Goal: Complete application form: Complete application form

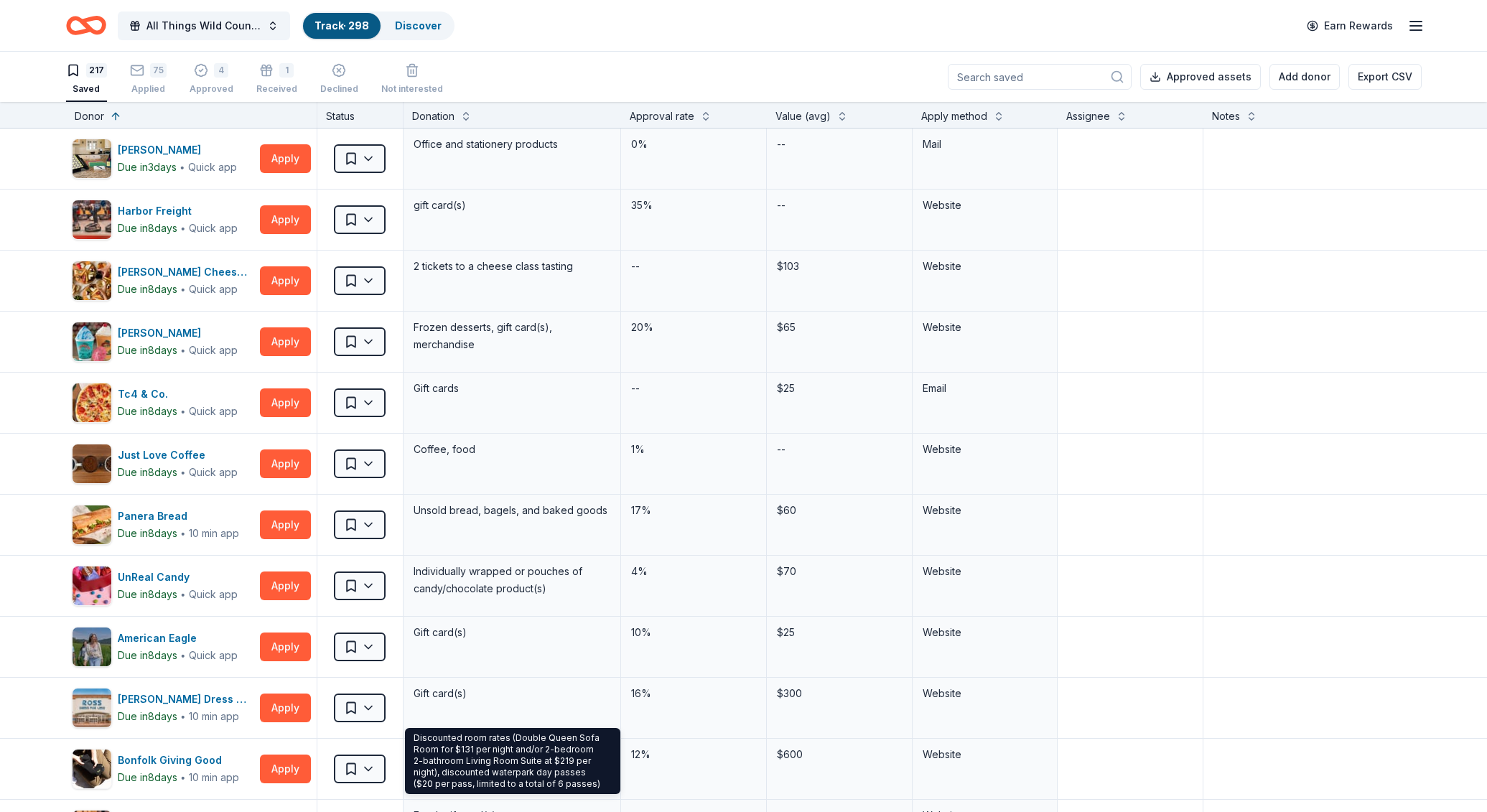
scroll to position [3869, 0]
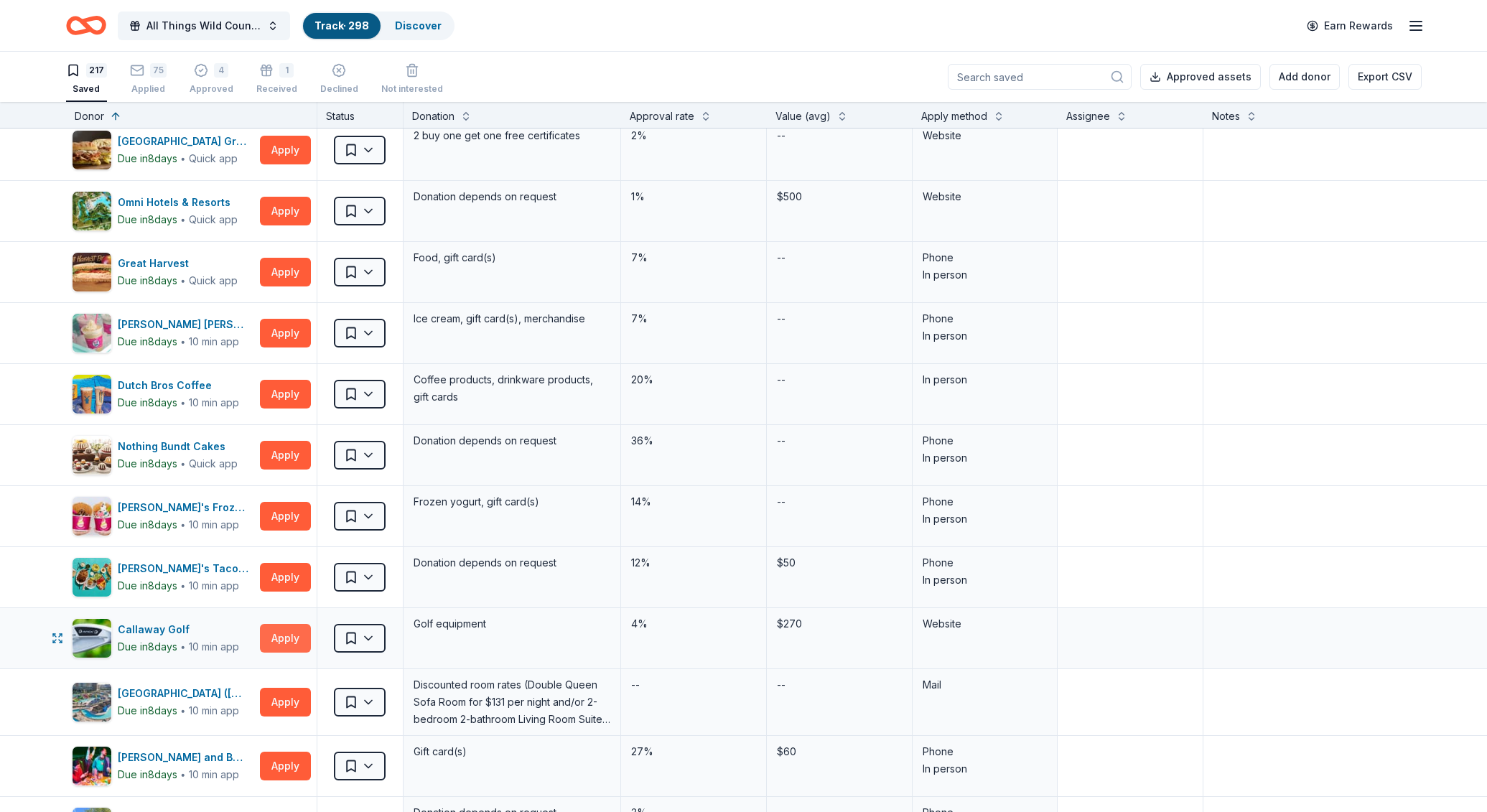
click at [289, 640] on button "Apply" at bounding box center [285, 638] width 51 height 29
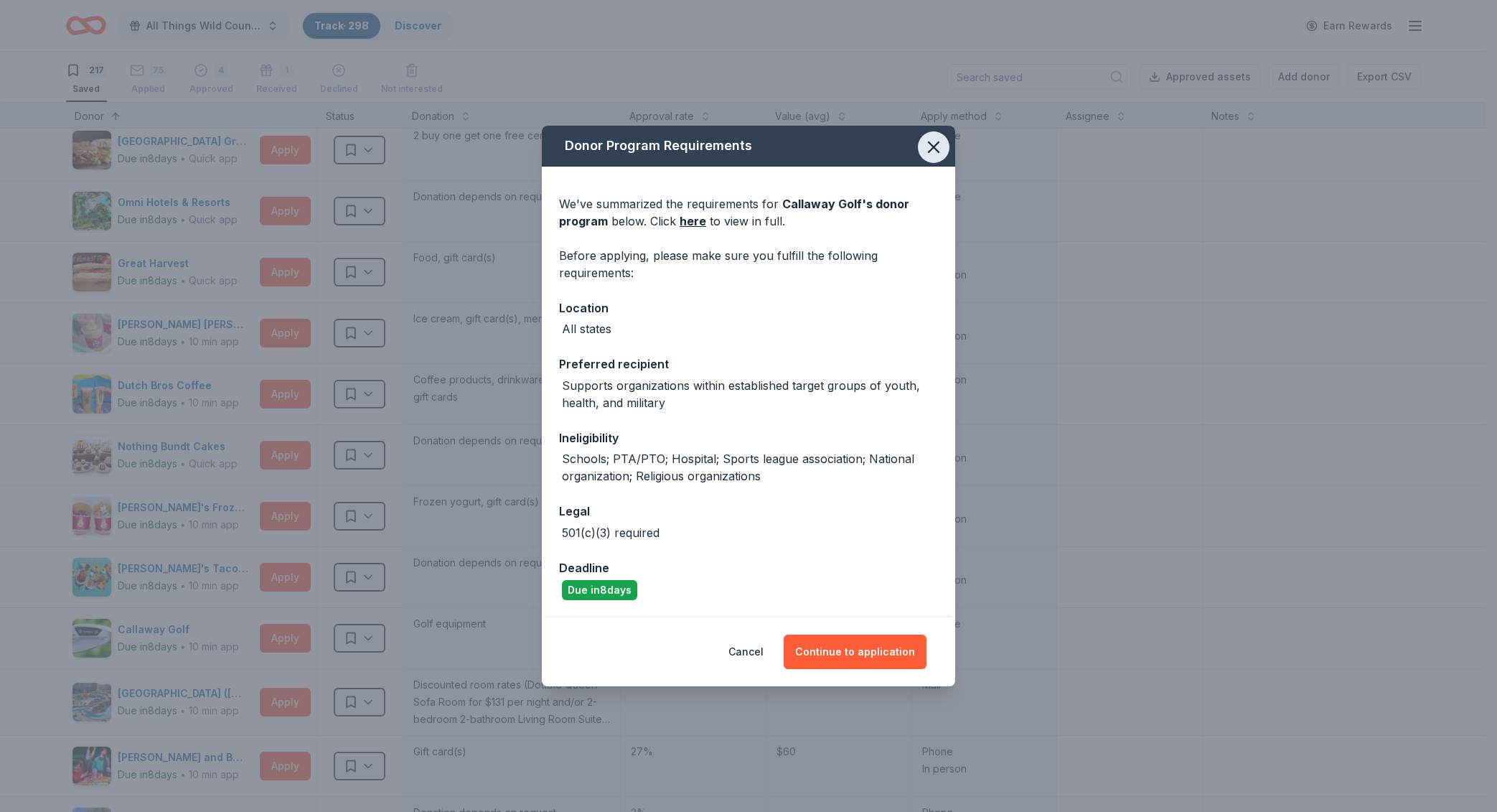
click at [933, 146] on icon "button" at bounding box center [933, 147] width 10 height 10
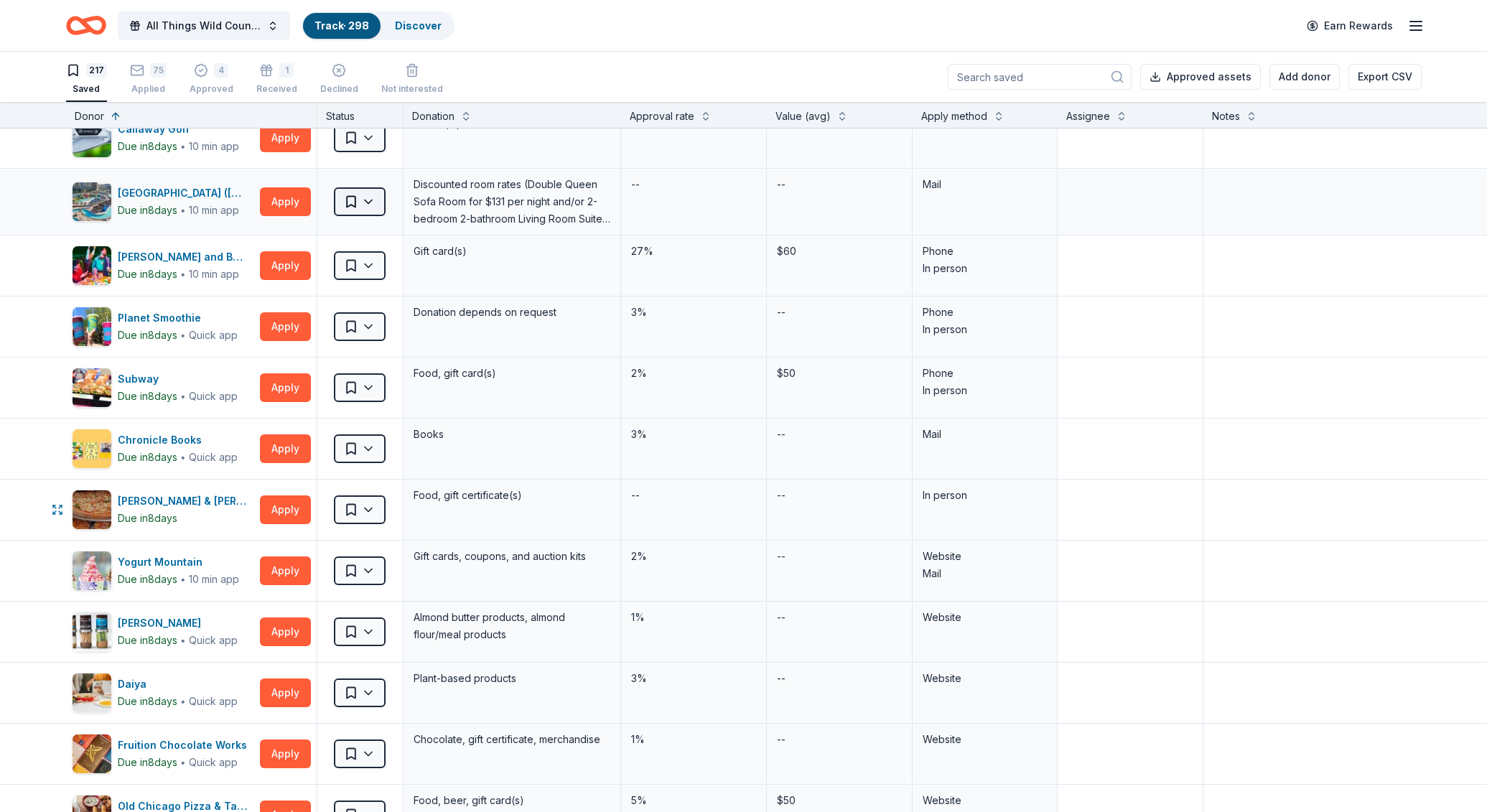
scroll to position [4370, 0]
click at [280, 575] on button "Apply" at bounding box center [285, 570] width 51 height 29
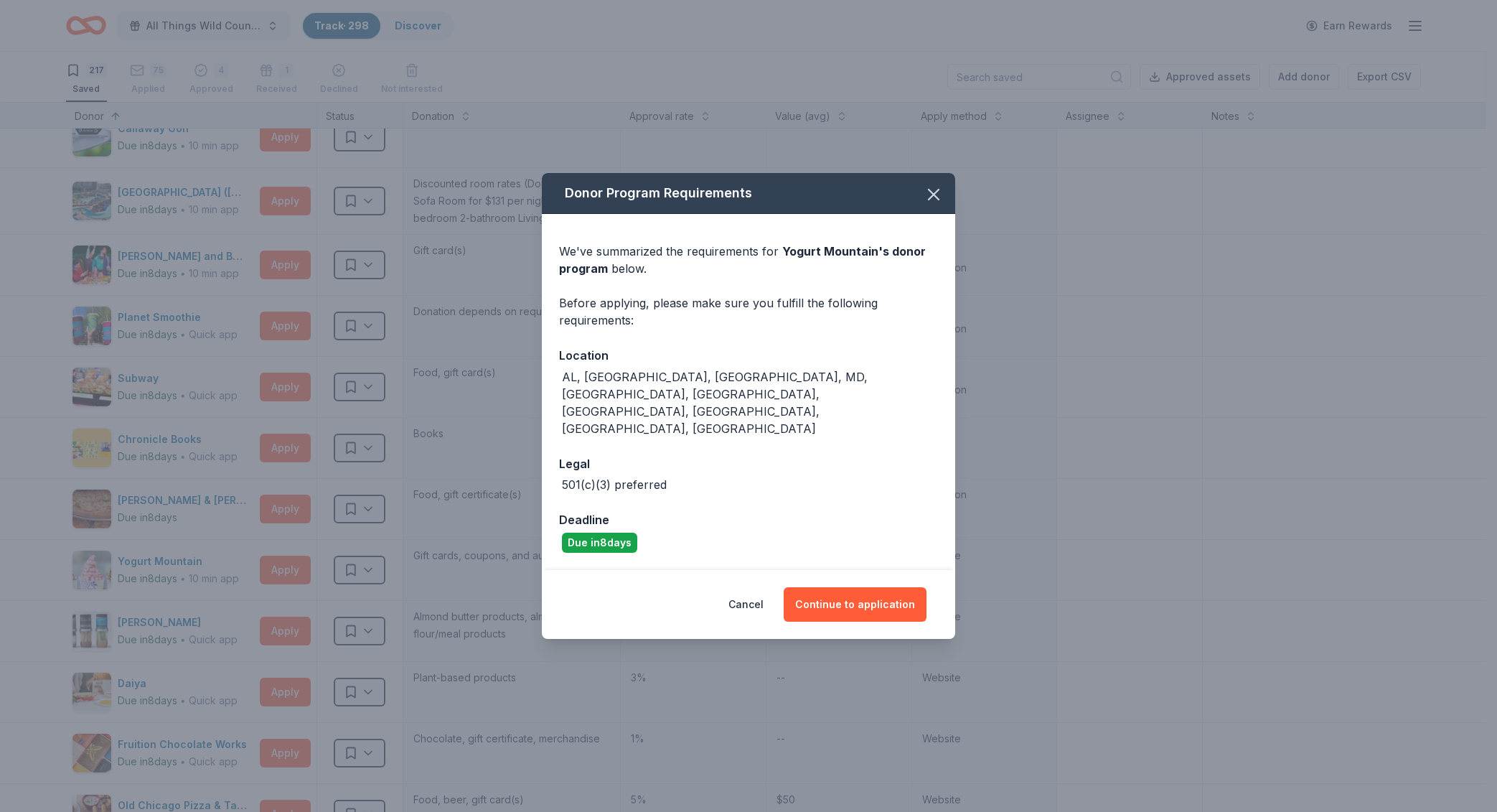
click at [871, 570] on div "Cancel Continue to application" at bounding box center [748, 604] width 413 height 69
click at [864, 587] on button "Continue to application" at bounding box center [855, 605] width 143 height 35
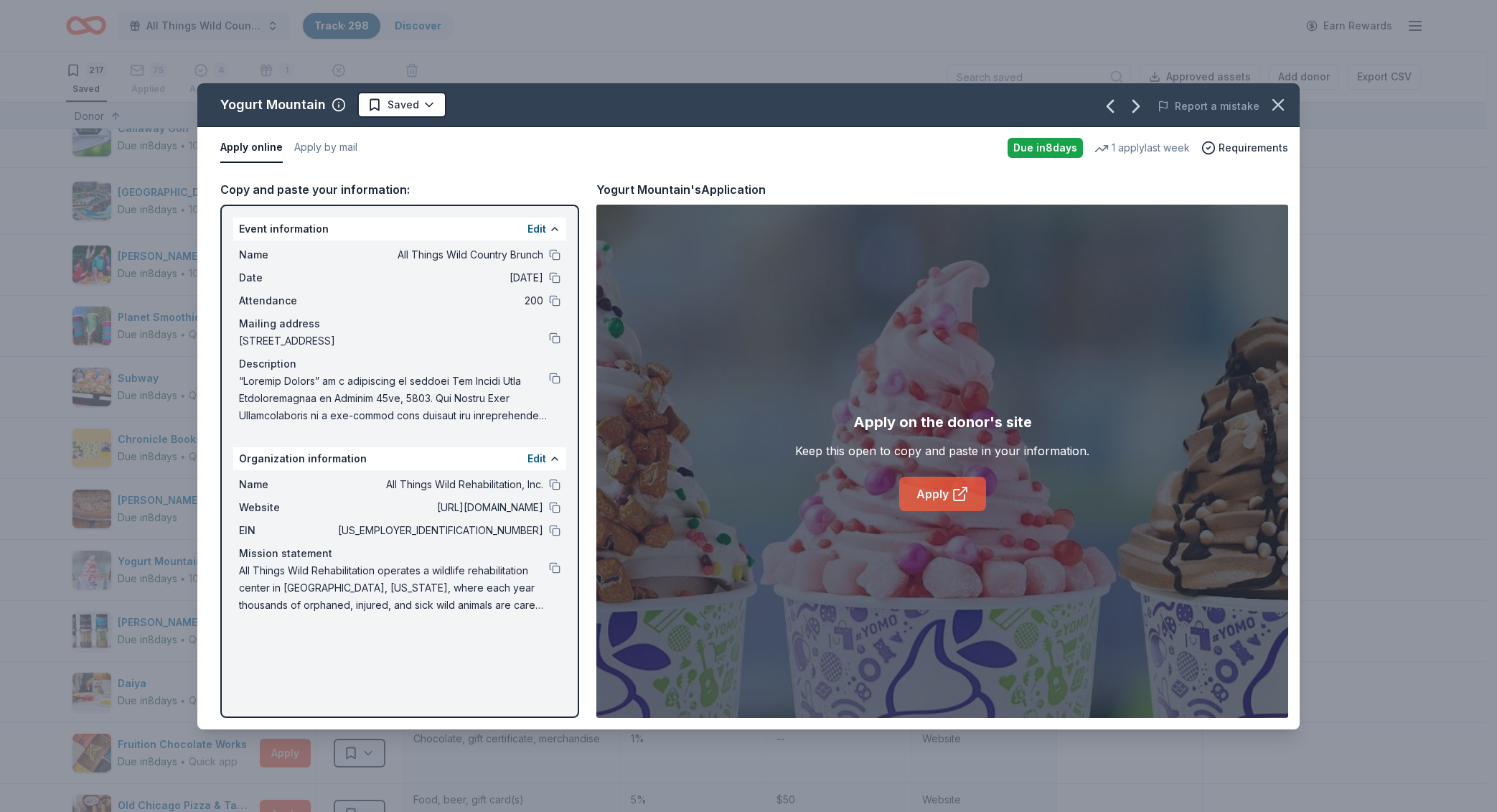
click at [955, 490] on icon at bounding box center [959, 495] width 11 height 11
click at [557, 509] on button at bounding box center [555, 507] width 11 height 11
click at [557, 253] on button at bounding box center [555, 254] width 11 height 11
click at [551, 376] on button at bounding box center [555, 378] width 11 height 11
click at [414, 107] on html "All Things Wild Country Brunch Track · 298 Discover Earn Rewards 217 Saved 75 A…" at bounding box center [748, 406] width 1497 height 812
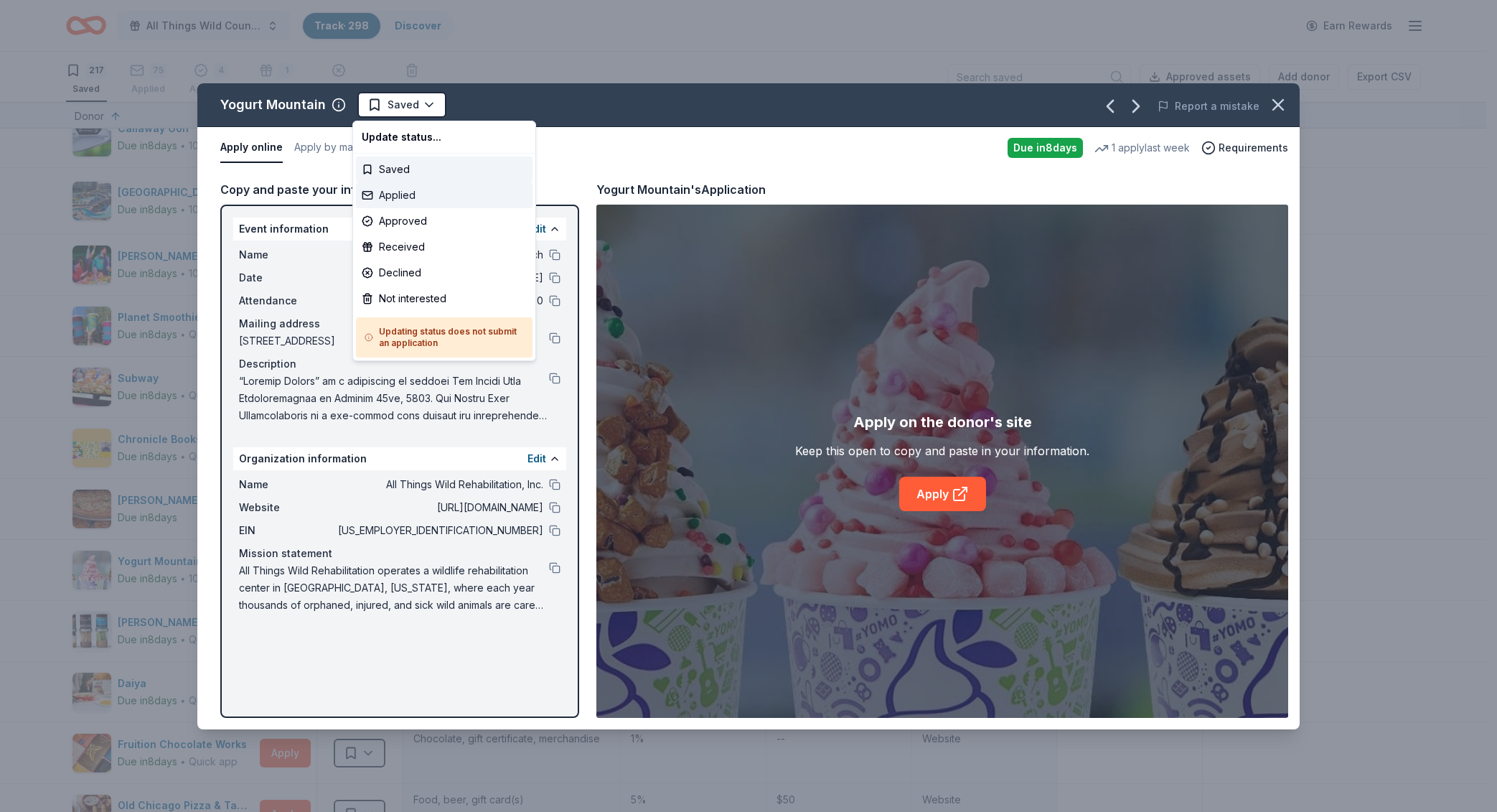
click at [428, 203] on div "Applied" at bounding box center [443, 195] width 176 height 26
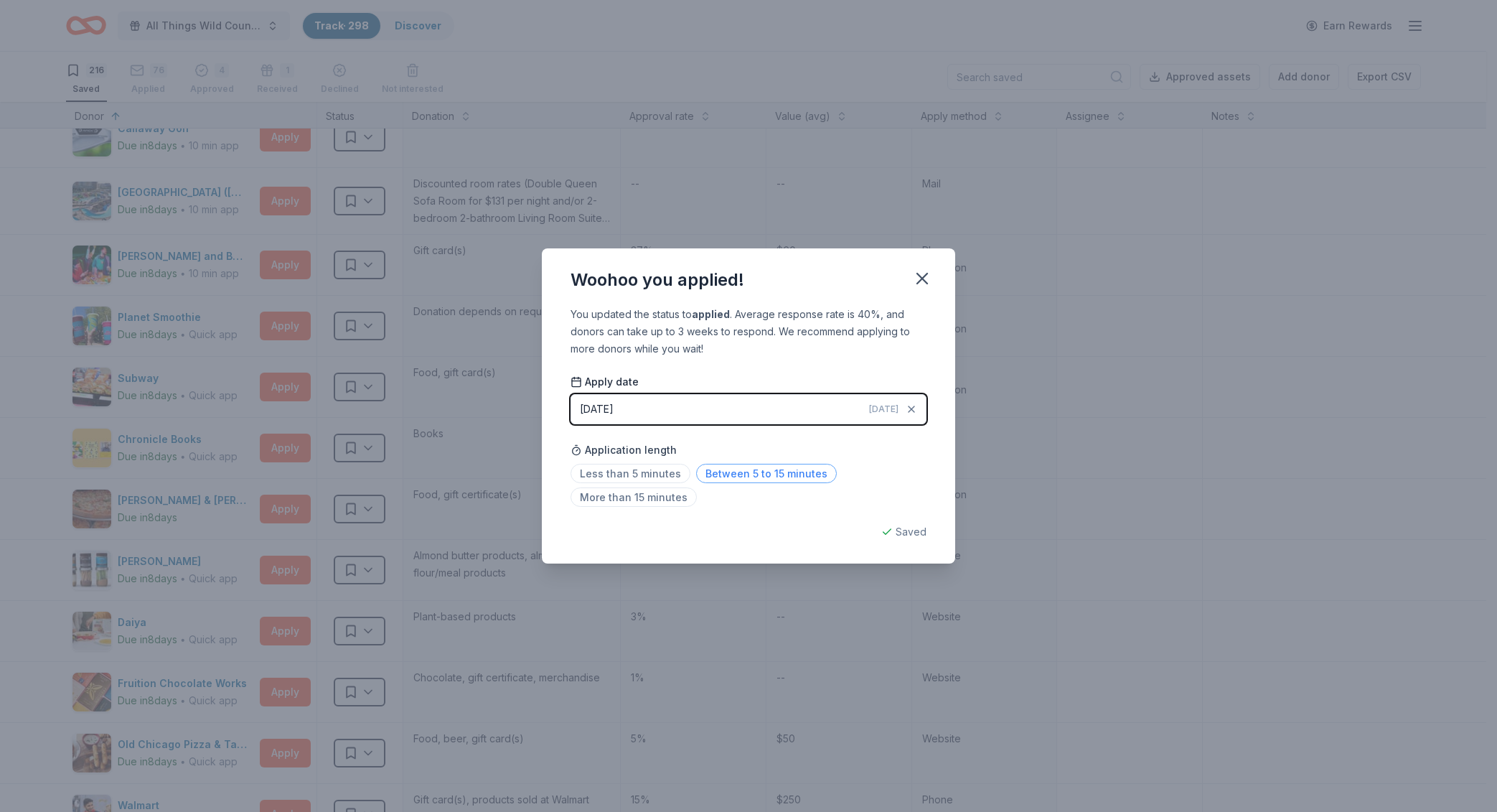
click at [766, 475] on span "Between 5 to 15 minutes" at bounding box center [767, 474] width 141 height 20
click at [925, 285] on icon "button" at bounding box center [922, 278] width 20 height 20
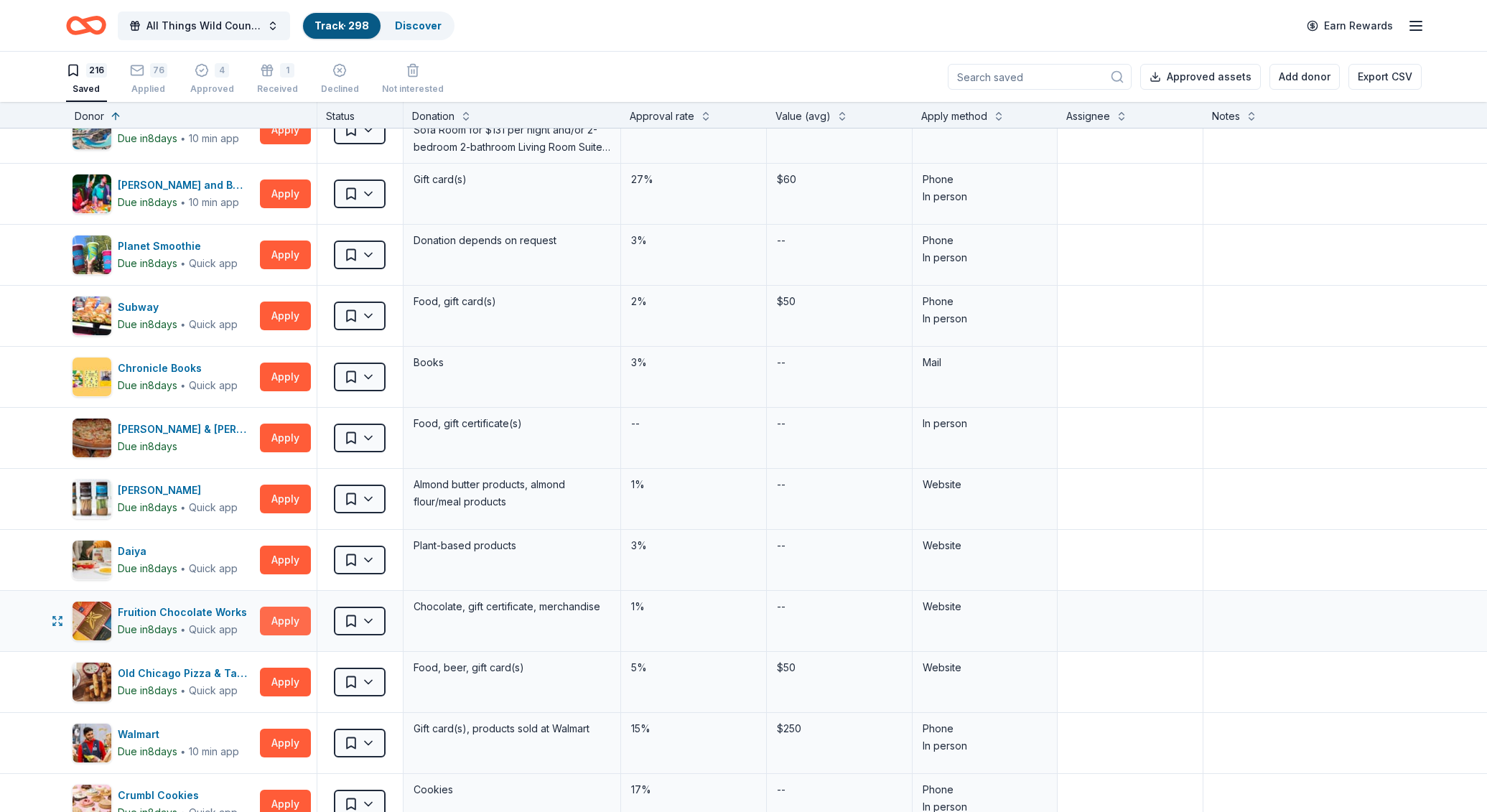
scroll to position [4442, 0]
click at [282, 674] on button "Apply" at bounding box center [285, 681] width 51 height 29
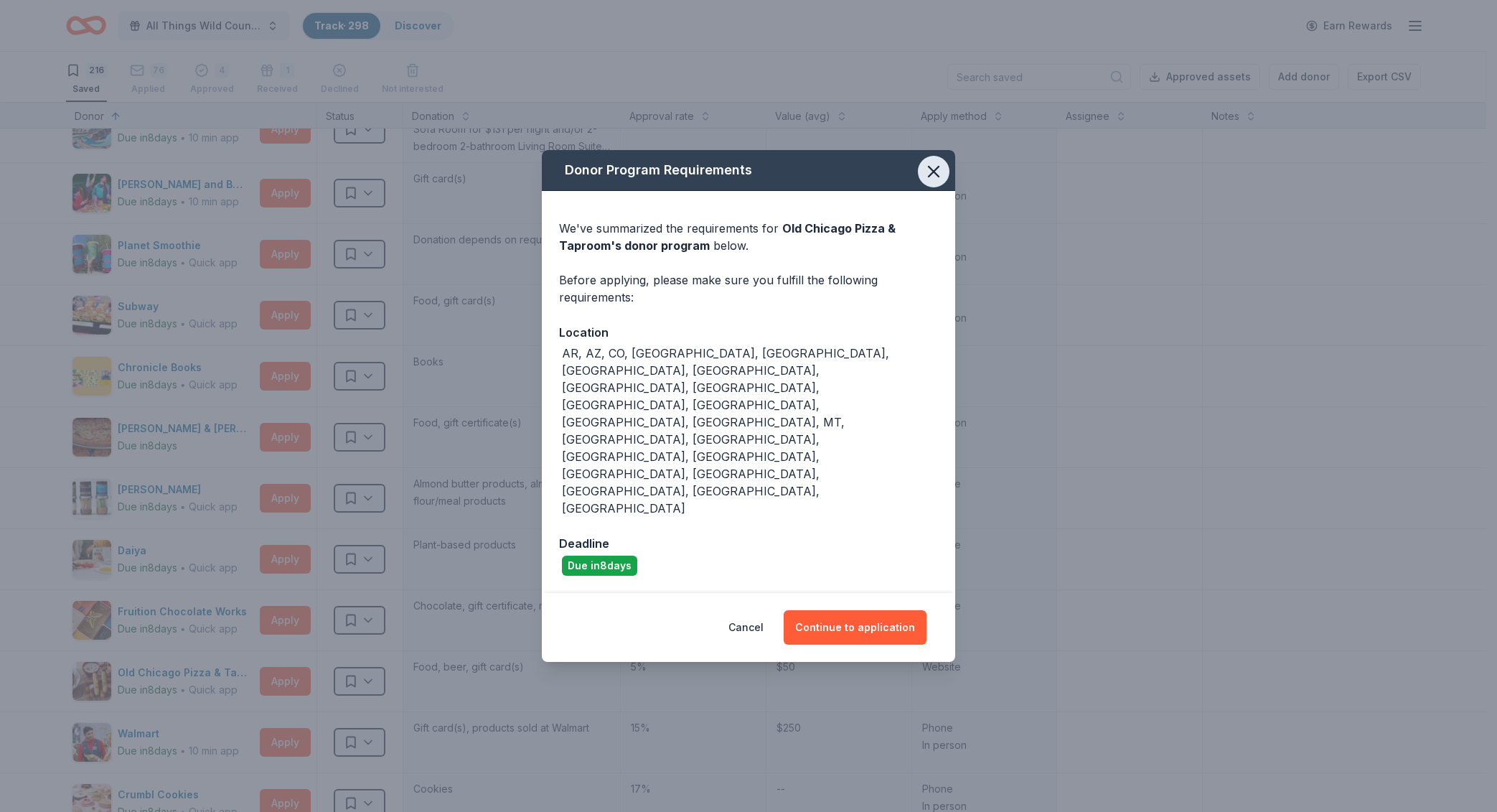
click at [938, 182] on icon "button" at bounding box center [934, 171] width 20 height 20
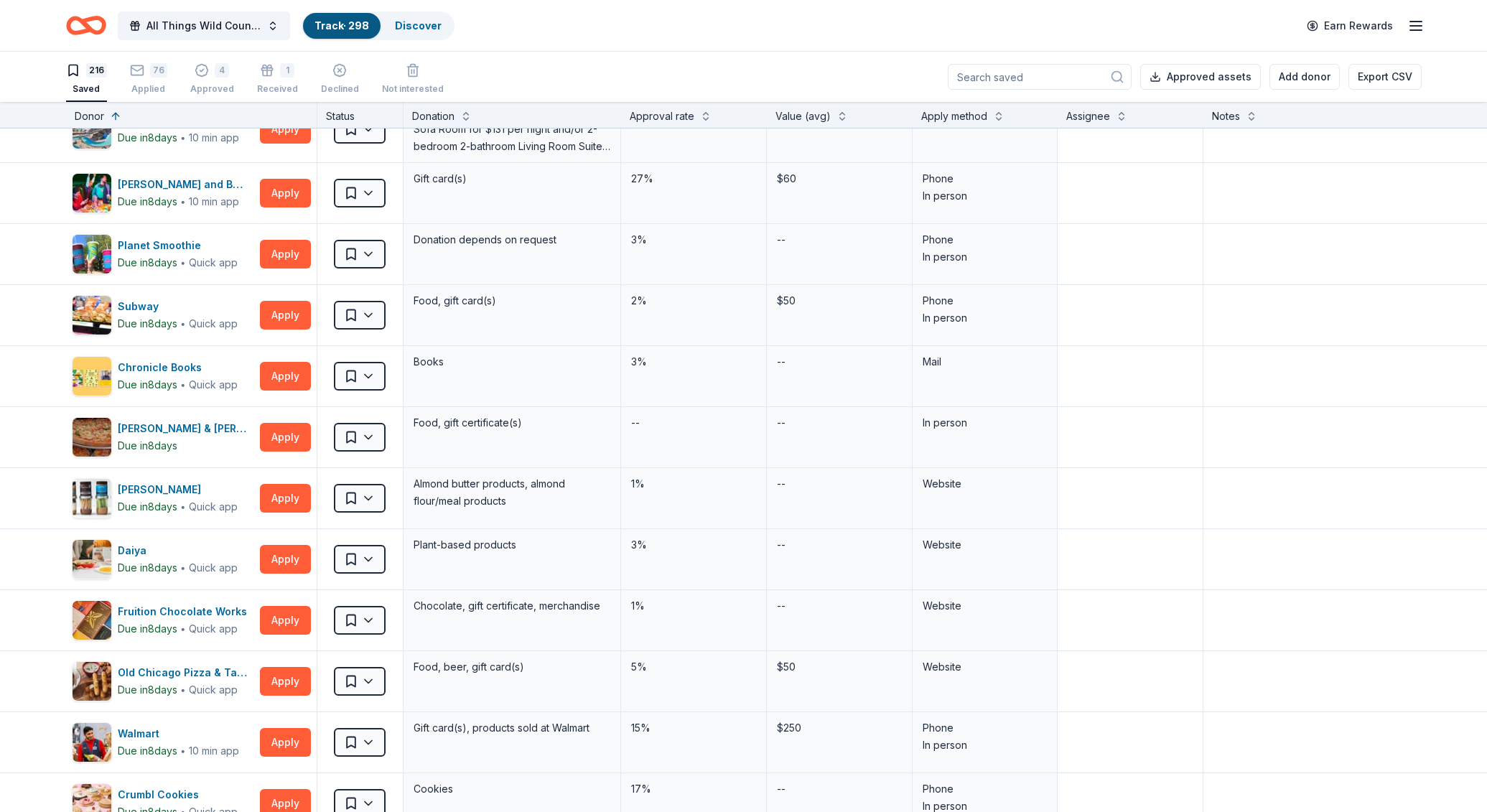
click at [167, 92] on div "216 Saved 76 Applied 4 Approved 1 Received Declined Not interested" at bounding box center [254, 79] width 378 height 45
click at [156, 82] on div "76 Applied" at bounding box center [148, 79] width 37 height 32
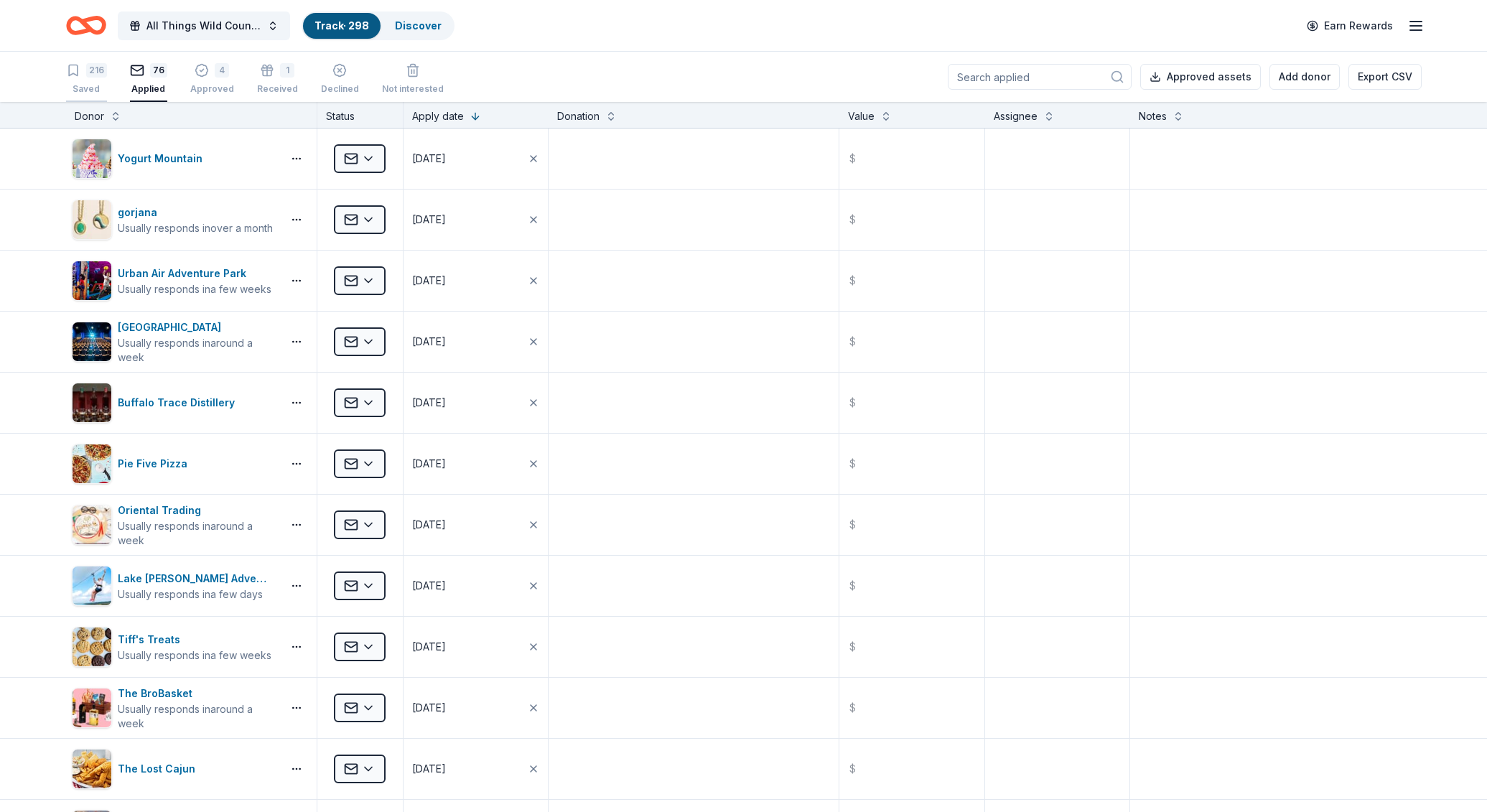
click at [104, 92] on div "Saved" at bounding box center [86, 89] width 41 height 11
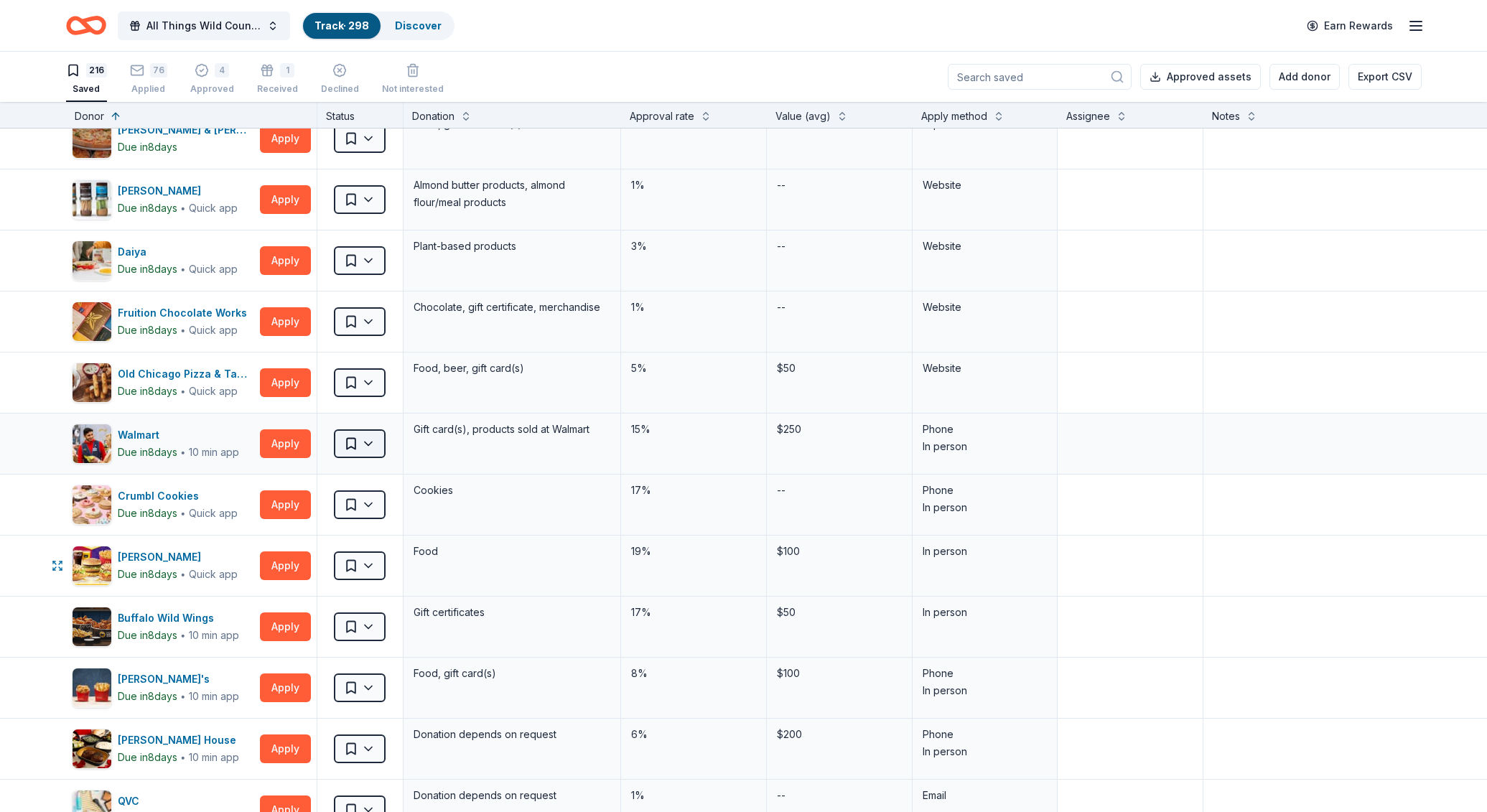
scroll to position [4736, 0]
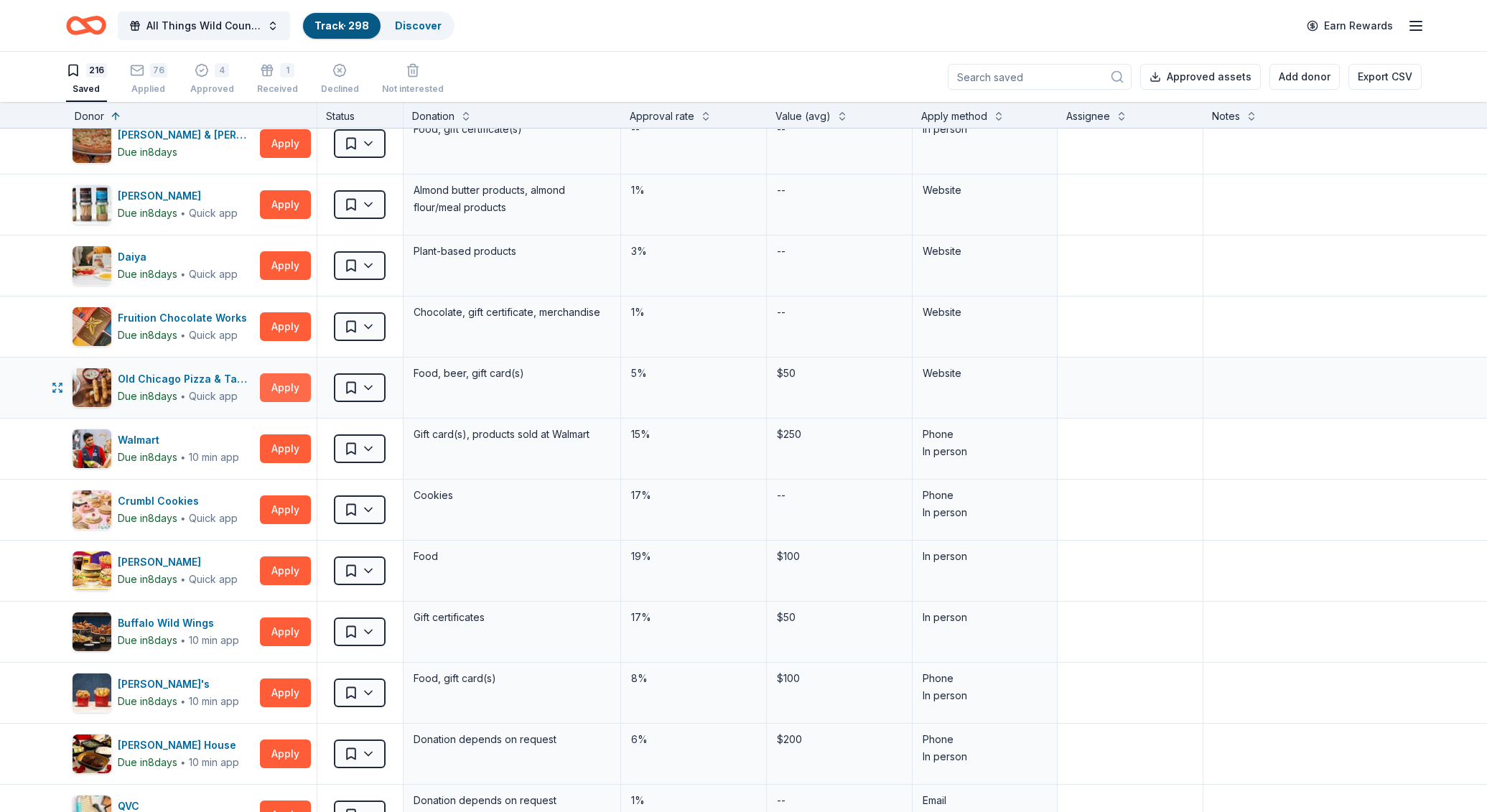
click at [290, 378] on button "Apply" at bounding box center [285, 387] width 51 height 29
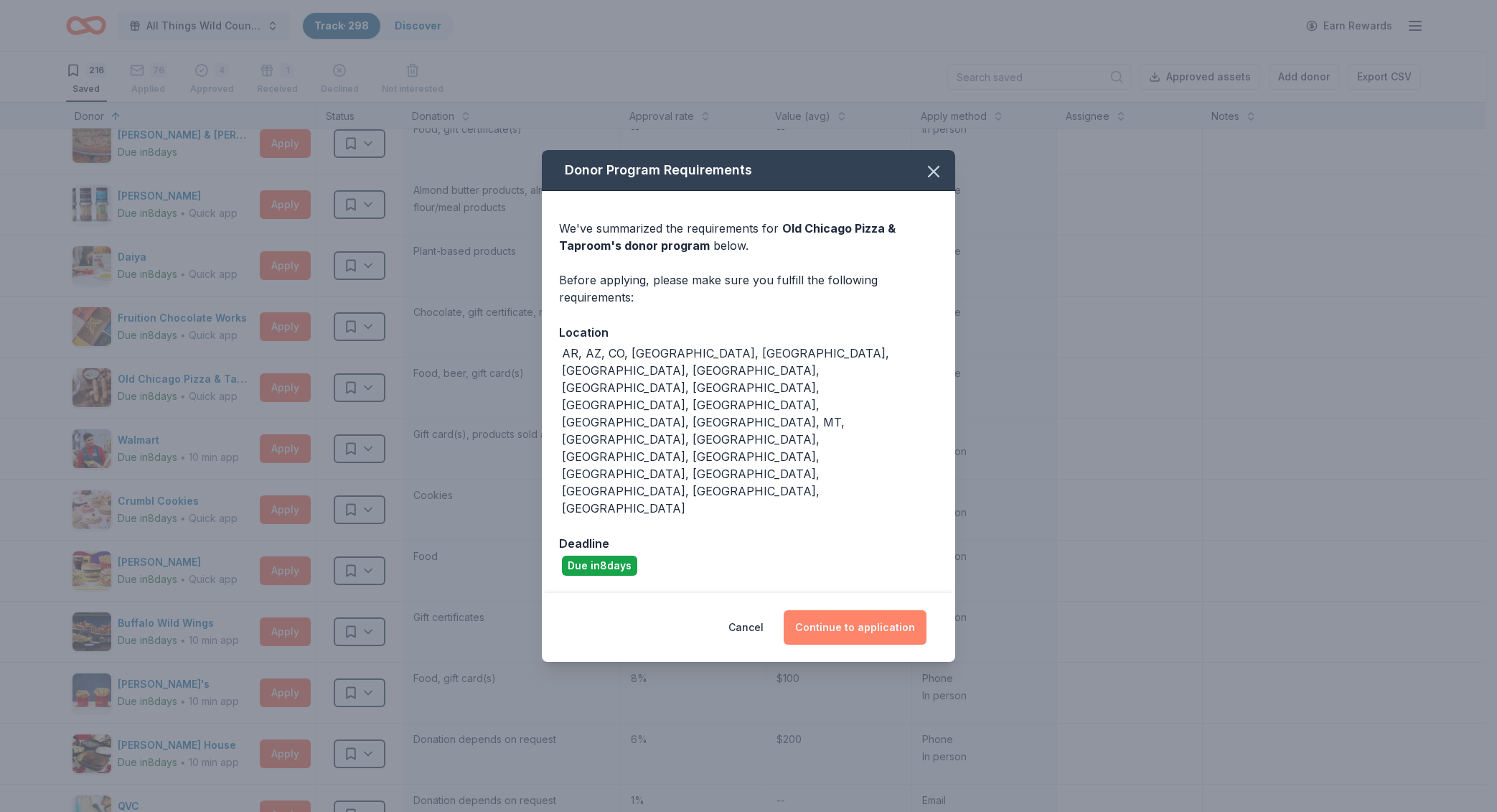
click at [867, 610] on button "Continue to application" at bounding box center [855, 627] width 143 height 35
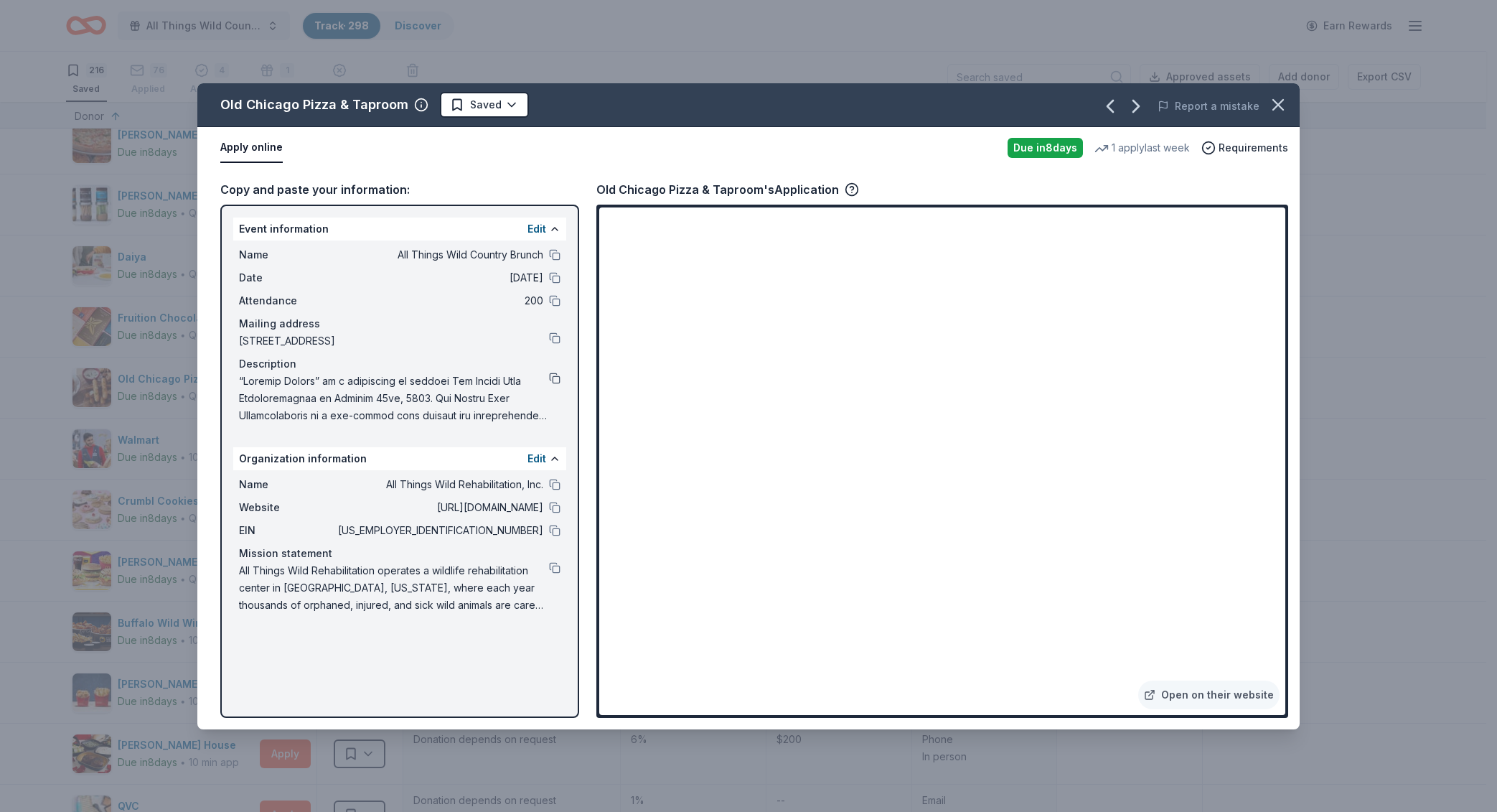
click at [549, 375] on button at bounding box center [555, 378] width 11 height 11
click at [486, 107] on html "All Things Wild Country Brunch Track · 298 Discover Earn Rewards 216 Saved 76 A…" at bounding box center [748, 406] width 1497 height 812
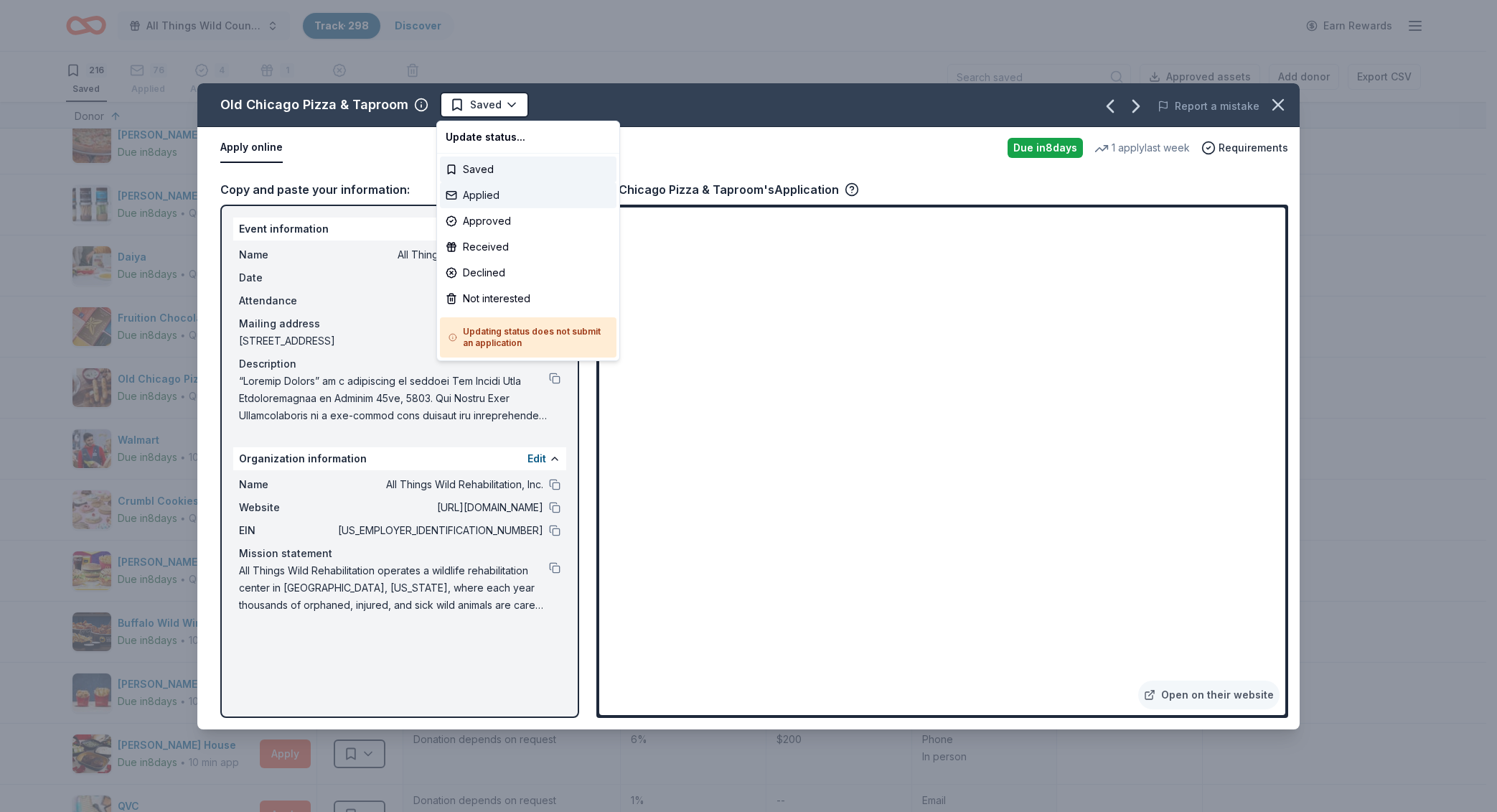
click at [505, 198] on div "Applied" at bounding box center [528, 195] width 176 height 26
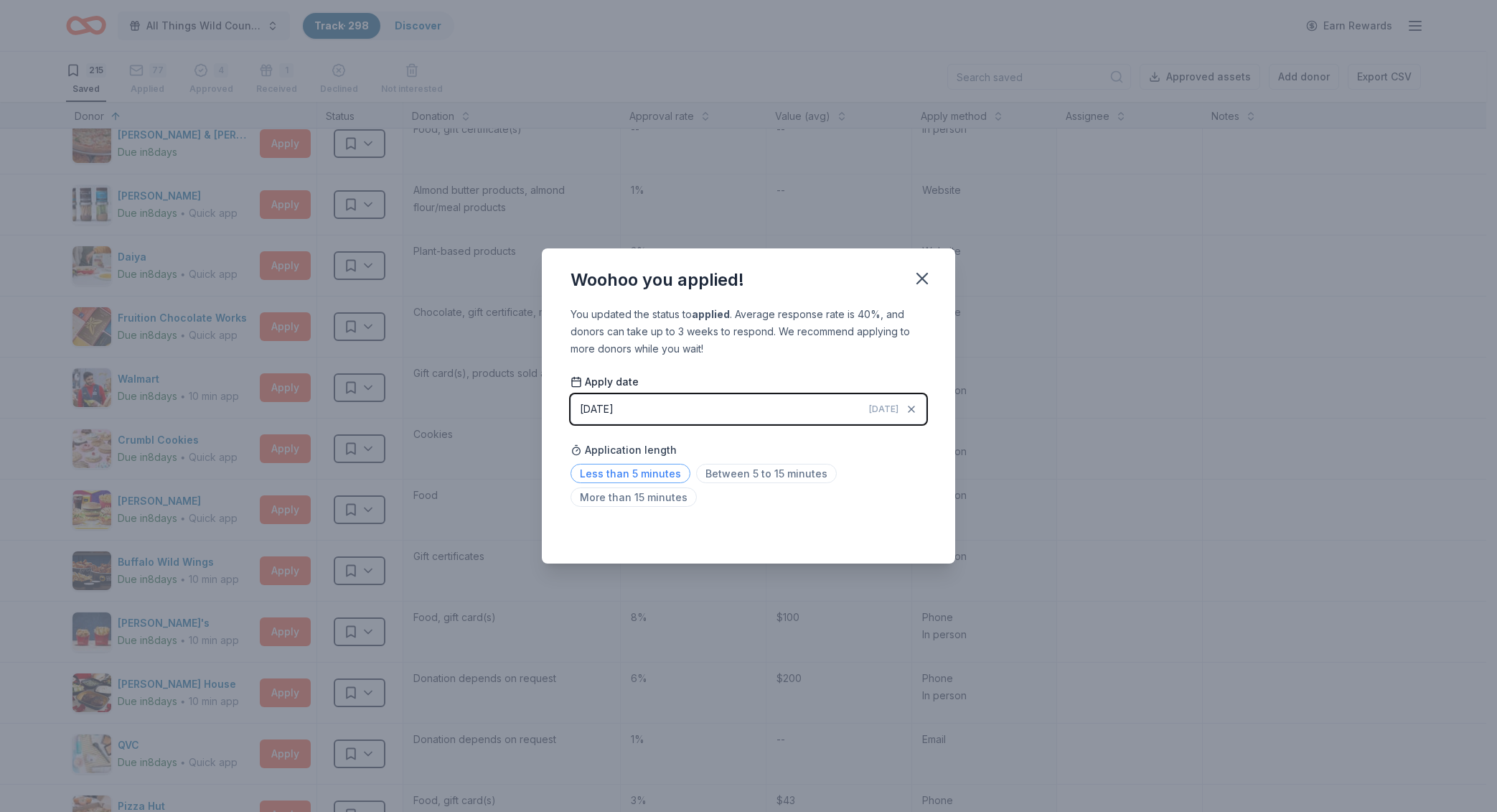
click at [658, 473] on span "Less than 5 minutes" at bounding box center [630, 474] width 120 height 20
click at [921, 285] on icon "button" at bounding box center [922, 278] width 20 height 20
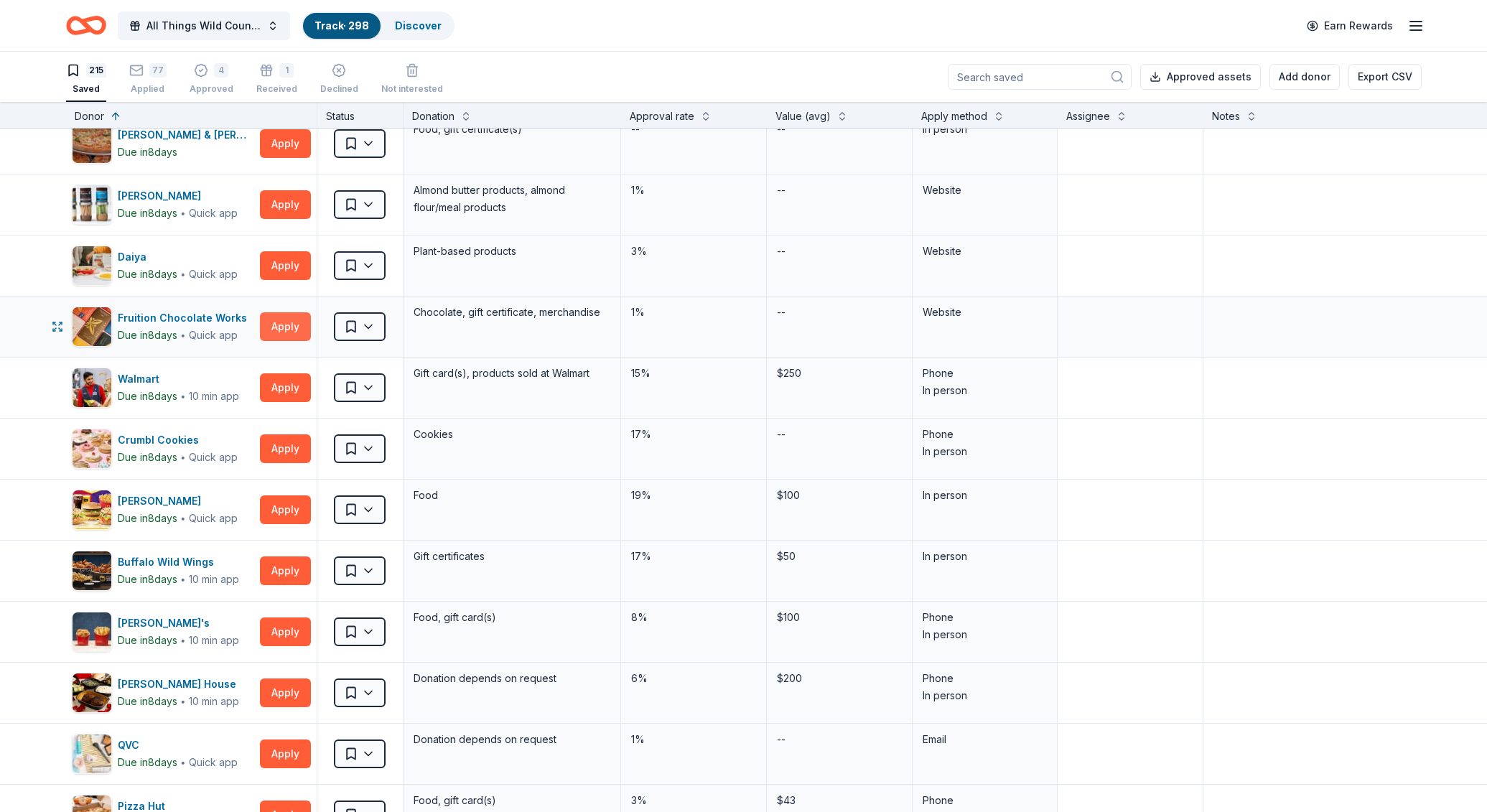
click at [276, 328] on button "Apply" at bounding box center [285, 327] width 51 height 29
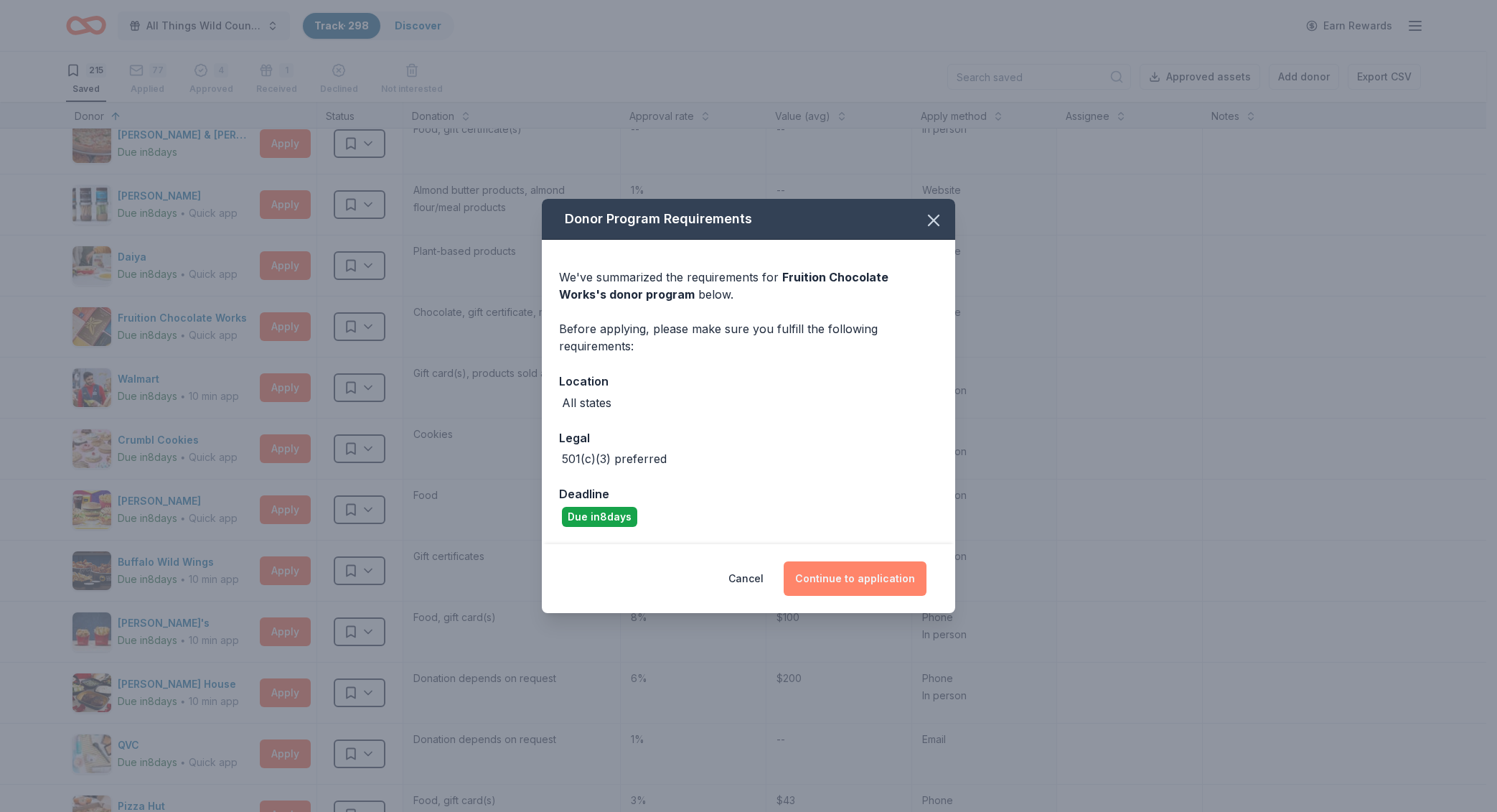
click at [884, 569] on button "Continue to application" at bounding box center [855, 579] width 143 height 35
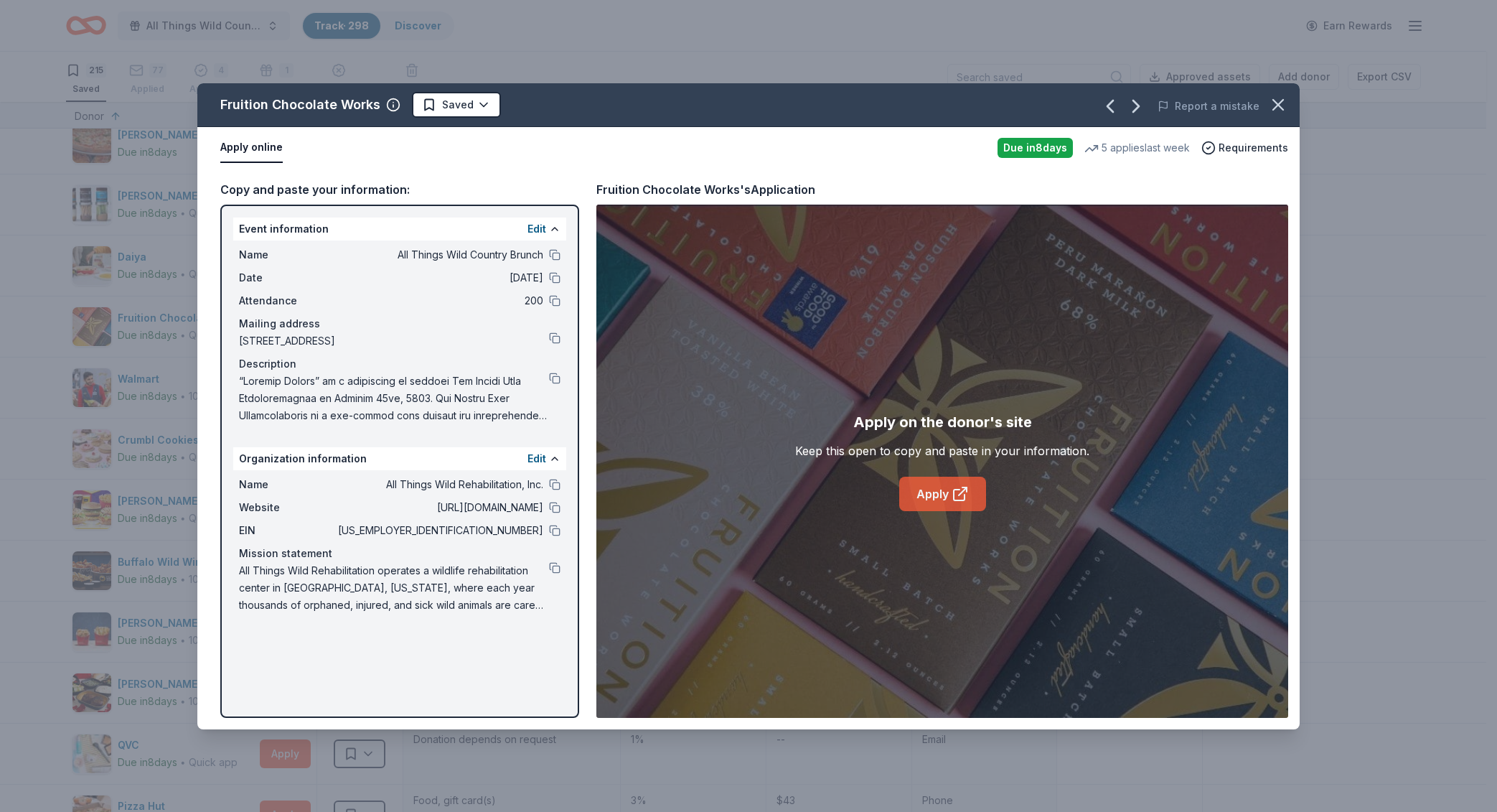
click at [945, 507] on link "Apply" at bounding box center [942, 494] width 87 height 35
click at [554, 481] on button at bounding box center [555, 484] width 11 height 11
click at [549, 258] on button at bounding box center [555, 254] width 11 height 11
click at [554, 378] on button at bounding box center [555, 378] width 11 height 11
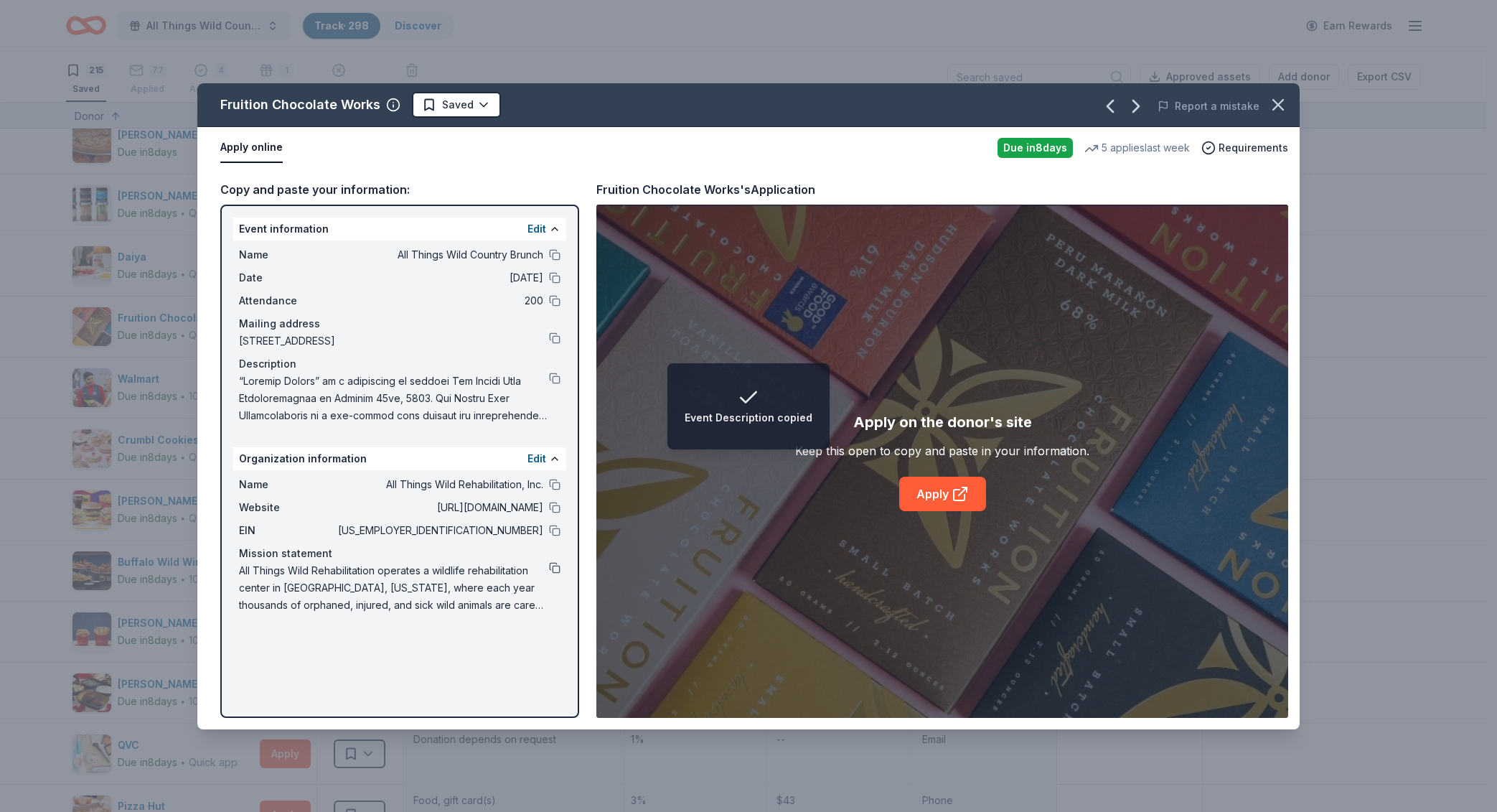
click at [560, 571] on button at bounding box center [555, 568] width 11 height 11
click at [440, 104] on html "Organization Mission Statement copied All Things Wild Country Brunch Track · 29…" at bounding box center [748, 406] width 1497 height 812
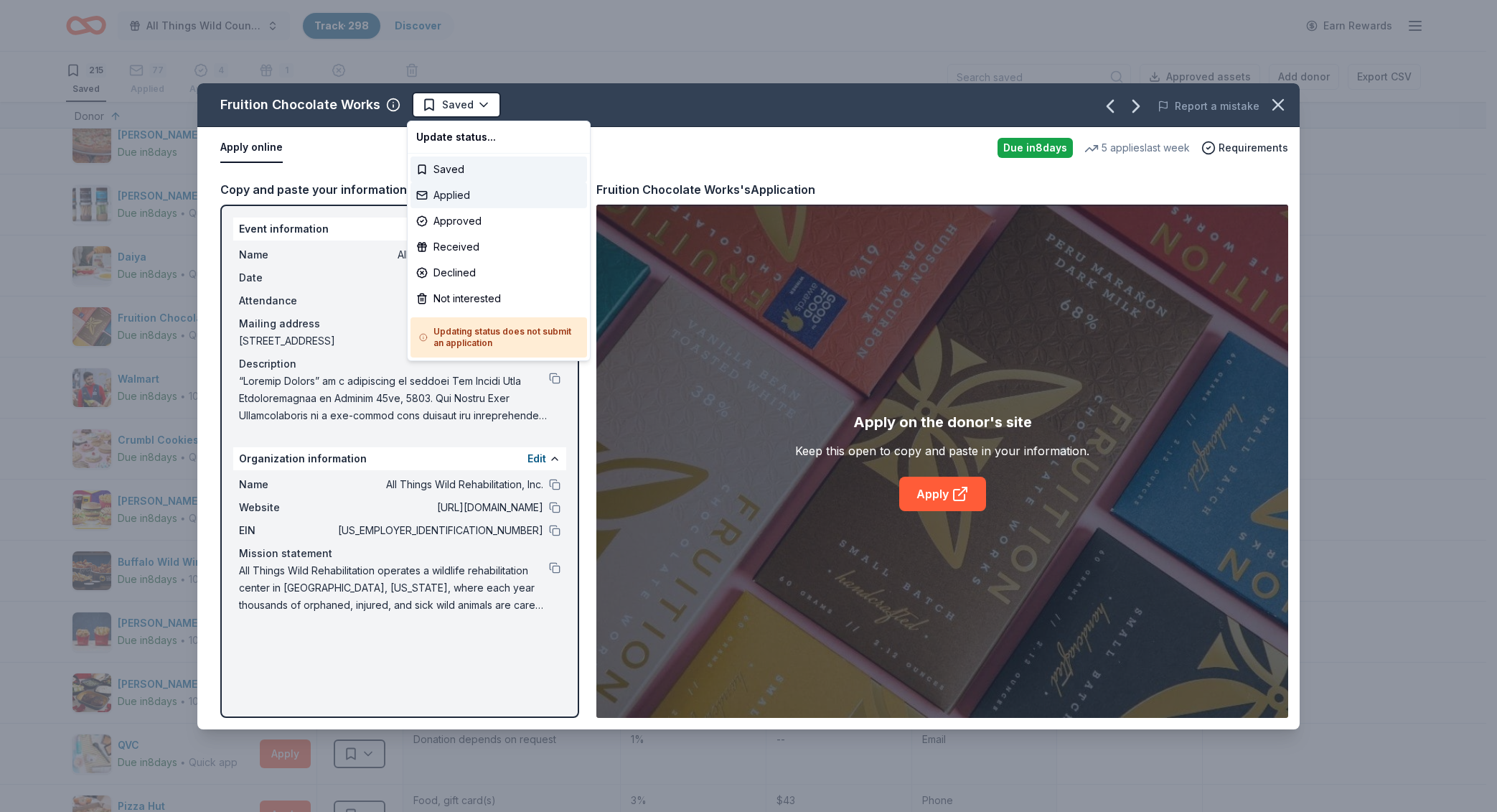
click at [475, 198] on div "Applied" at bounding box center [498, 195] width 176 height 26
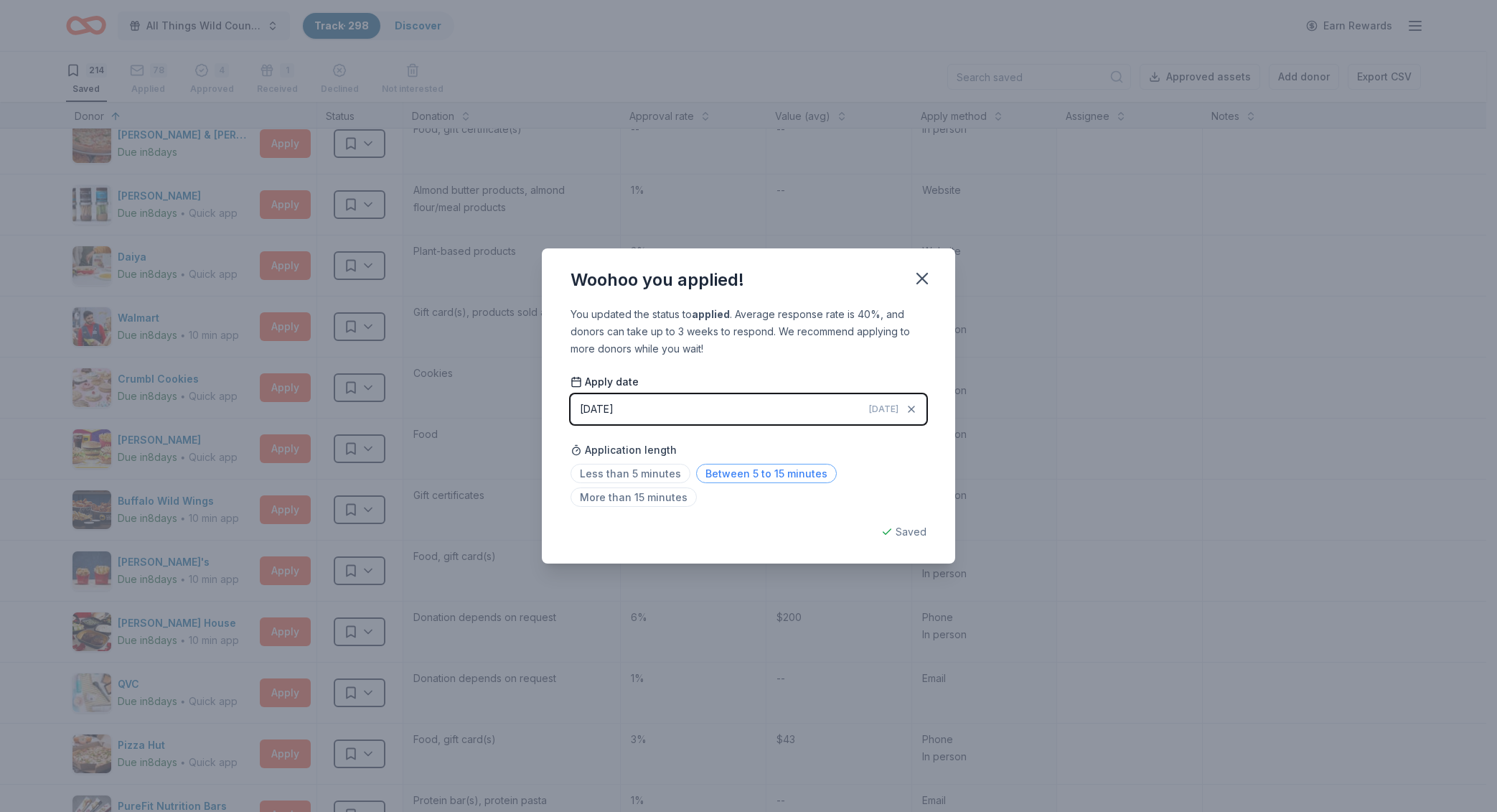
click at [770, 470] on span "Between 5 to 15 minutes" at bounding box center [767, 474] width 141 height 20
click at [927, 272] on icon "button" at bounding box center [922, 278] width 20 height 20
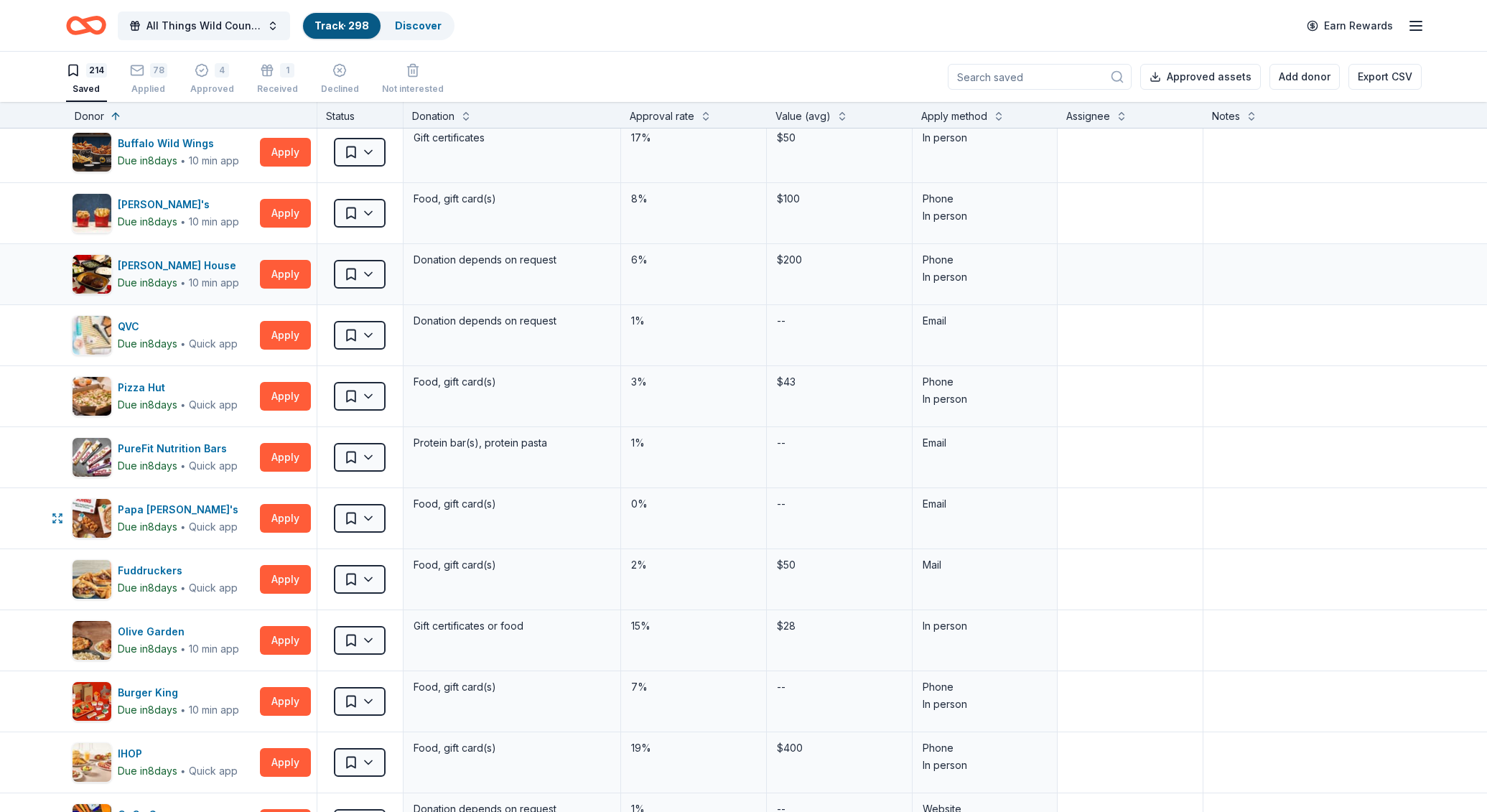
scroll to position [5094, 0]
click at [288, 516] on button "Apply" at bounding box center [285, 518] width 51 height 29
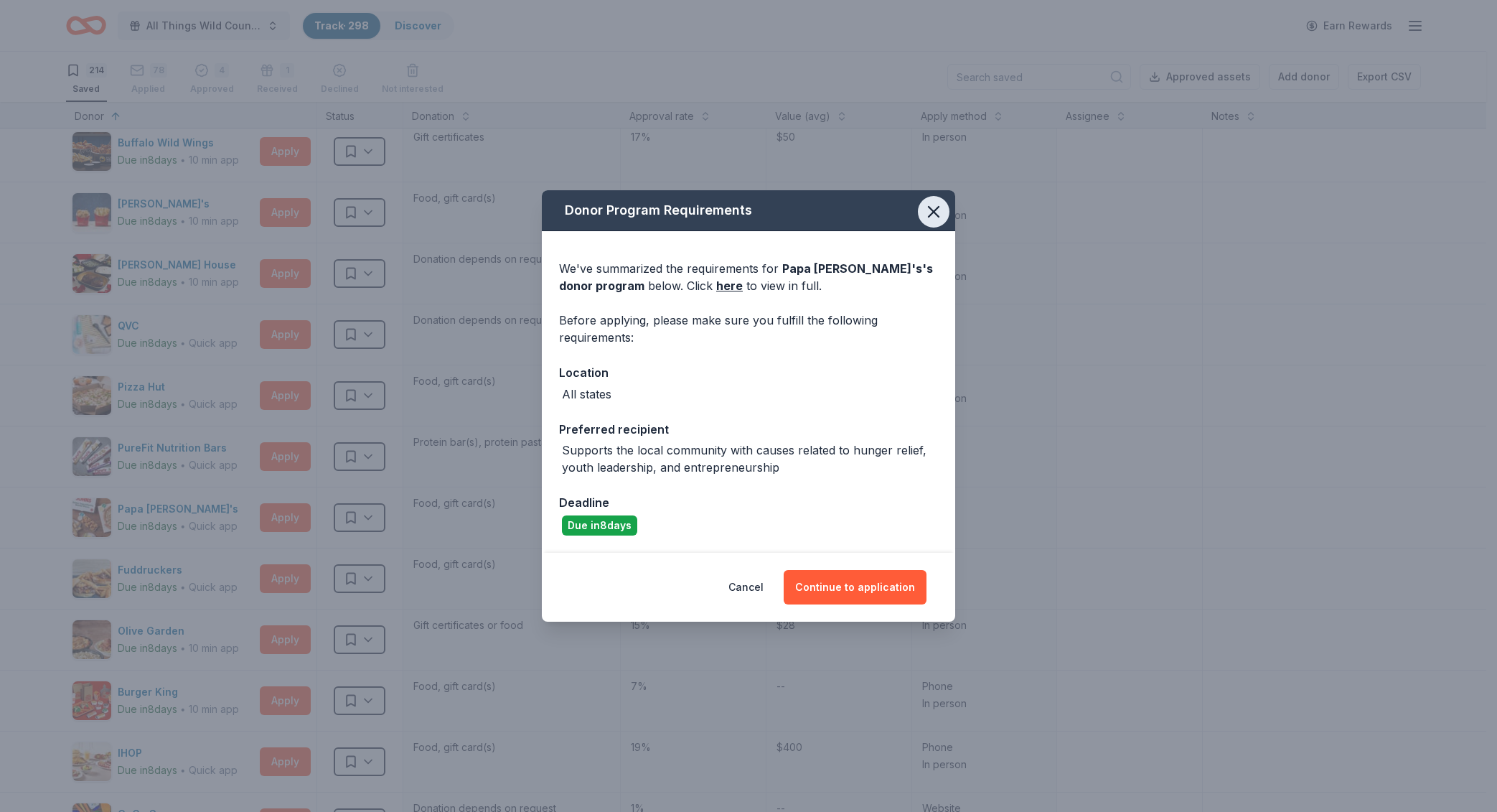
click at [941, 207] on icon "button" at bounding box center [934, 212] width 20 height 20
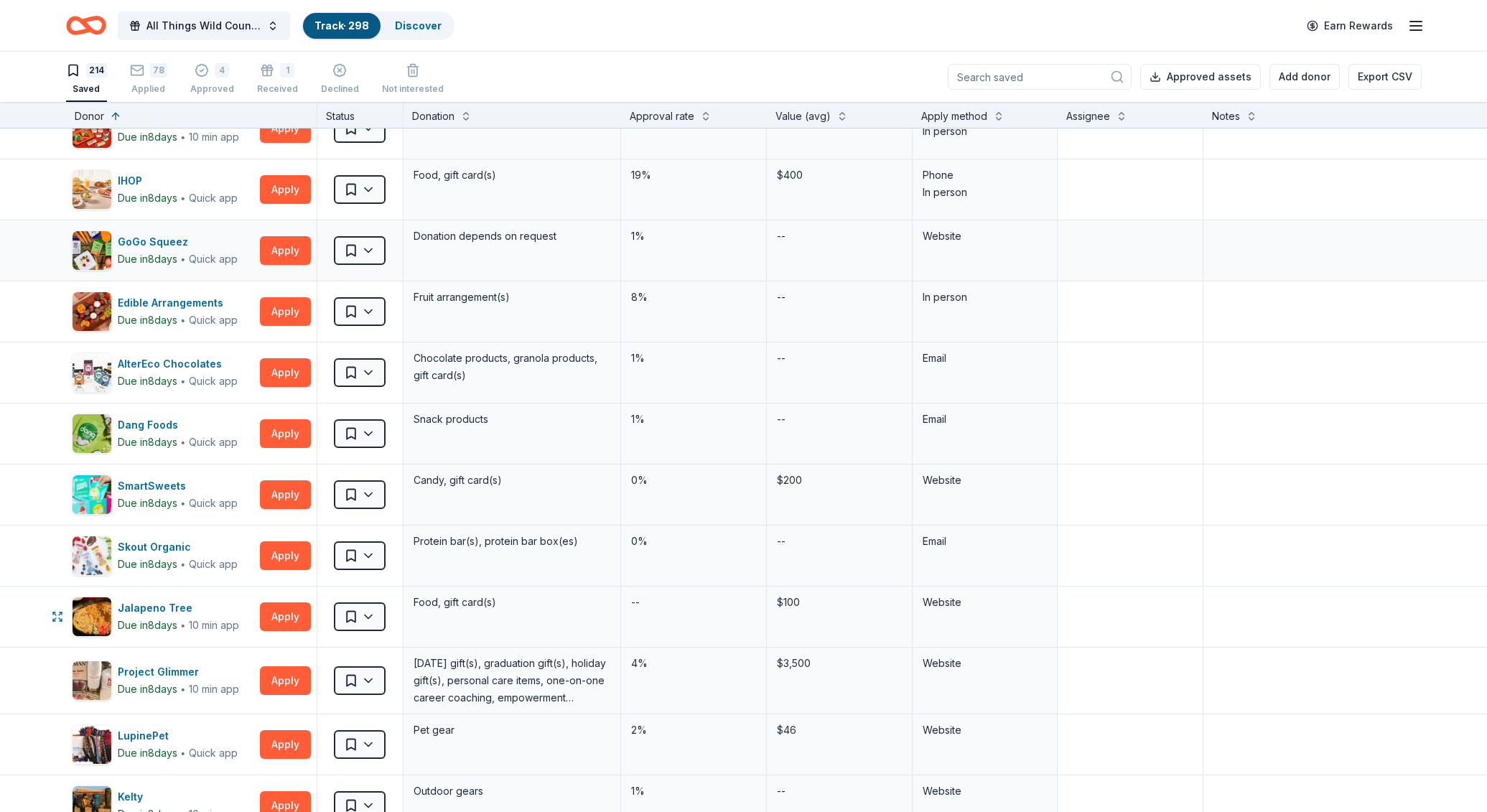
scroll to position [5667, 0]
click at [276, 484] on button "Apply" at bounding box center [285, 494] width 51 height 29
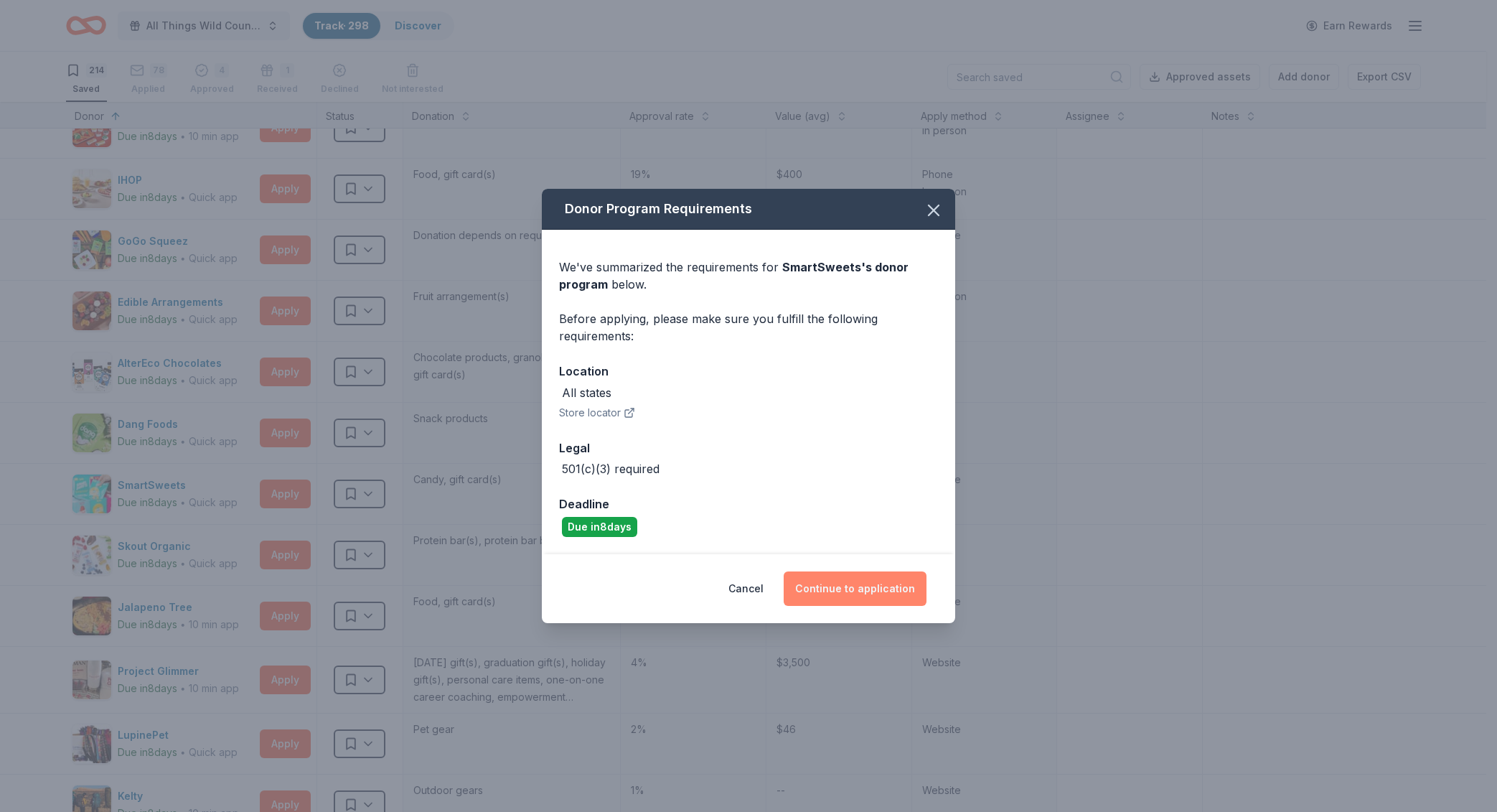
click at [857, 590] on button "Continue to application" at bounding box center [855, 589] width 143 height 35
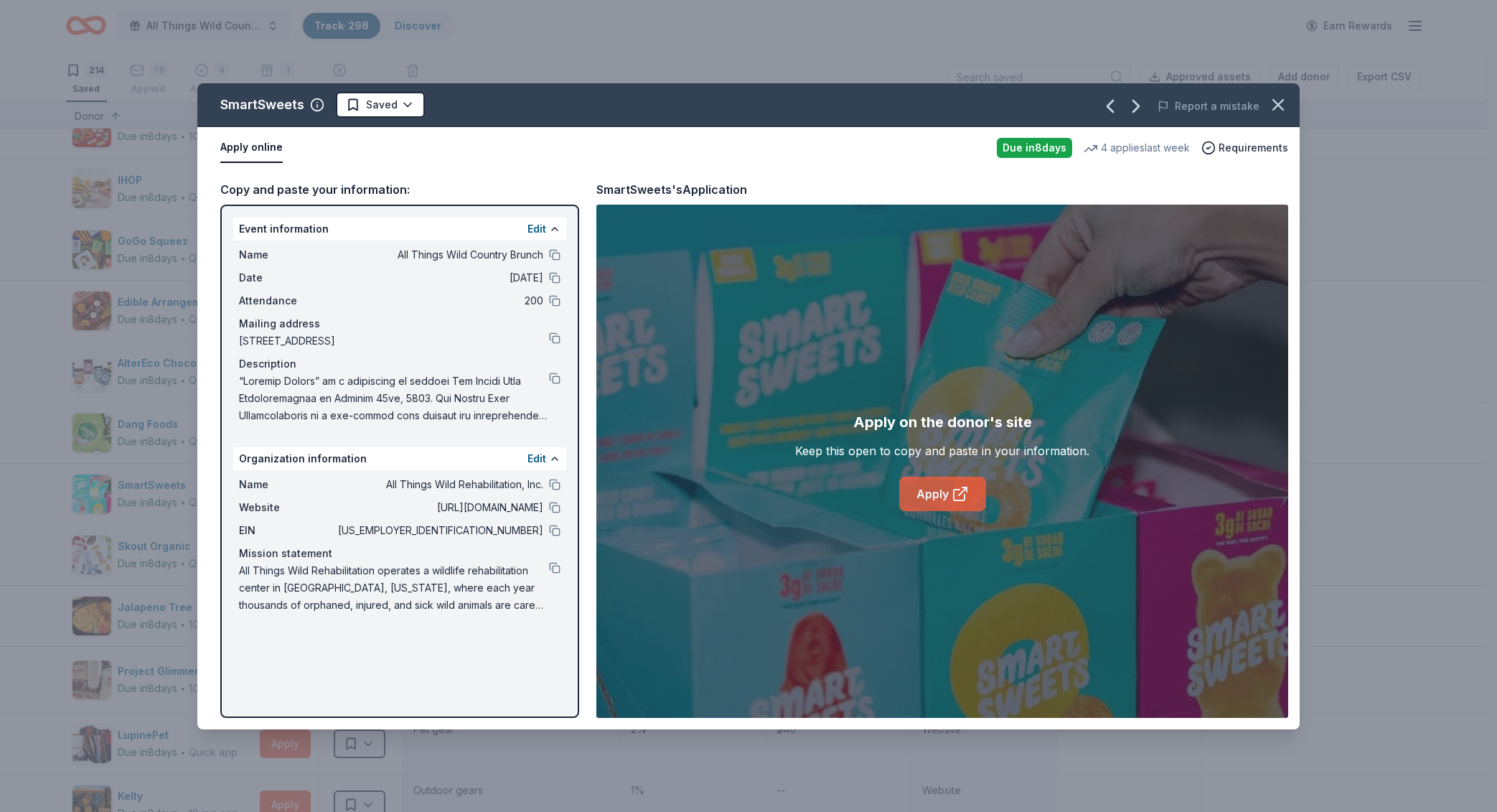
click at [958, 499] on icon at bounding box center [960, 493] width 17 height 17
click at [555, 369] on div "Description" at bounding box center [400, 363] width 322 height 17
click at [555, 376] on button at bounding box center [555, 378] width 11 height 11
click at [375, 103] on html "All Things Wild Country Brunch Track · 298 Discover Earn Rewards 214 Saved 78 A…" at bounding box center [748, 406] width 1497 height 812
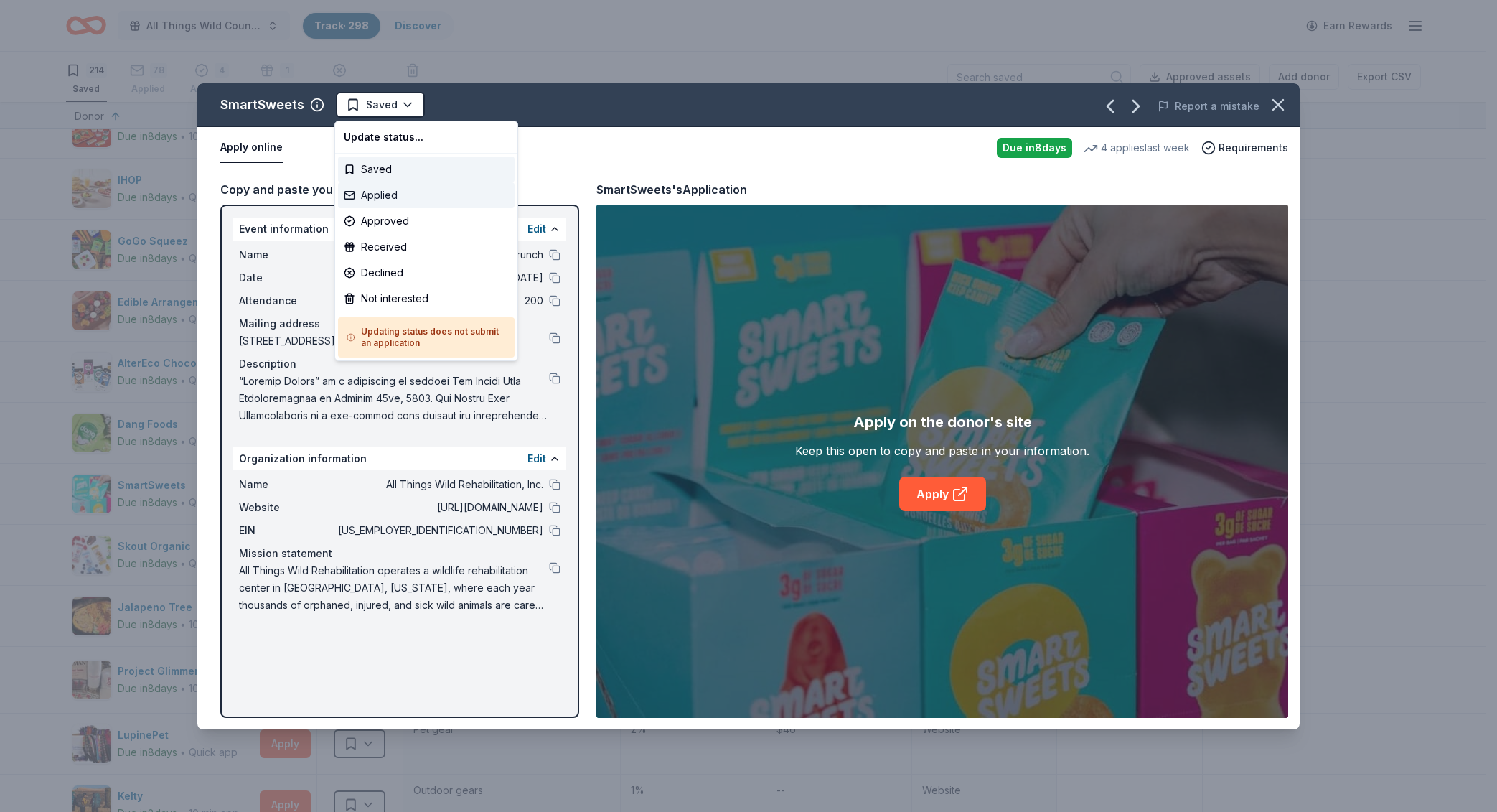
click at [387, 191] on div "Applied" at bounding box center [426, 195] width 176 height 26
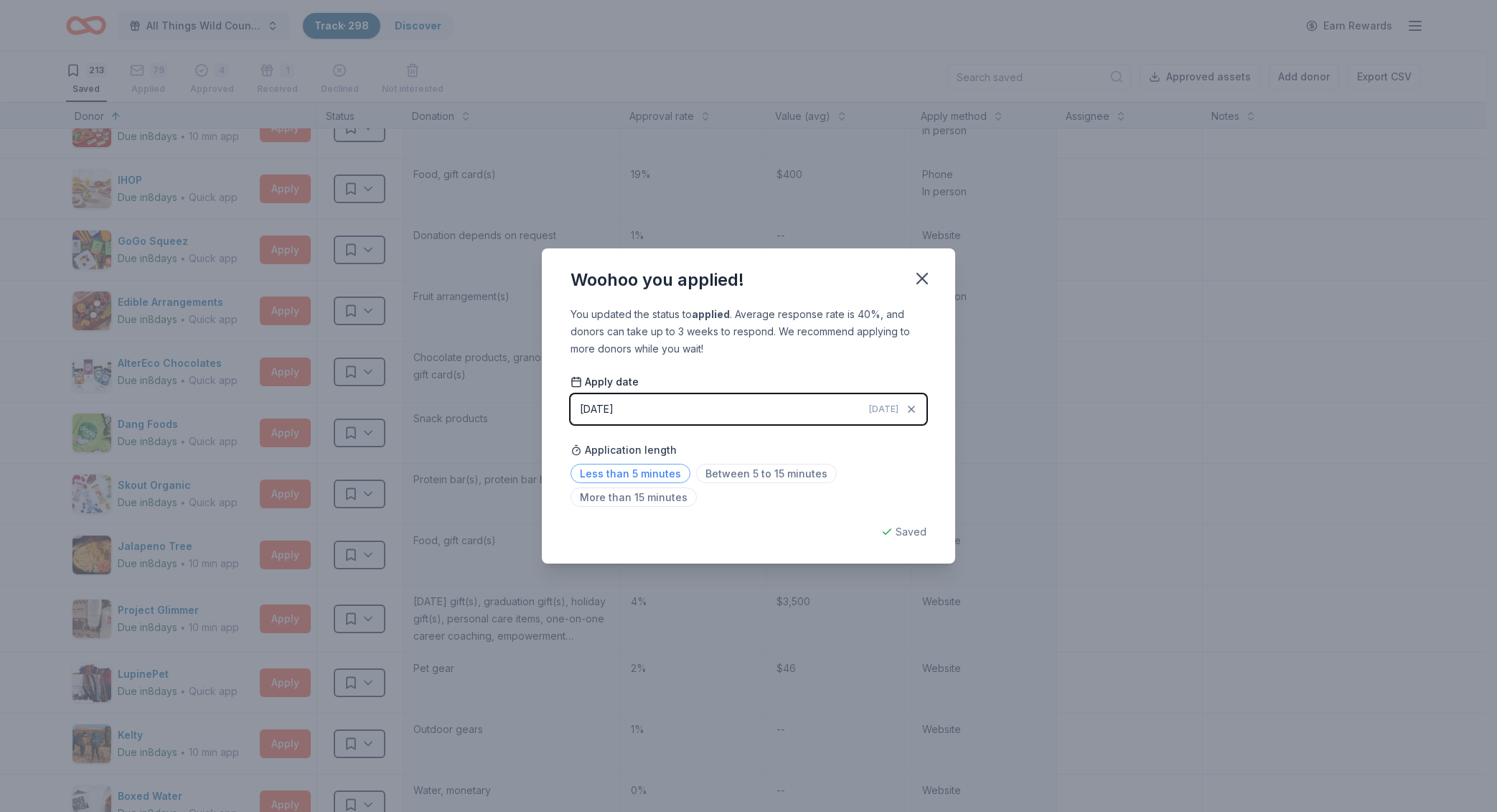
click at [629, 472] on span "Less than 5 minutes" at bounding box center [630, 474] width 120 height 20
click at [920, 280] on icon "button" at bounding box center [922, 278] width 20 height 20
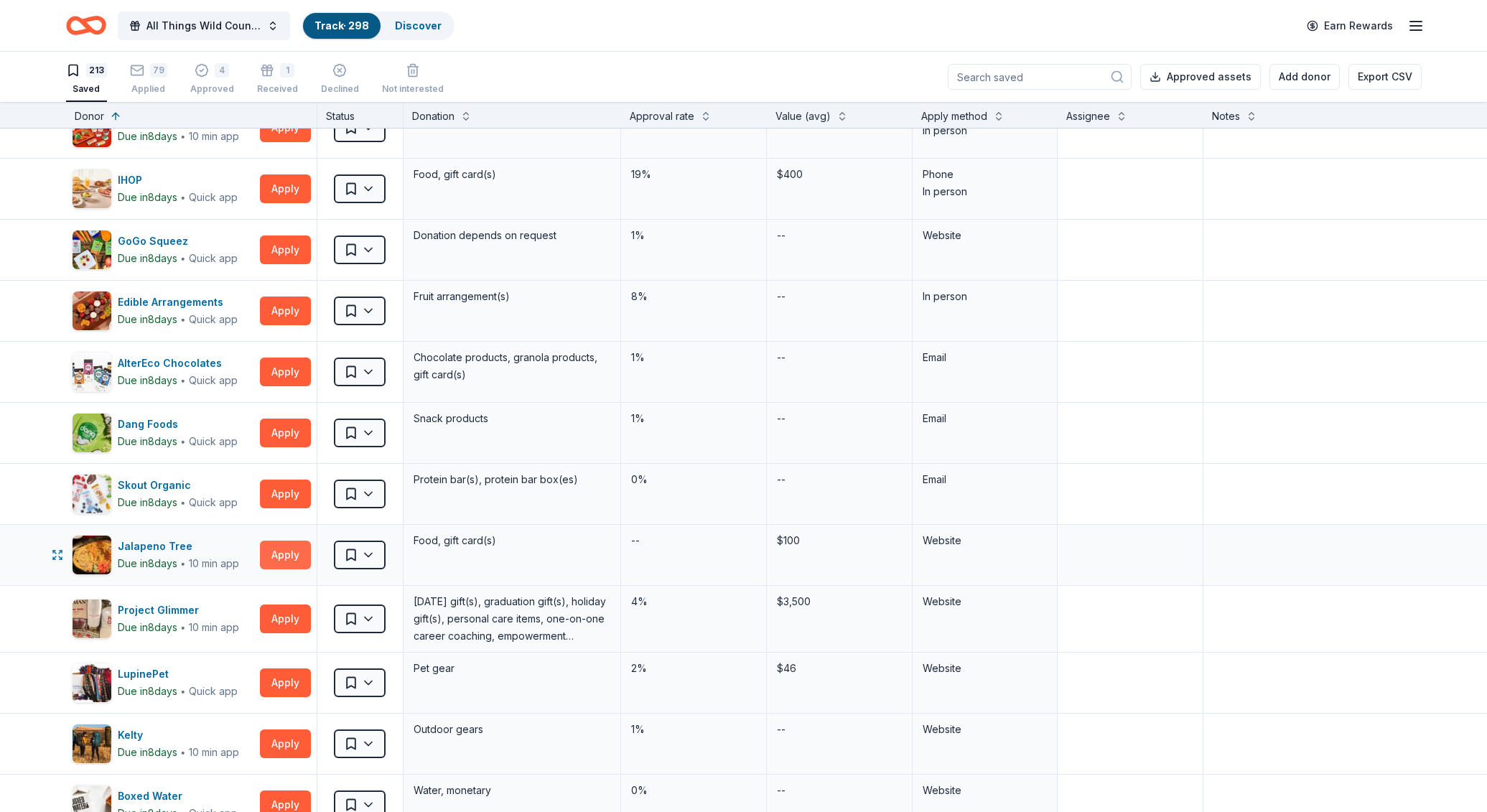
click at [272, 553] on button "Apply" at bounding box center [285, 555] width 51 height 29
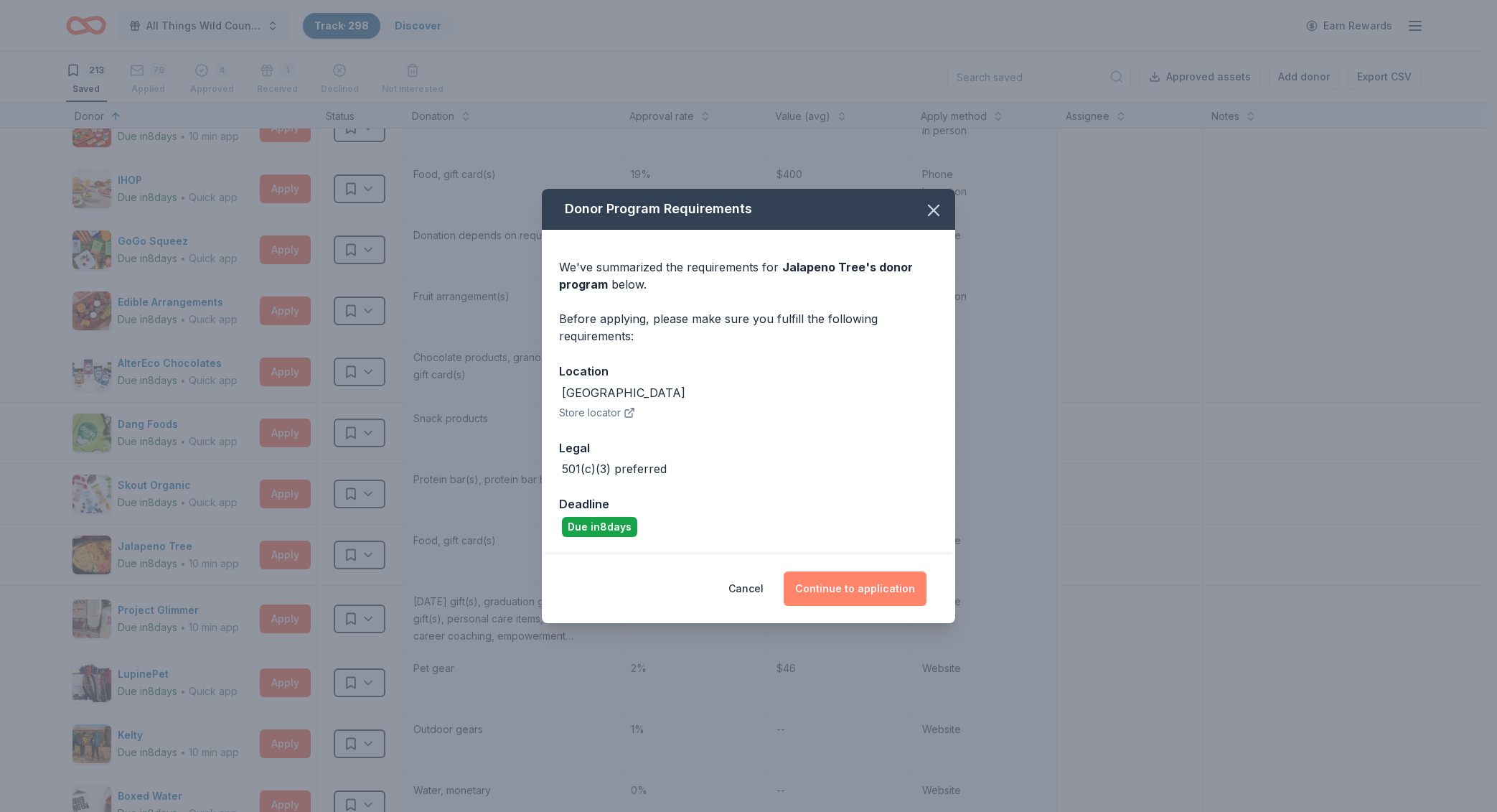
click at [889, 599] on button "Continue to application" at bounding box center [855, 589] width 143 height 35
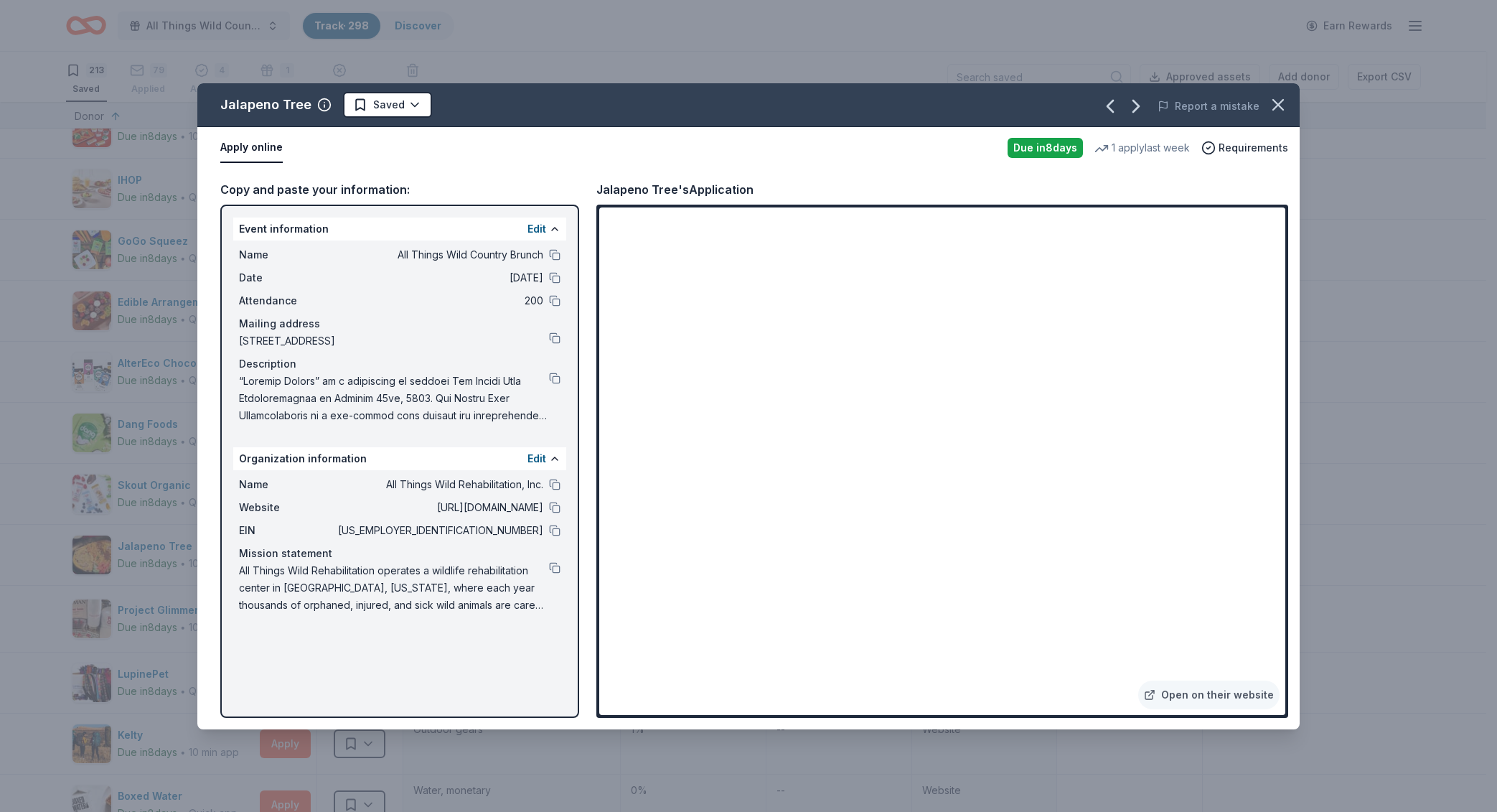
drag, startPoint x: 478, startPoint y: 66, endPoint x: 349, endPoint y: 0, distance: 144.9
click at [478, 66] on div "Jalapeno Tree Saved Report a mistake Apply online Due [DATE] 1 apply last week …" at bounding box center [748, 406] width 1497 height 812
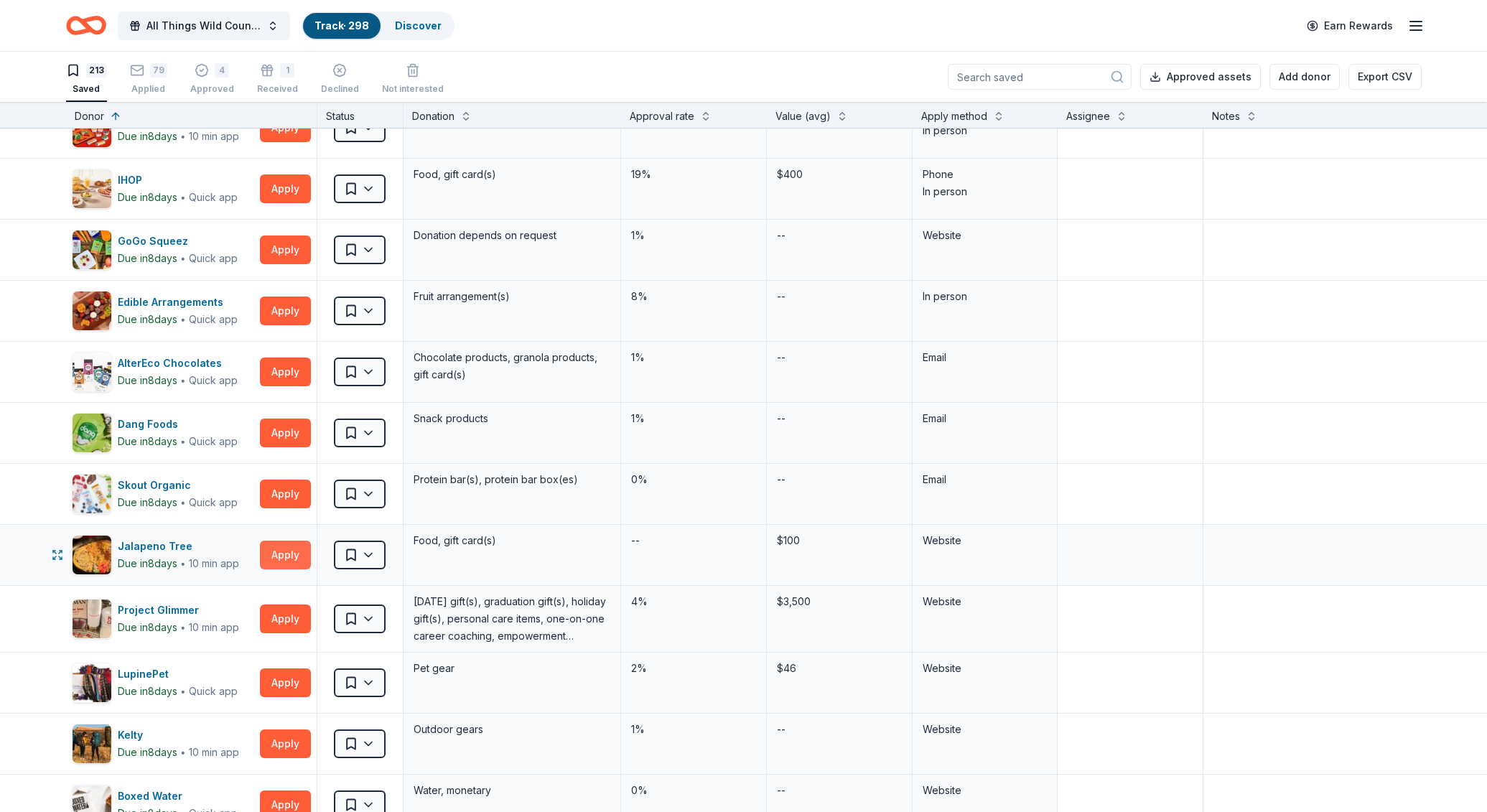
click at [288, 562] on button "Apply" at bounding box center [285, 555] width 51 height 29
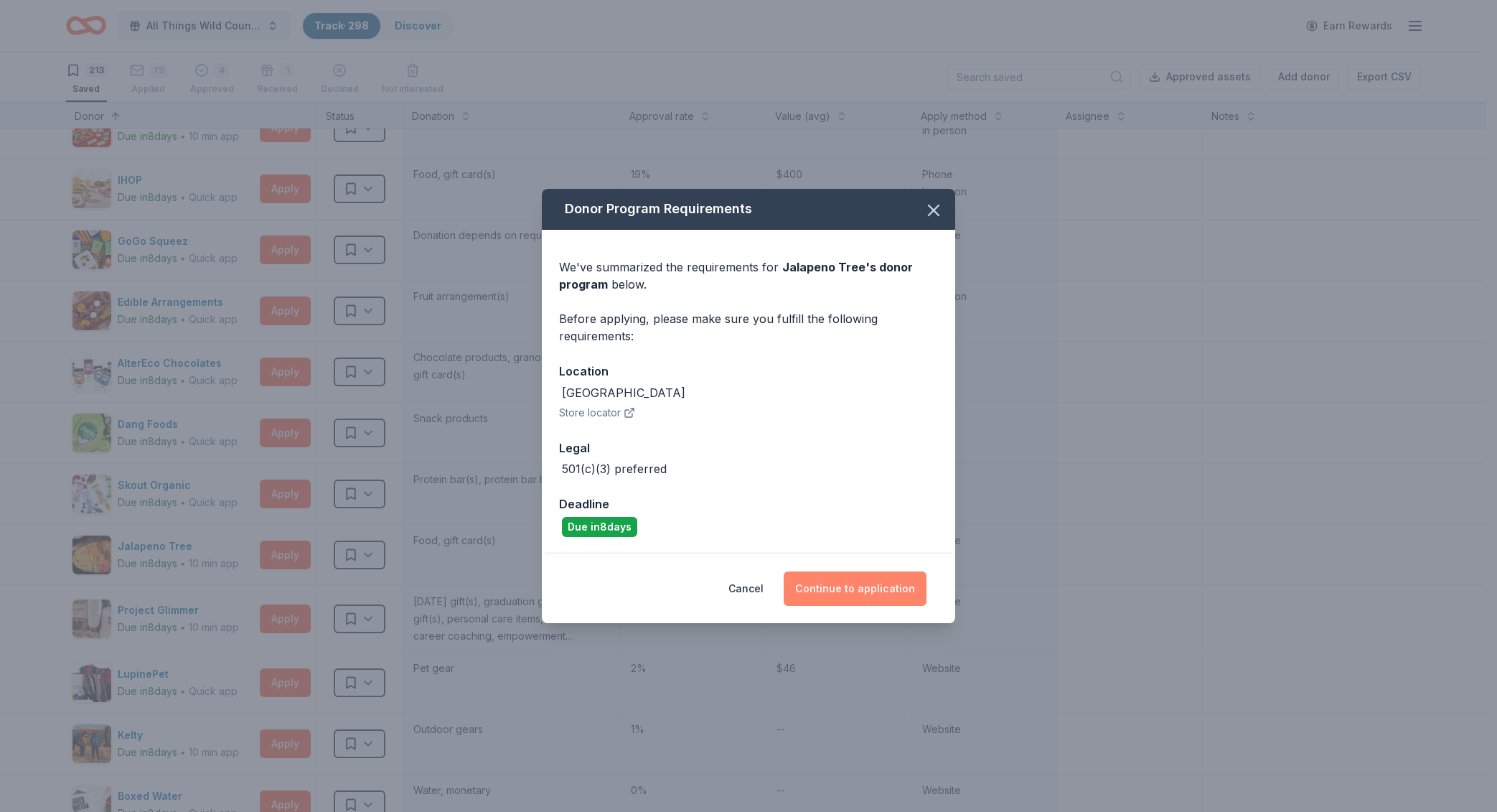
click at [829, 591] on button "Continue to application" at bounding box center [855, 589] width 143 height 35
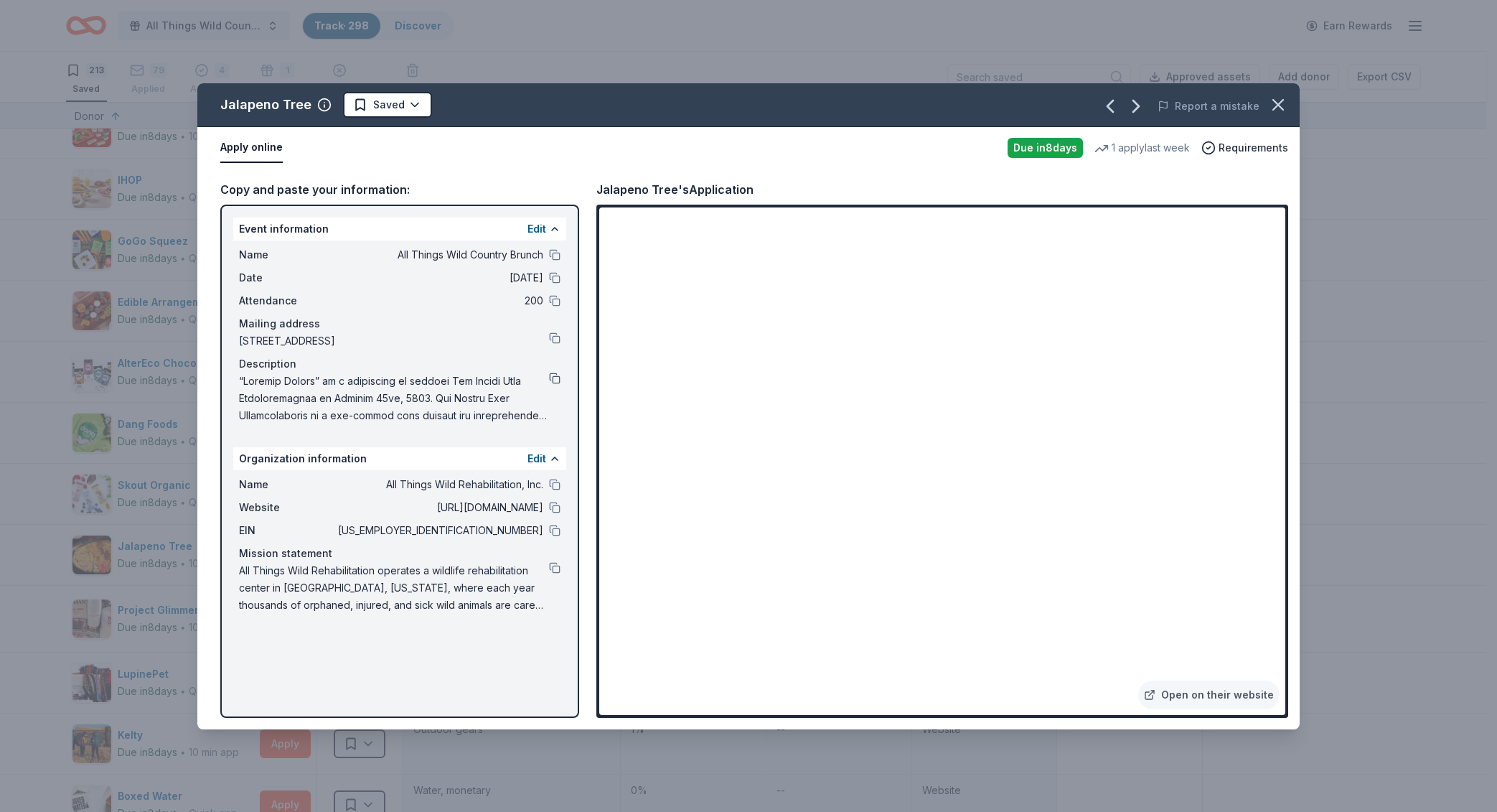
click at [559, 376] on button at bounding box center [555, 378] width 11 height 11
click at [559, 481] on button at bounding box center [555, 484] width 11 height 11
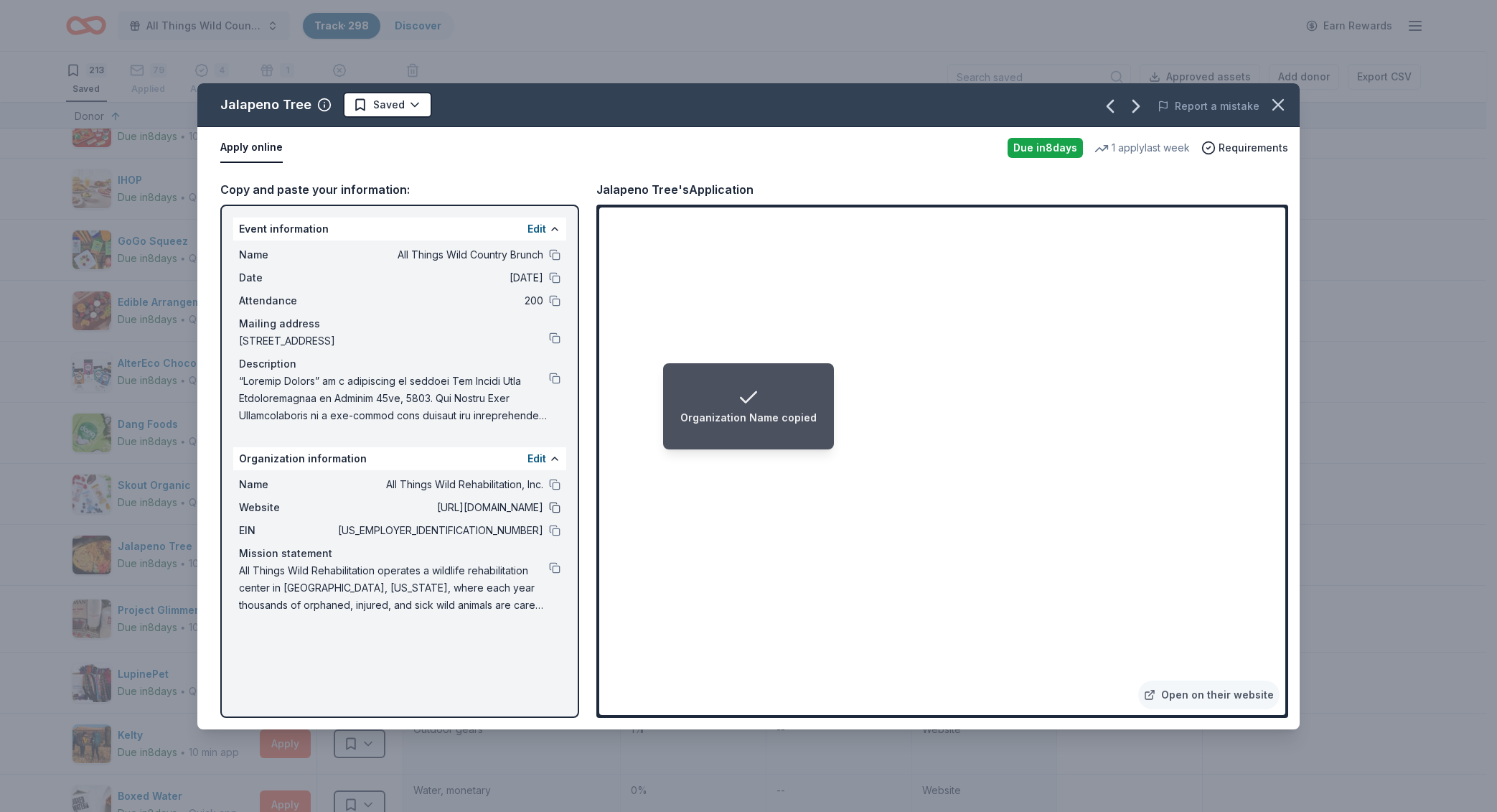
click at [554, 508] on button at bounding box center [555, 507] width 11 height 11
click at [549, 570] on button at bounding box center [555, 568] width 11 height 11
click at [387, 96] on html "Organization Mission Statement copied All Things Wild Country Brunch Track · 29…" at bounding box center [748, 406] width 1497 height 812
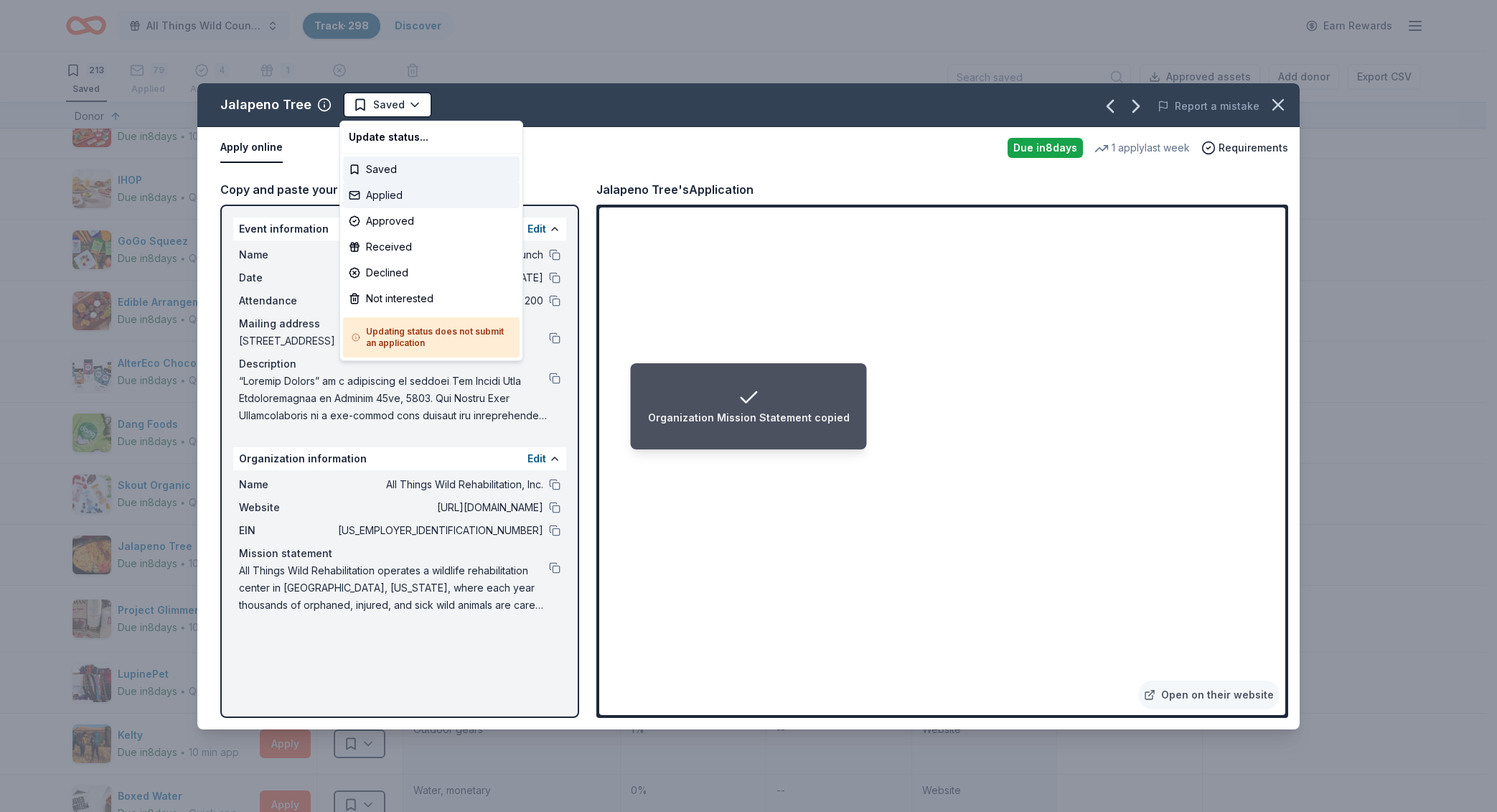
click at [410, 202] on div "Applied" at bounding box center [431, 195] width 176 height 26
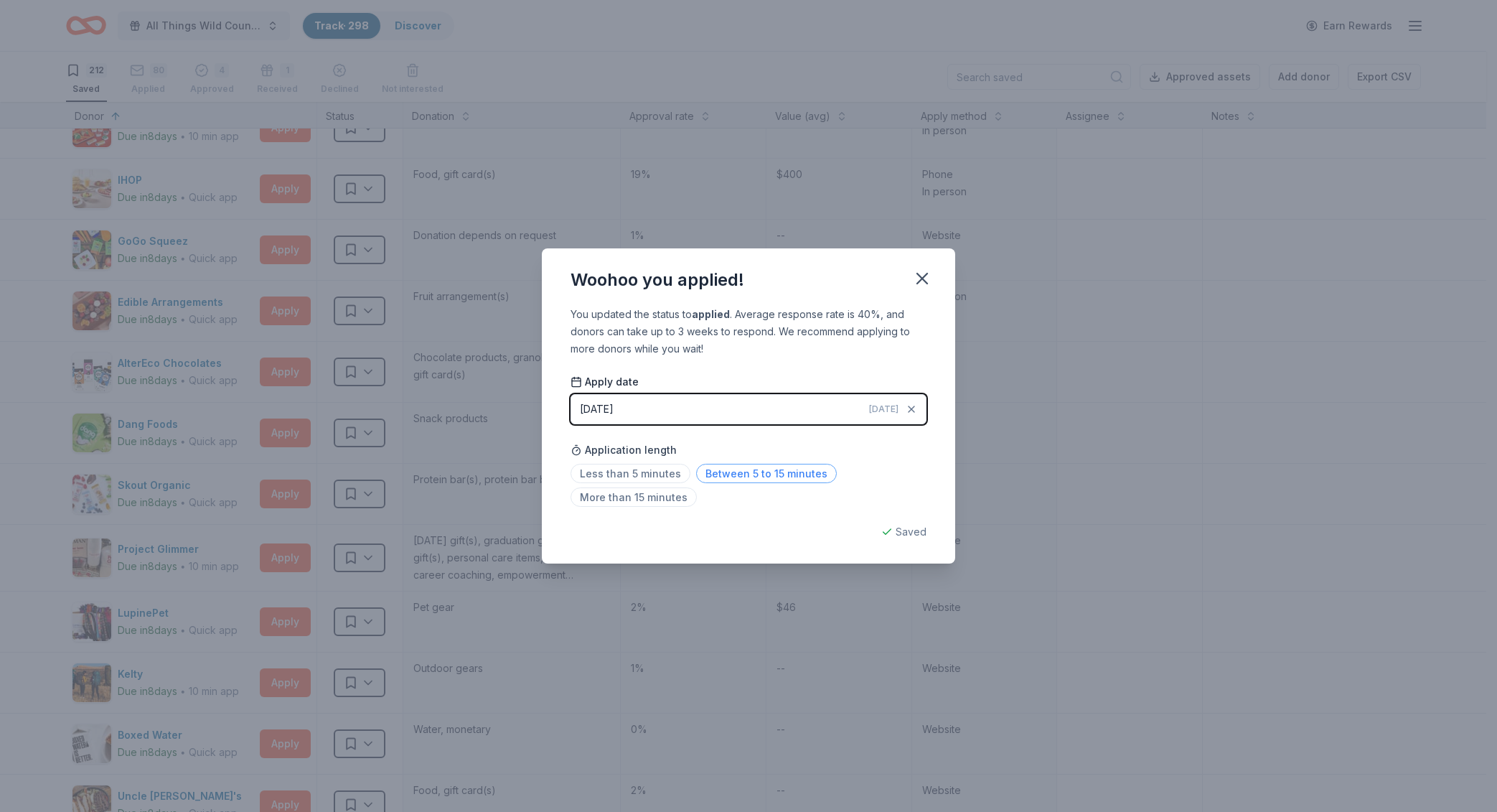
click at [789, 473] on span "Between 5 to 15 minutes" at bounding box center [767, 474] width 141 height 20
click at [917, 277] on icon "button" at bounding box center [922, 278] width 20 height 20
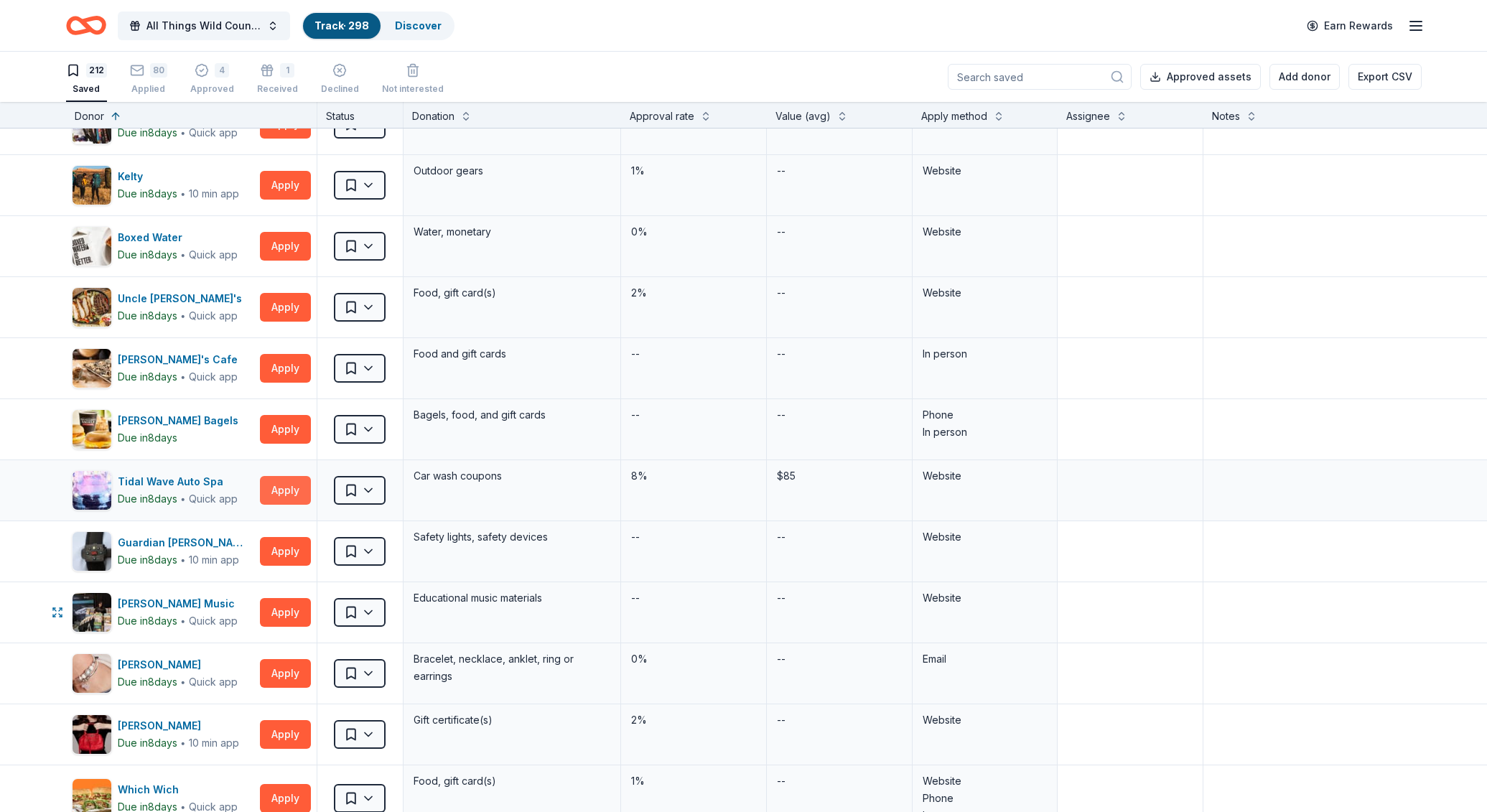
scroll to position [6165, 0]
click at [151, 68] on div "80" at bounding box center [158, 70] width 17 height 14
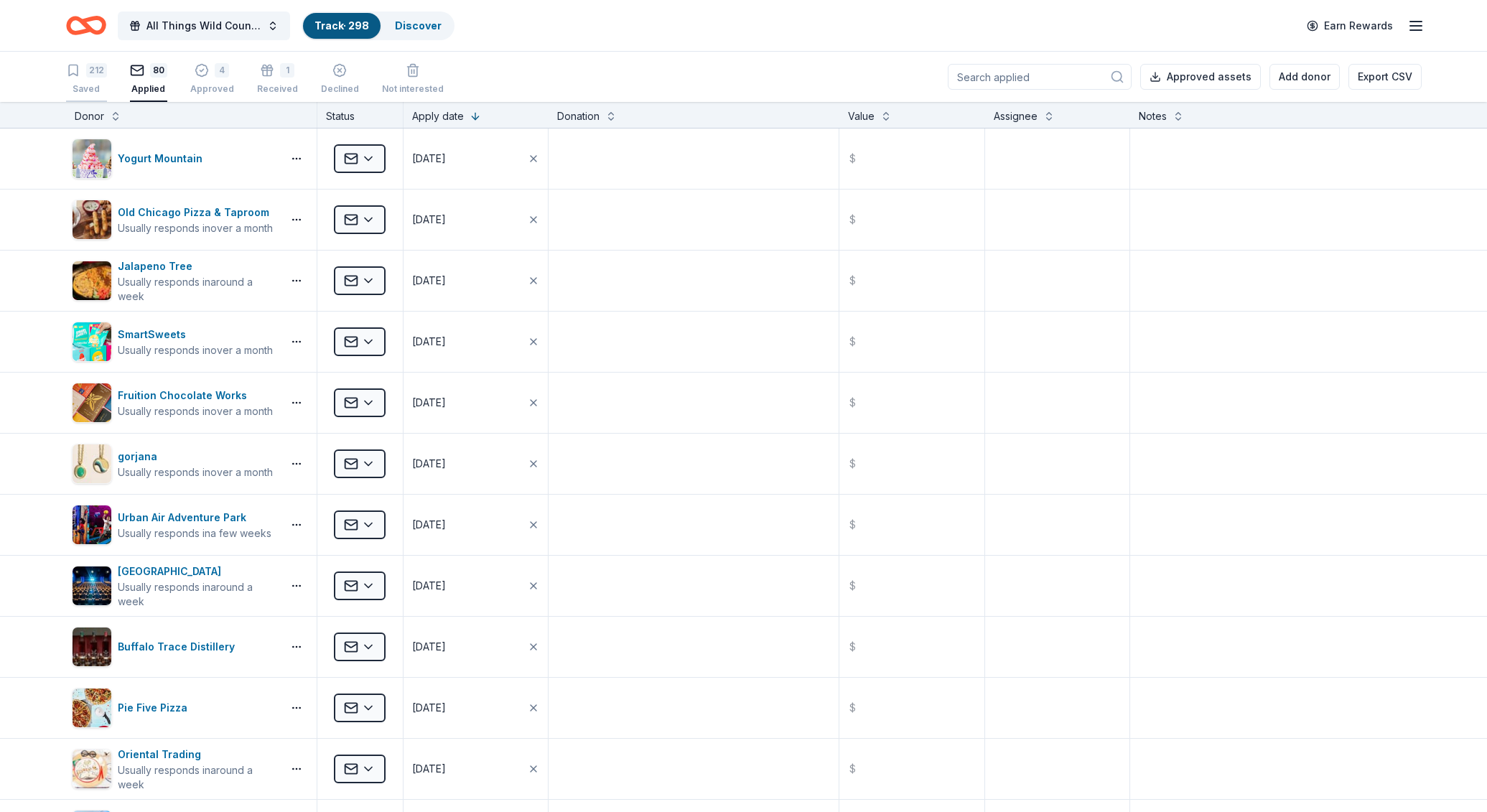
click at [92, 81] on div "212 Saved" at bounding box center [86, 79] width 41 height 32
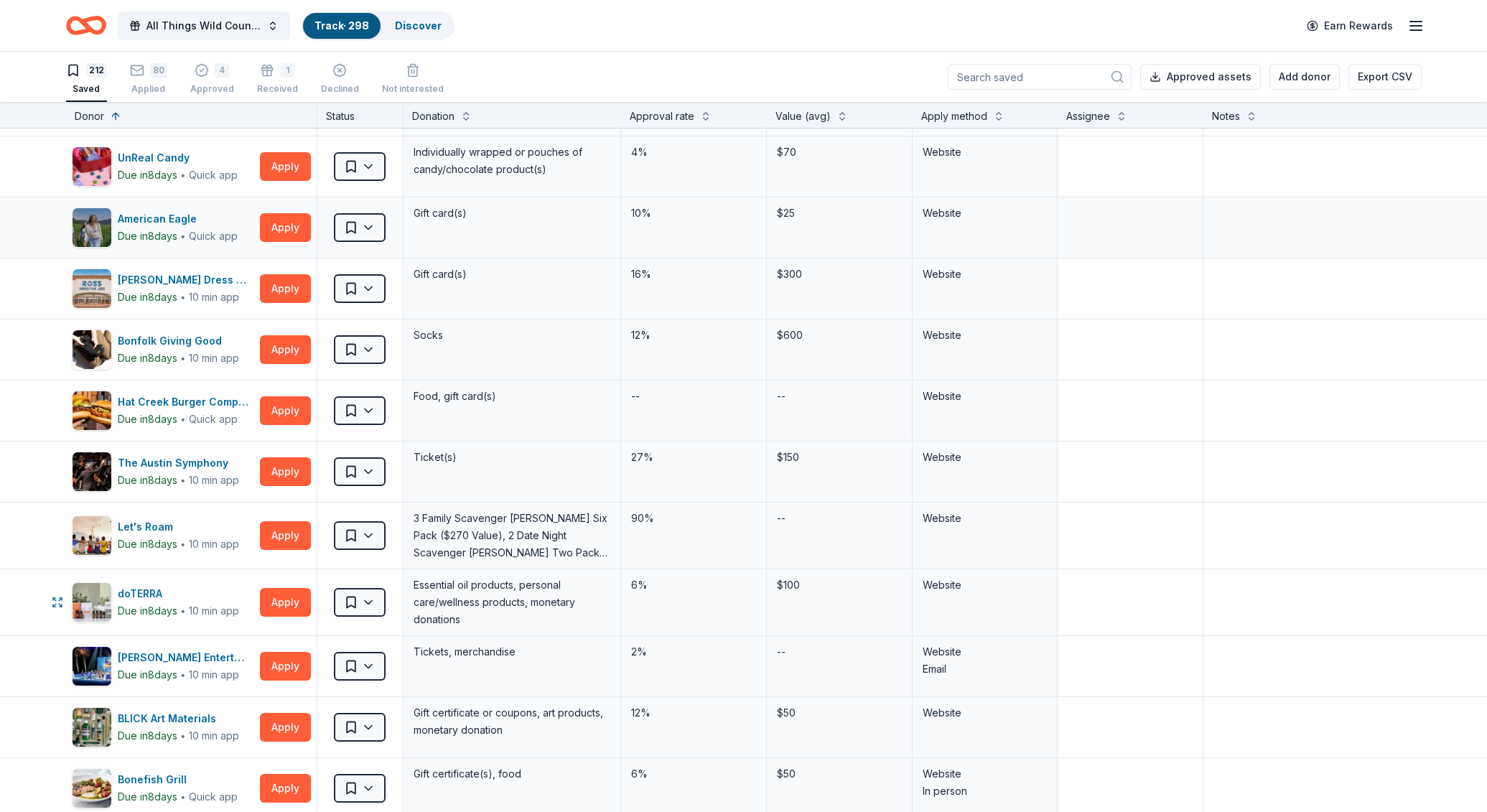
scroll to position [429, 0]
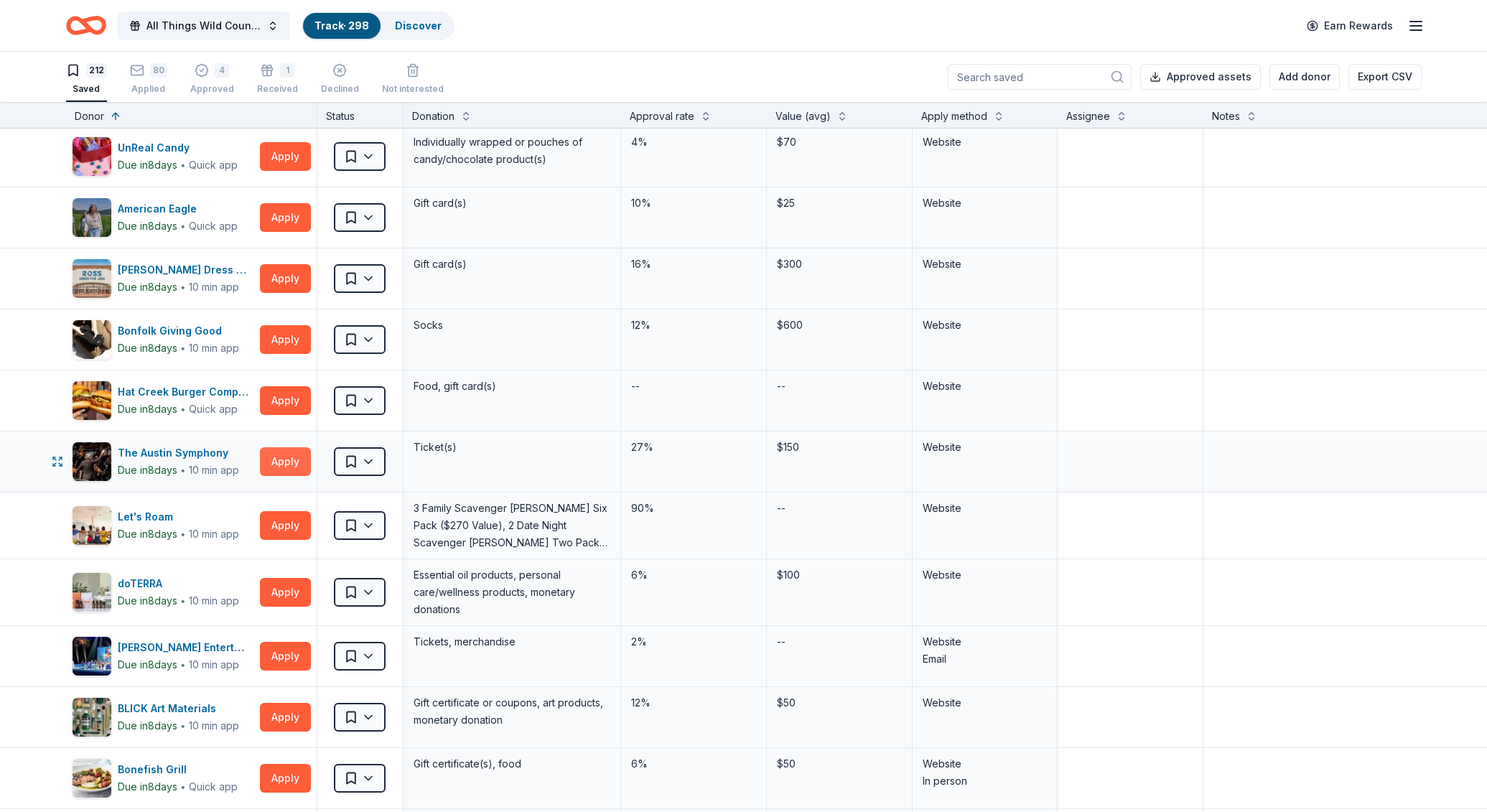
click at [289, 459] on button "Apply" at bounding box center [285, 462] width 51 height 29
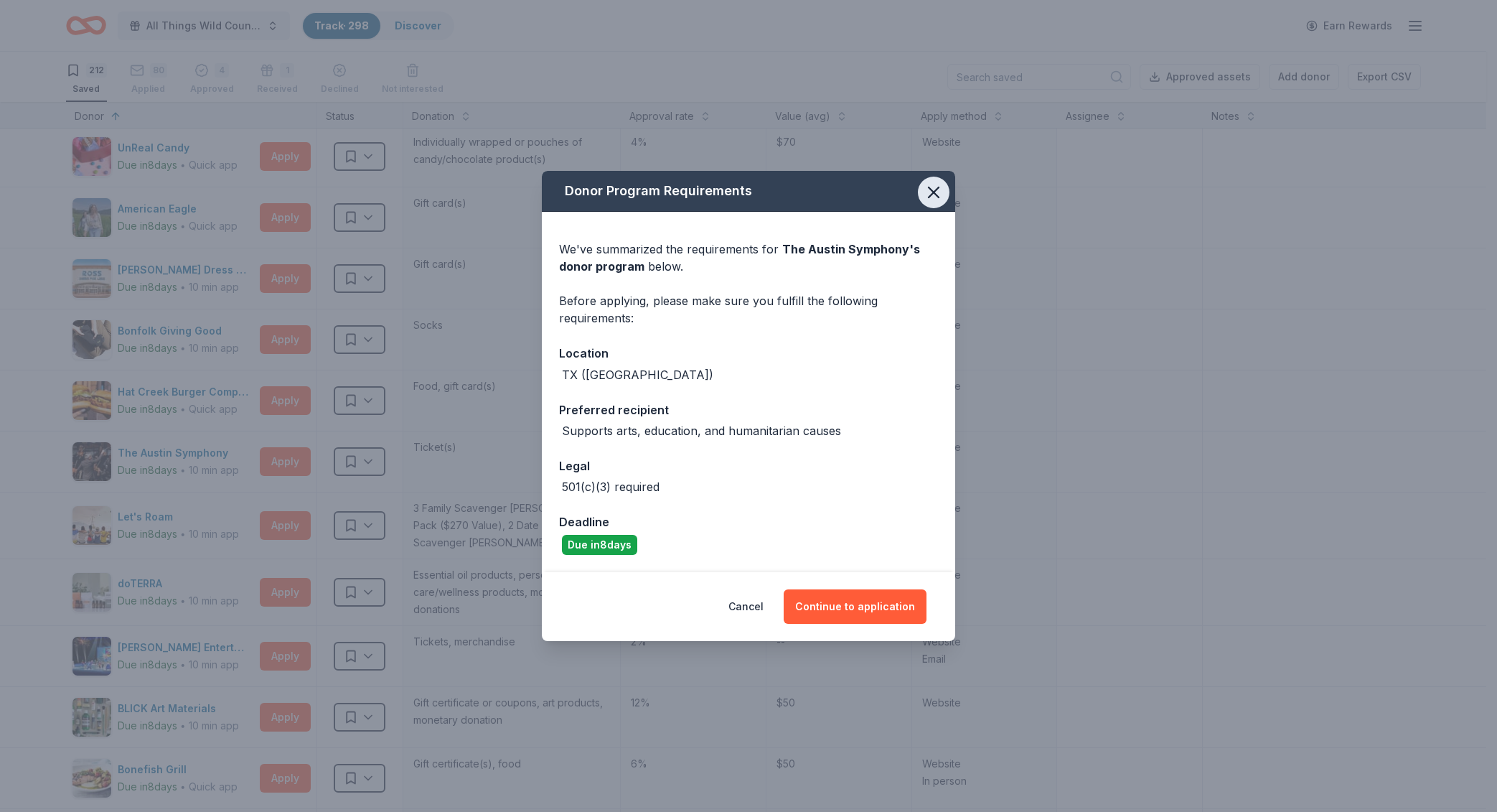
click at [932, 202] on icon "button" at bounding box center [934, 192] width 20 height 20
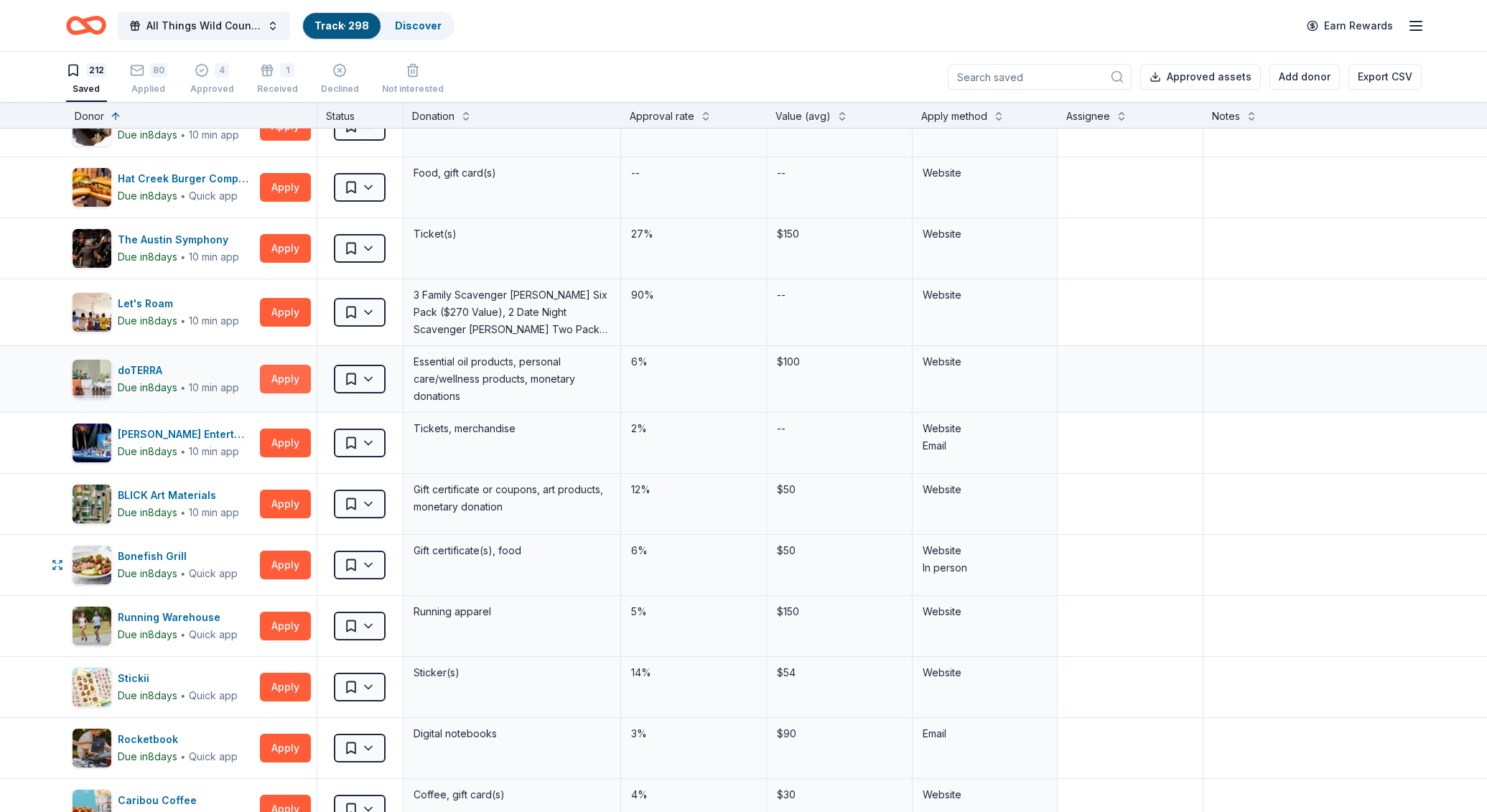
scroll to position [644, 0]
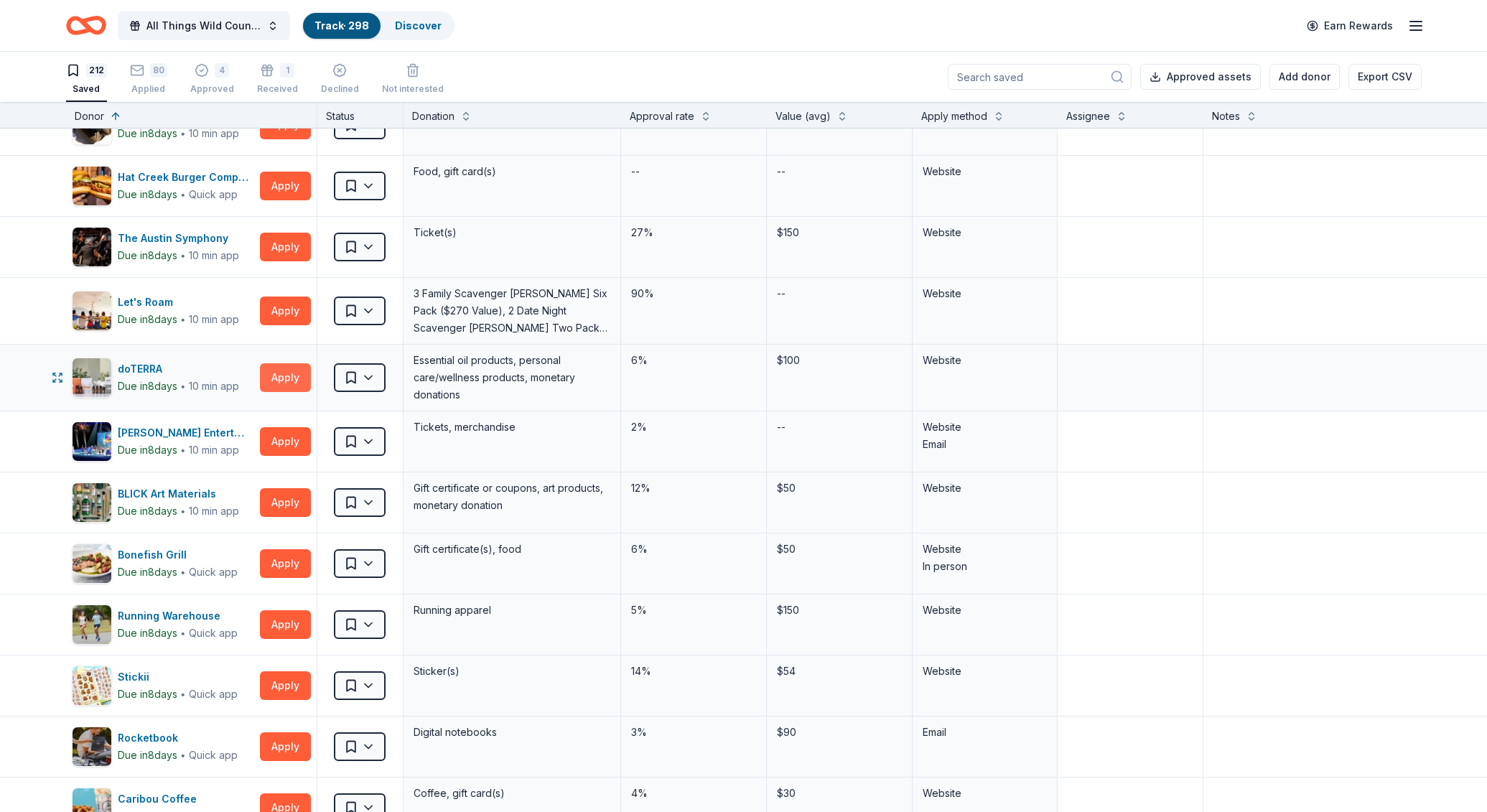
click at [279, 376] on button "Apply" at bounding box center [285, 378] width 51 height 29
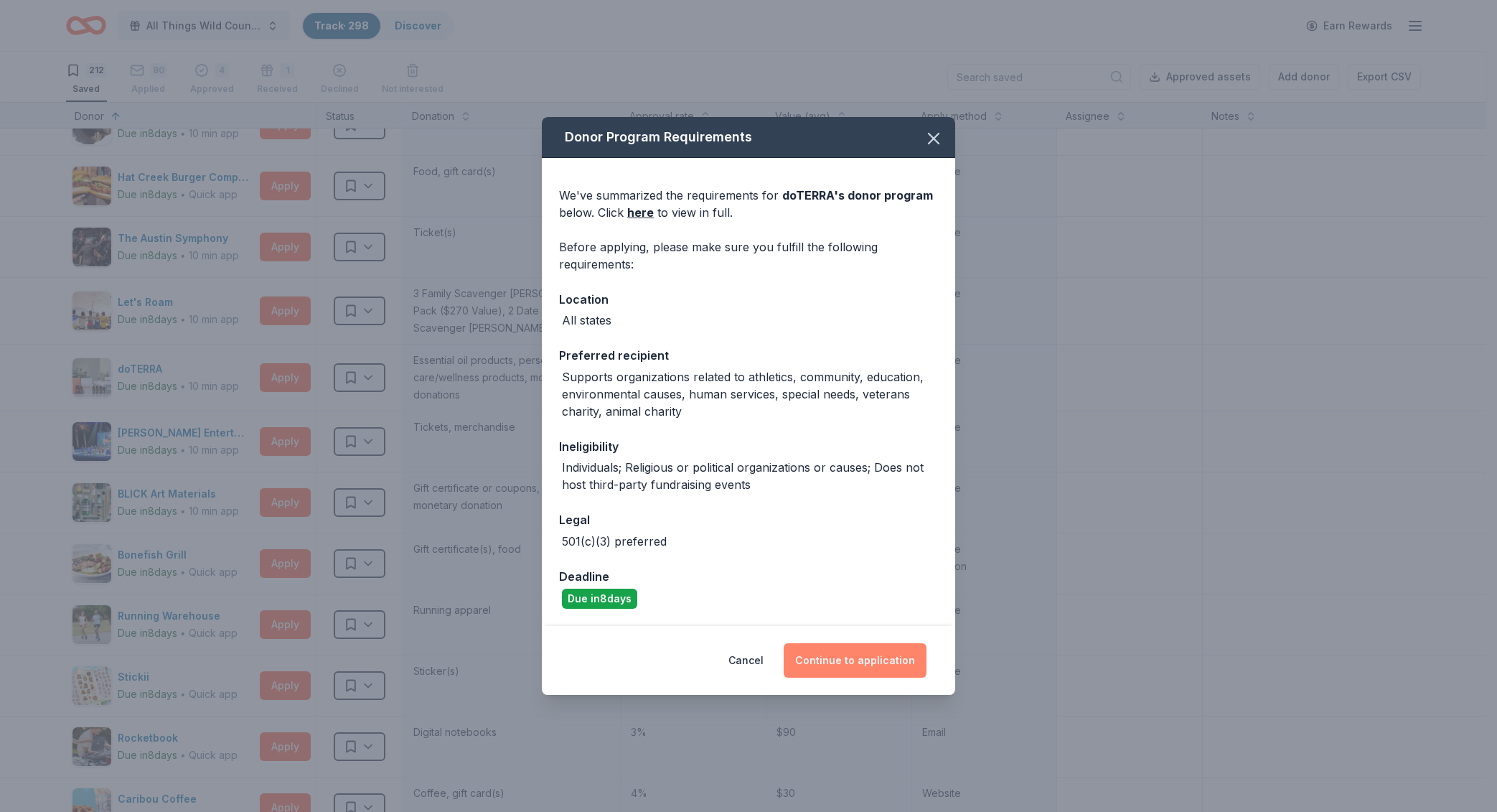
click at [856, 653] on button "Continue to application" at bounding box center [855, 661] width 143 height 35
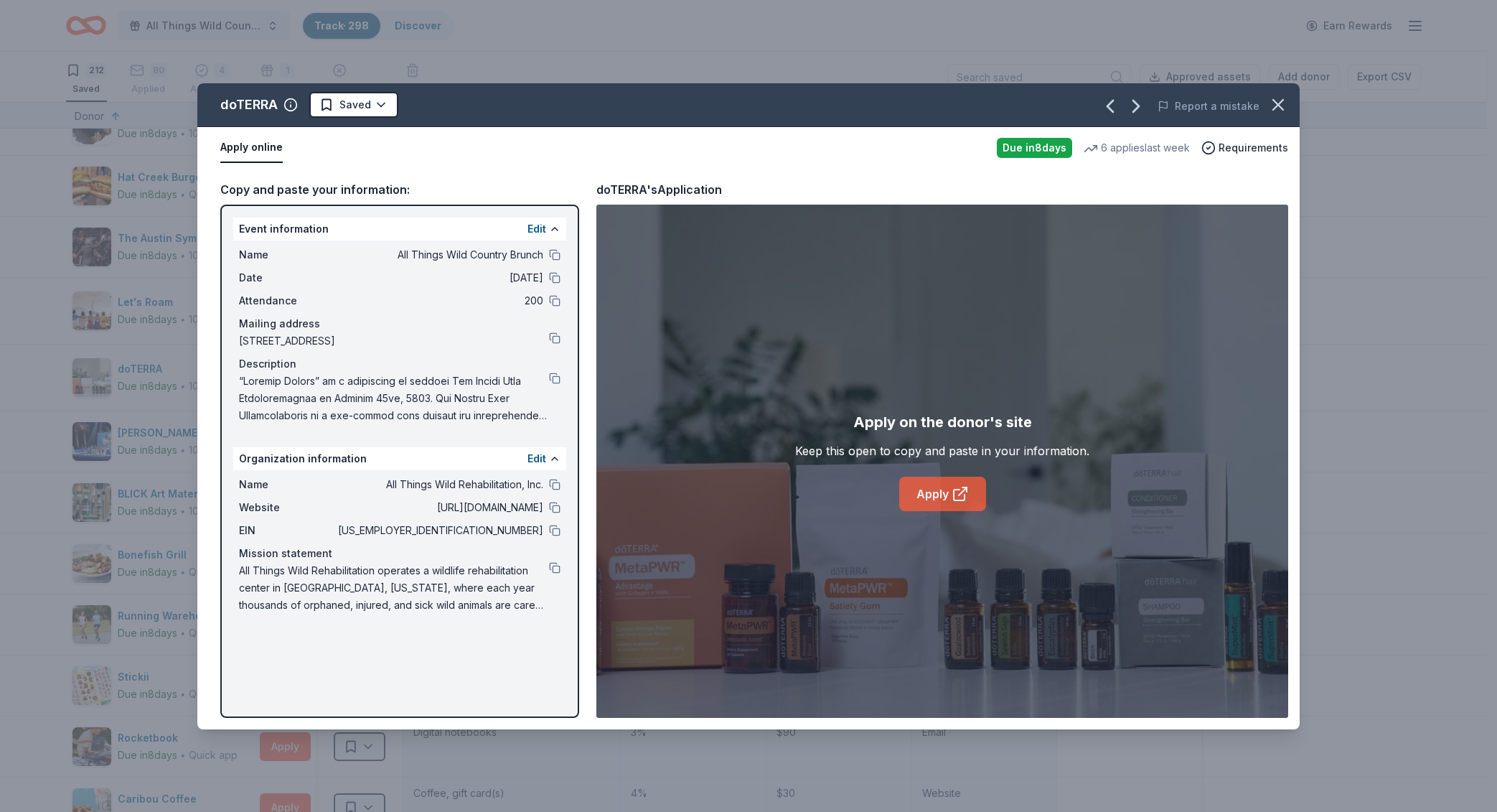
click at [946, 492] on link "Apply" at bounding box center [942, 494] width 87 height 35
click at [1270, 111] on icon "button" at bounding box center [1278, 104] width 20 height 20
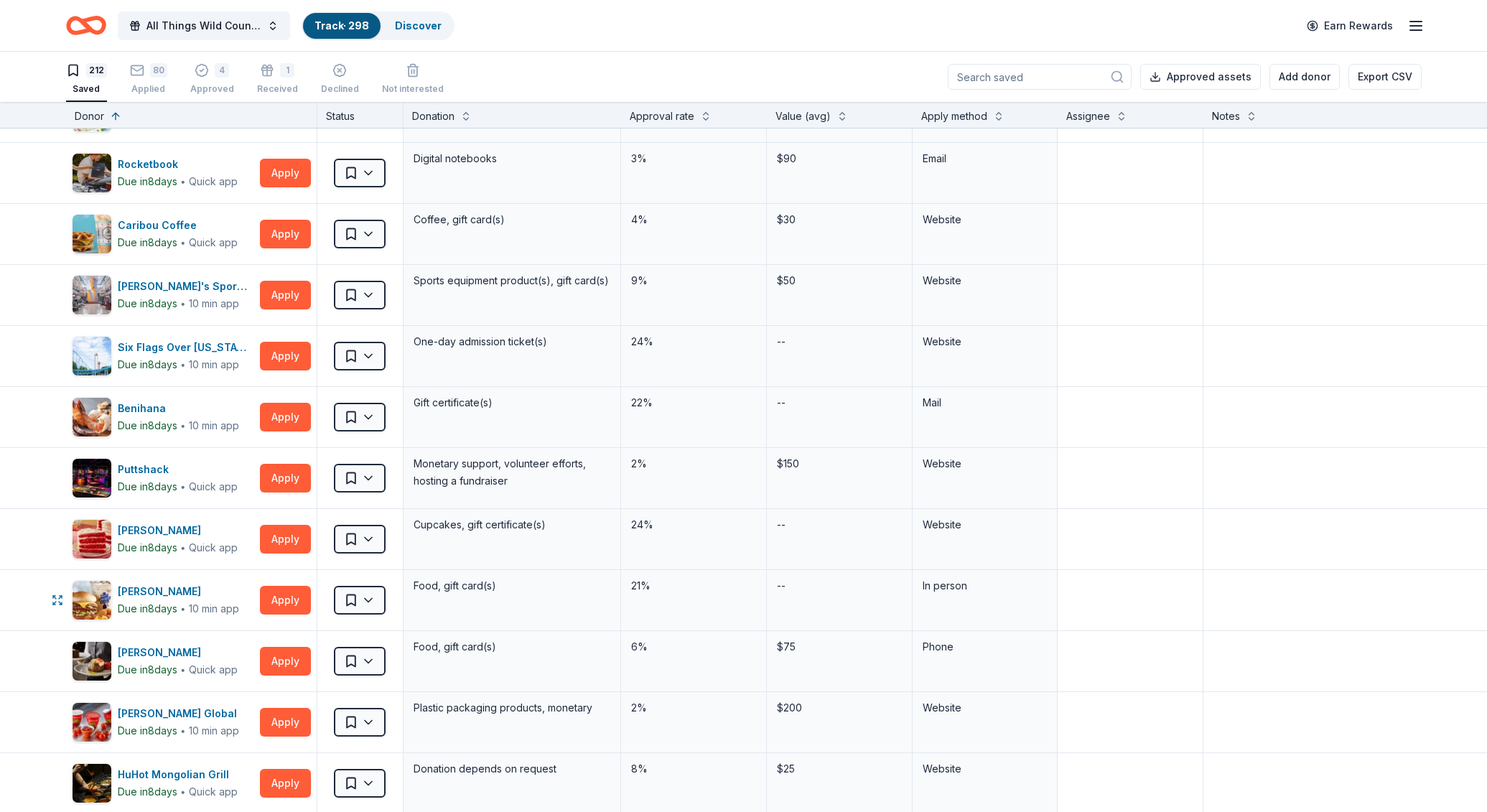
scroll to position [1218, 0]
click at [279, 532] on button "Apply" at bounding box center [285, 538] width 51 height 29
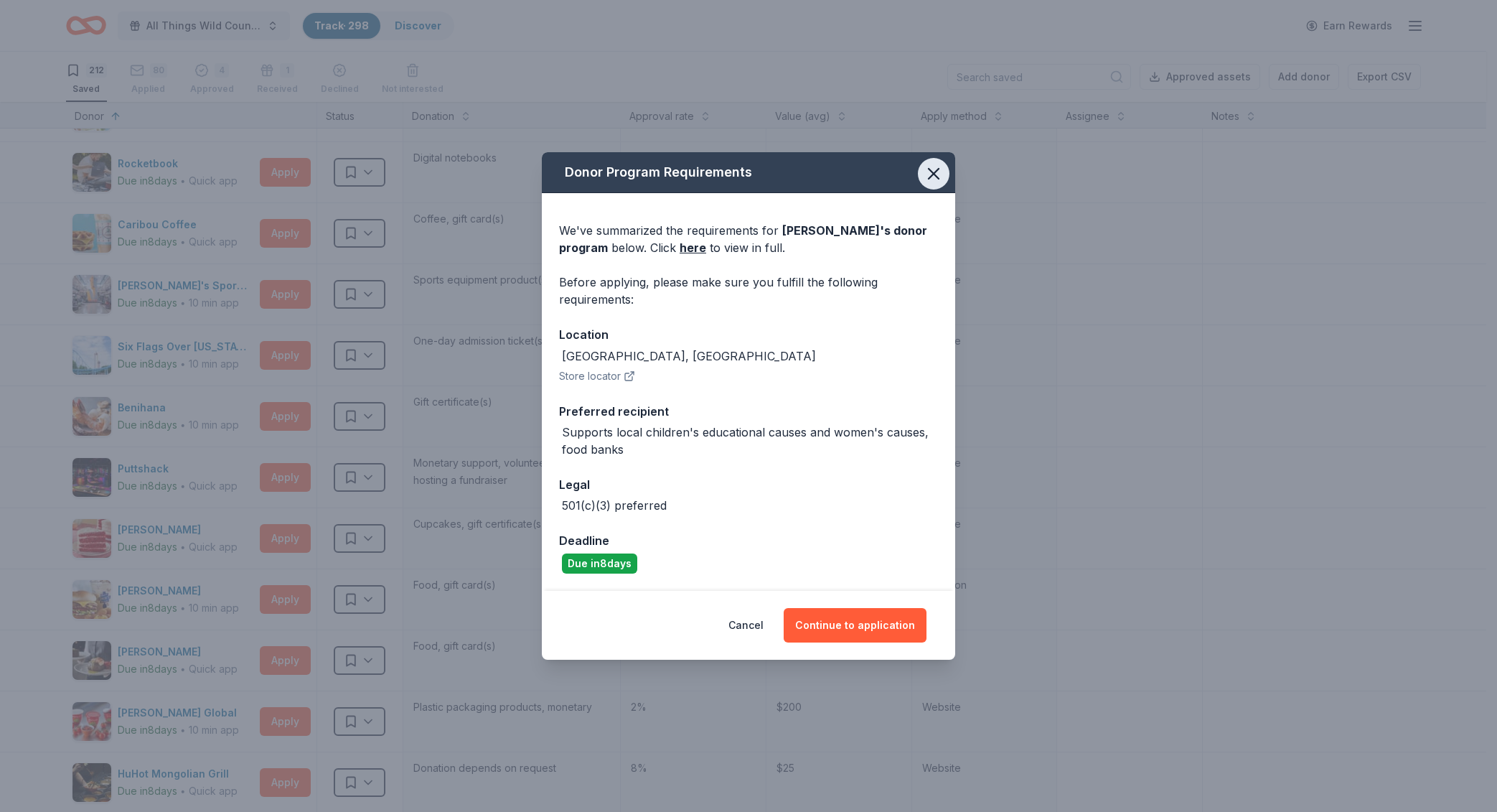
click at [943, 166] on icon "button" at bounding box center [934, 173] width 20 height 20
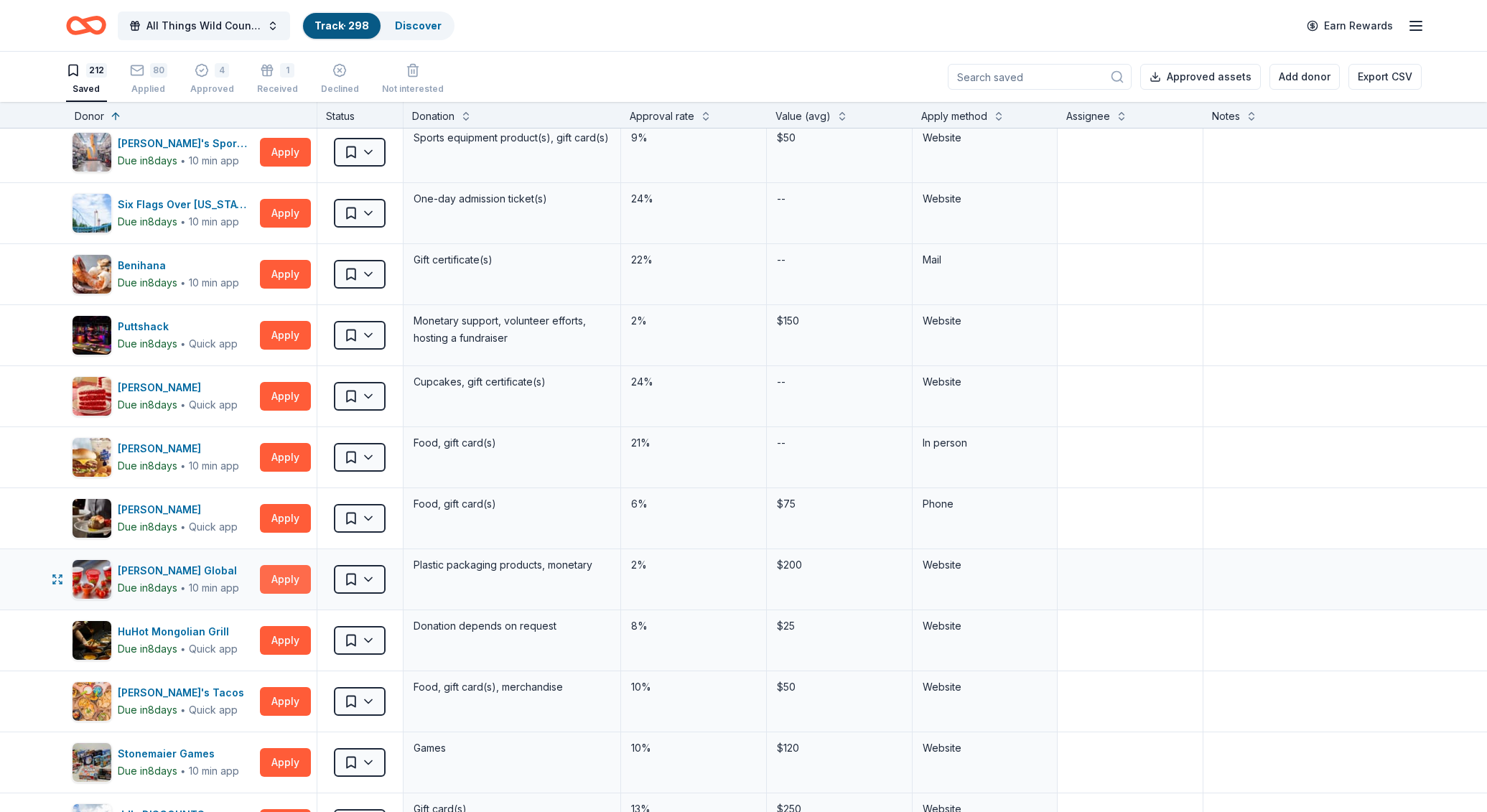
scroll to position [1361, 0]
click at [282, 583] on button "Apply" at bounding box center [285, 578] width 51 height 29
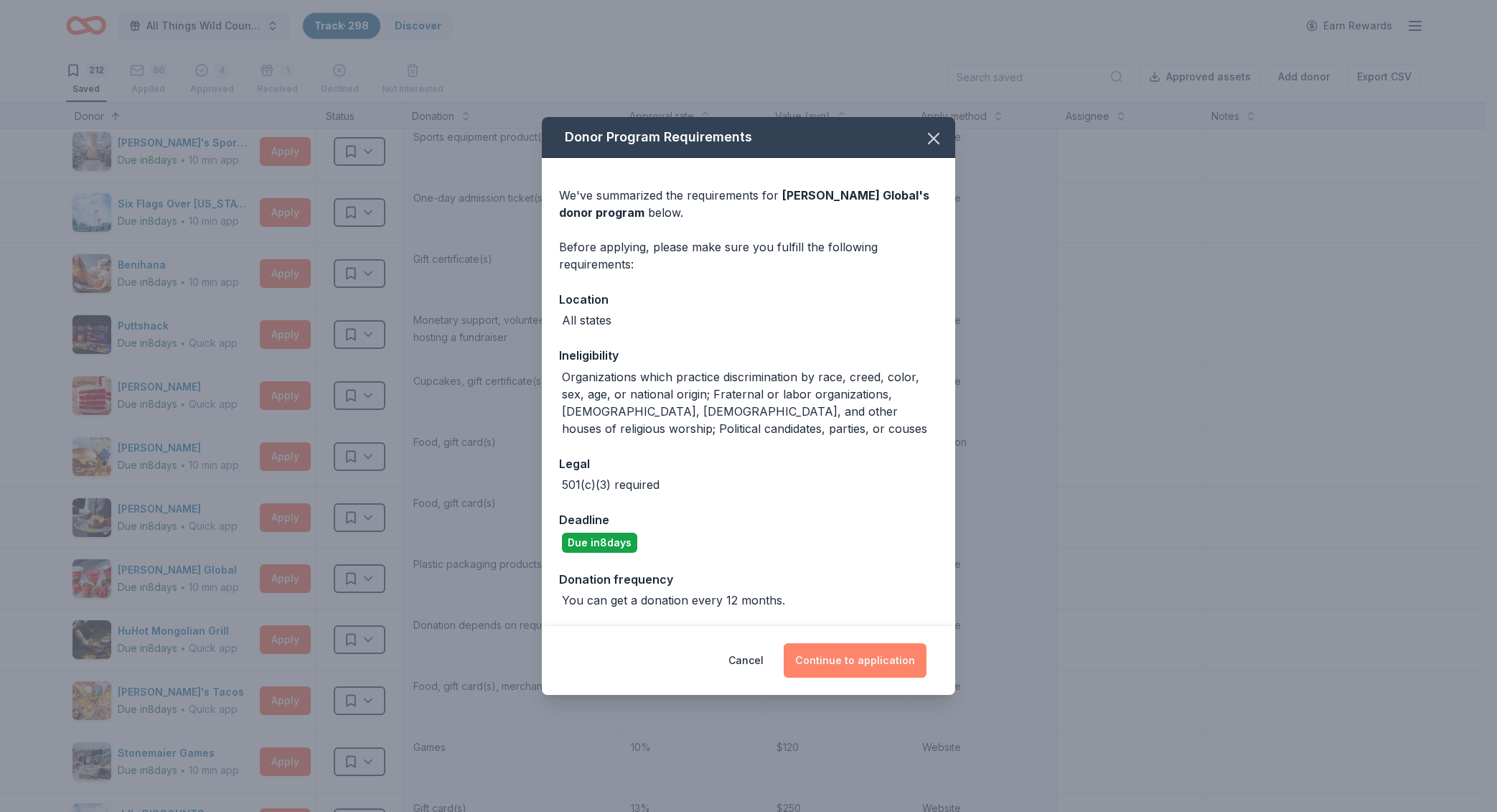
click at [848, 645] on button "Continue to application" at bounding box center [855, 661] width 143 height 35
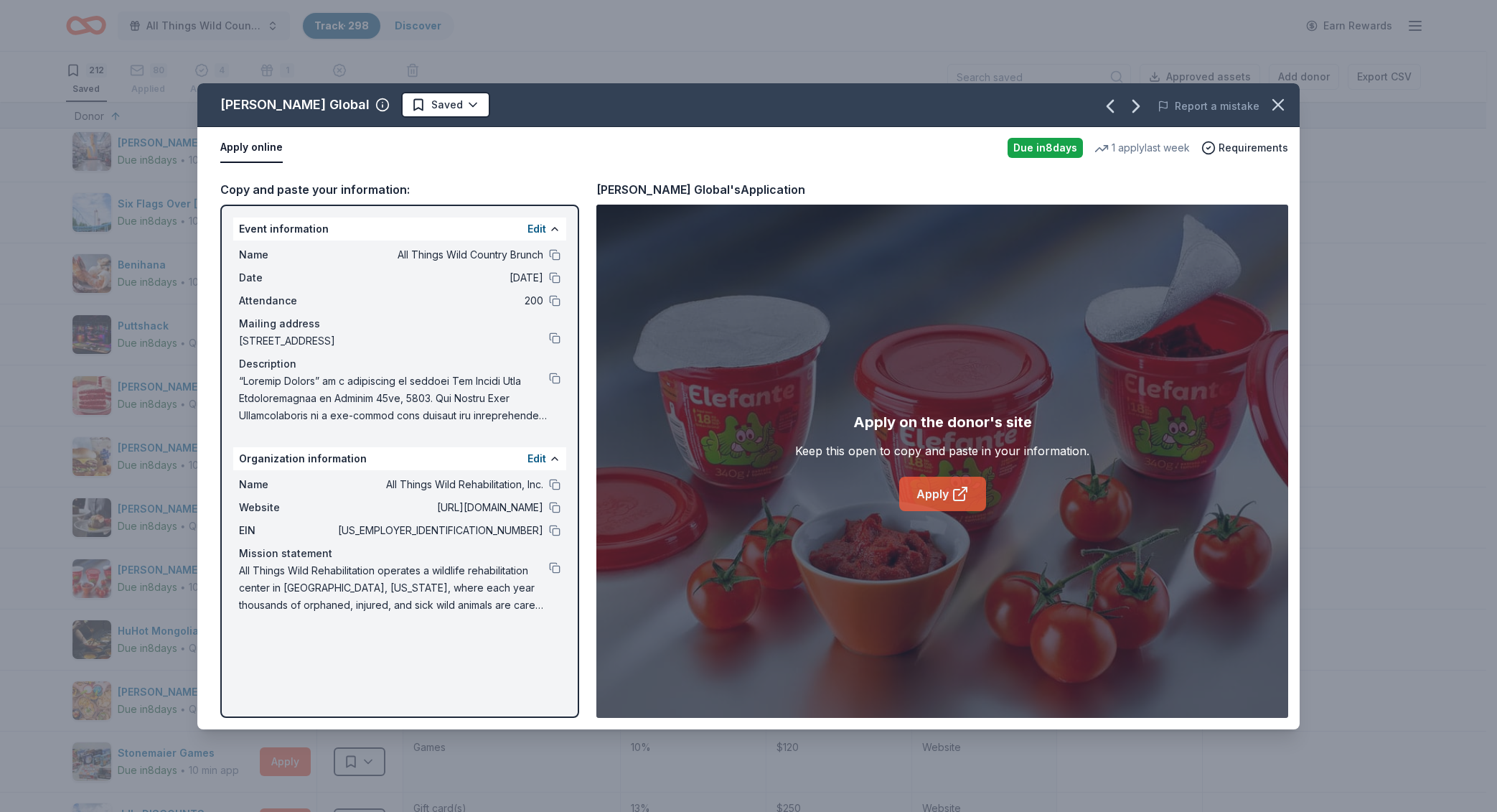
click at [960, 494] on icon at bounding box center [960, 493] width 17 height 17
click at [561, 572] on div "Name All Things Wild Rehabilitation, Inc. Website [URL][DOMAIN_NAME] EIN [US_EM…" at bounding box center [400, 544] width 333 height 149
click at [556, 564] on button at bounding box center [555, 568] width 11 height 11
click at [552, 254] on button at bounding box center [555, 254] width 11 height 11
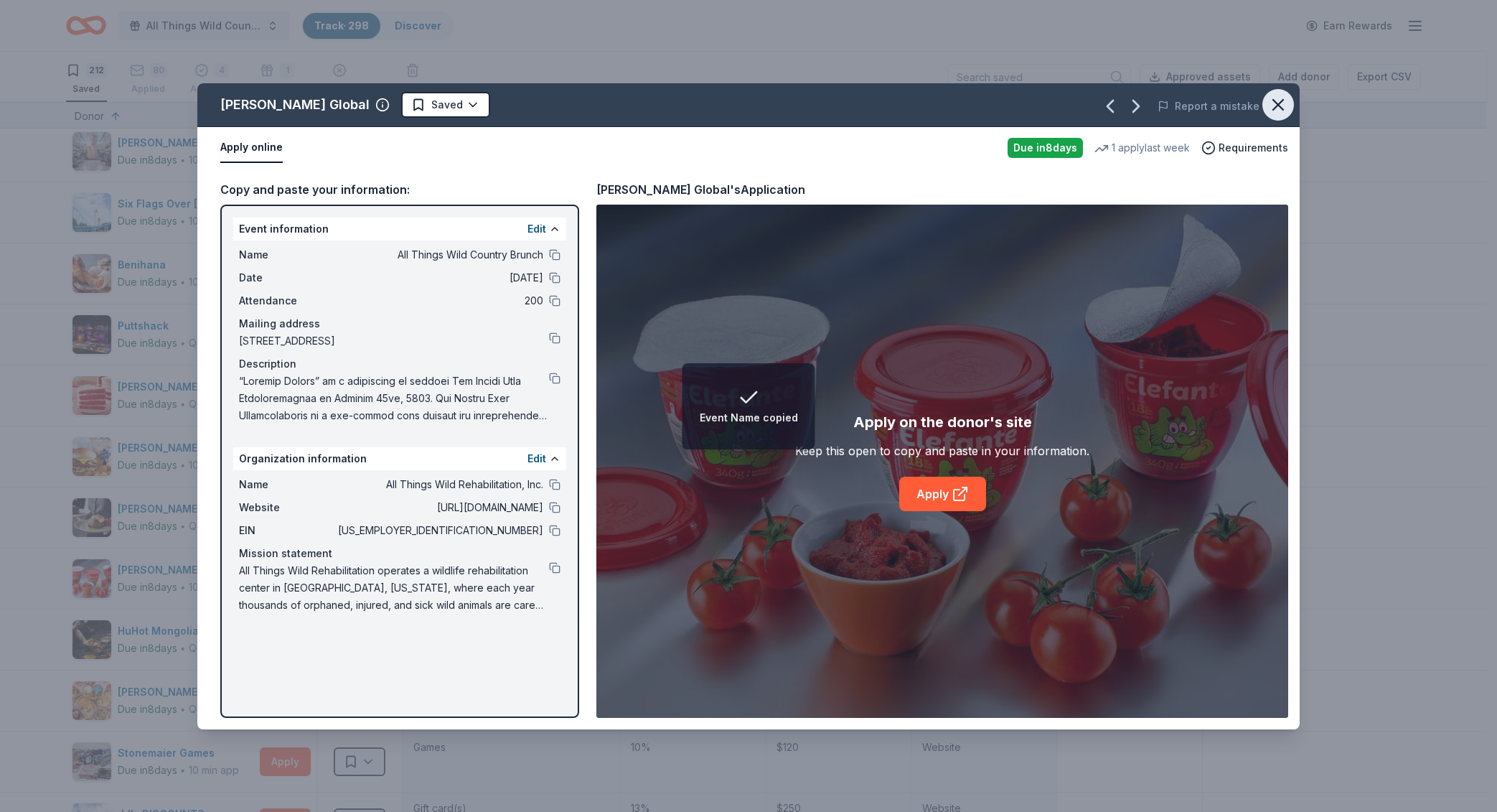
click at [1282, 110] on icon "button" at bounding box center [1278, 104] width 20 height 20
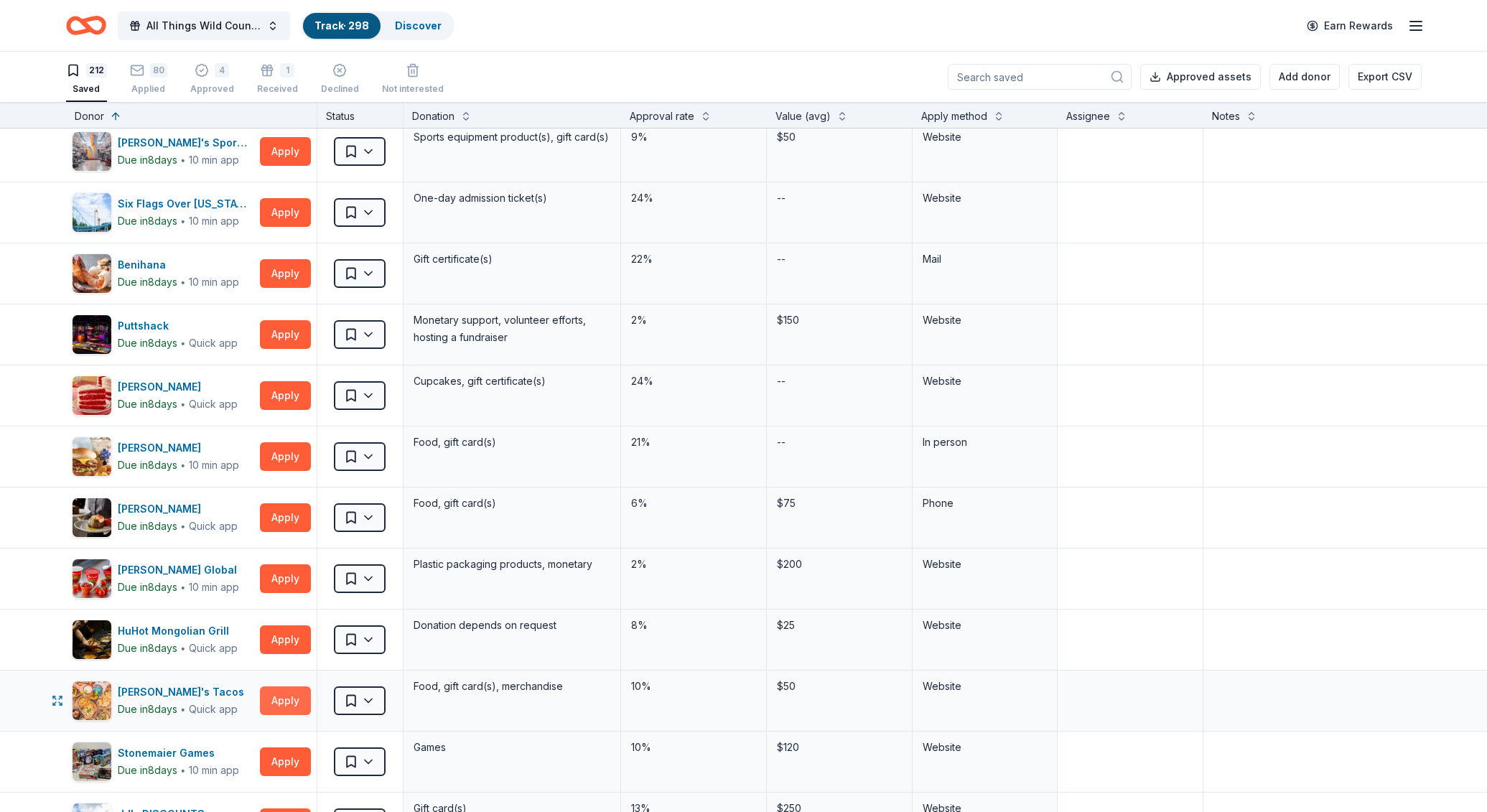
click at [267, 705] on button "Apply" at bounding box center [285, 701] width 51 height 29
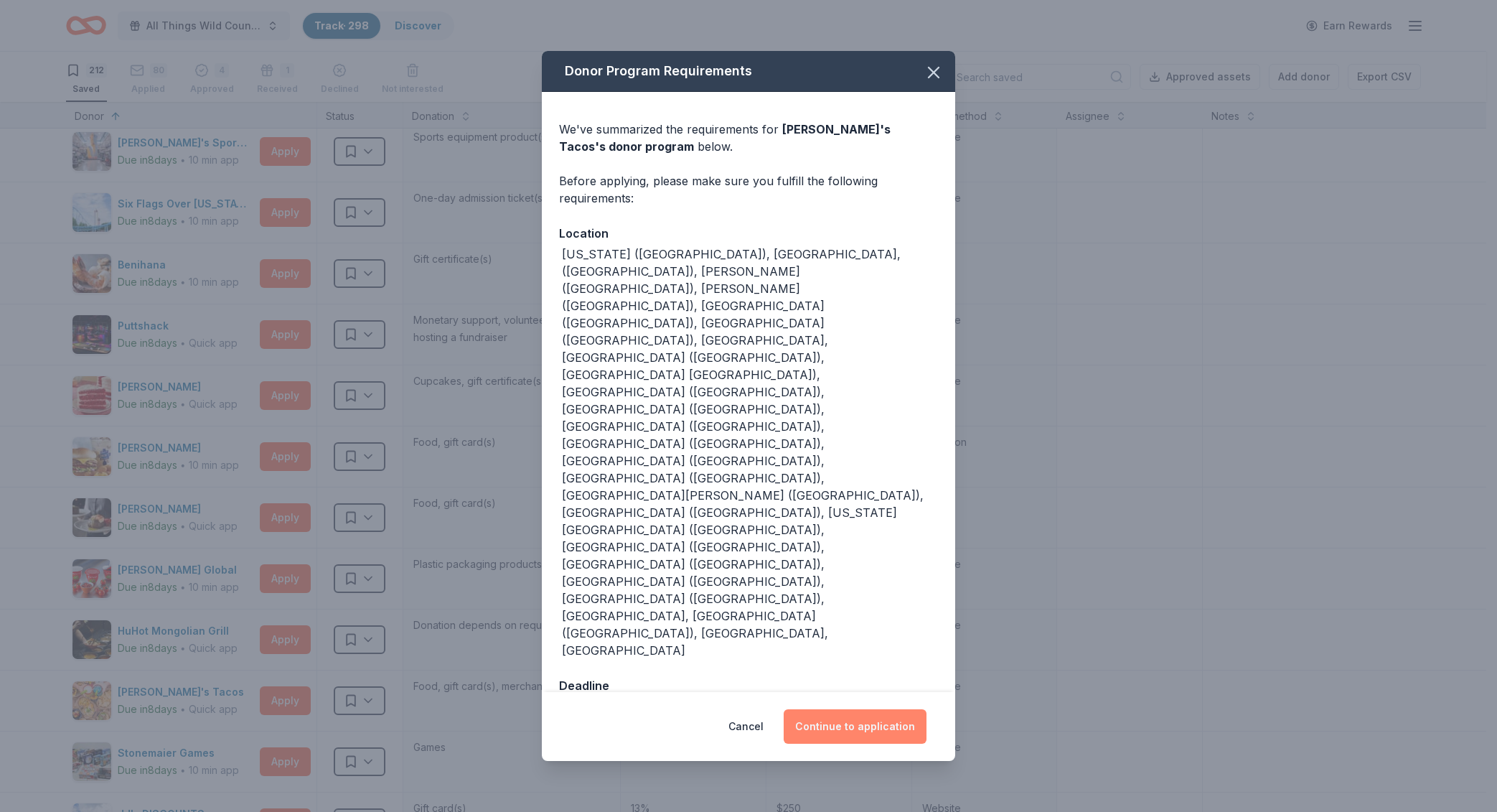
click at [898, 709] on button "Continue to application" at bounding box center [855, 726] width 143 height 35
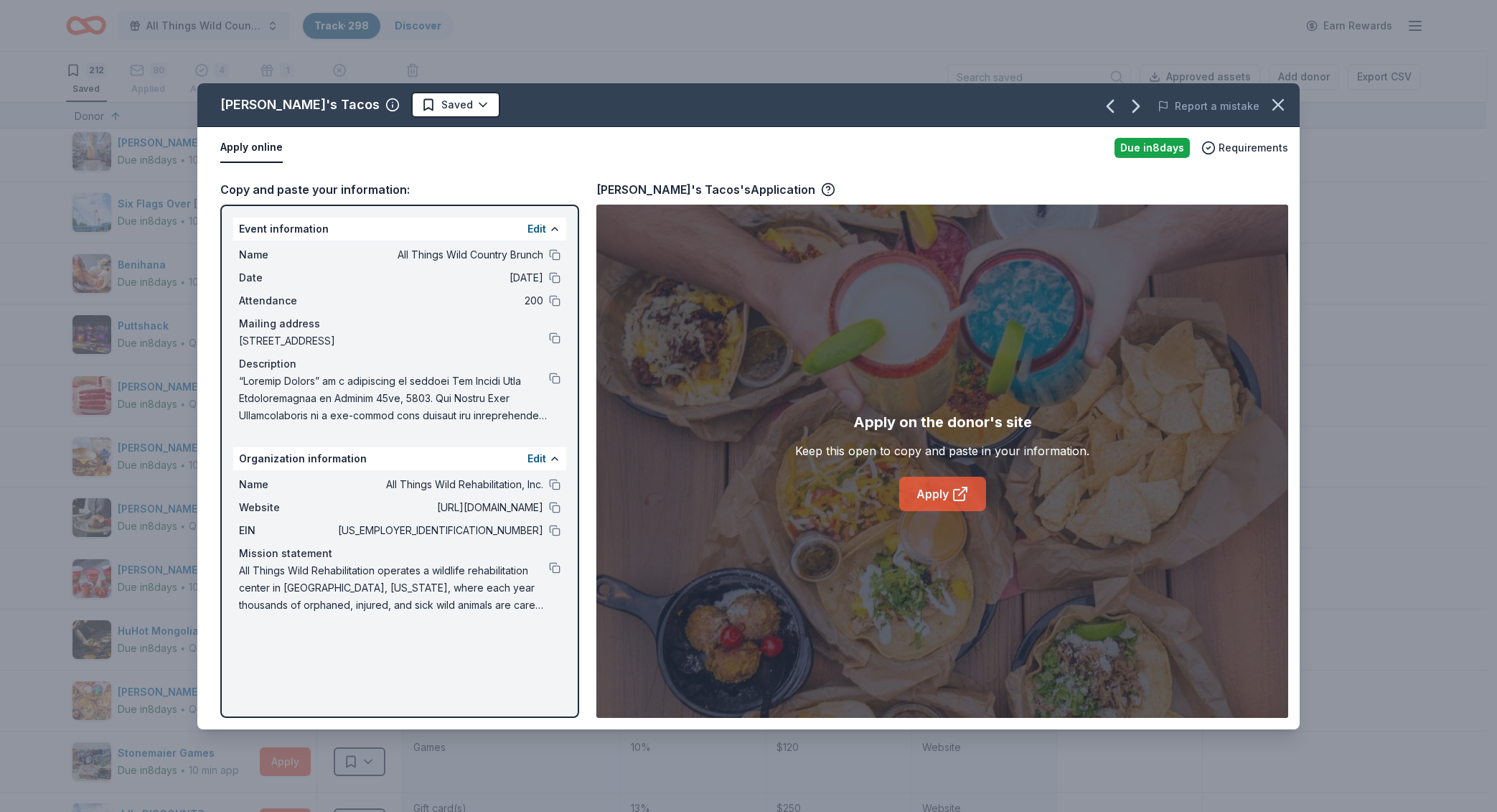
click at [954, 491] on icon at bounding box center [960, 493] width 17 height 17
click at [401, 101] on html "All Things Wild Country Brunch Track · 298 Discover Earn Rewards 212 Saved 80 A…" at bounding box center [748, 406] width 1497 height 812
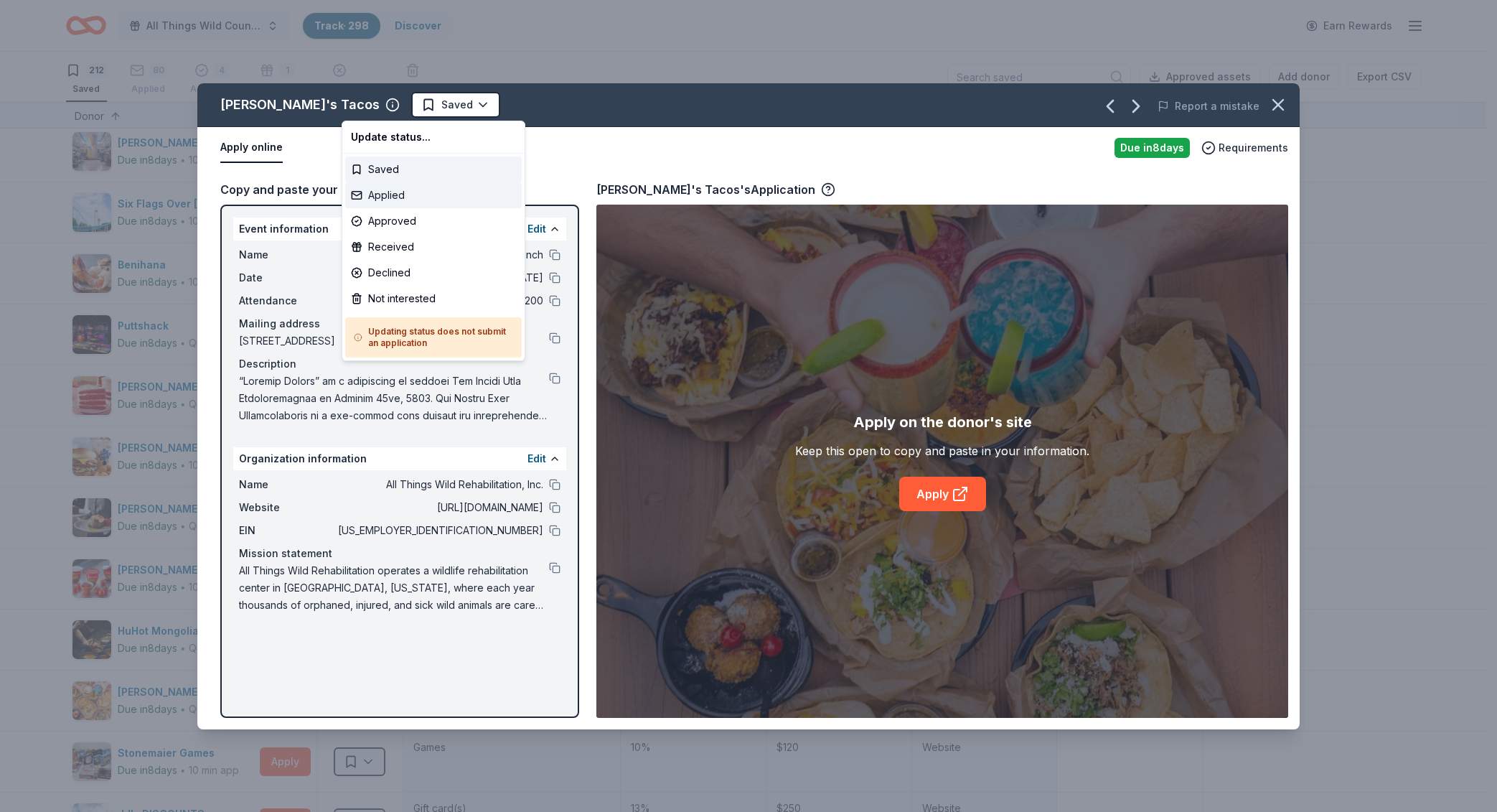
click at [400, 199] on div "Applied" at bounding box center [433, 195] width 176 height 26
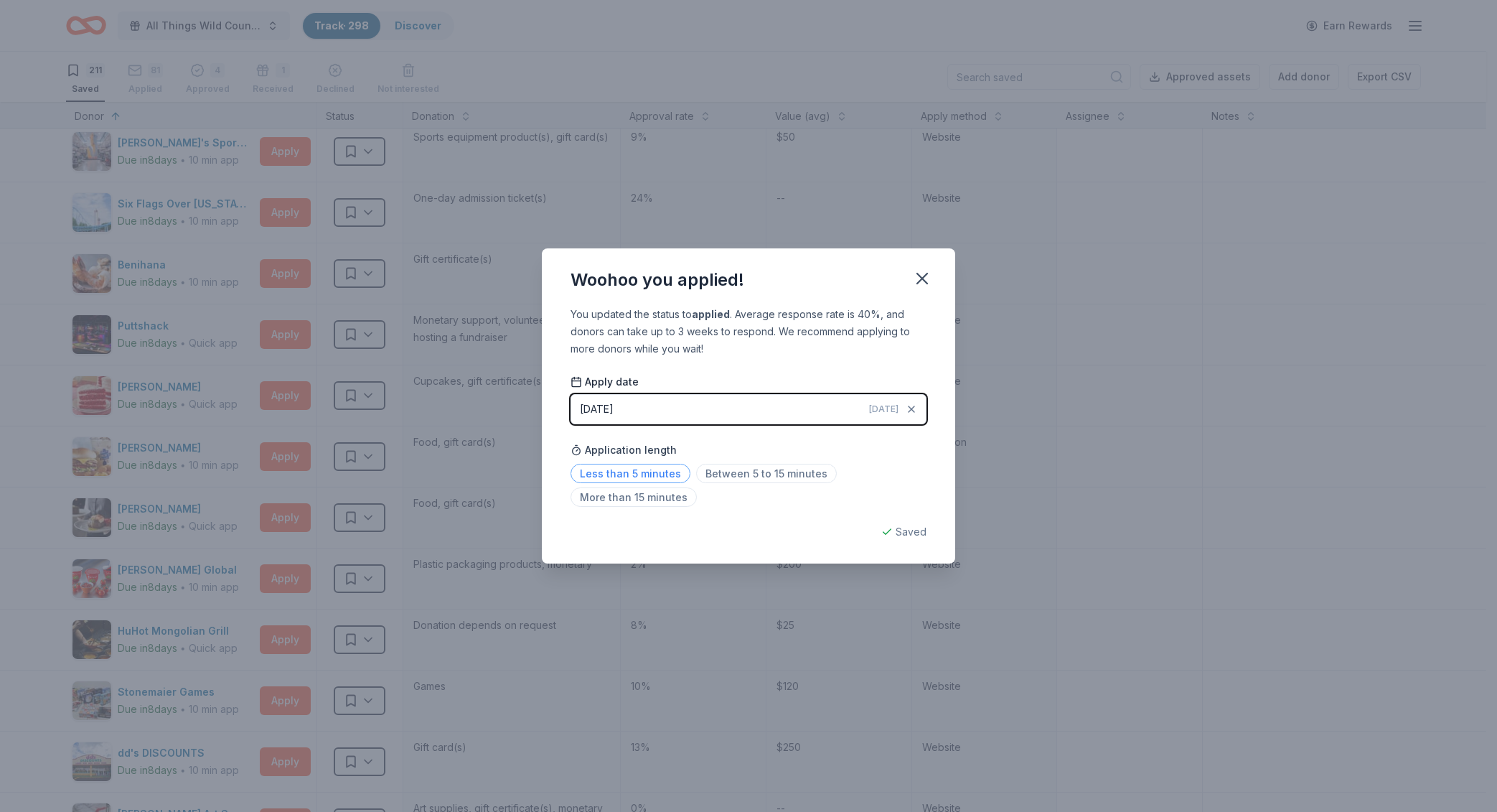
click at [628, 472] on span "Less than 5 minutes" at bounding box center [630, 474] width 120 height 20
click at [931, 284] on icon "button" at bounding box center [922, 278] width 20 height 20
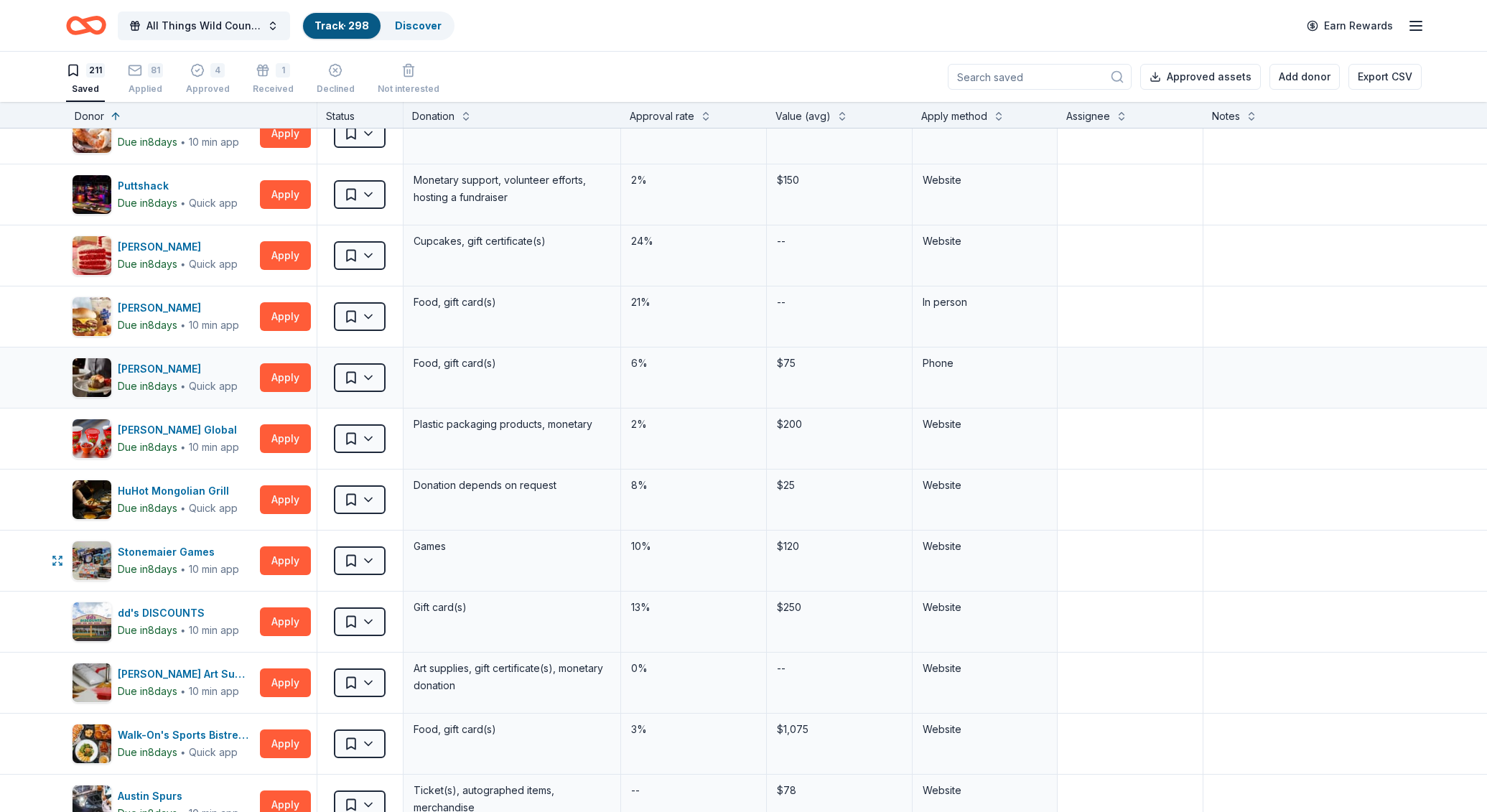
scroll to position [1502, 0]
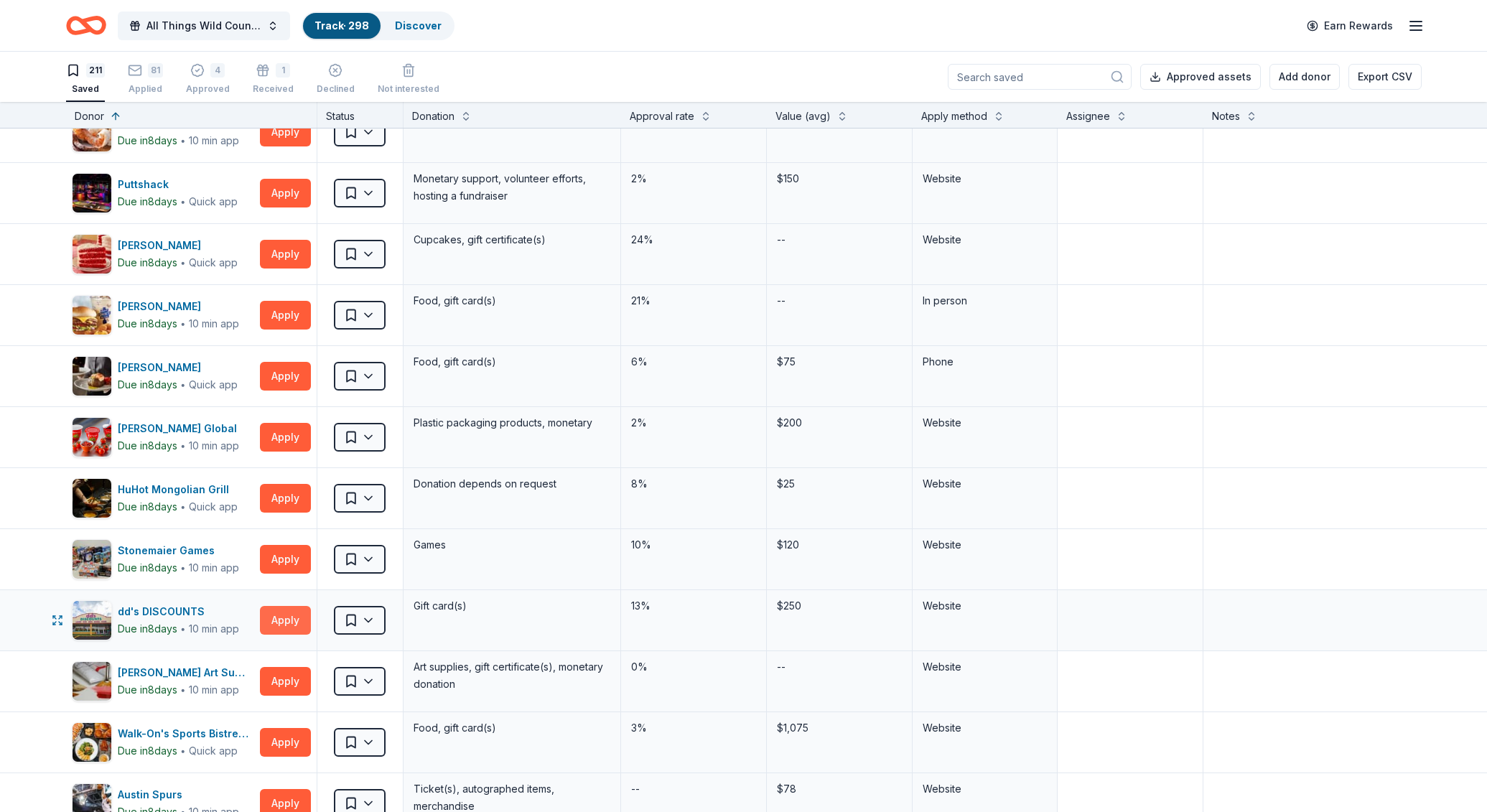
click at [270, 617] on button "Apply" at bounding box center [285, 620] width 51 height 29
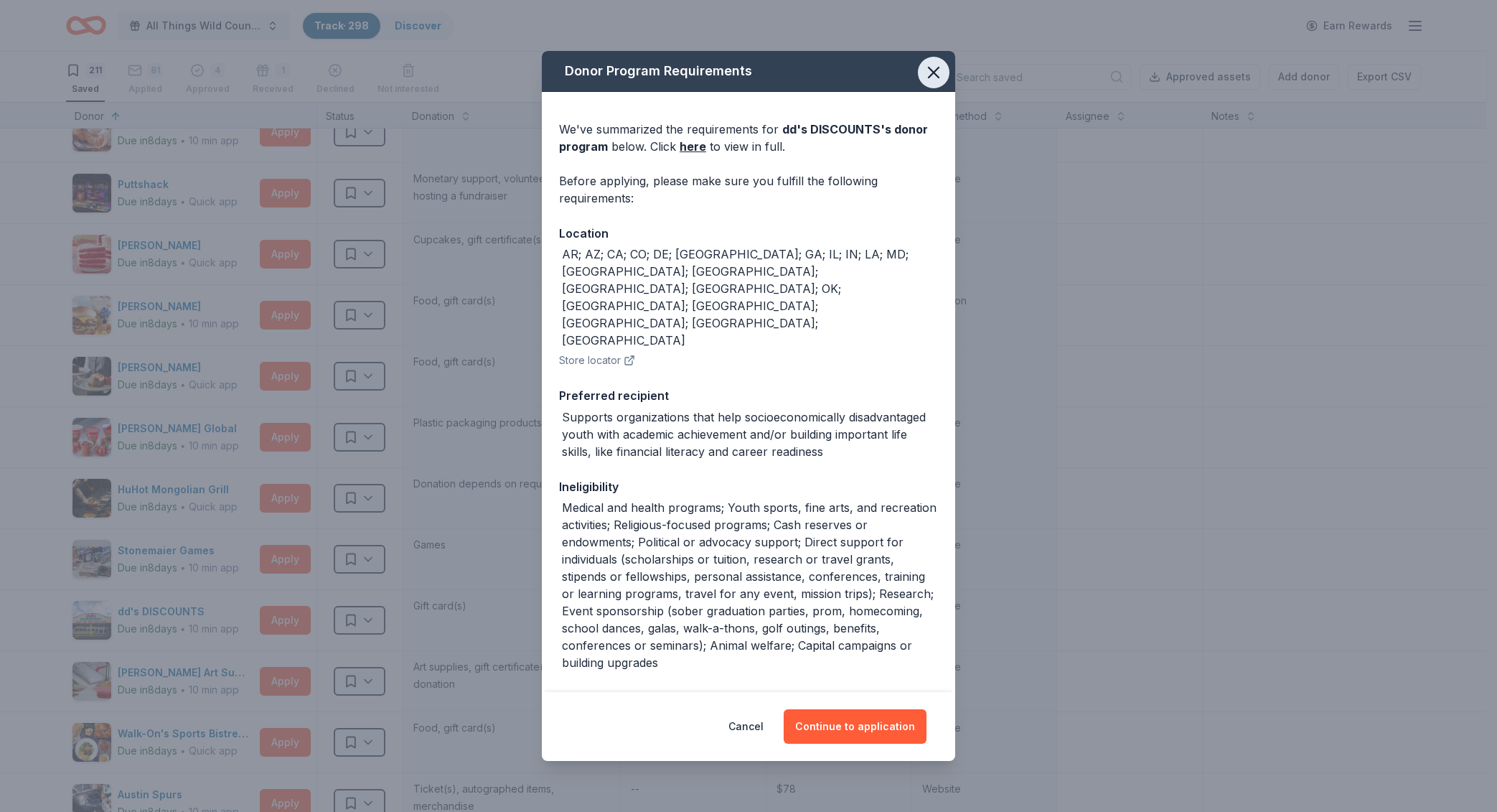
click at [922, 61] on button "button" at bounding box center [934, 73] width 32 height 32
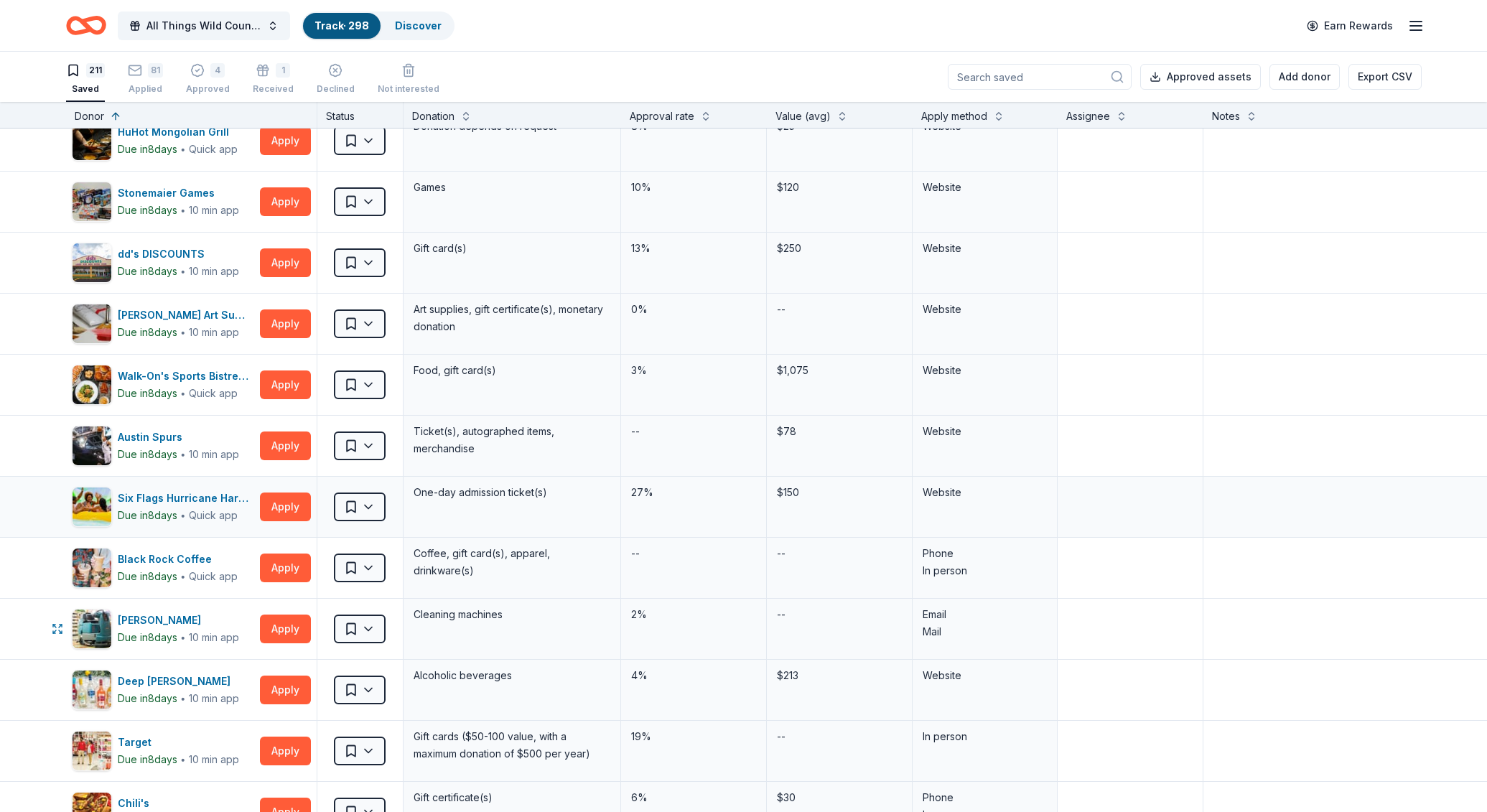
scroll to position [1860, 0]
click at [282, 512] on button "Apply" at bounding box center [285, 506] width 51 height 29
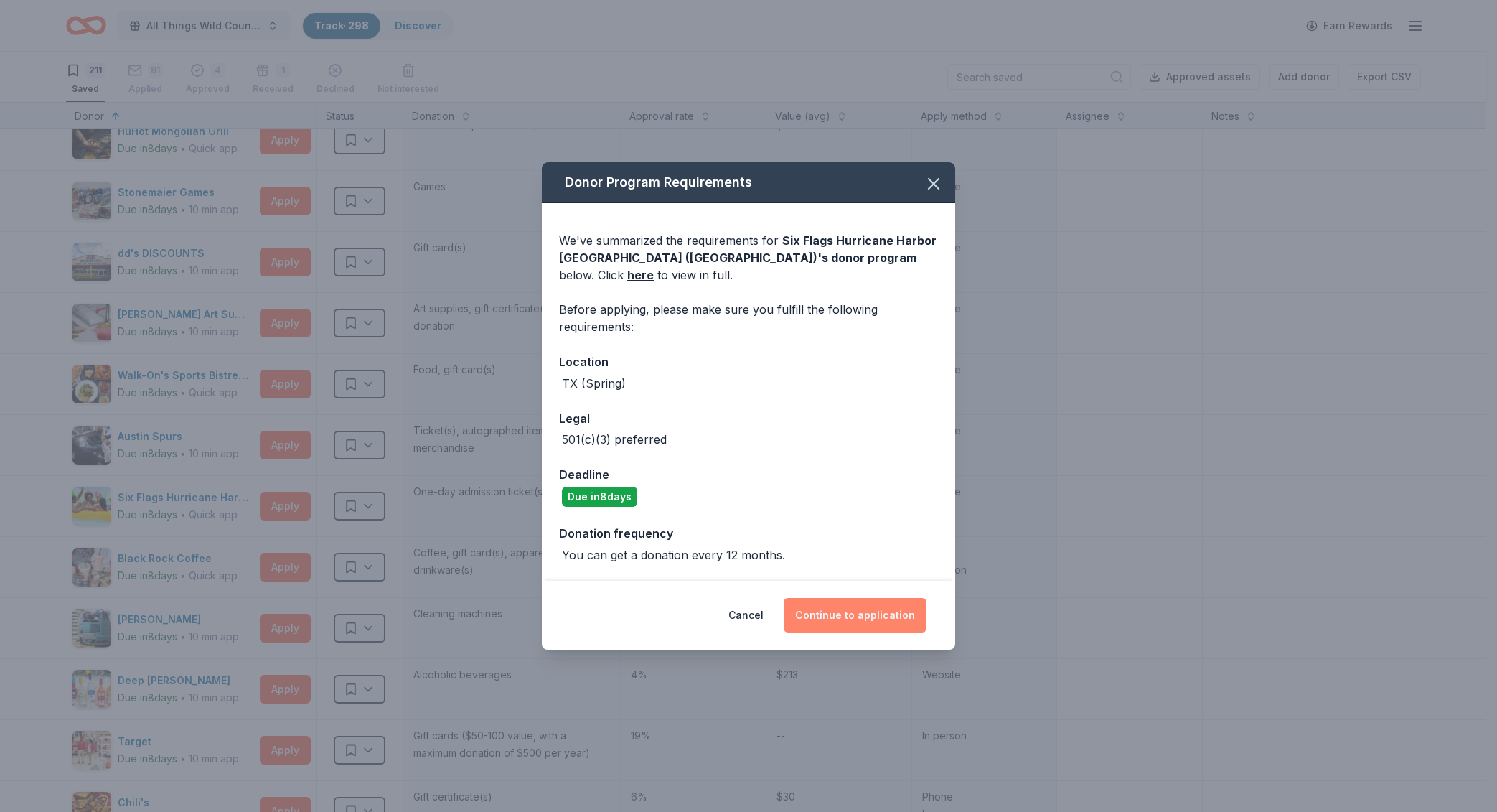
click at [857, 609] on button "Continue to application" at bounding box center [855, 615] width 143 height 35
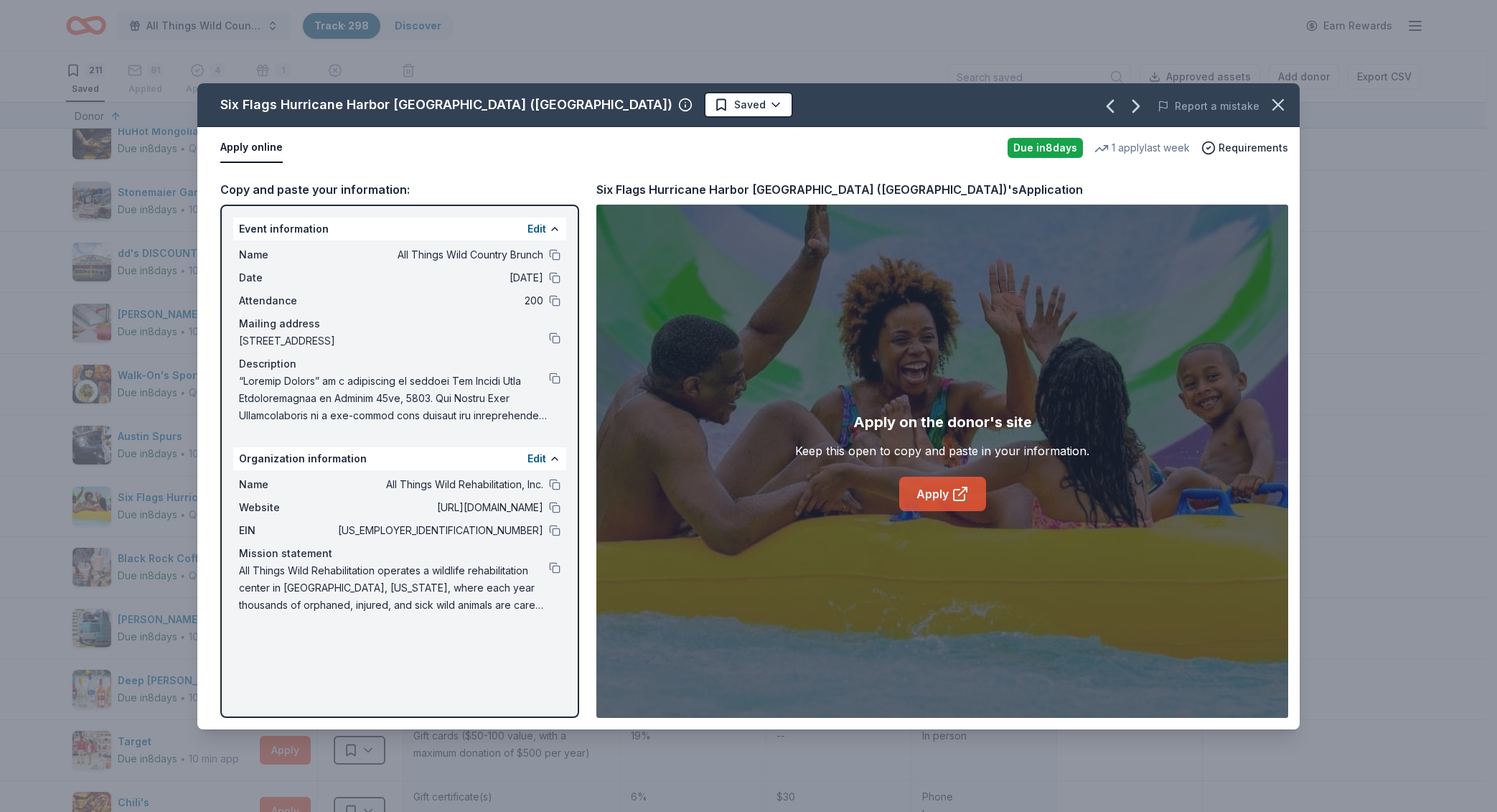
click at [952, 495] on icon at bounding box center [960, 493] width 17 height 17
click at [1274, 98] on icon "button" at bounding box center [1278, 104] width 20 height 20
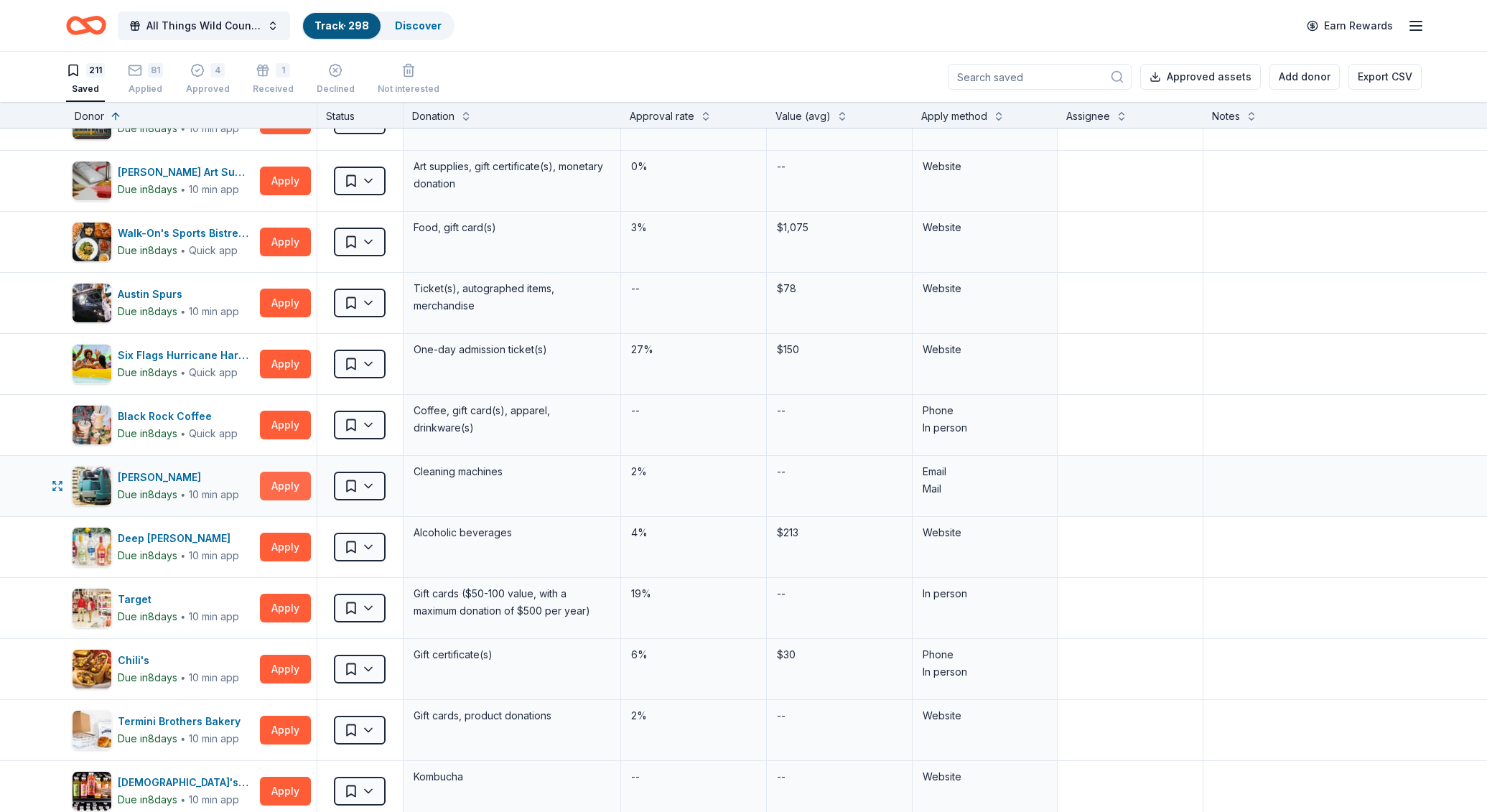
scroll to position [2003, 0]
click at [276, 545] on button "Apply" at bounding box center [285, 546] width 51 height 29
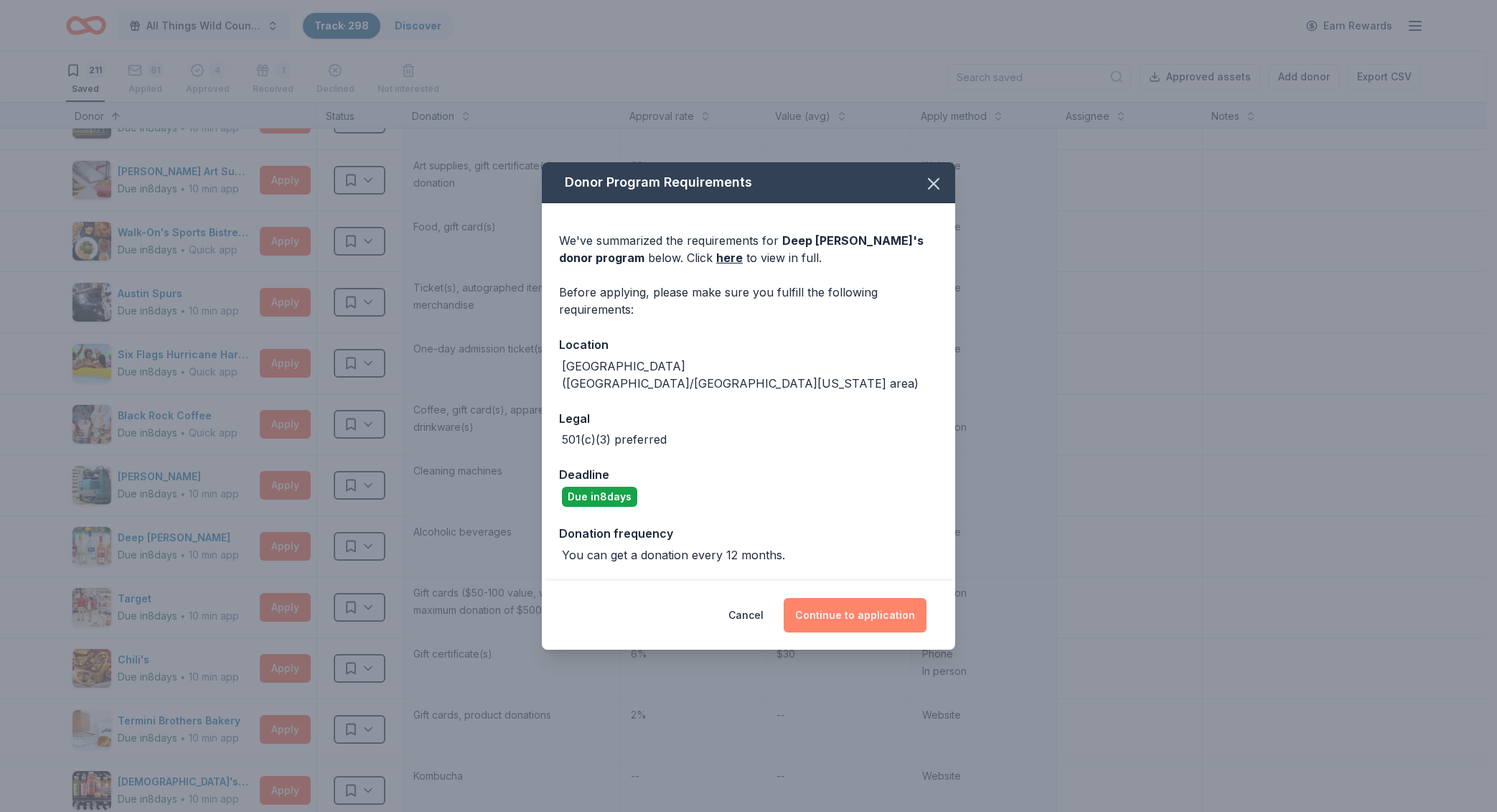
click at [828, 601] on button "Continue to application" at bounding box center [855, 615] width 143 height 35
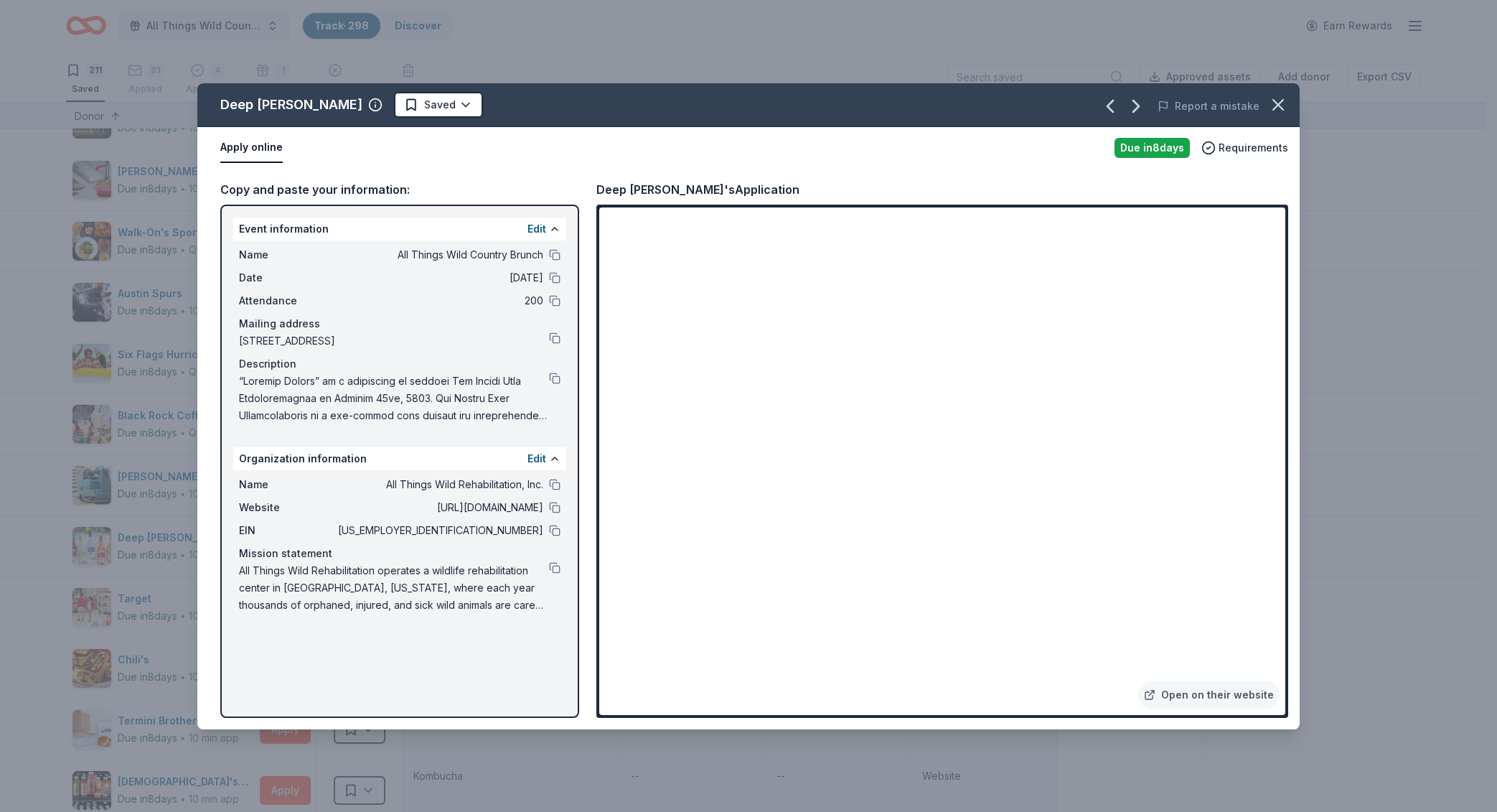
click at [549, 378] on span at bounding box center [394, 398] width 310 height 51
click at [560, 379] on button at bounding box center [555, 378] width 11 height 11
click at [548, 483] on div "Name All Things Wild Rehabilitation, Inc." at bounding box center [400, 484] width 322 height 17
click at [550, 482] on button at bounding box center [555, 484] width 11 height 11
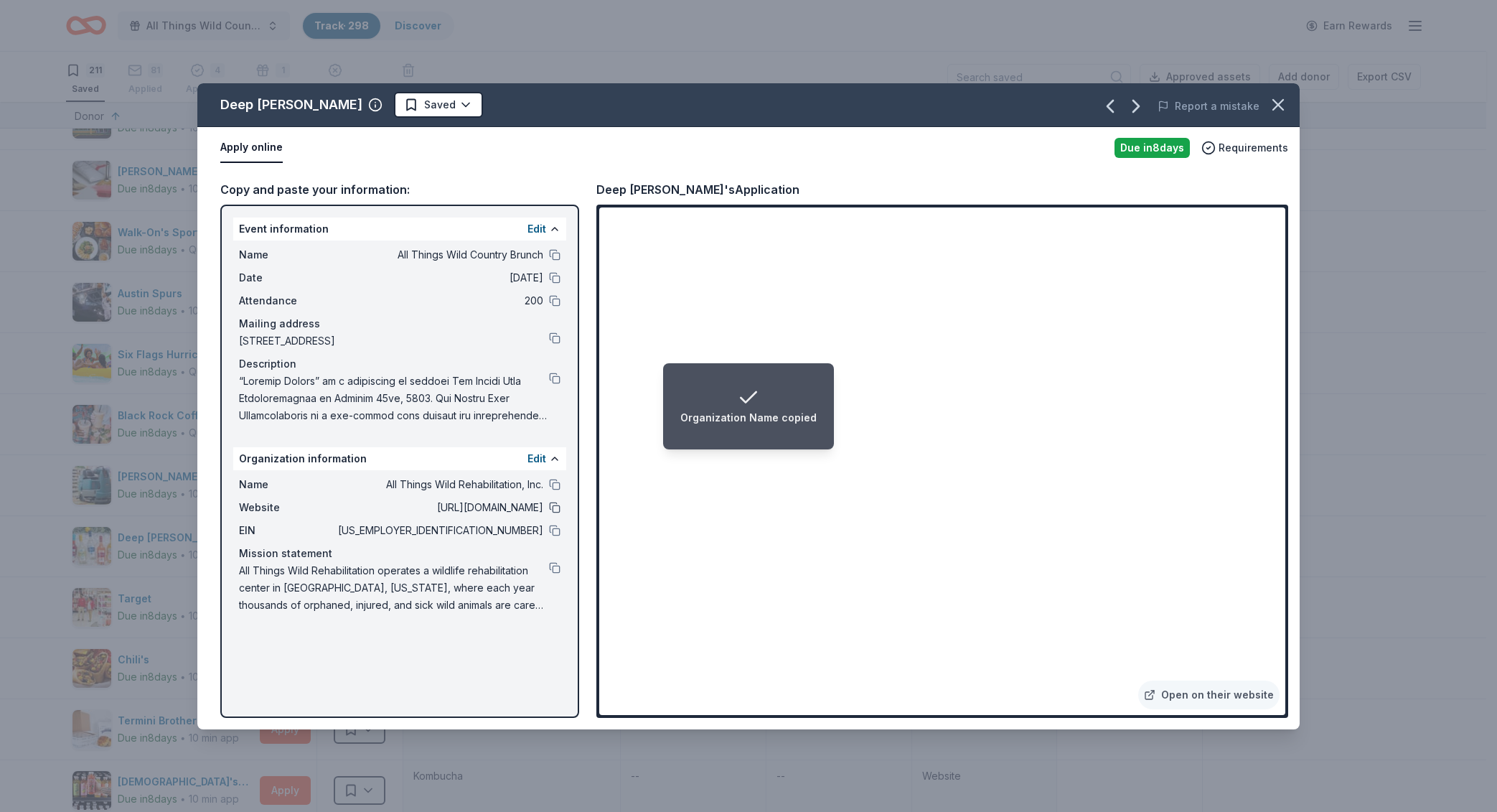
click at [559, 509] on button at bounding box center [555, 507] width 11 height 11
click at [559, 571] on button at bounding box center [555, 568] width 11 height 11
click at [410, 109] on html "Organization Mission Statement copied All Things Wild Country Brunch Track · 29…" at bounding box center [748, 406] width 1497 height 812
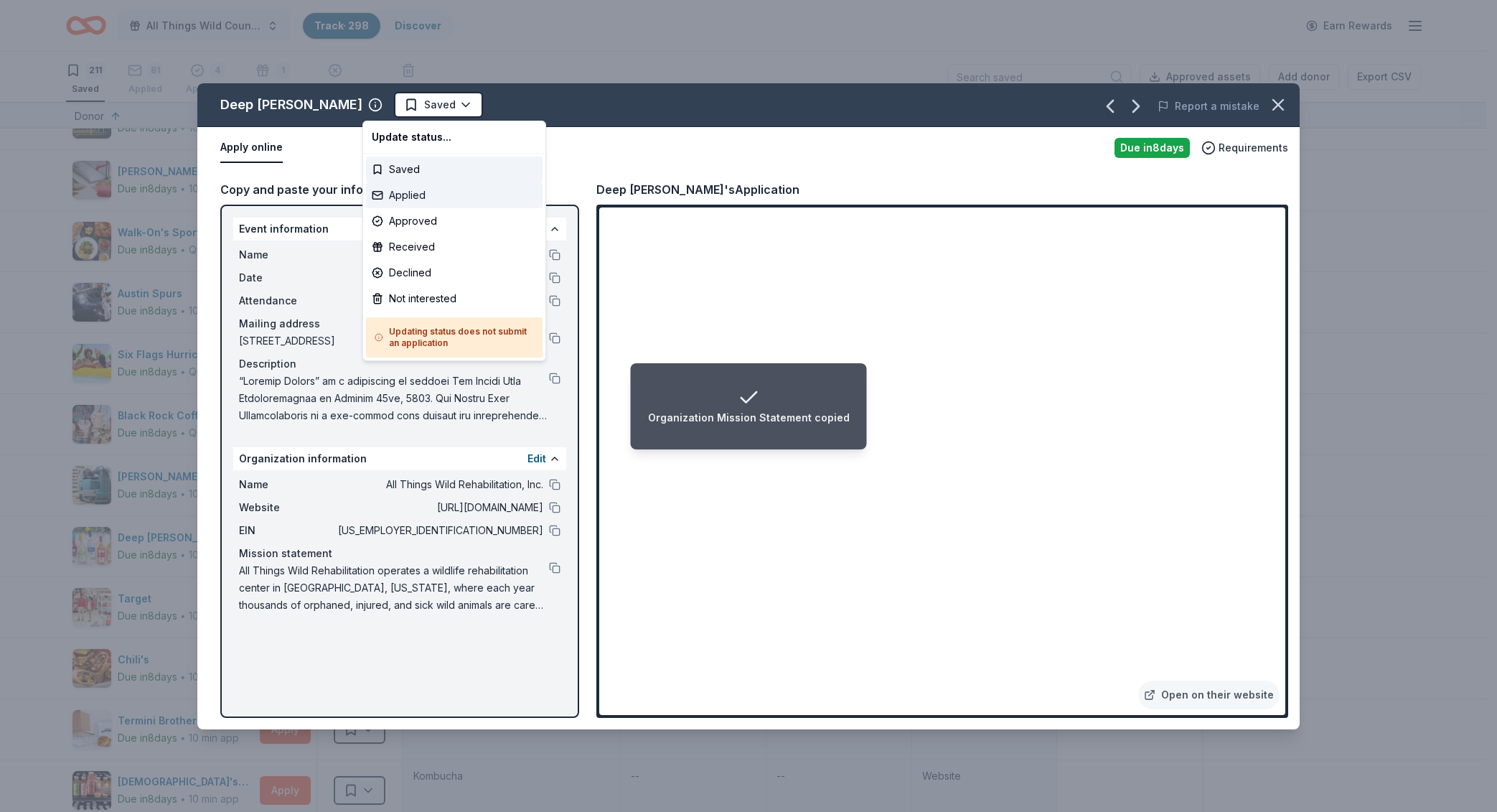
click at [425, 191] on div "Applied" at bounding box center [454, 195] width 176 height 26
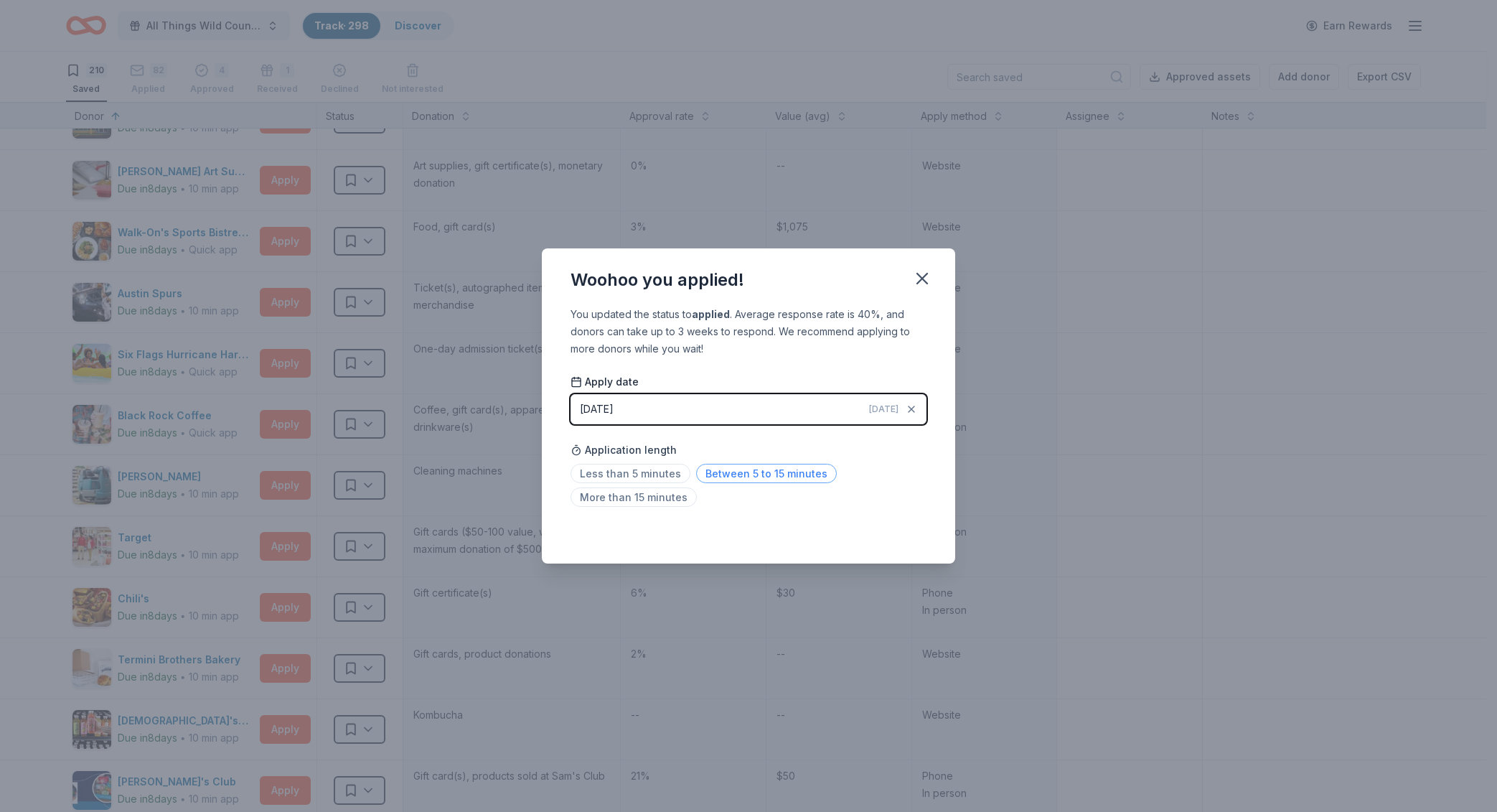
click at [818, 474] on span "Between 5 to 15 minutes" at bounding box center [767, 474] width 141 height 20
click at [928, 281] on icon "button" at bounding box center [922, 278] width 20 height 20
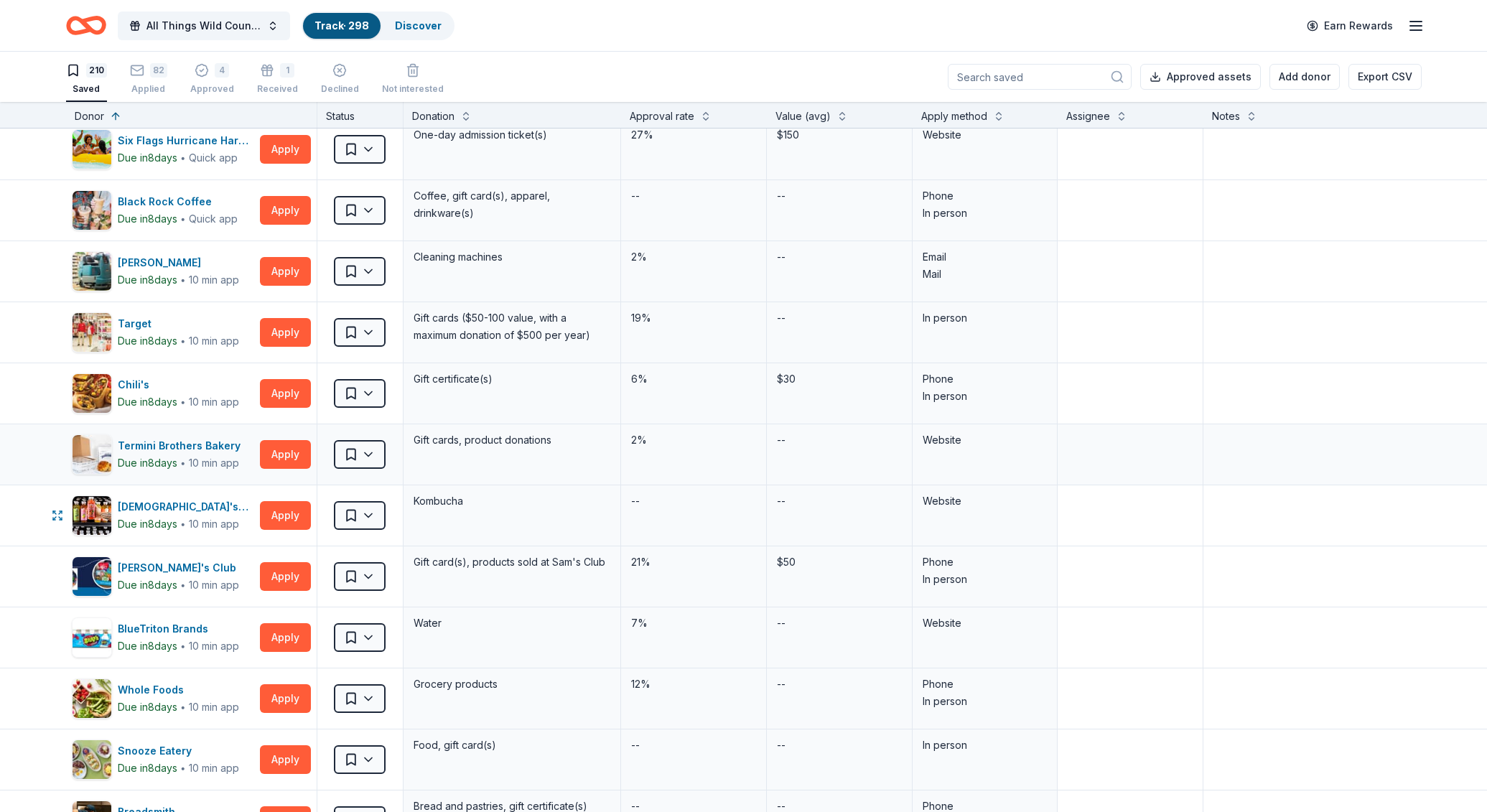
scroll to position [2218, 0]
click at [286, 626] on button "Apply" at bounding box center [285, 636] width 51 height 29
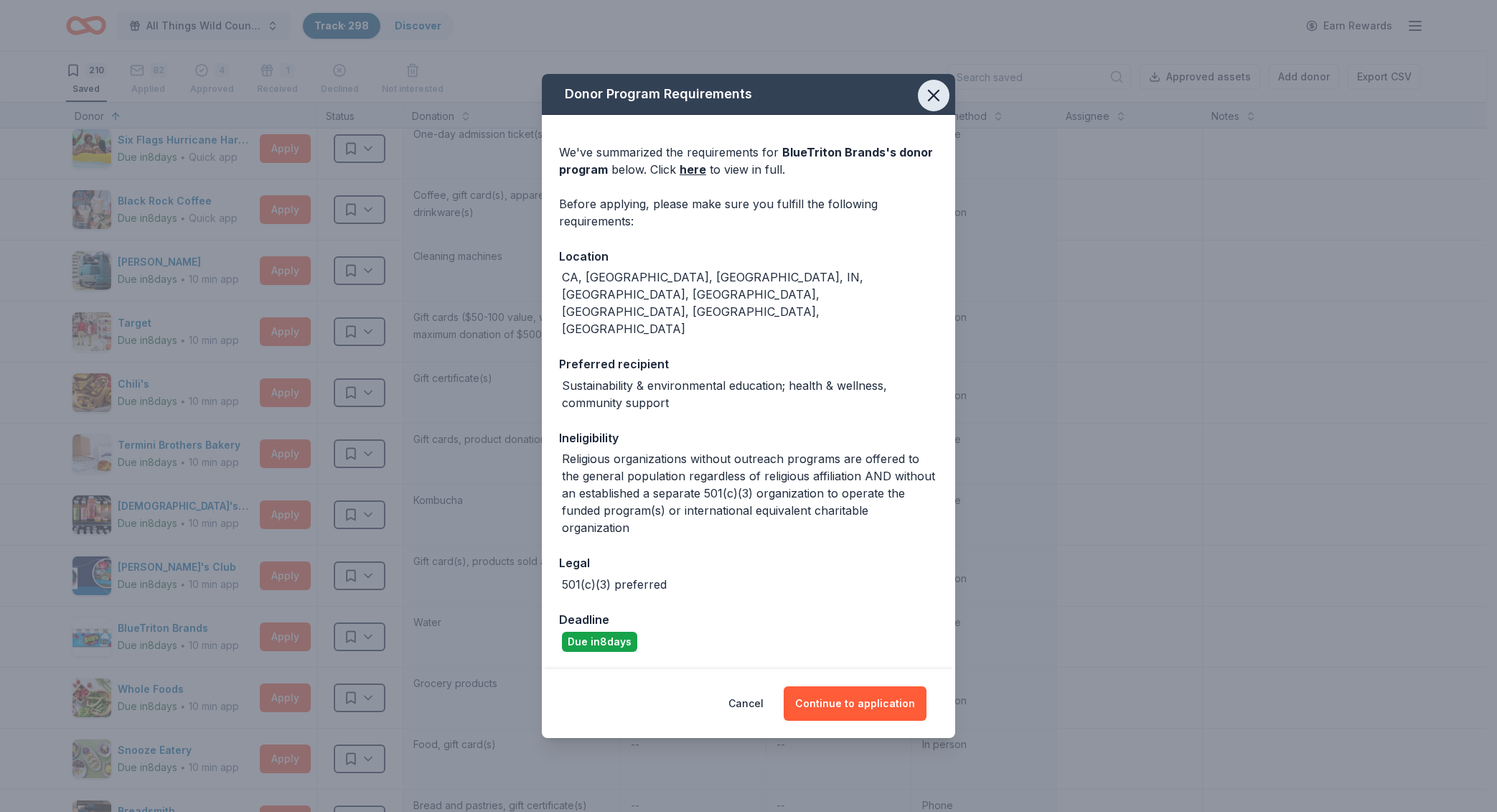
click at [926, 111] on button "button" at bounding box center [934, 95] width 32 height 32
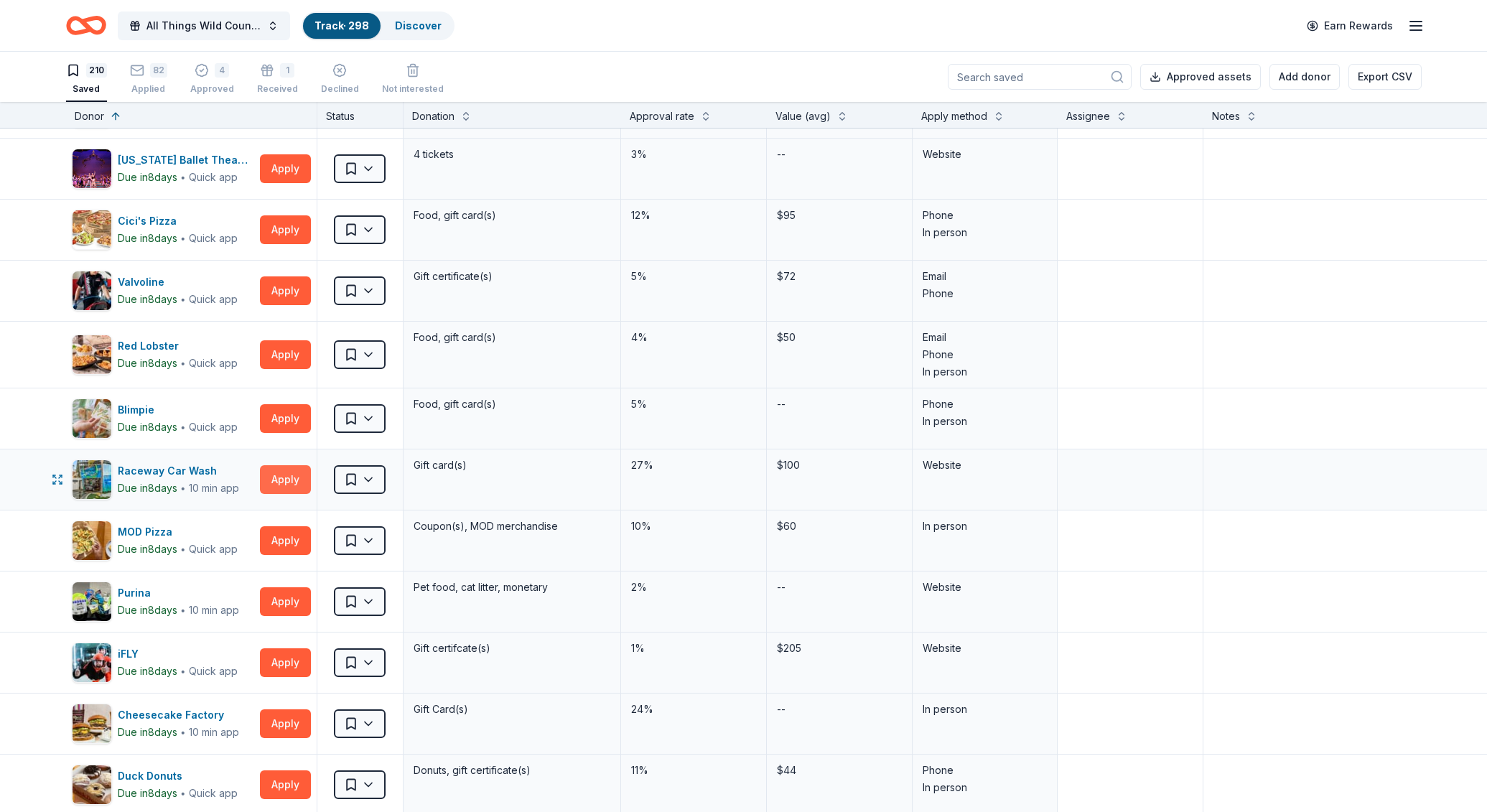
scroll to position [2931, 0]
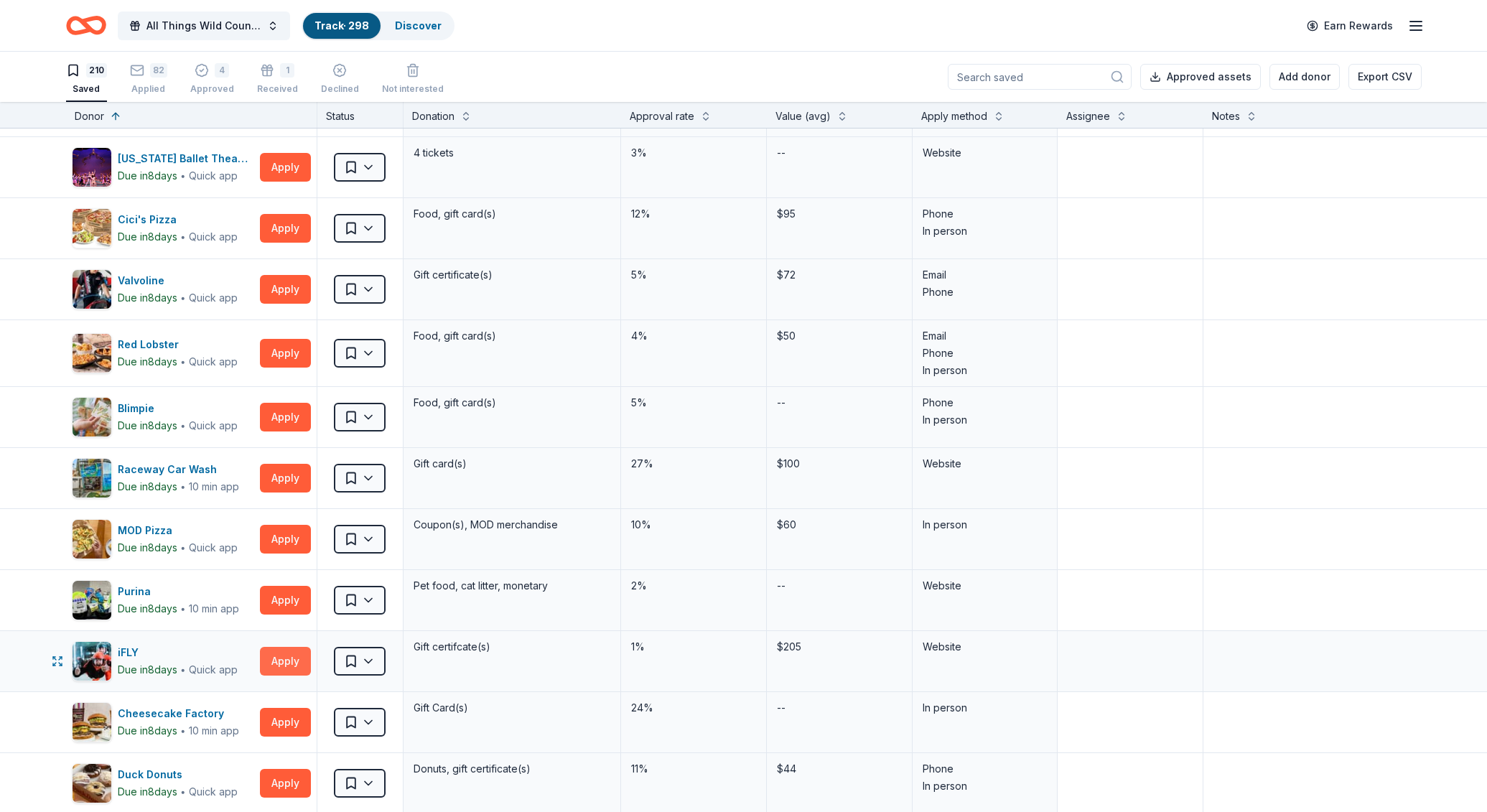
click at [275, 662] on button "Apply" at bounding box center [285, 661] width 51 height 29
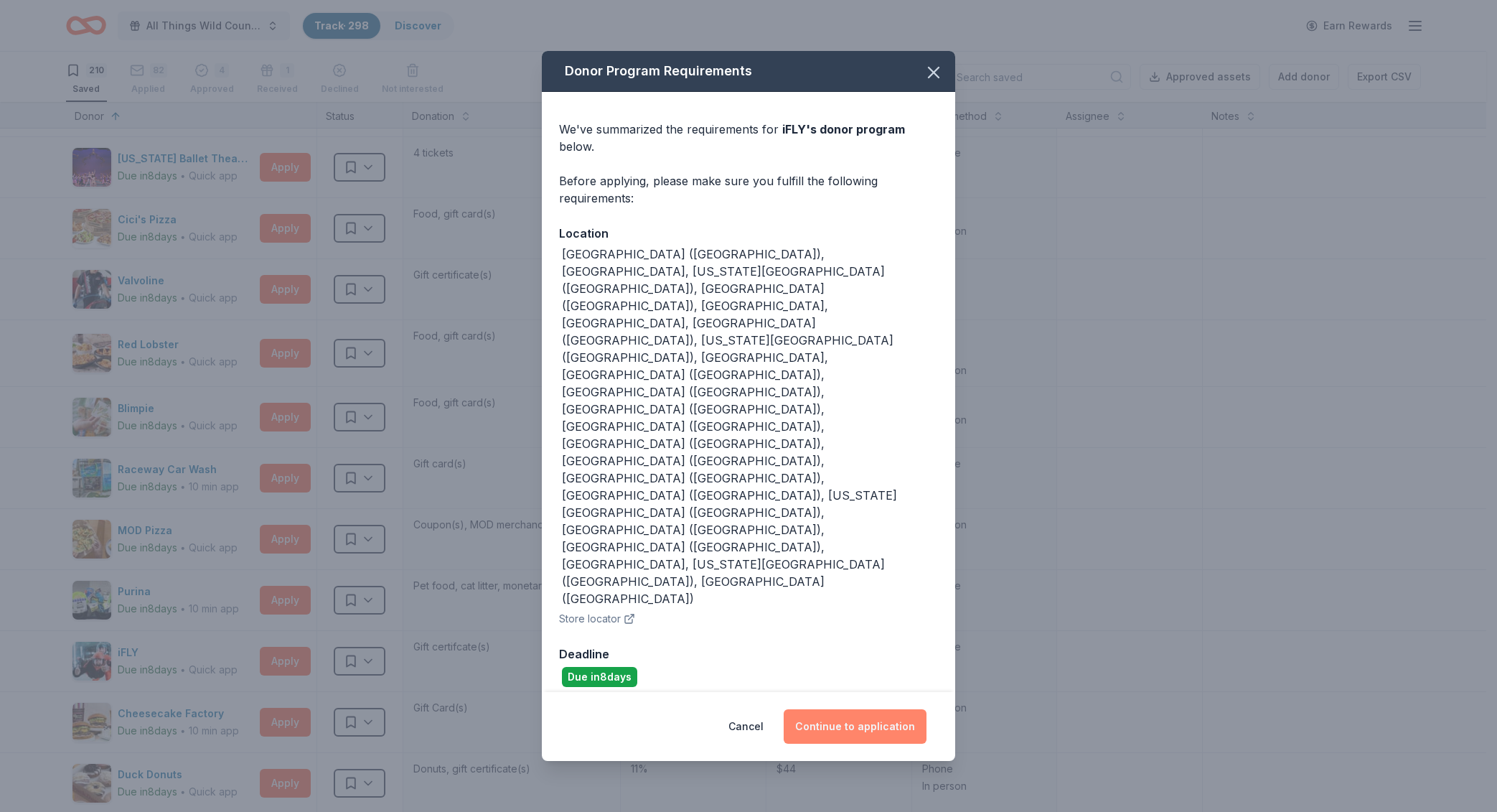
click at [833, 709] on button "Continue to application" at bounding box center [855, 726] width 143 height 35
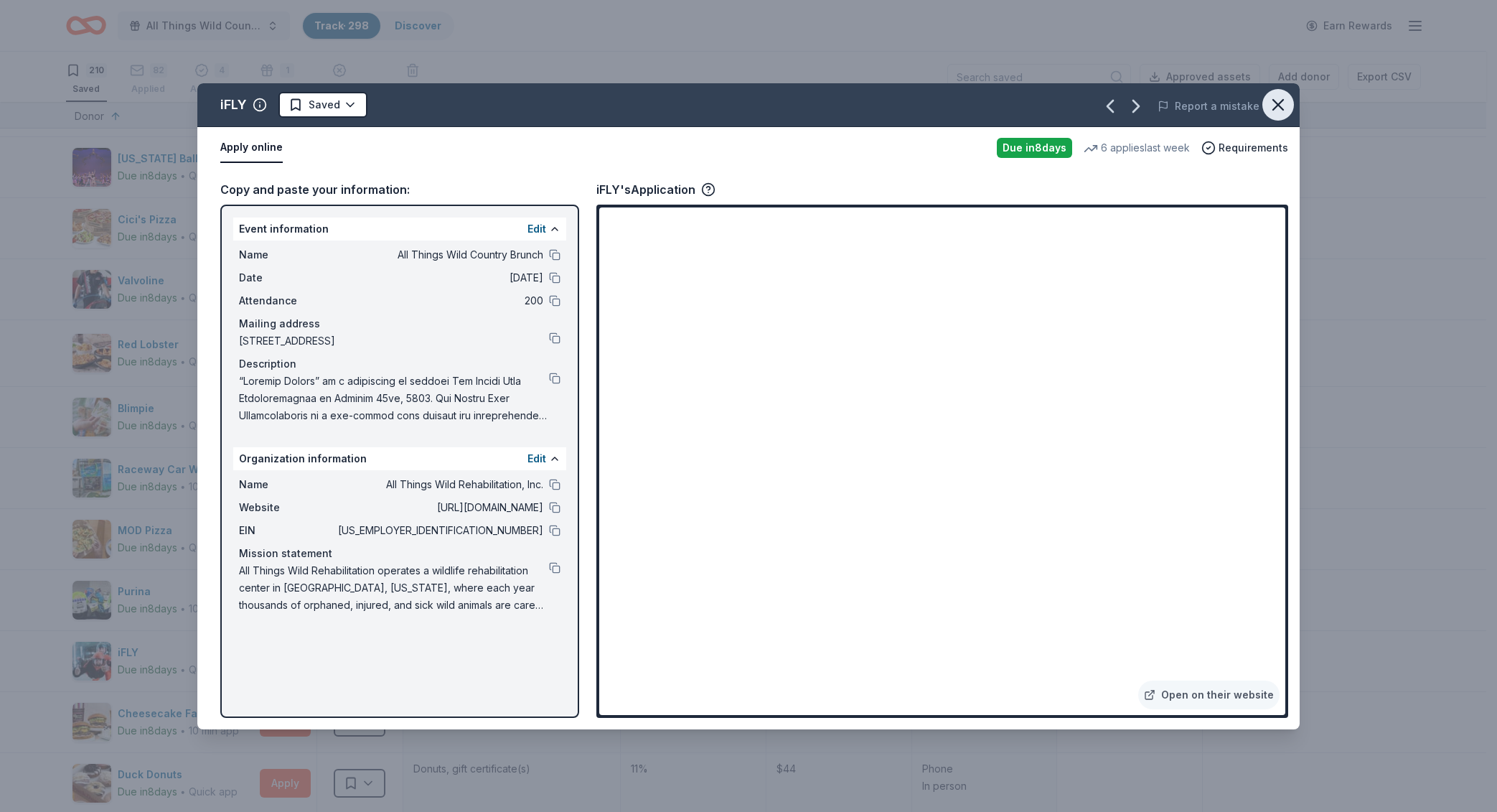
click at [1277, 105] on icon "button" at bounding box center [1278, 104] width 10 height 10
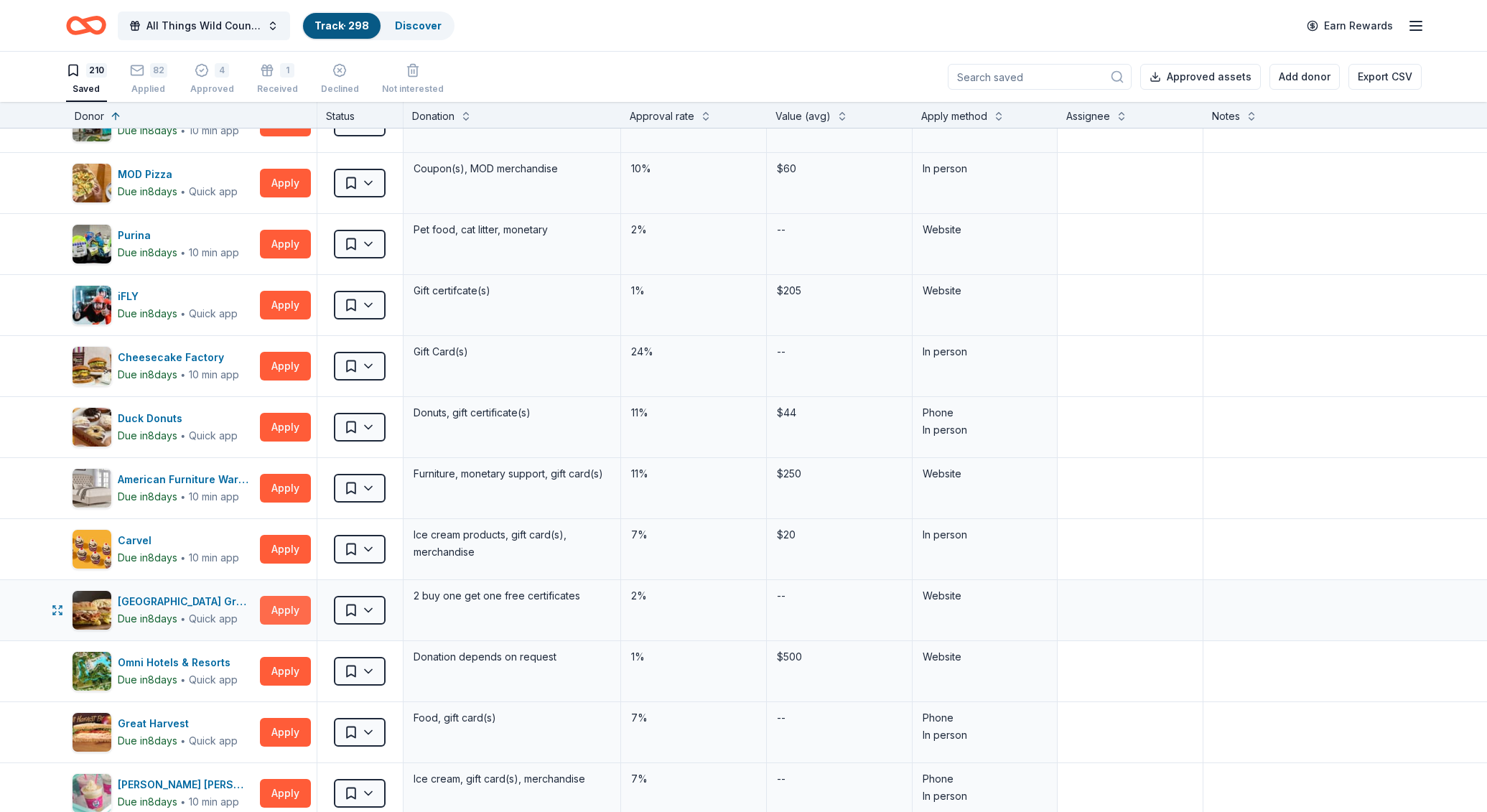
scroll to position [3289, 0]
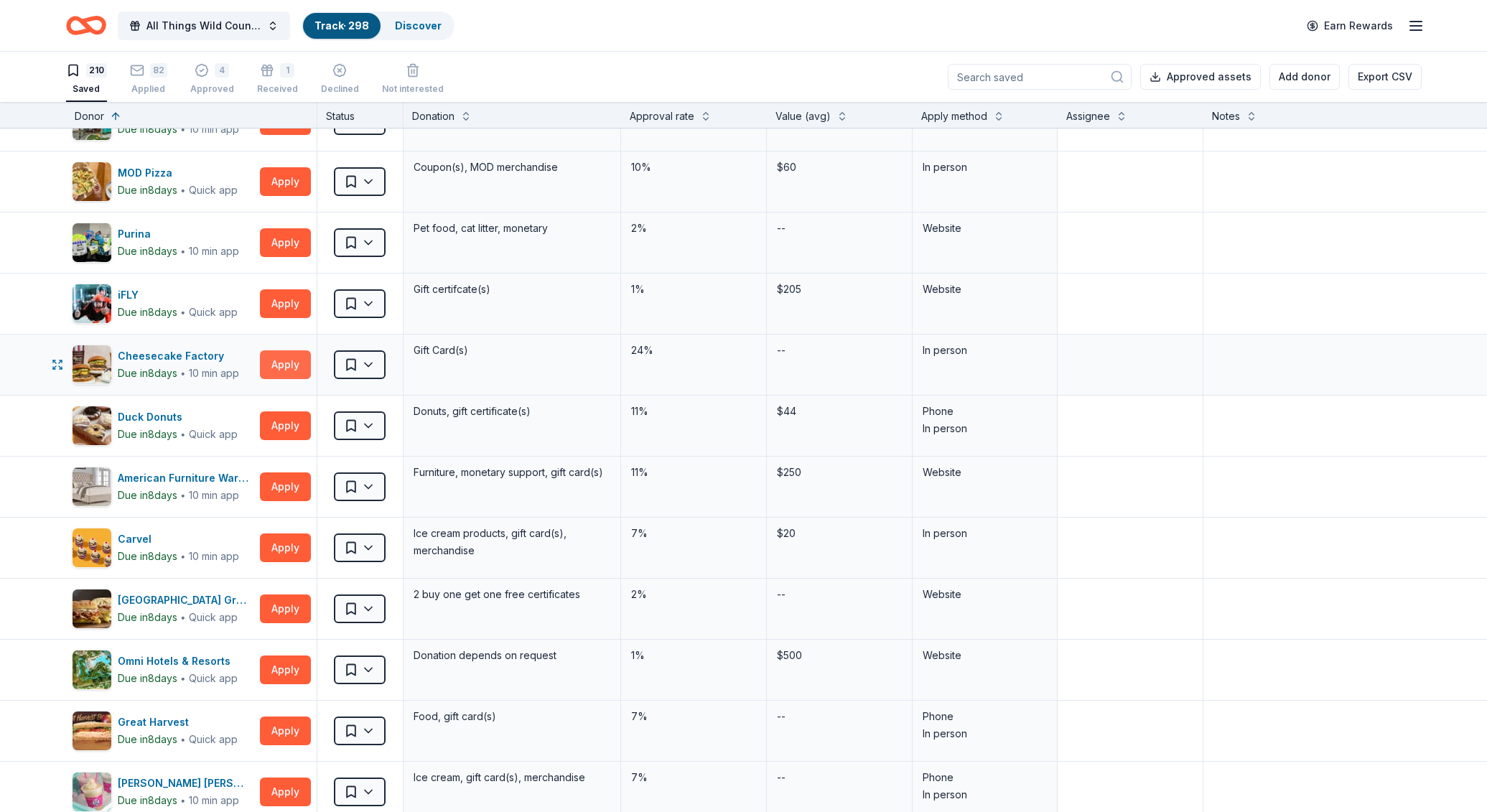
click at [280, 360] on button "Apply" at bounding box center [285, 365] width 51 height 29
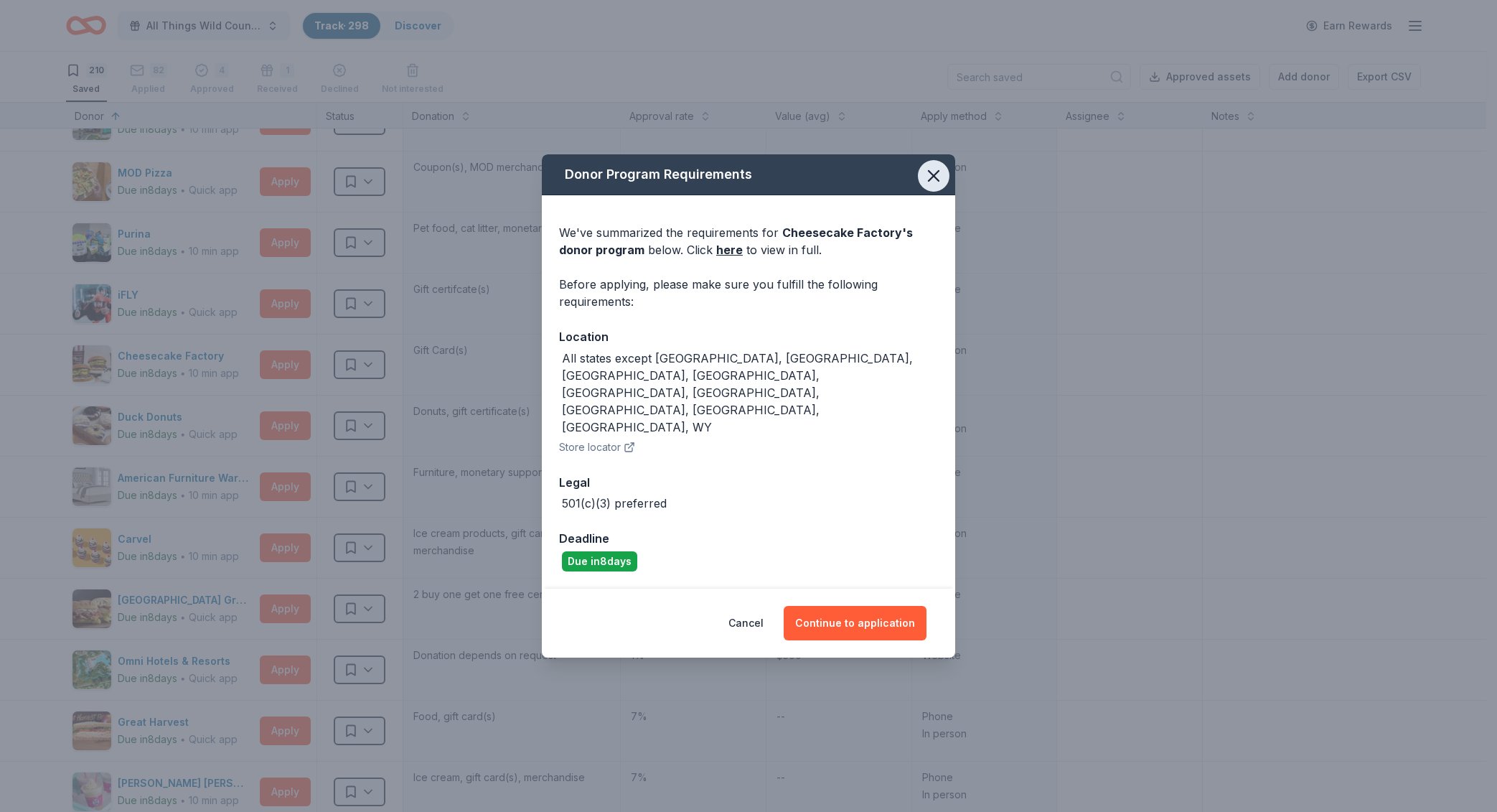
click at [934, 181] on icon "button" at bounding box center [933, 176] width 10 height 10
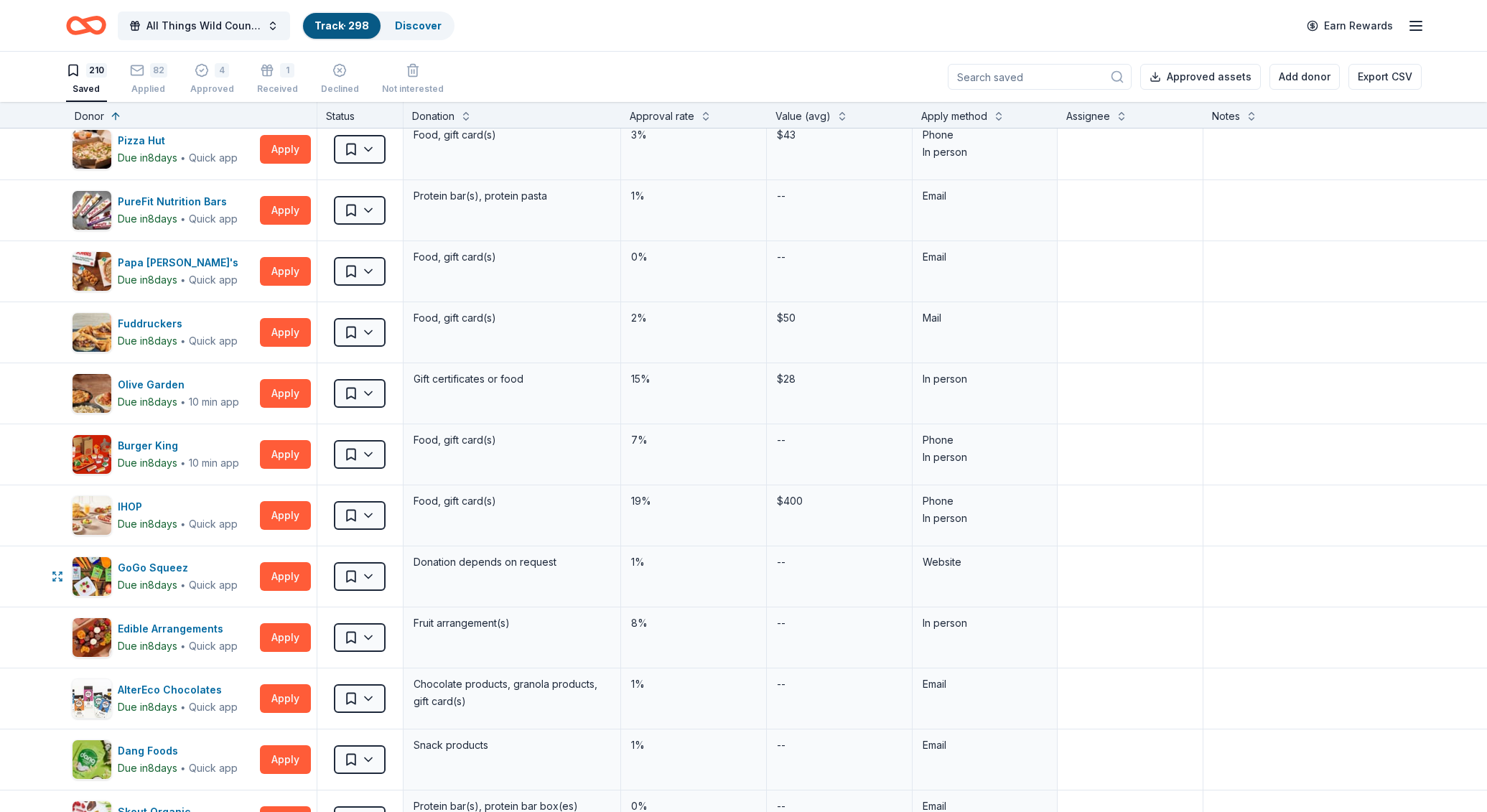
scroll to position [5219, 0]
click at [292, 581] on button "Apply" at bounding box center [285, 576] width 51 height 29
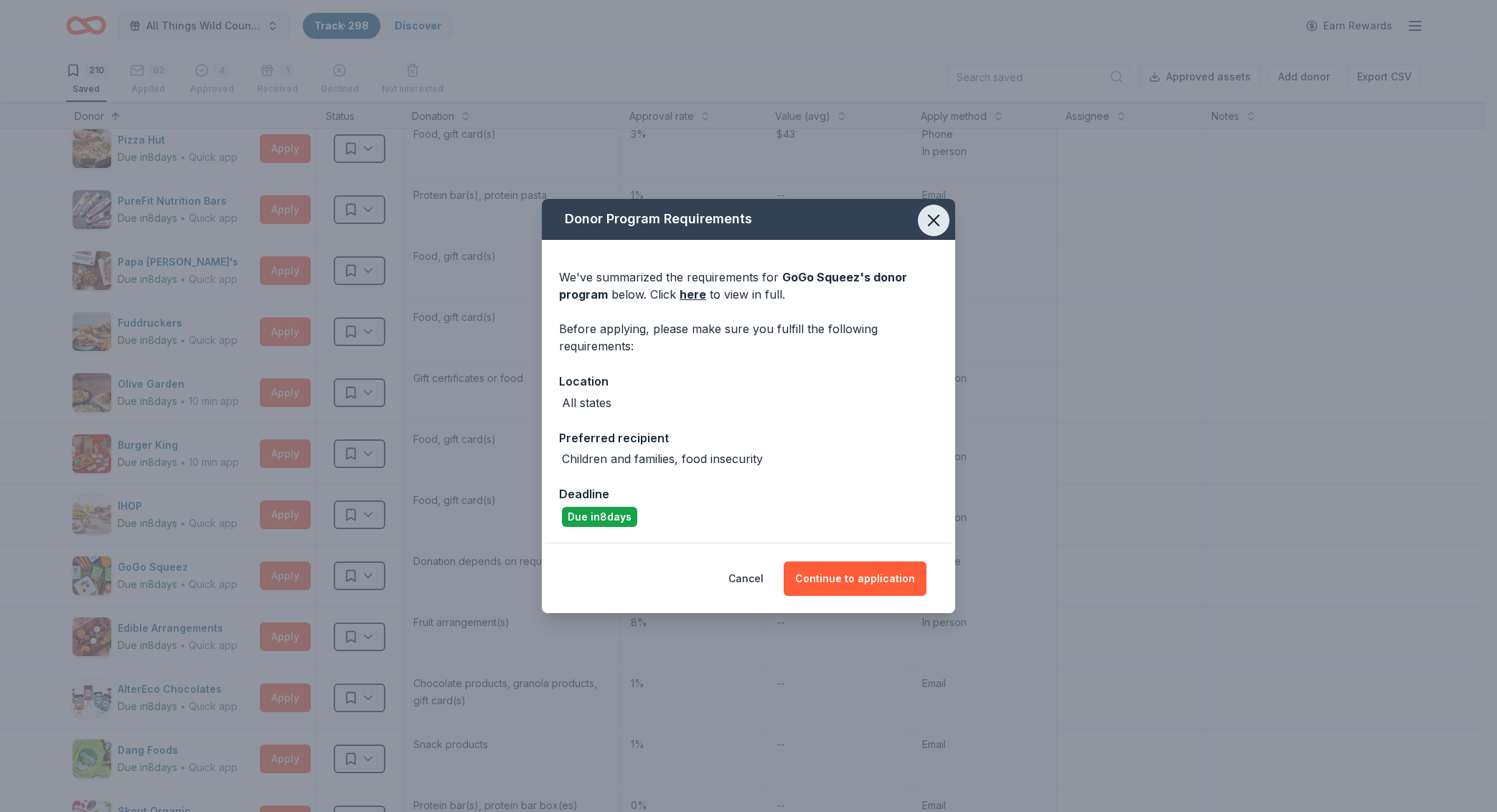
click at [941, 217] on icon "button" at bounding box center [934, 220] width 20 height 20
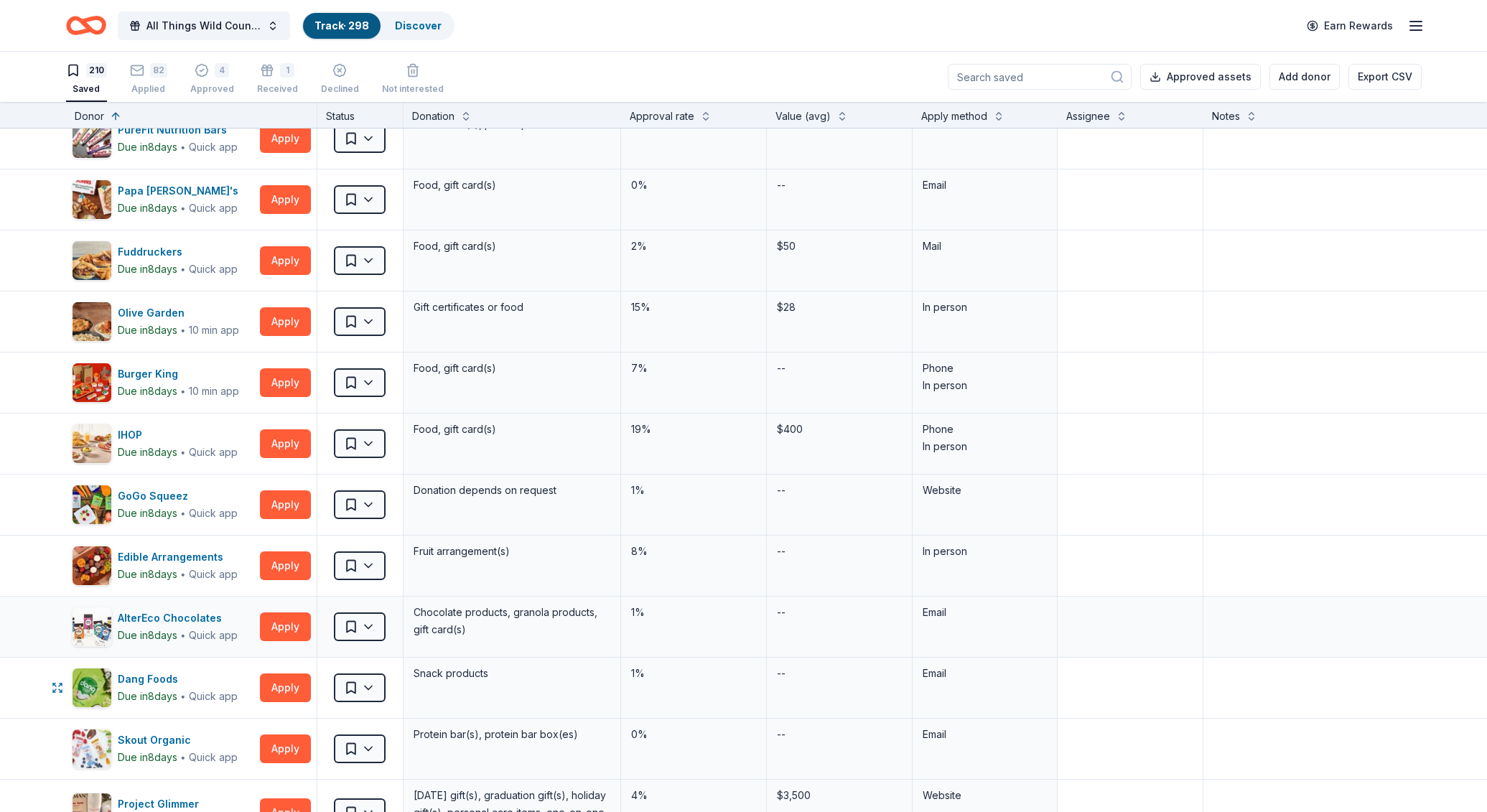
scroll to position [5290, 0]
click at [288, 624] on button "Apply" at bounding box center [285, 626] width 51 height 29
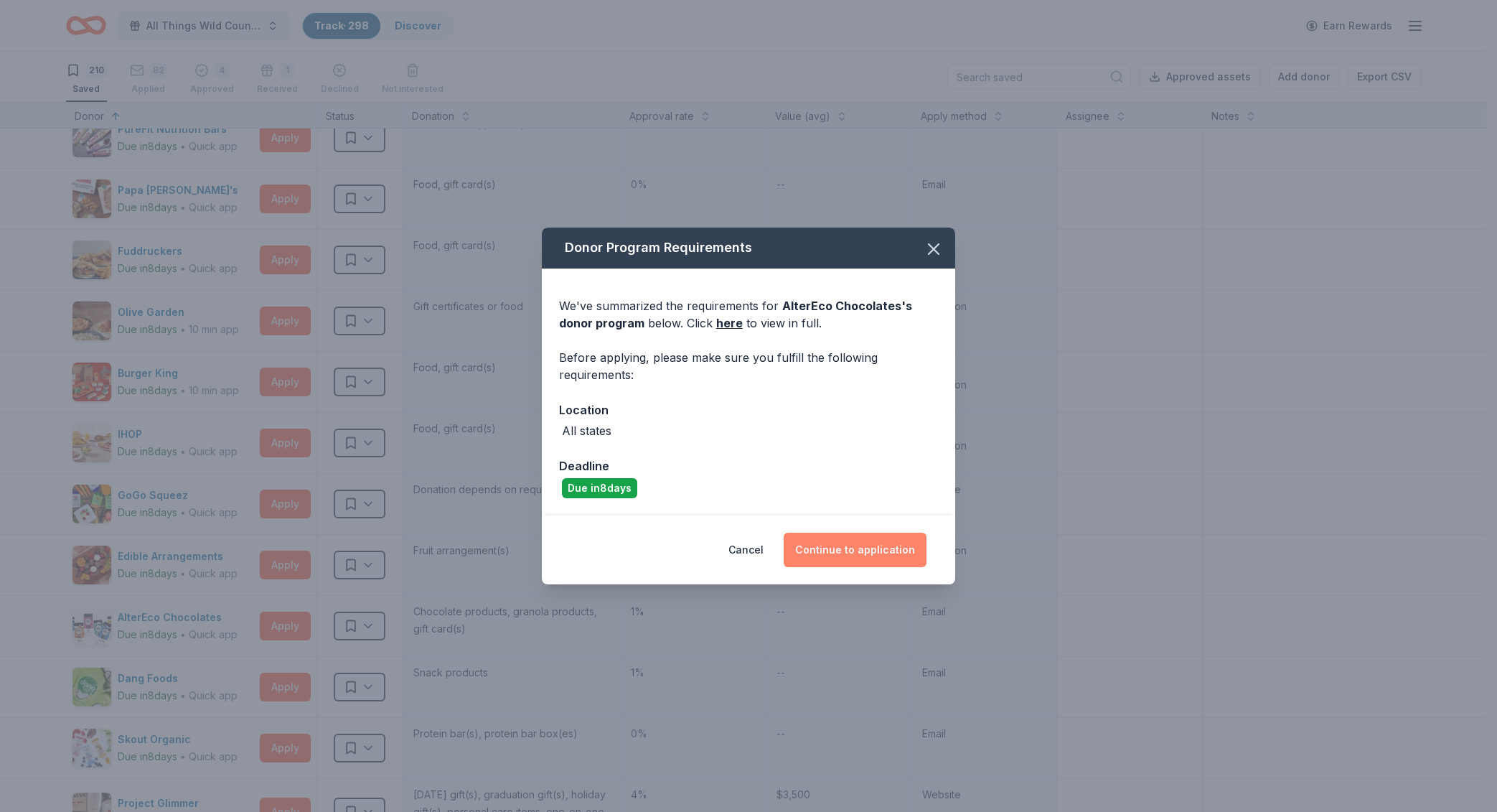
click at [867, 543] on button "Continue to application" at bounding box center [855, 550] width 143 height 35
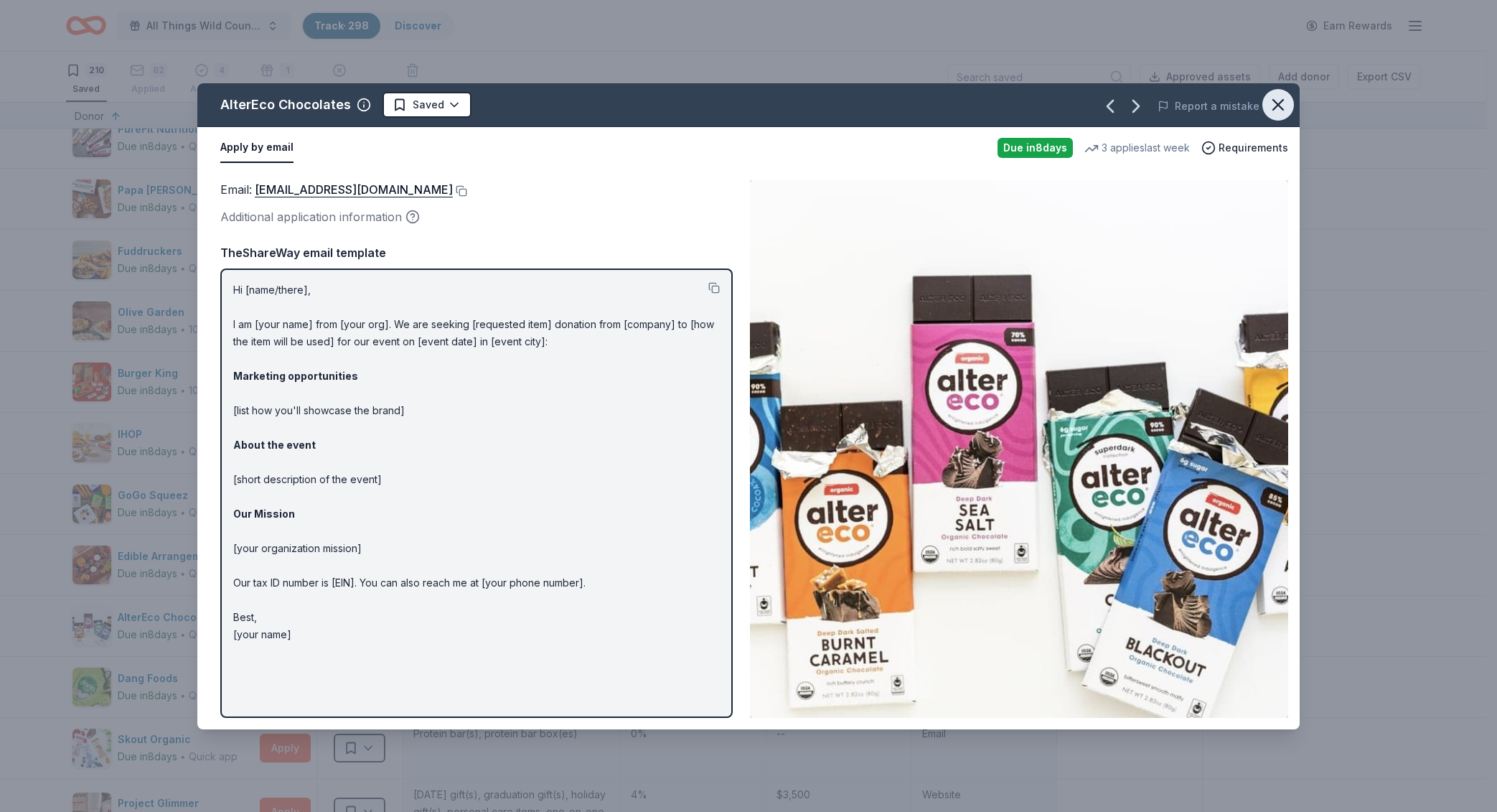
click at [1286, 104] on icon "button" at bounding box center [1278, 104] width 20 height 20
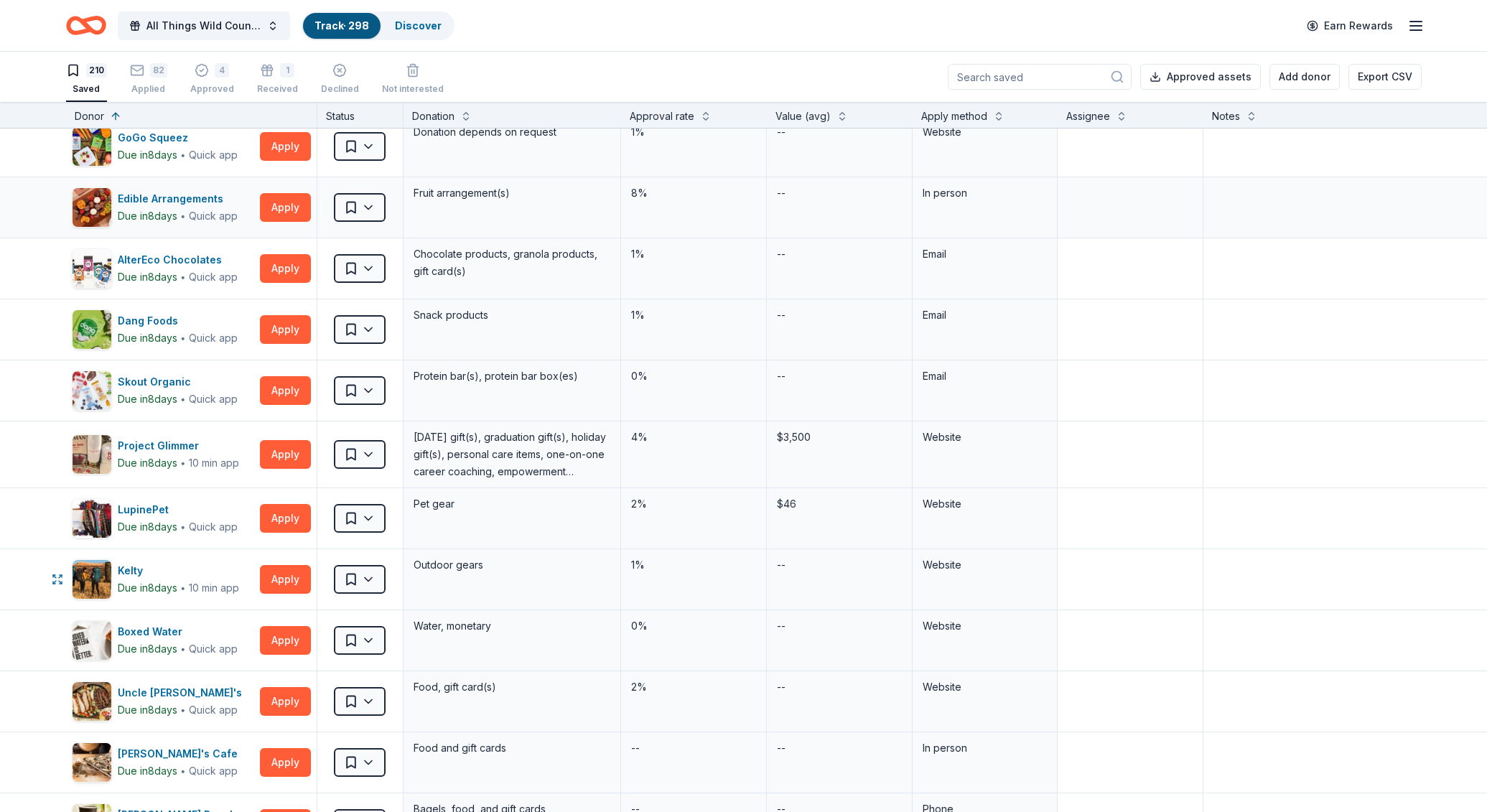
scroll to position [5648, 0]
click at [279, 513] on button "Apply" at bounding box center [285, 518] width 51 height 29
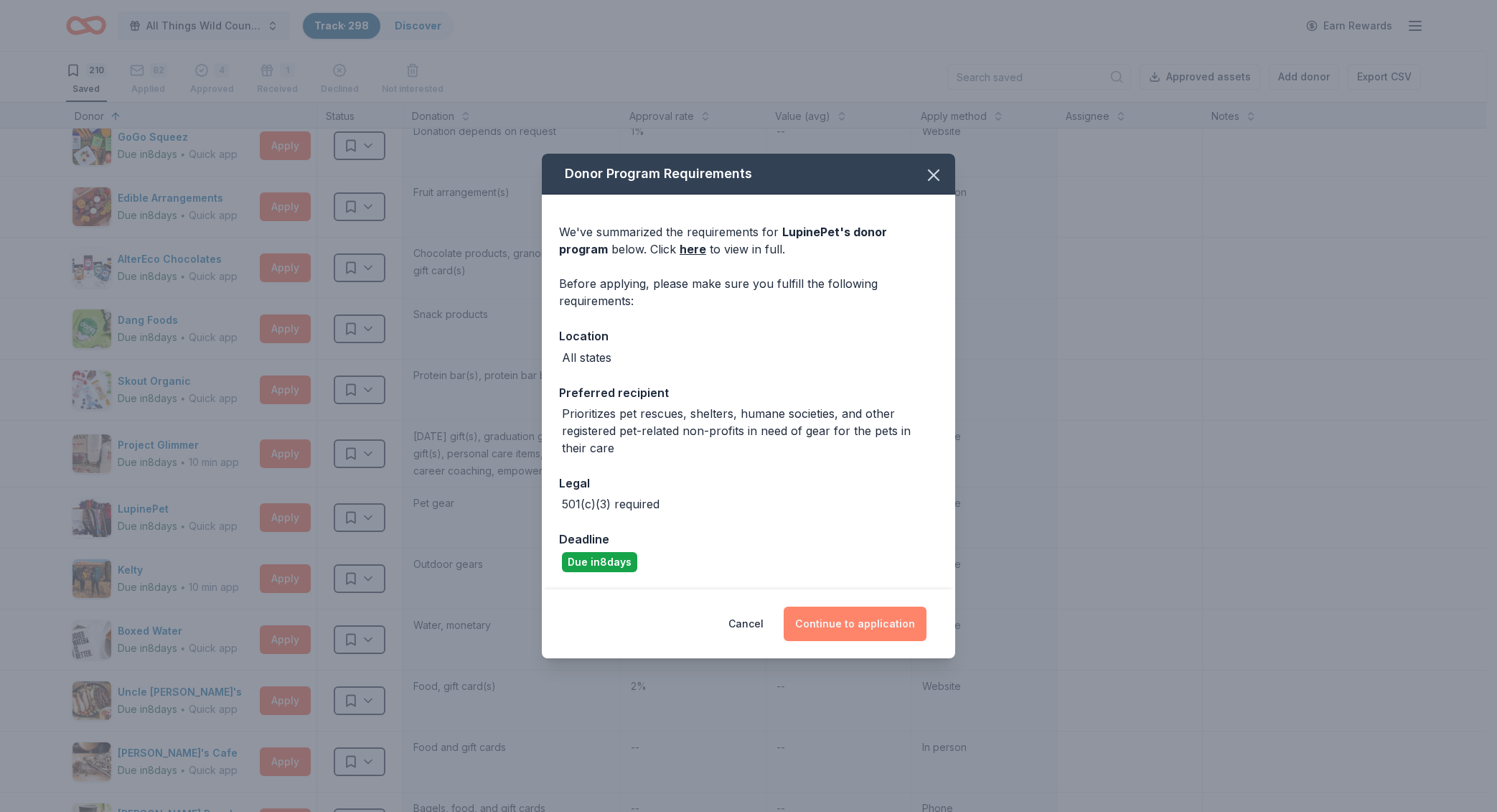
click at [864, 619] on button "Continue to application" at bounding box center [855, 624] width 143 height 35
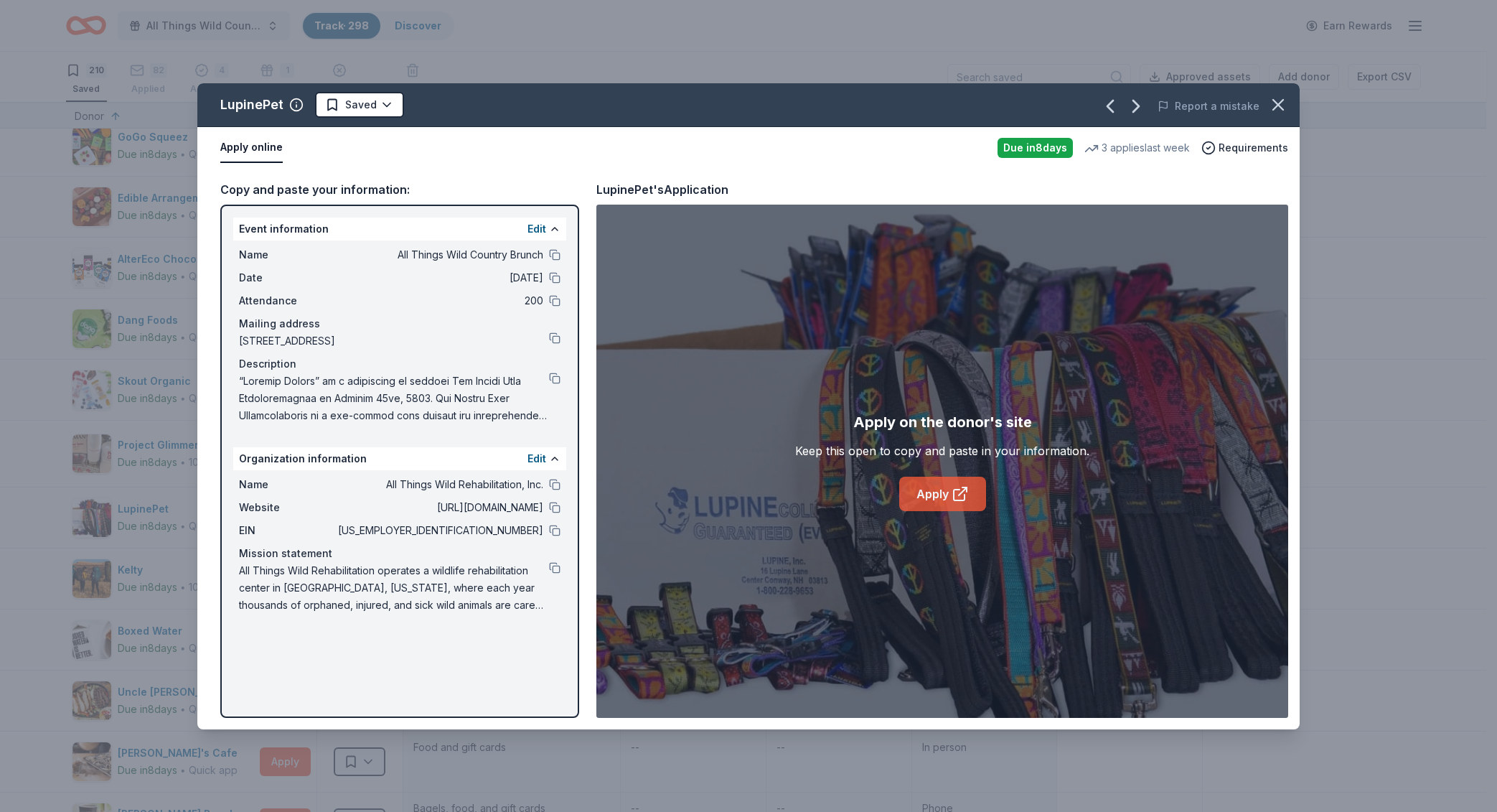
click at [954, 494] on icon at bounding box center [959, 495] width 11 height 11
click at [554, 372] on button at bounding box center [555, 378] width 11 height 11
click at [360, 92] on html "All Things Wild Country Brunch Track · 298 Discover Earn Rewards 210 Saved 82 A…" at bounding box center [748, 406] width 1497 height 812
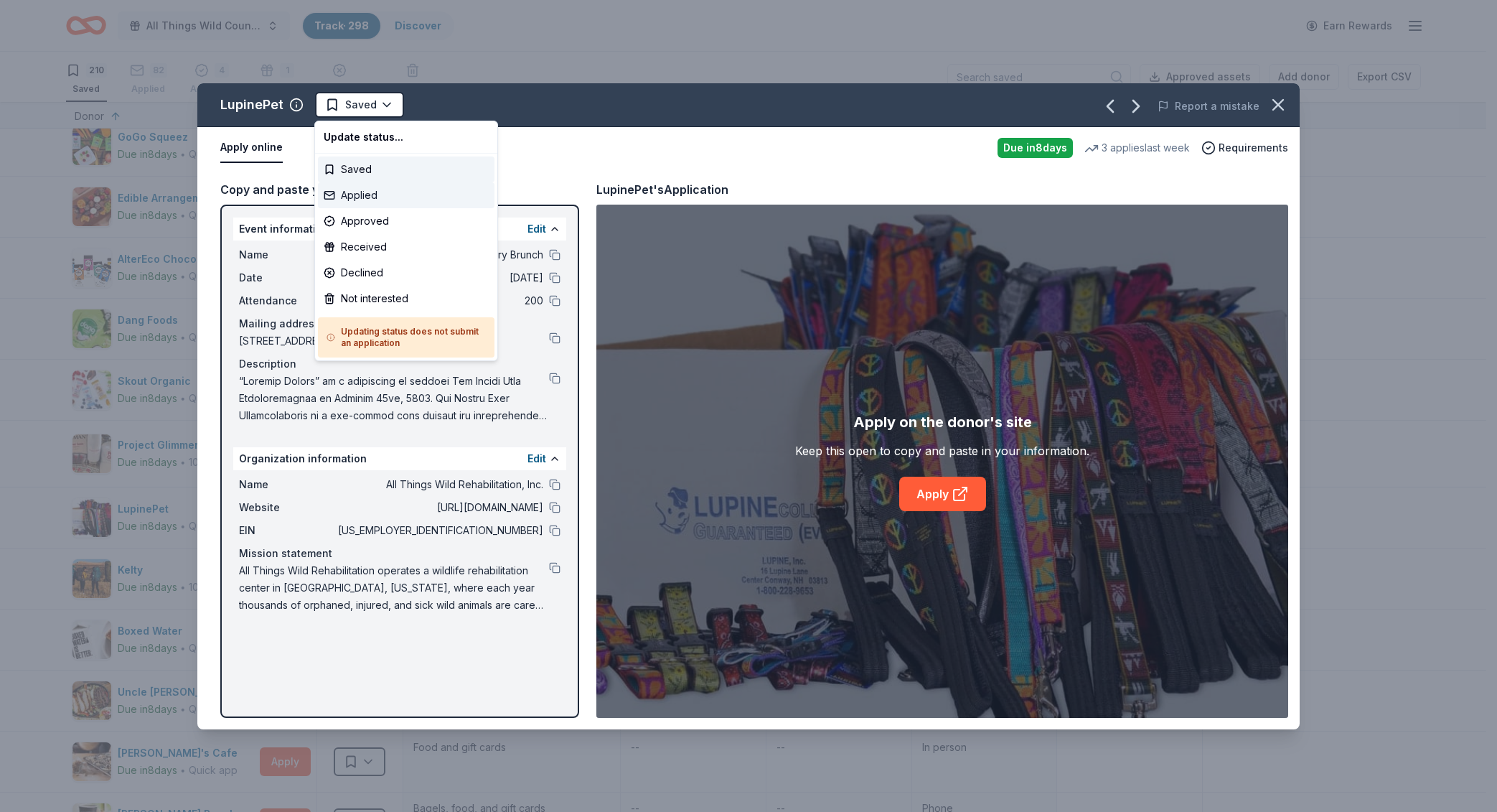
click at [397, 194] on div "Applied" at bounding box center [406, 195] width 176 height 26
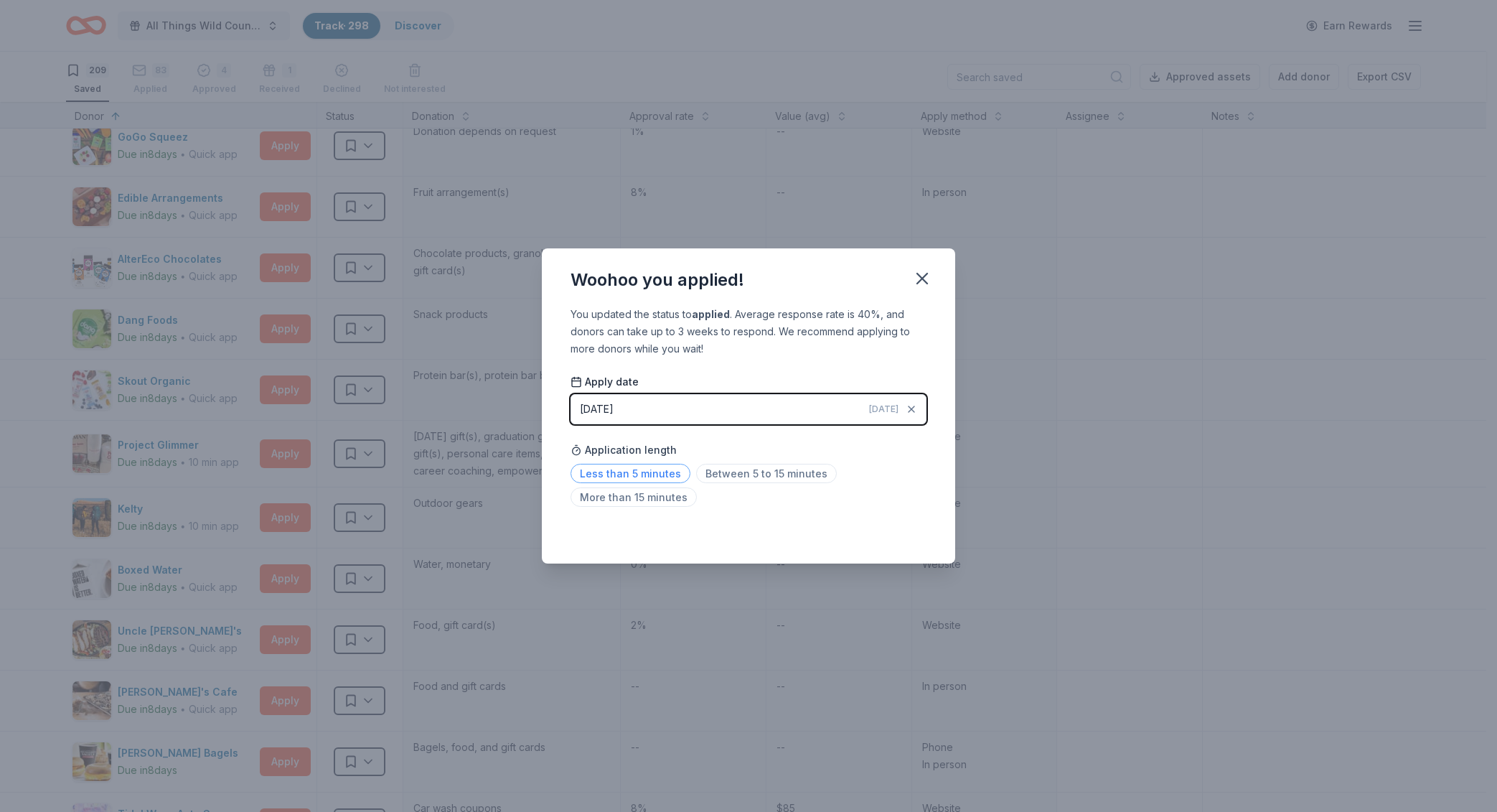
click at [647, 470] on span "Less than 5 minutes" at bounding box center [630, 474] width 120 height 20
click at [922, 272] on icon "button" at bounding box center [922, 278] width 20 height 20
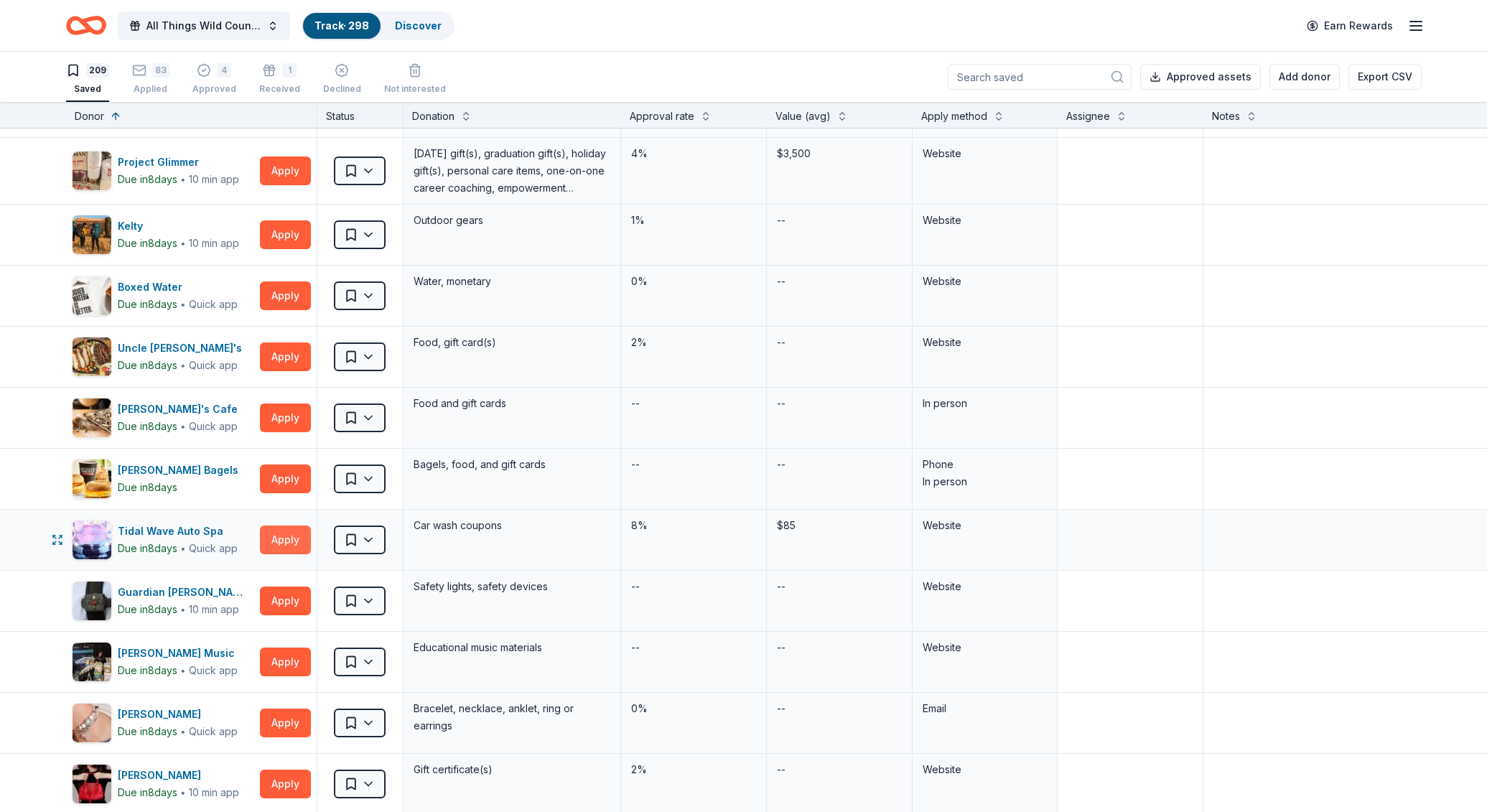
scroll to position [5933, 0]
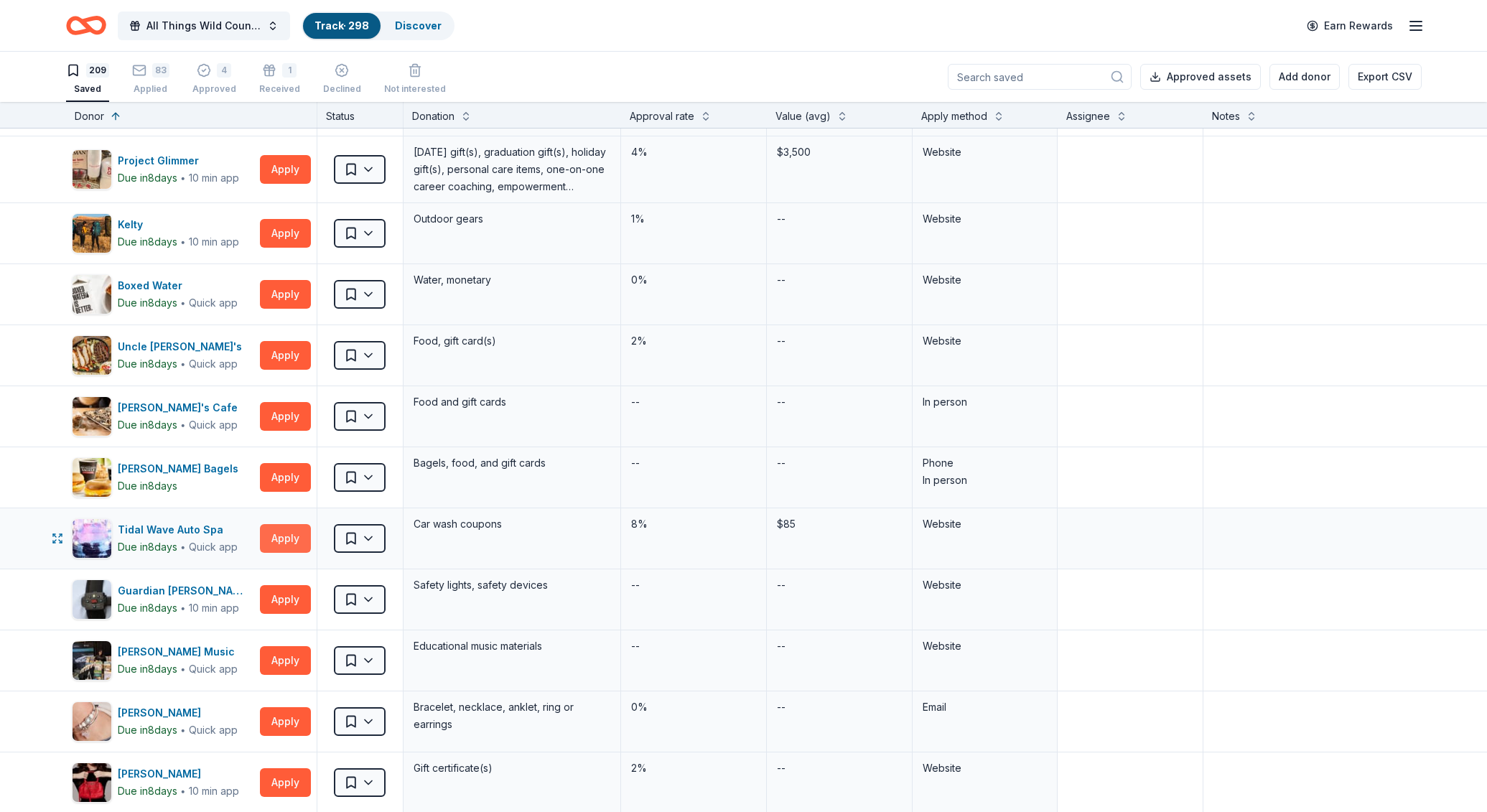
click at [290, 536] on button "Apply" at bounding box center [285, 538] width 51 height 29
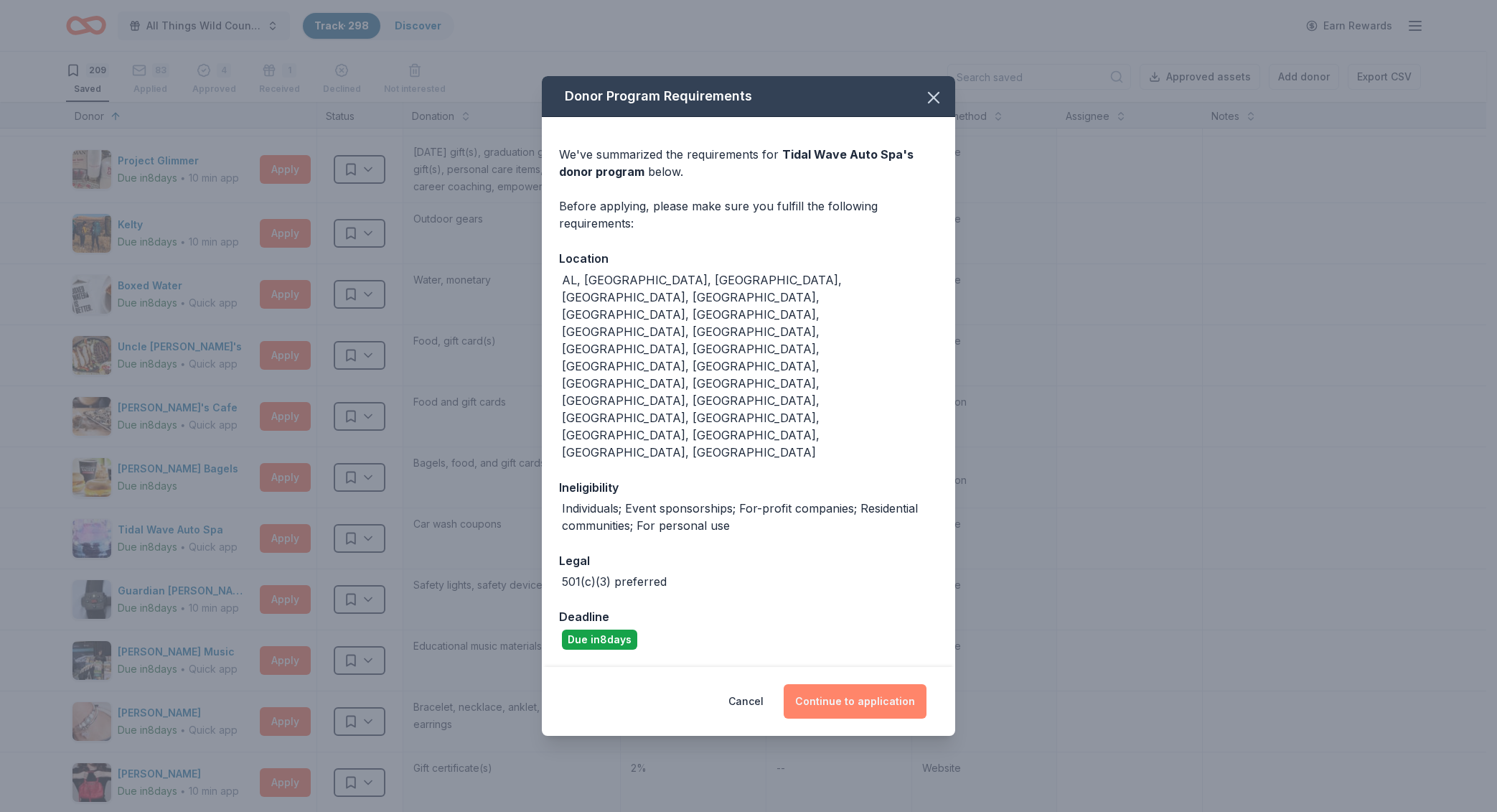
click at [848, 684] on button "Continue to application" at bounding box center [855, 702] width 143 height 35
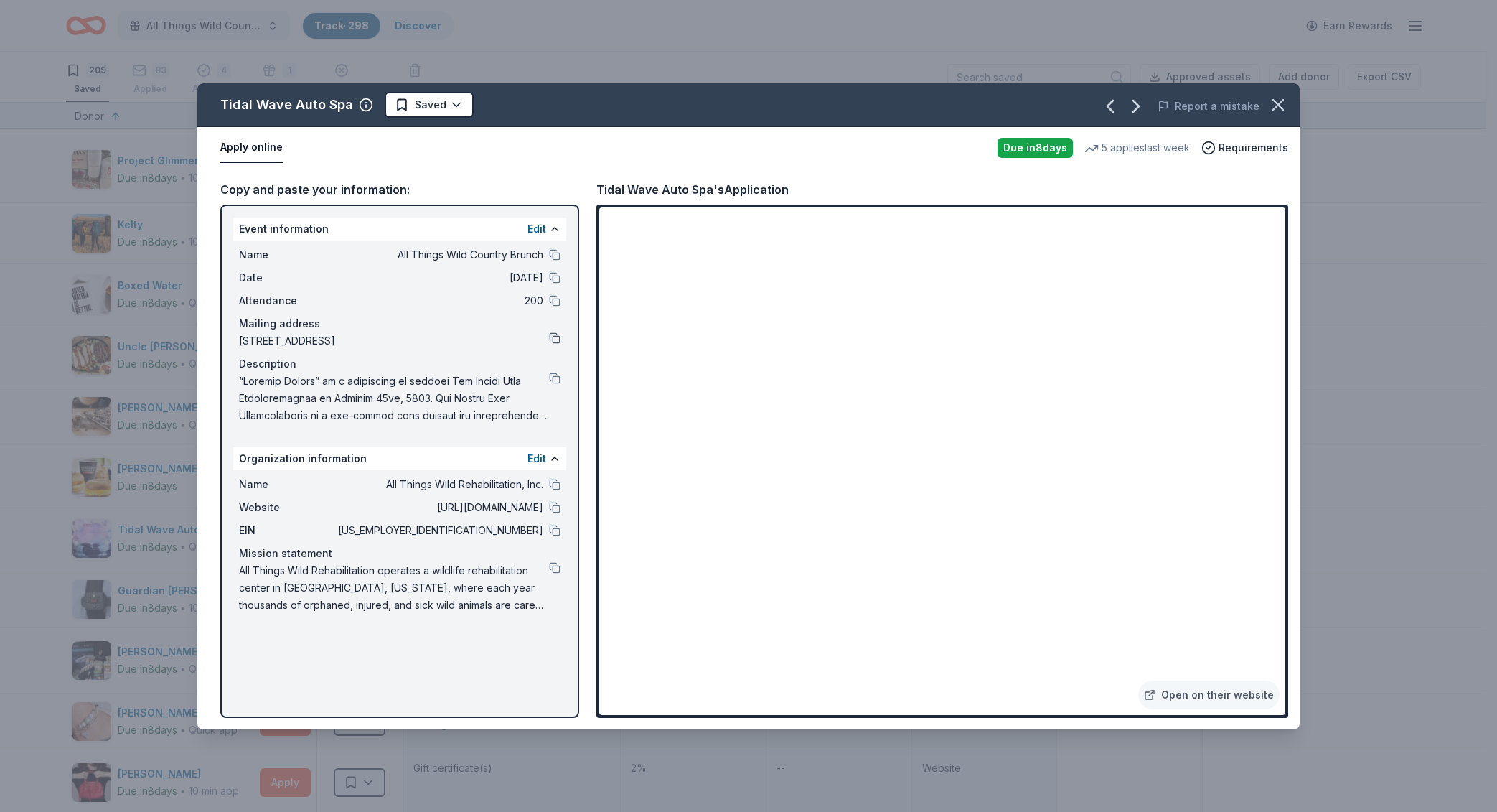
click at [556, 341] on button at bounding box center [555, 338] width 11 height 11
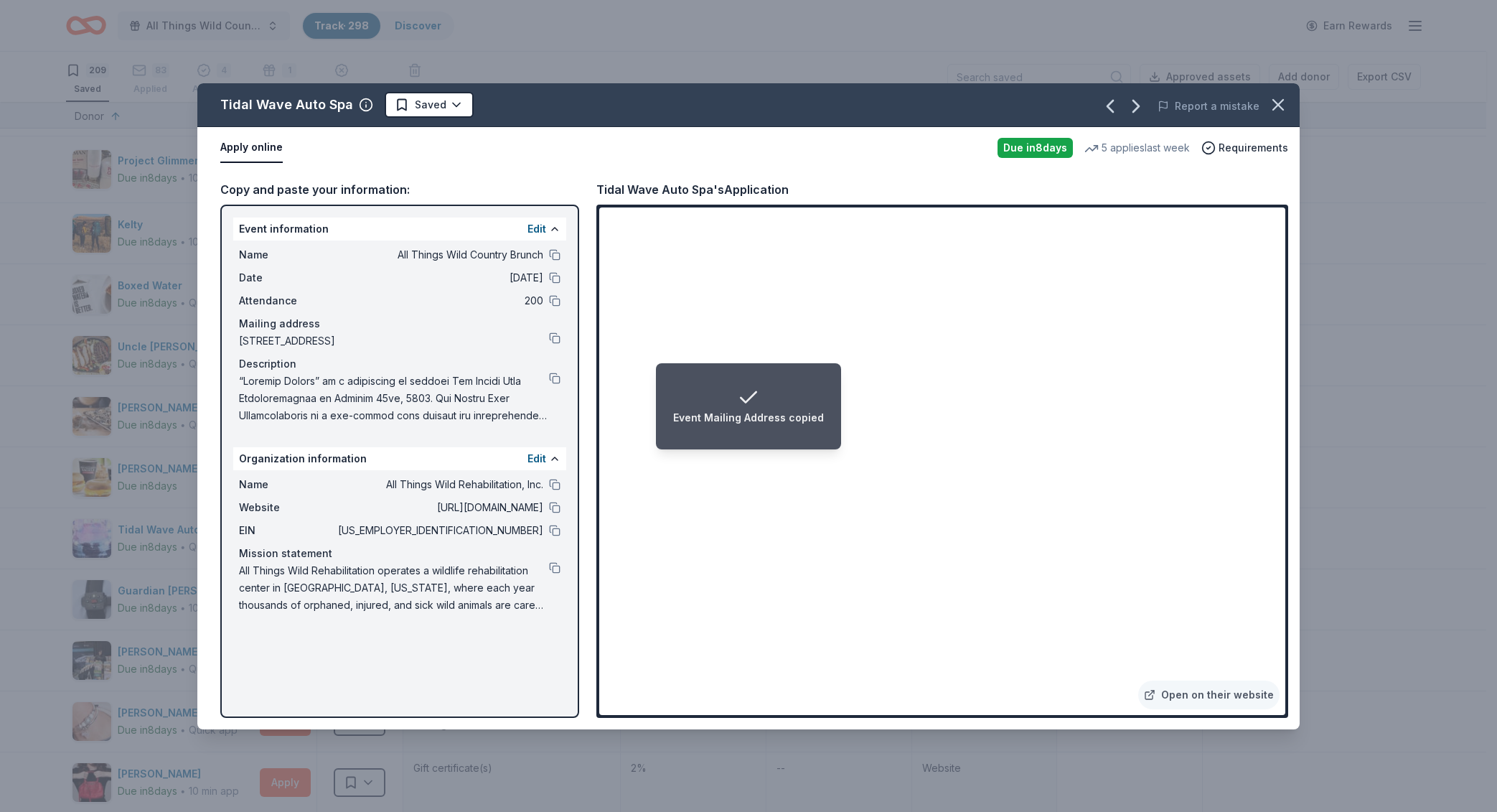
click at [562, 506] on div "Name All Things Wild Rehabilitation, Inc. Website [URL][DOMAIN_NAME] EIN [US_EM…" at bounding box center [400, 544] width 333 height 149
click at [552, 506] on button at bounding box center [555, 507] width 11 height 11
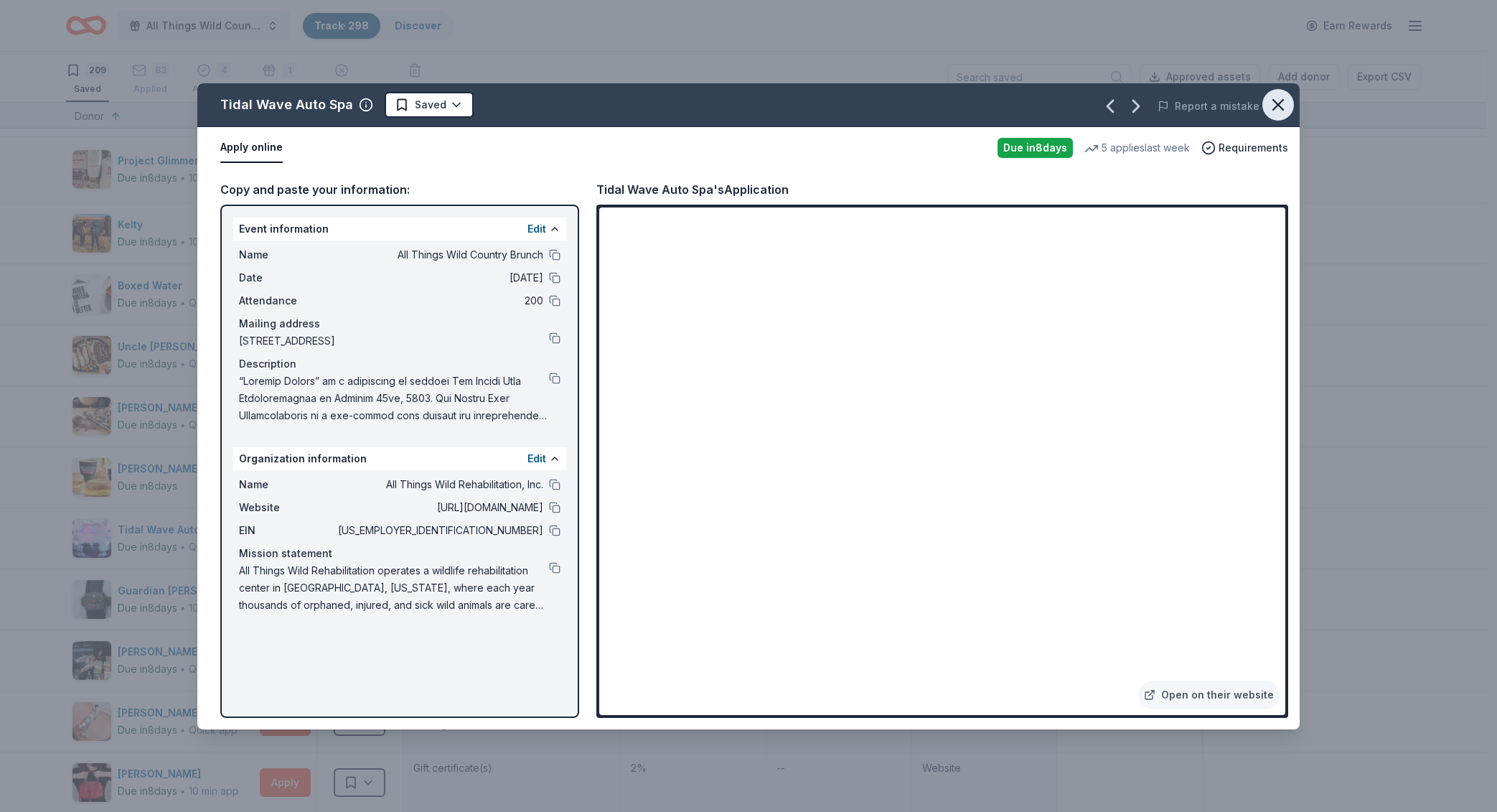
click at [1279, 117] on button "button" at bounding box center [1278, 105] width 32 height 32
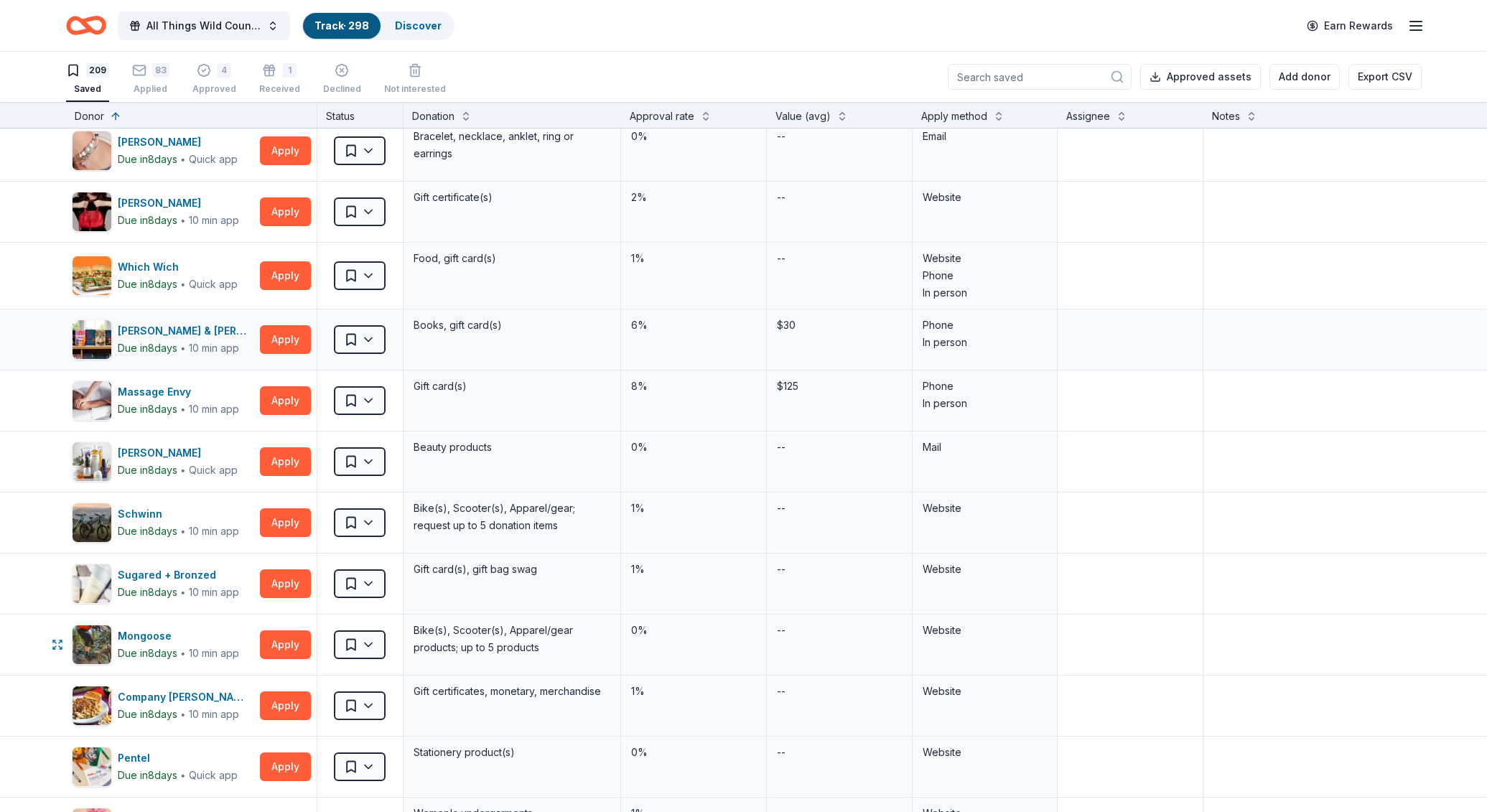
scroll to position [6505, 0]
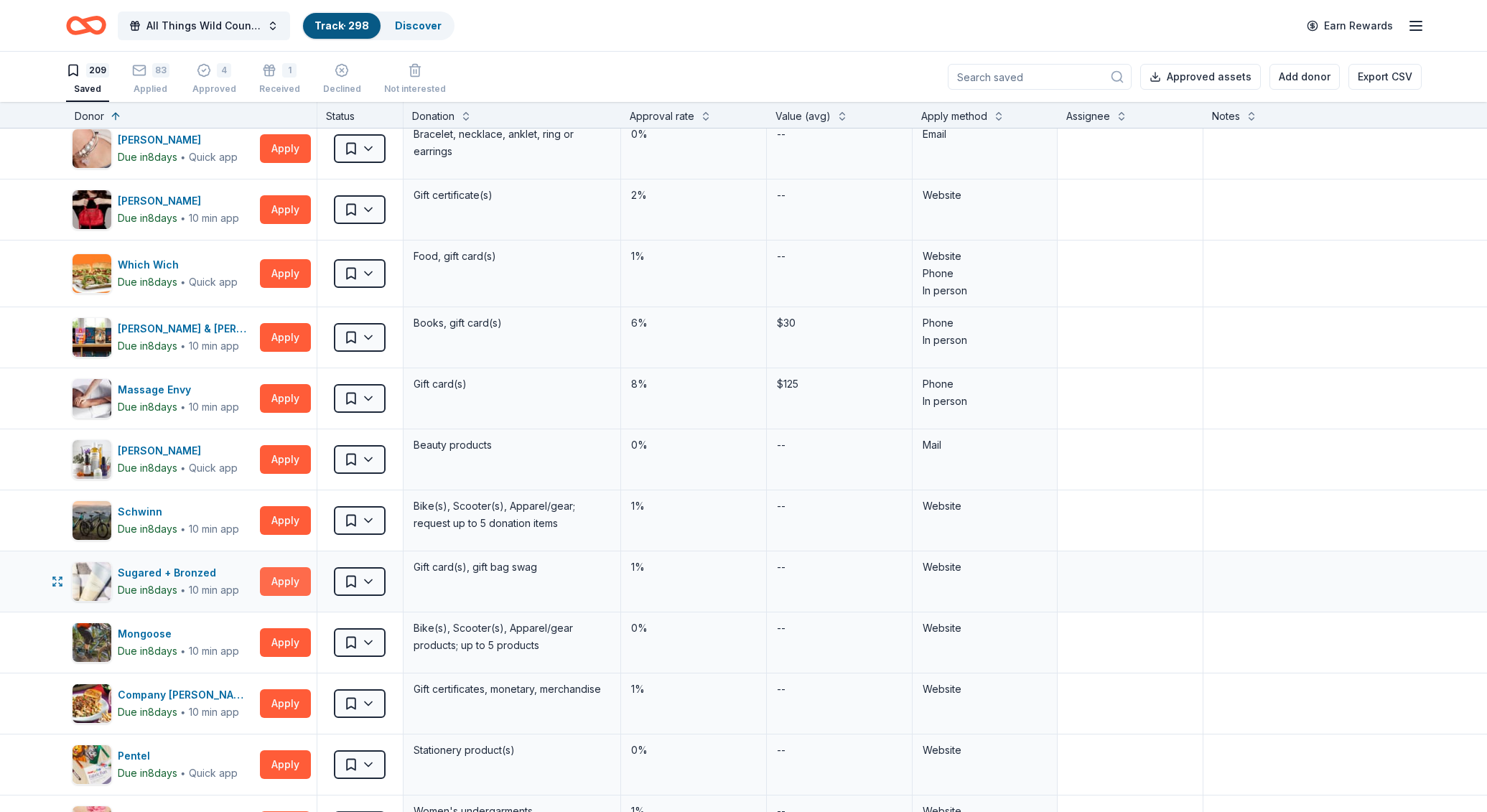
click at [278, 579] on button "Apply" at bounding box center [285, 581] width 51 height 29
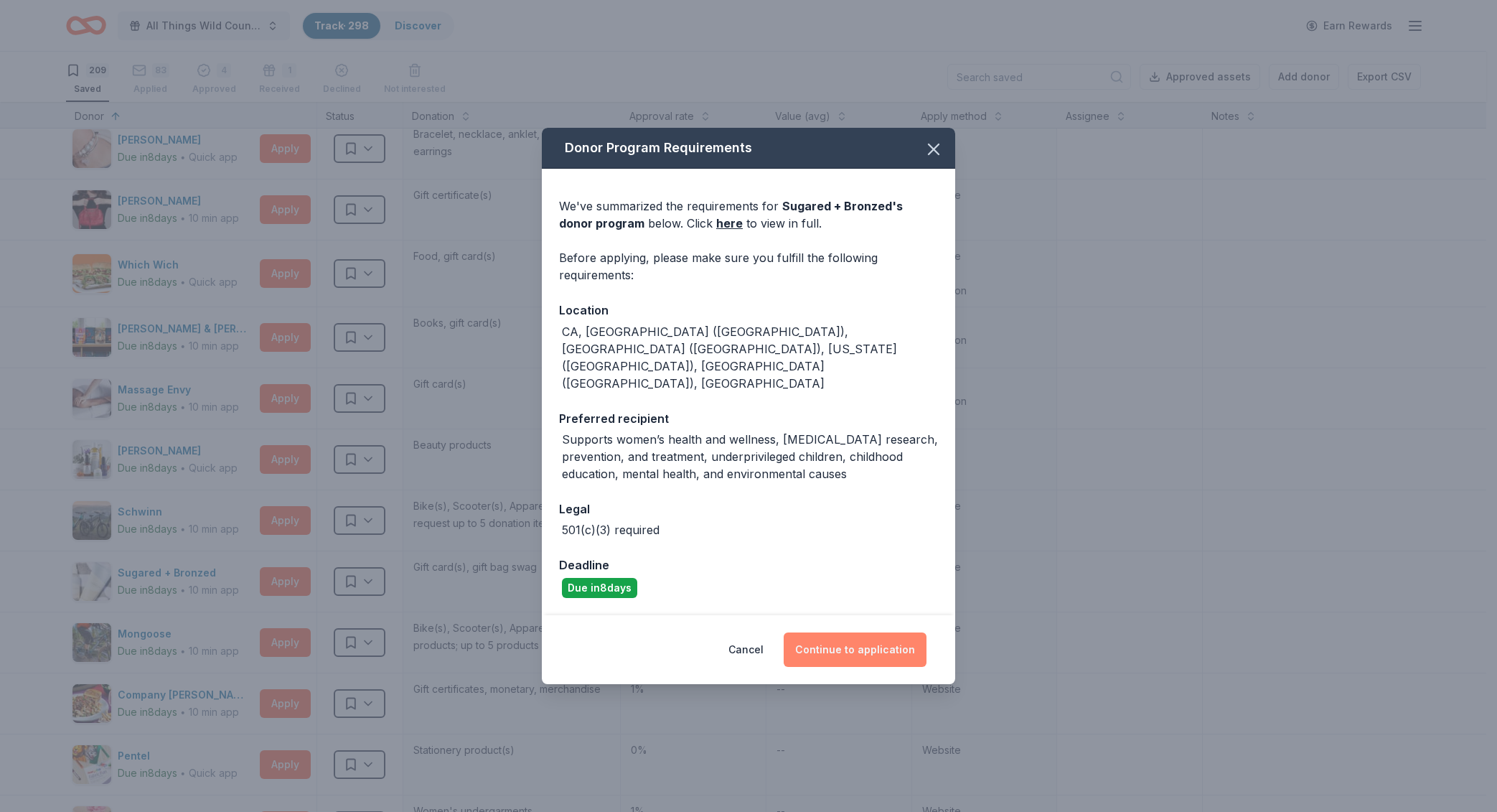
click at [865, 633] on button "Continue to application" at bounding box center [855, 650] width 143 height 35
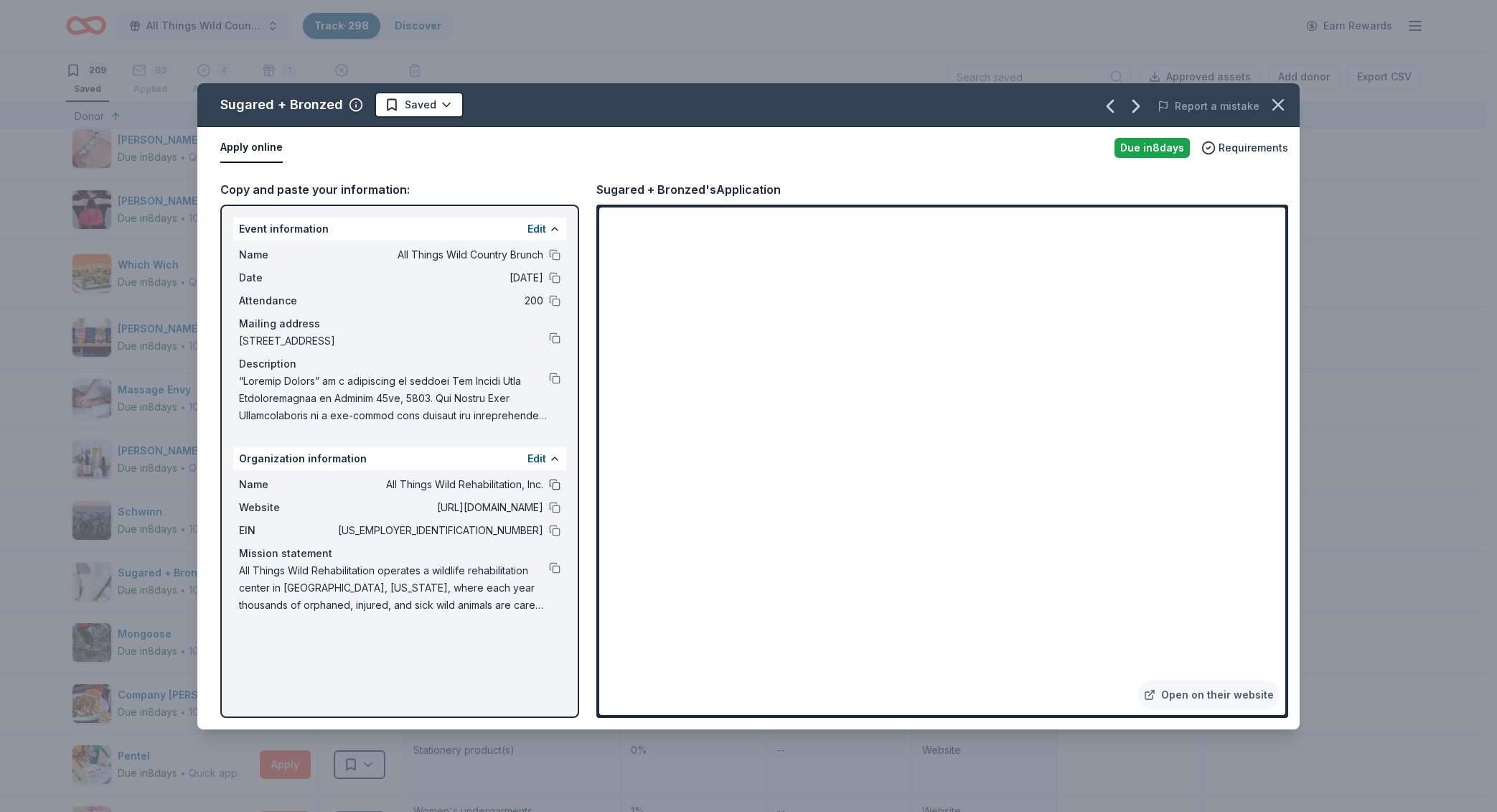
click at [552, 481] on button at bounding box center [555, 484] width 11 height 11
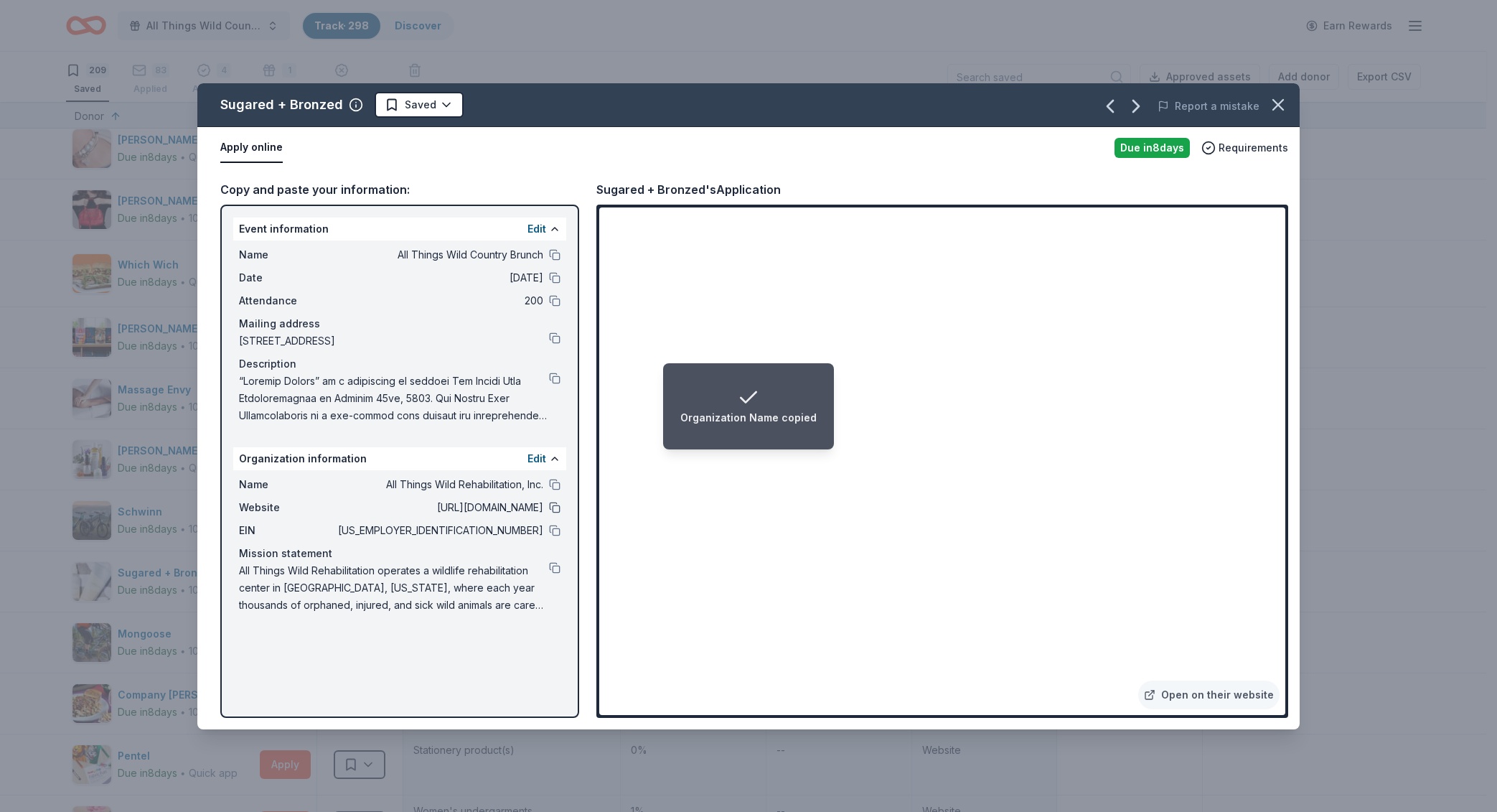
click at [556, 508] on button at bounding box center [555, 507] width 11 height 11
click at [1271, 113] on icon "button" at bounding box center [1278, 104] width 20 height 20
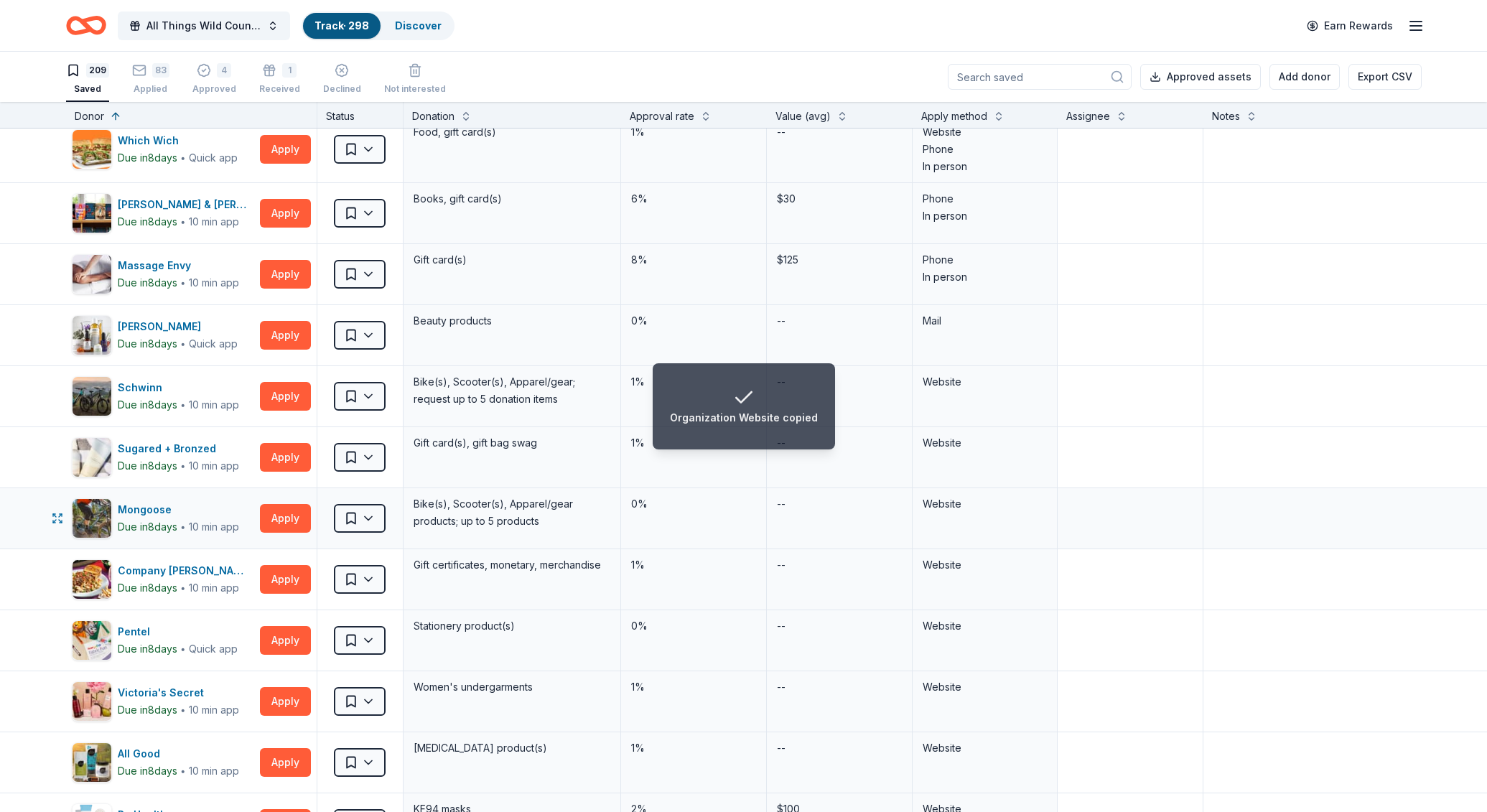
scroll to position [6721, 0]
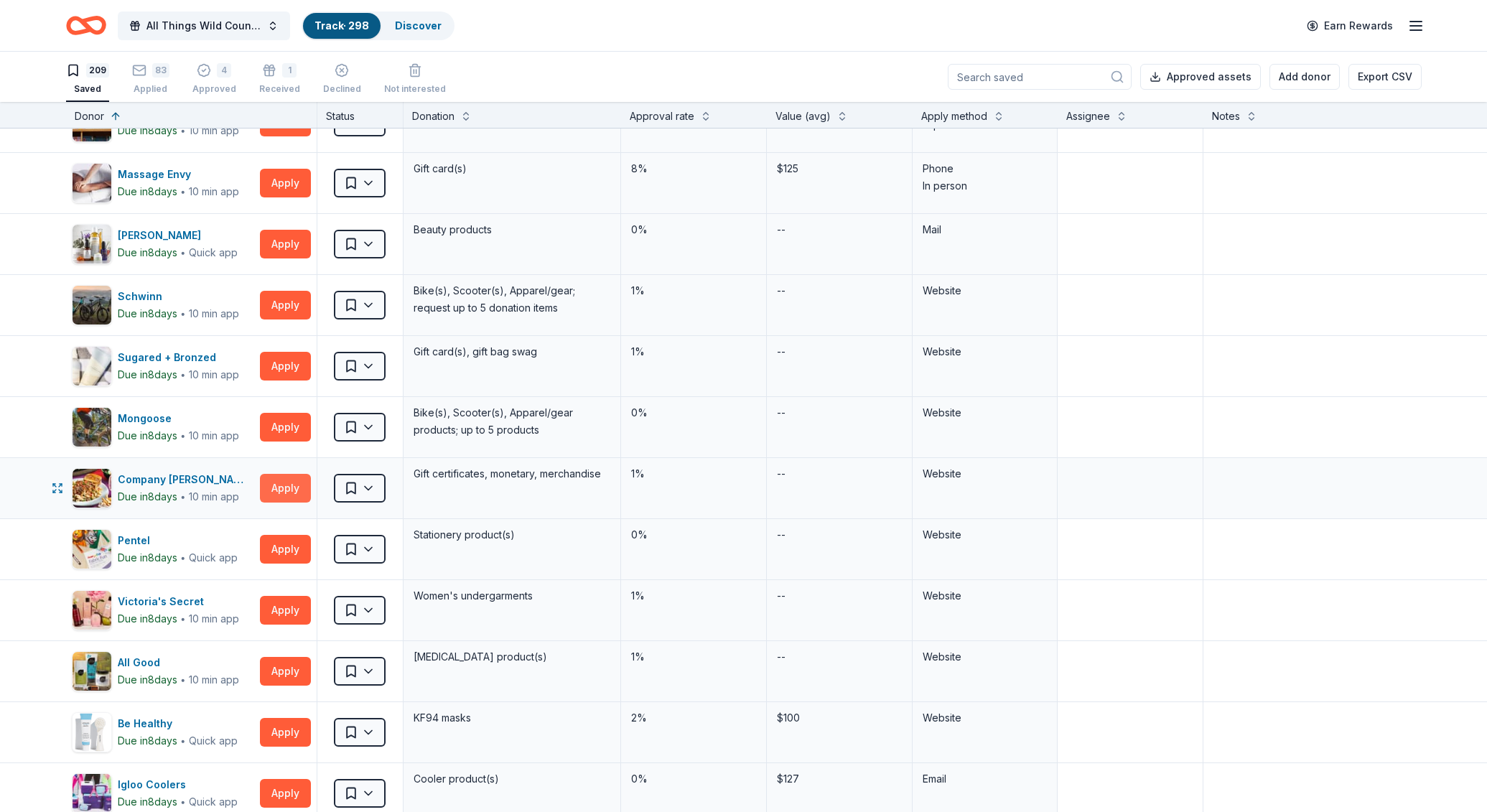
click at [289, 481] on button "Apply" at bounding box center [285, 488] width 51 height 29
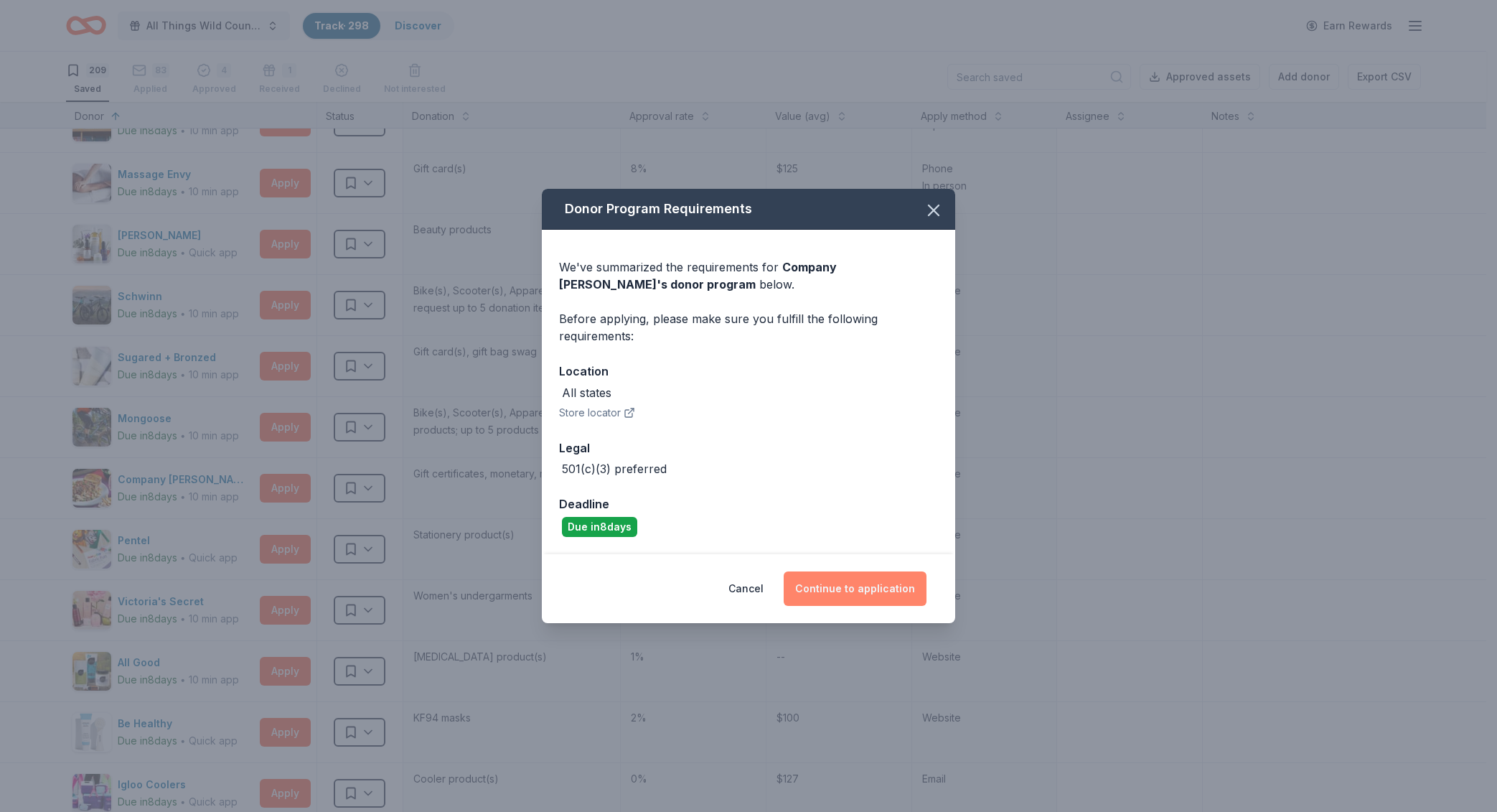
click at [893, 602] on button "Continue to application" at bounding box center [855, 589] width 143 height 35
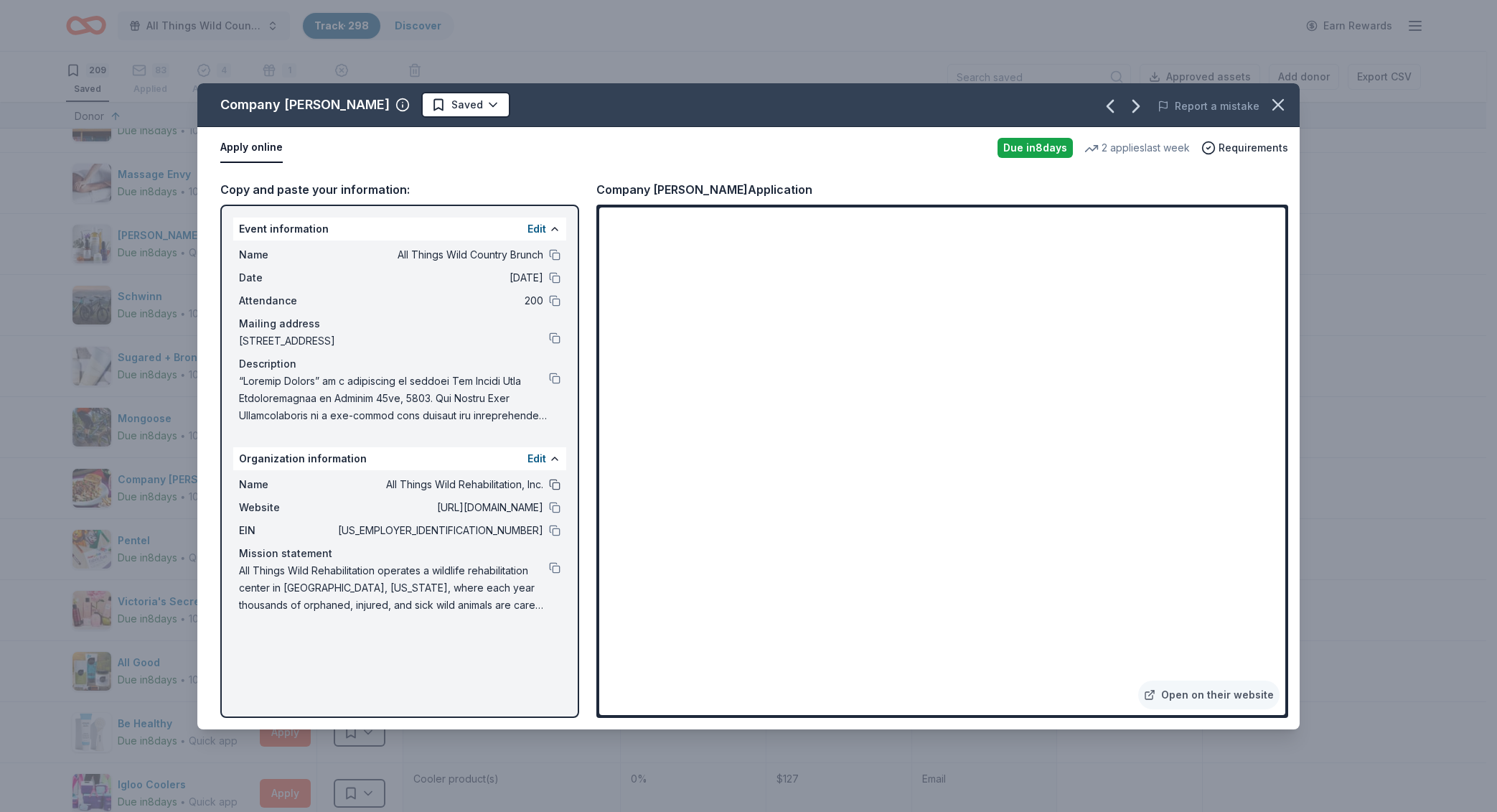
click at [558, 484] on button at bounding box center [555, 484] width 11 height 11
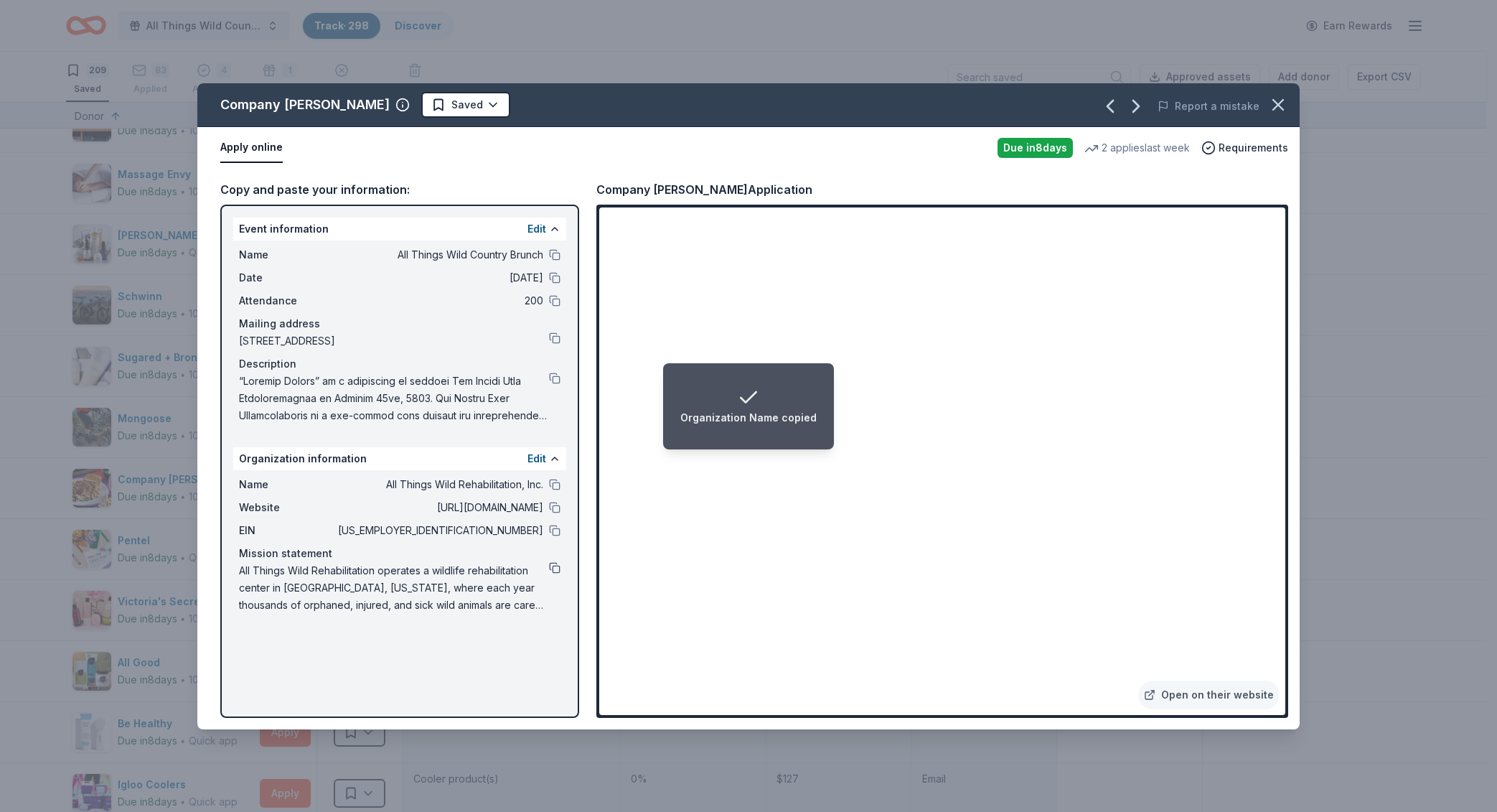
click at [559, 564] on button at bounding box center [555, 568] width 11 height 11
click at [557, 506] on button at bounding box center [555, 507] width 11 height 11
click at [549, 374] on button at bounding box center [555, 378] width 11 height 11
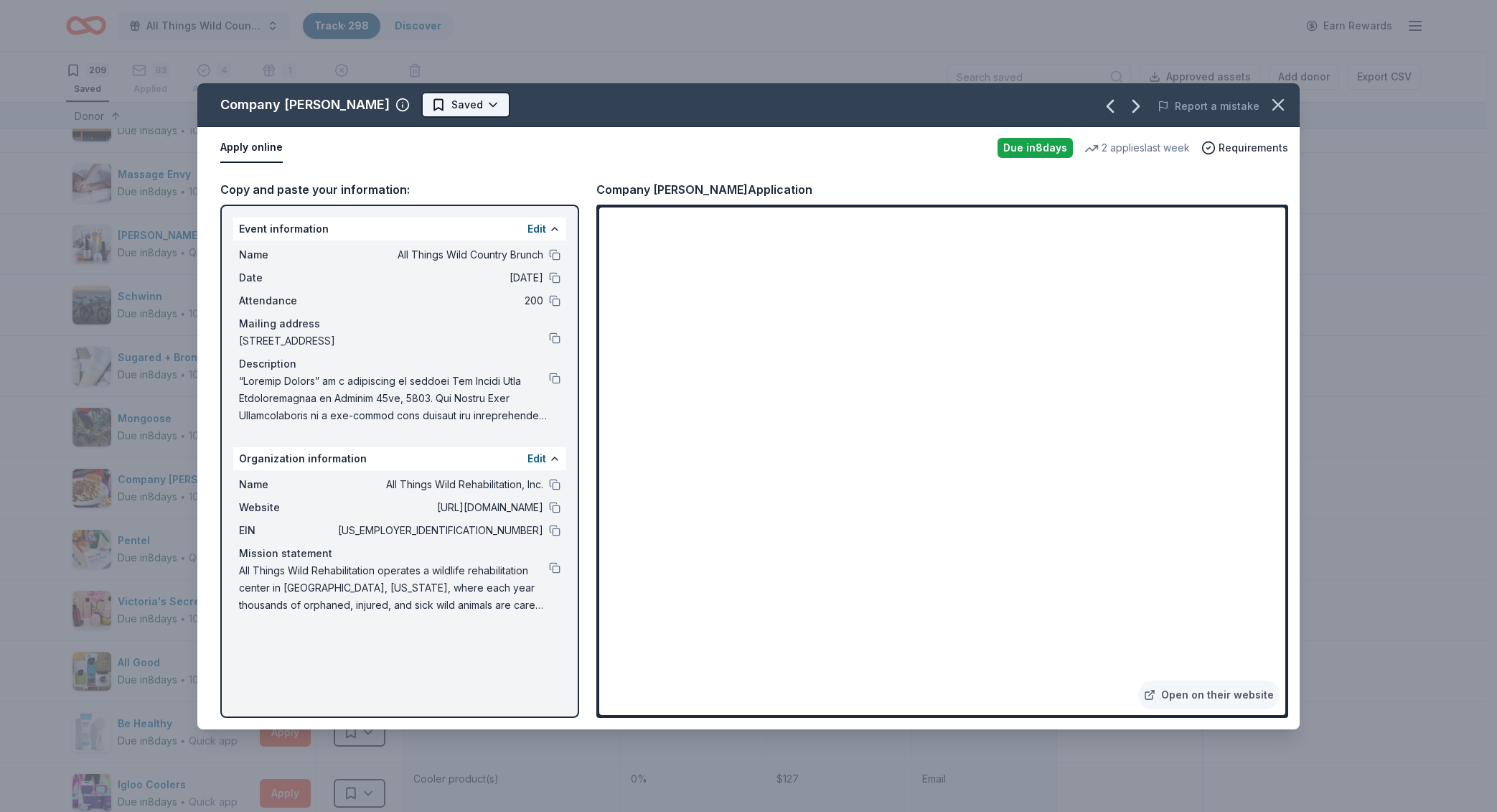
click at [440, 109] on html "All Things Wild Country Brunch Track · 298 Discover Earn Rewards 209 Saved 83 A…" at bounding box center [748, 406] width 1497 height 812
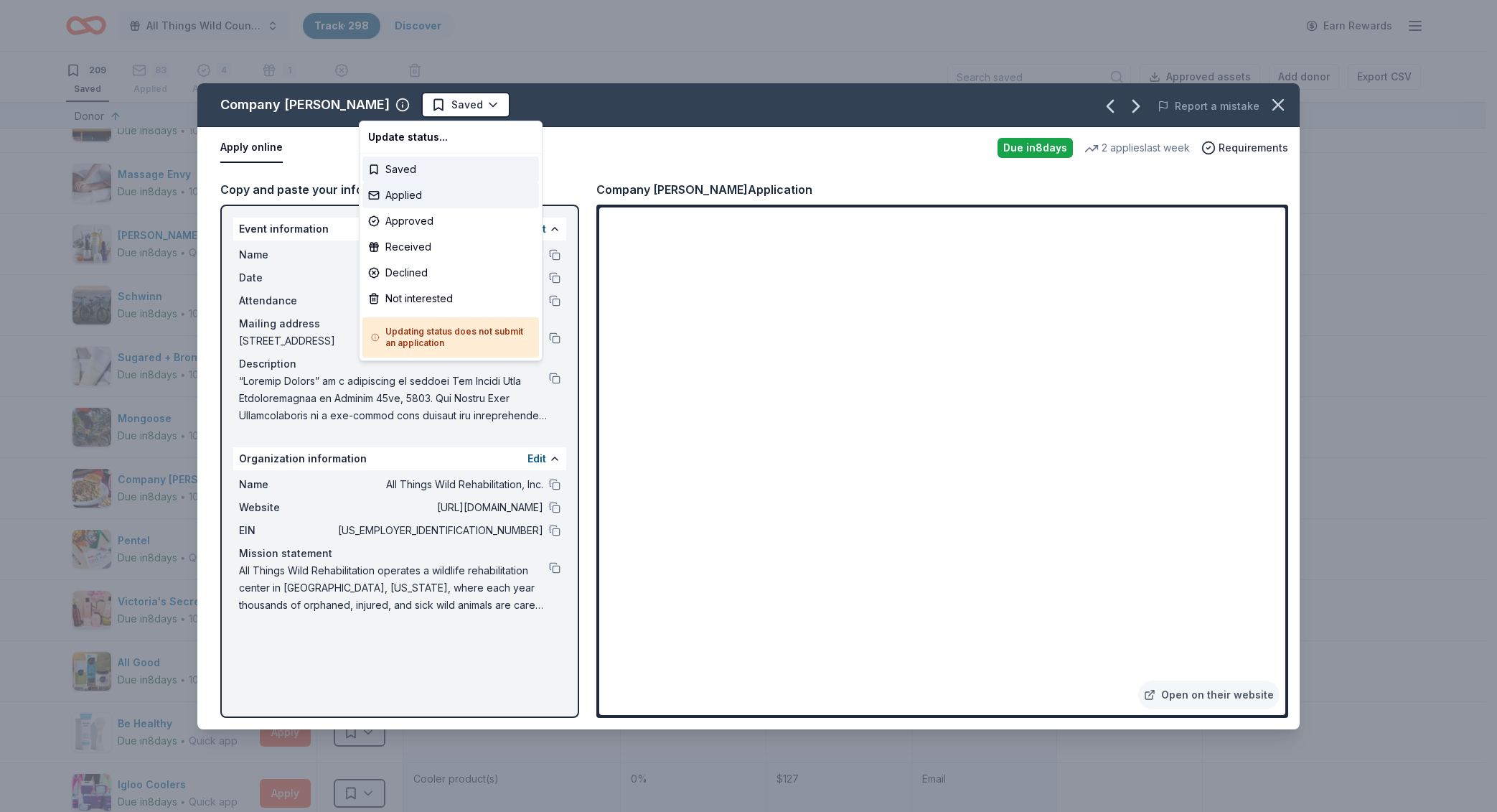
click at [438, 192] on div "Applied" at bounding box center [450, 195] width 176 height 26
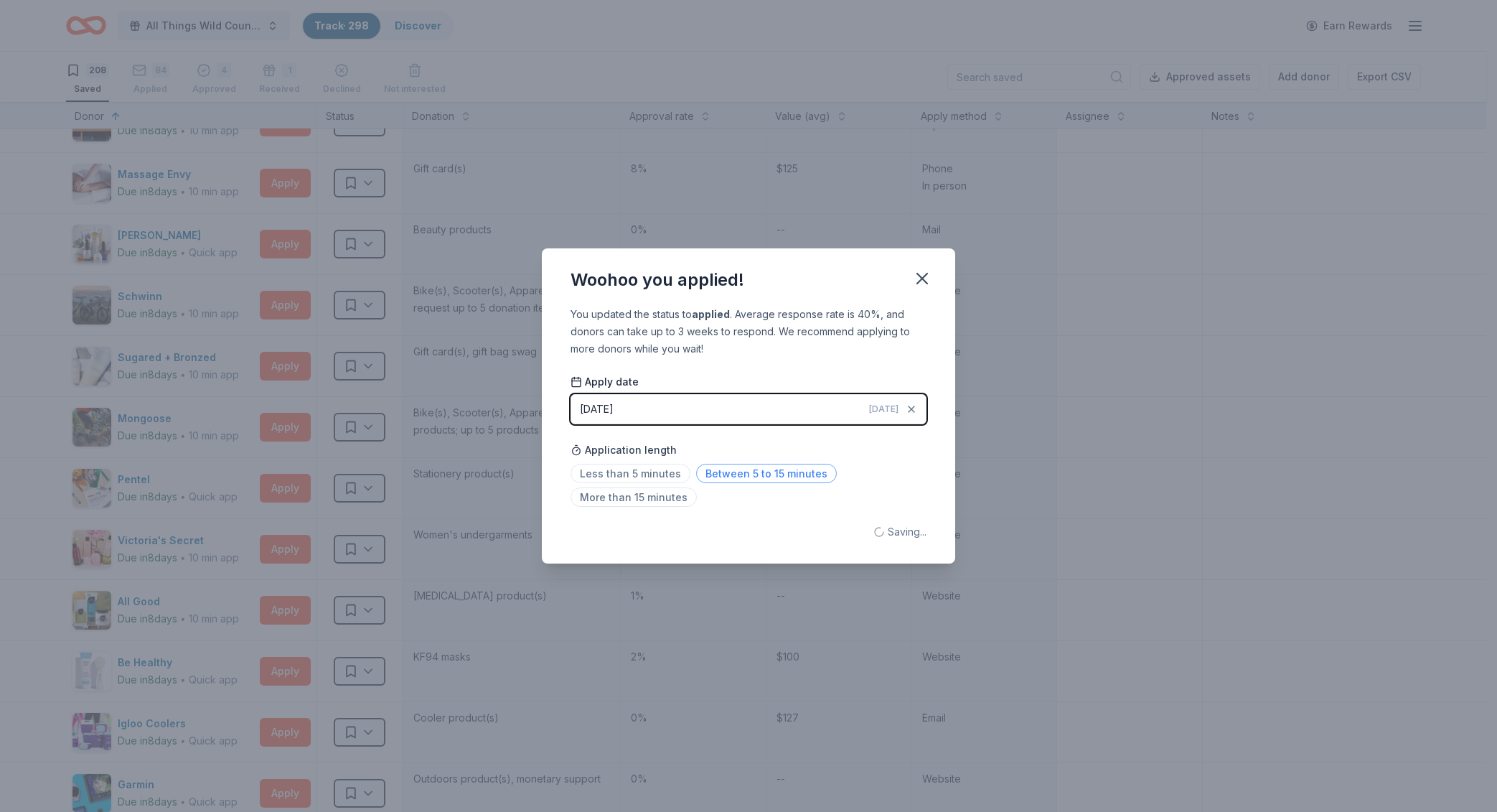
click at [752, 475] on span "Between 5 to 15 minutes" at bounding box center [767, 474] width 141 height 20
click at [917, 281] on icon "button" at bounding box center [922, 278] width 20 height 20
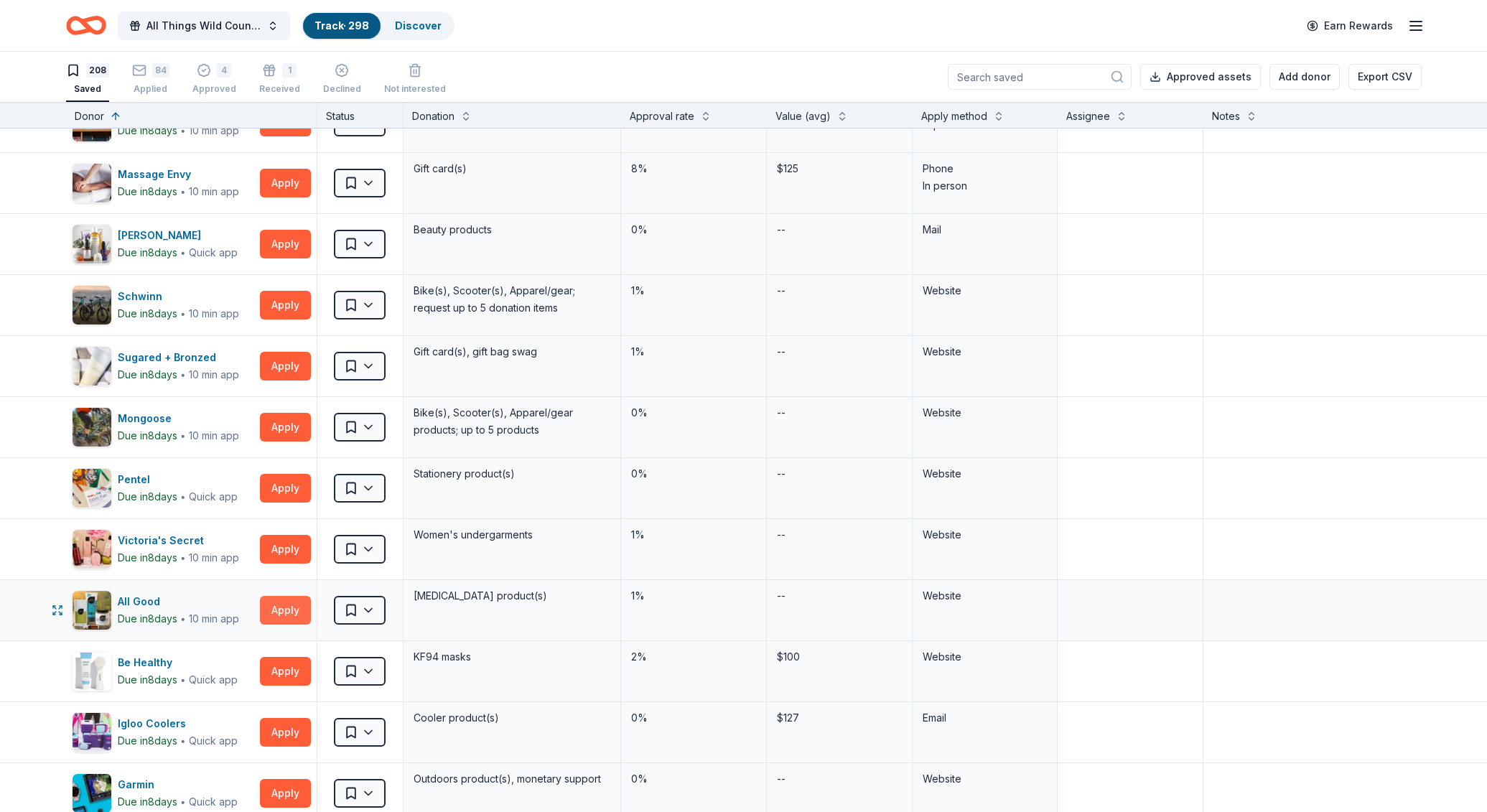
click at [277, 621] on button "Apply" at bounding box center [285, 610] width 51 height 29
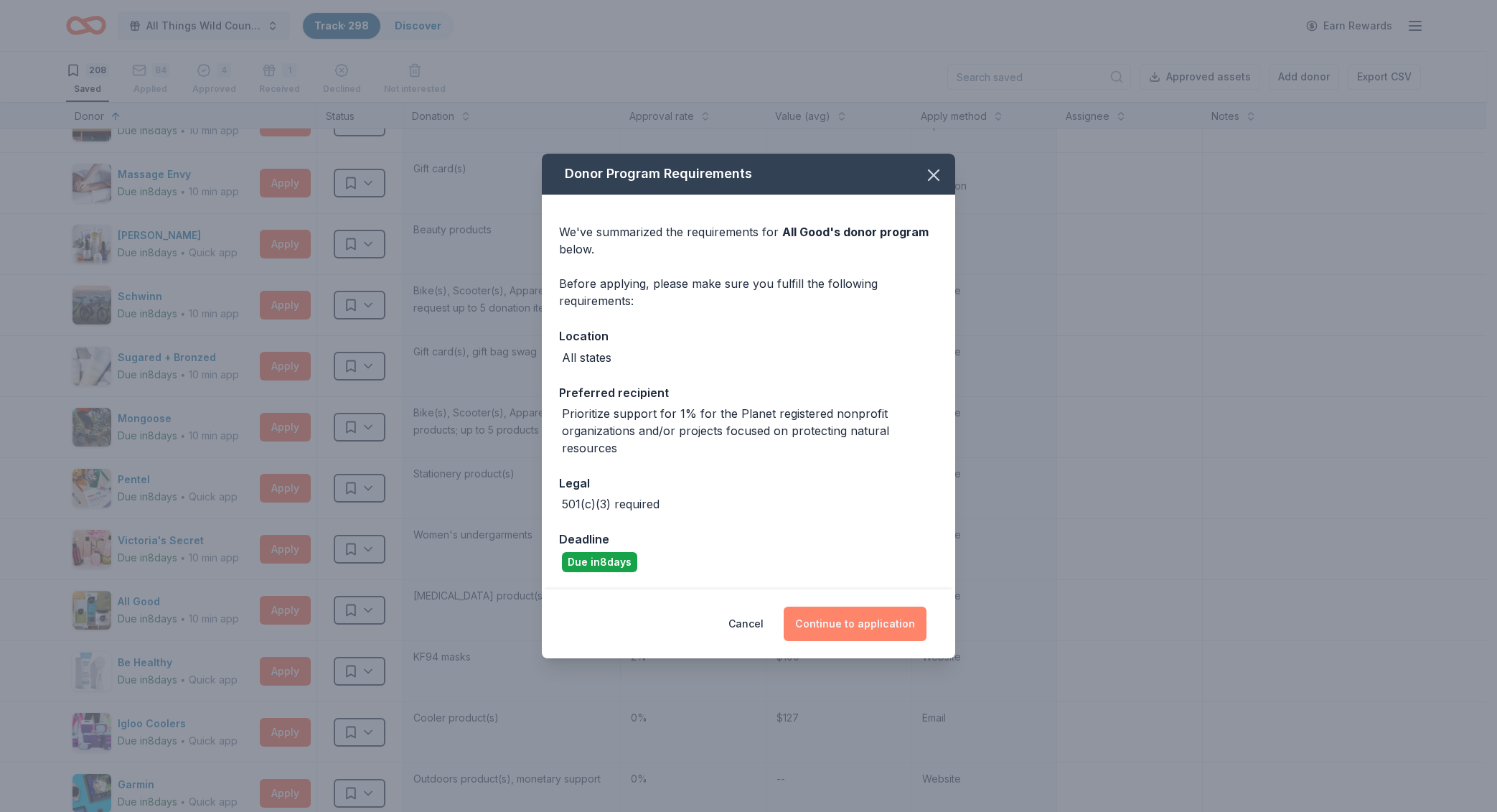
click at [836, 621] on button "Continue to application" at bounding box center [855, 624] width 143 height 35
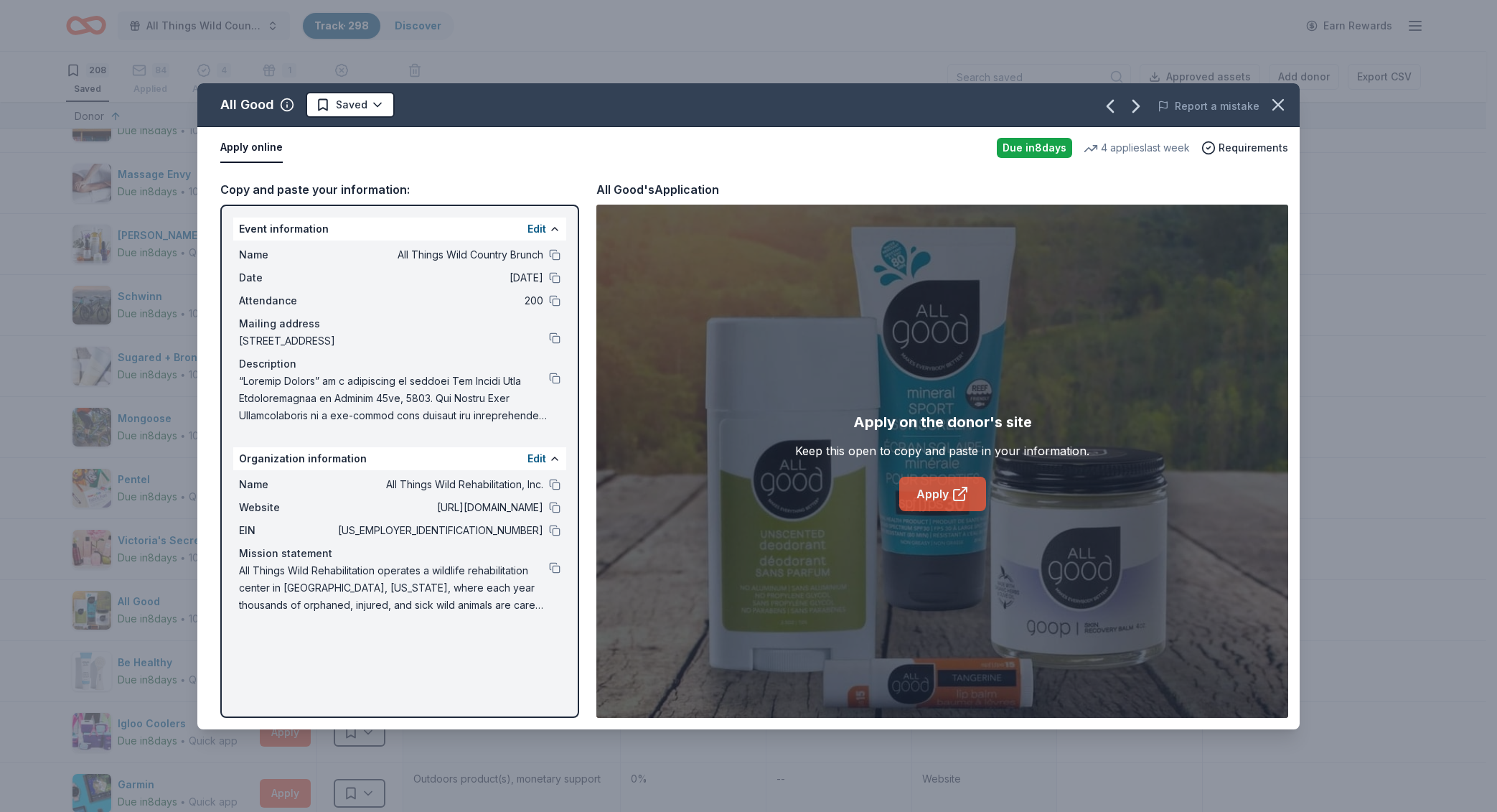
click at [940, 502] on link "Apply" at bounding box center [942, 494] width 87 height 35
click at [556, 370] on div "Description" at bounding box center [400, 363] width 322 height 17
click at [554, 375] on button at bounding box center [555, 378] width 11 height 11
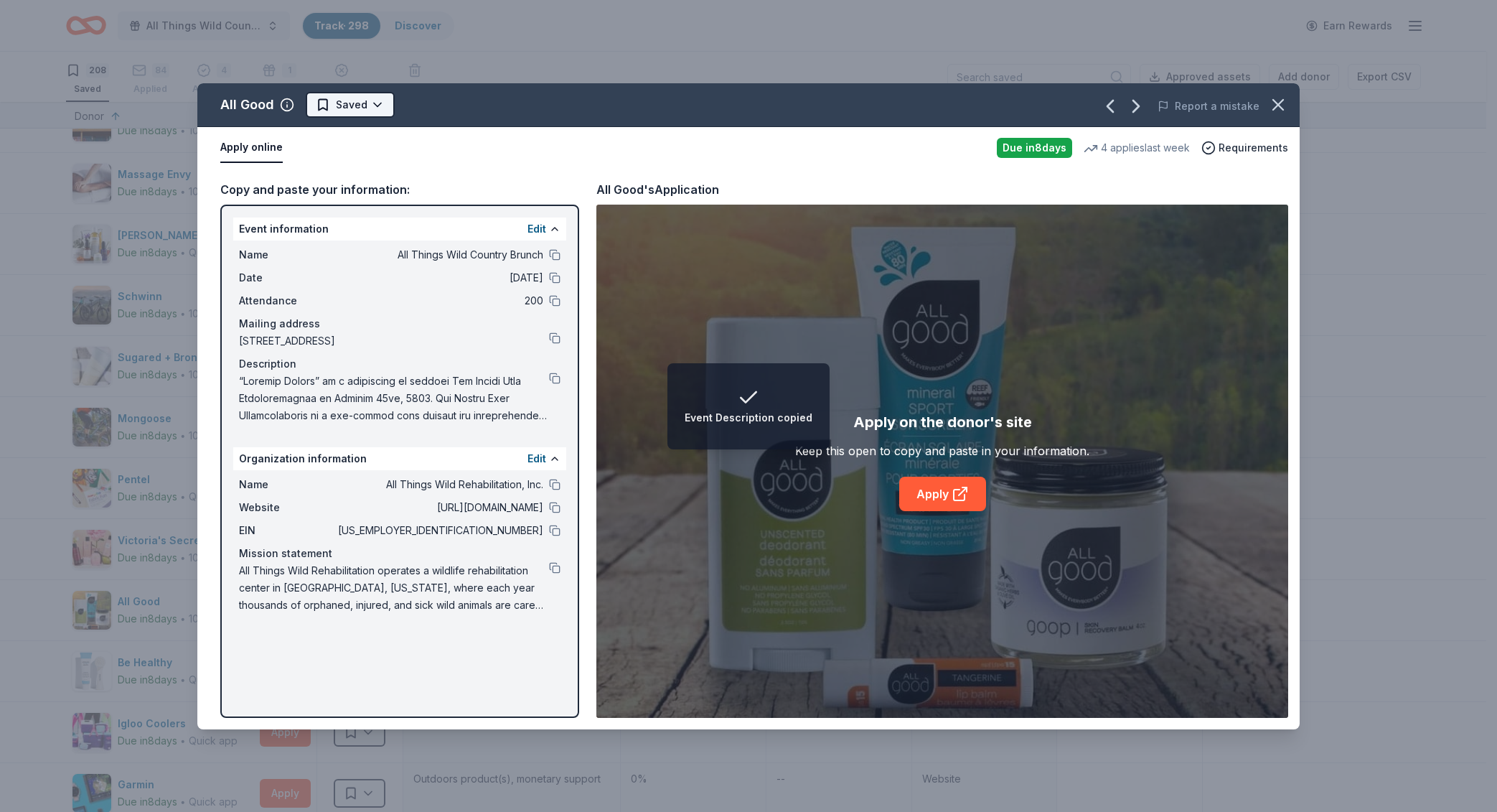
click at [375, 110] on html "Event Description copied All Things Wild Country Brunch Track · 298 Discover Ea…" at bounding box center [748, 406] width 1497 height 812
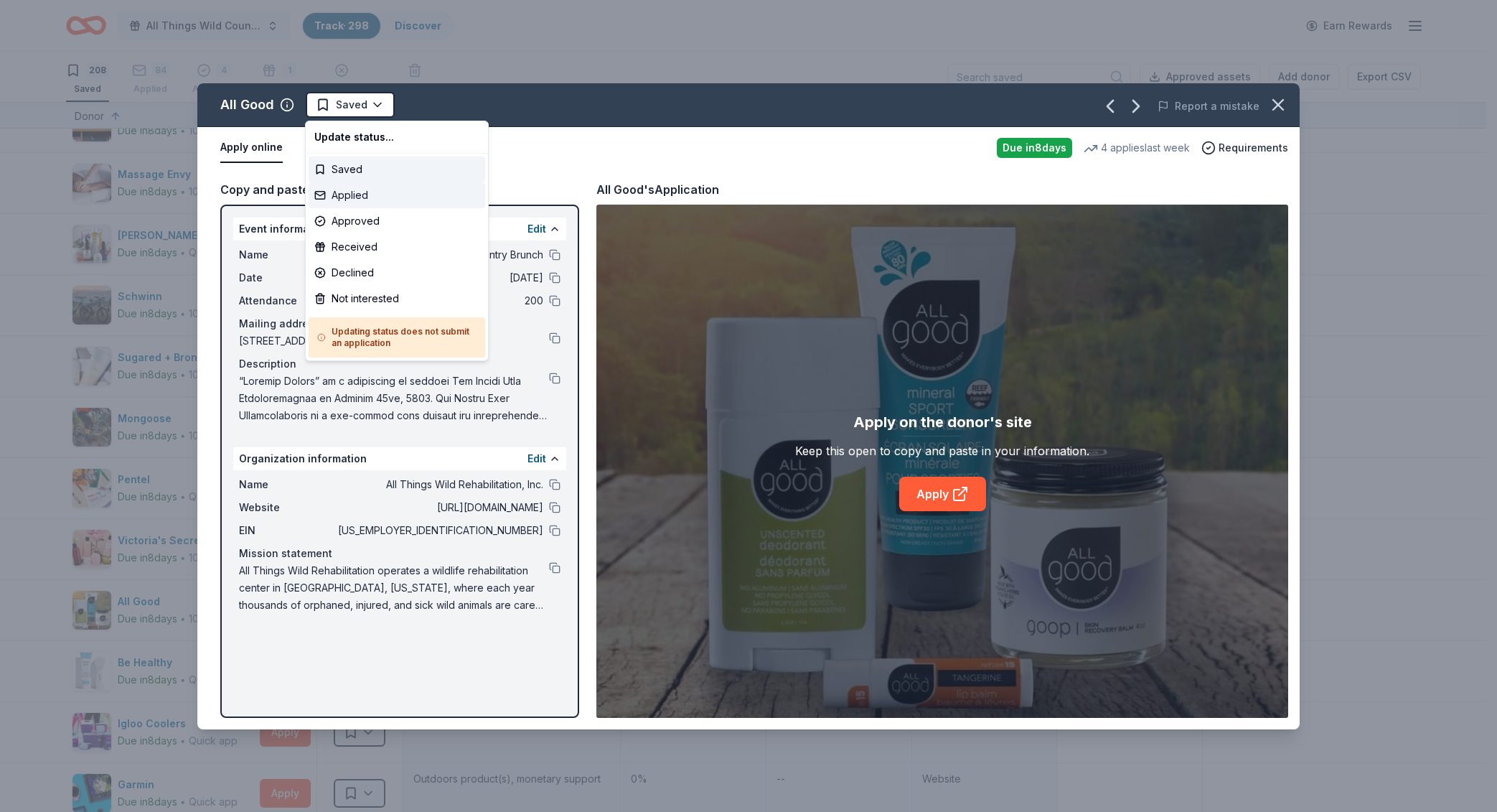
click at [394, 198] on div "Applied" at bounding box center [397, 195] width 176 height 26
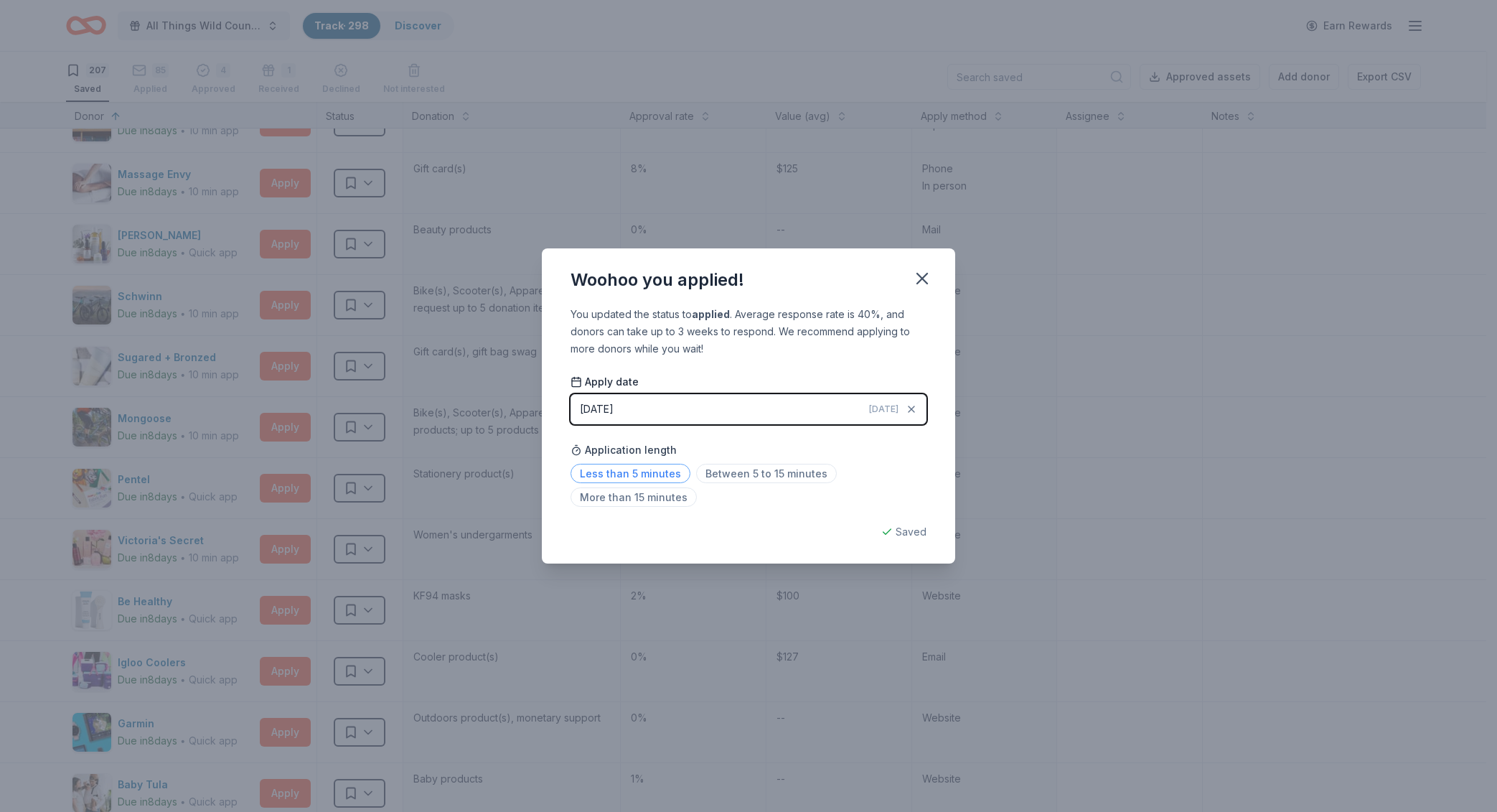
click at [636, 475] on span "Less than 5 minutes" at bounding box center [630, 474] width 120 height 20
click at [918, 275] on icon "button" at bounding box center [922, 278] width 10 height 10
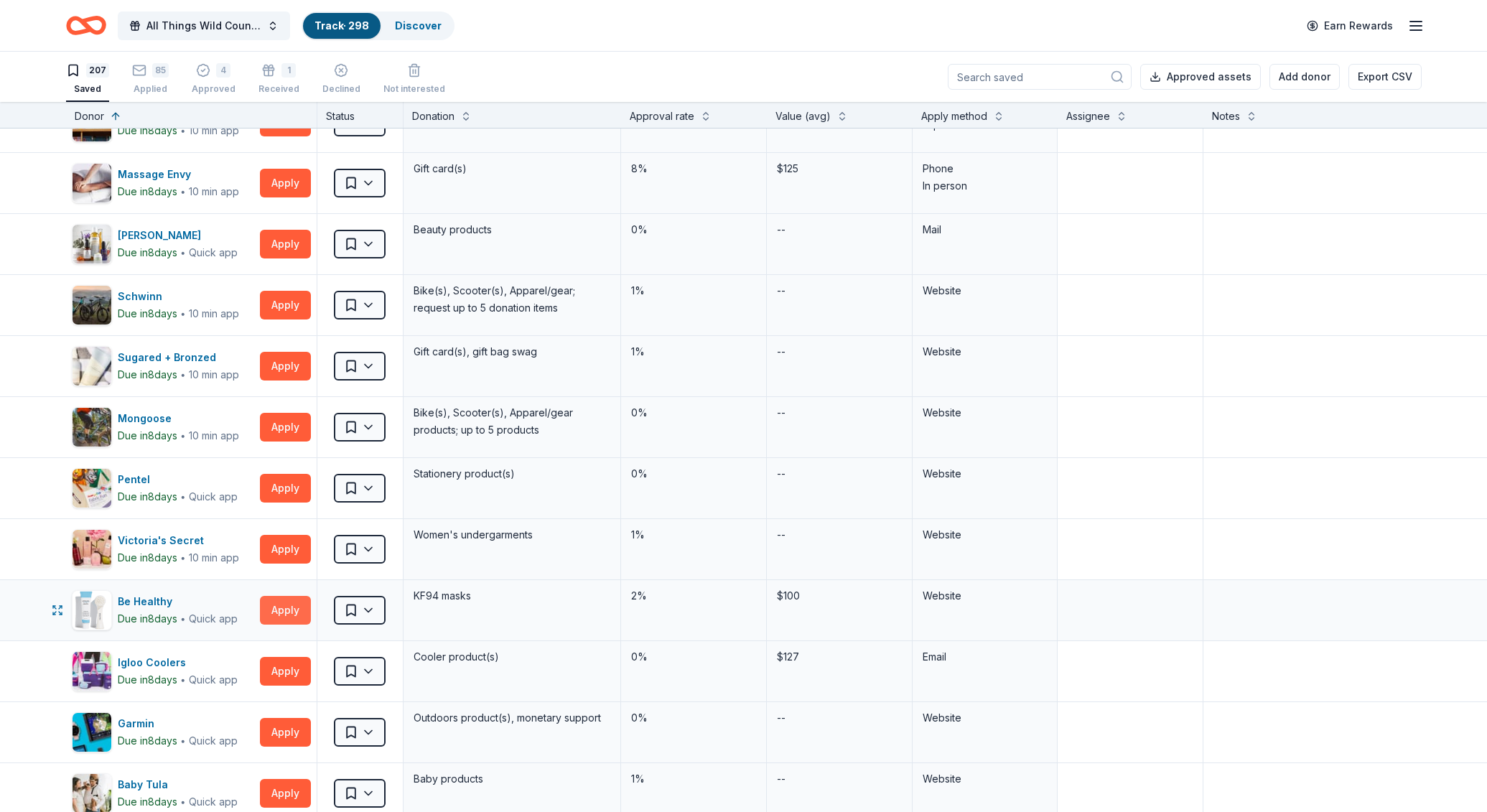
click at [274, 600] on button "Apply" at bounding box center [285, 610] width 51 height 29
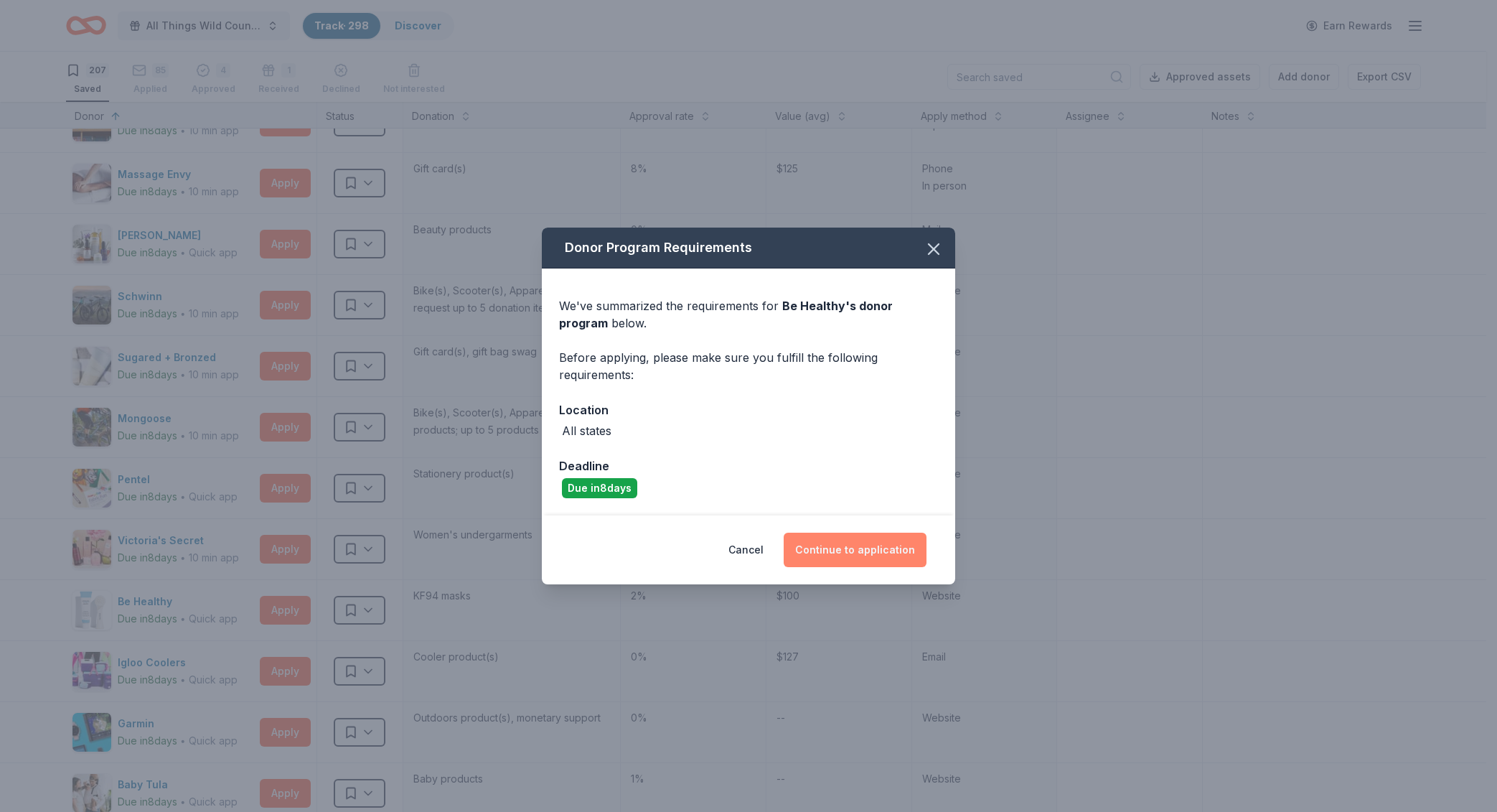
click at [858, 546] on button "Continue to application" at bounding box center [855, 550] width 143 height 35
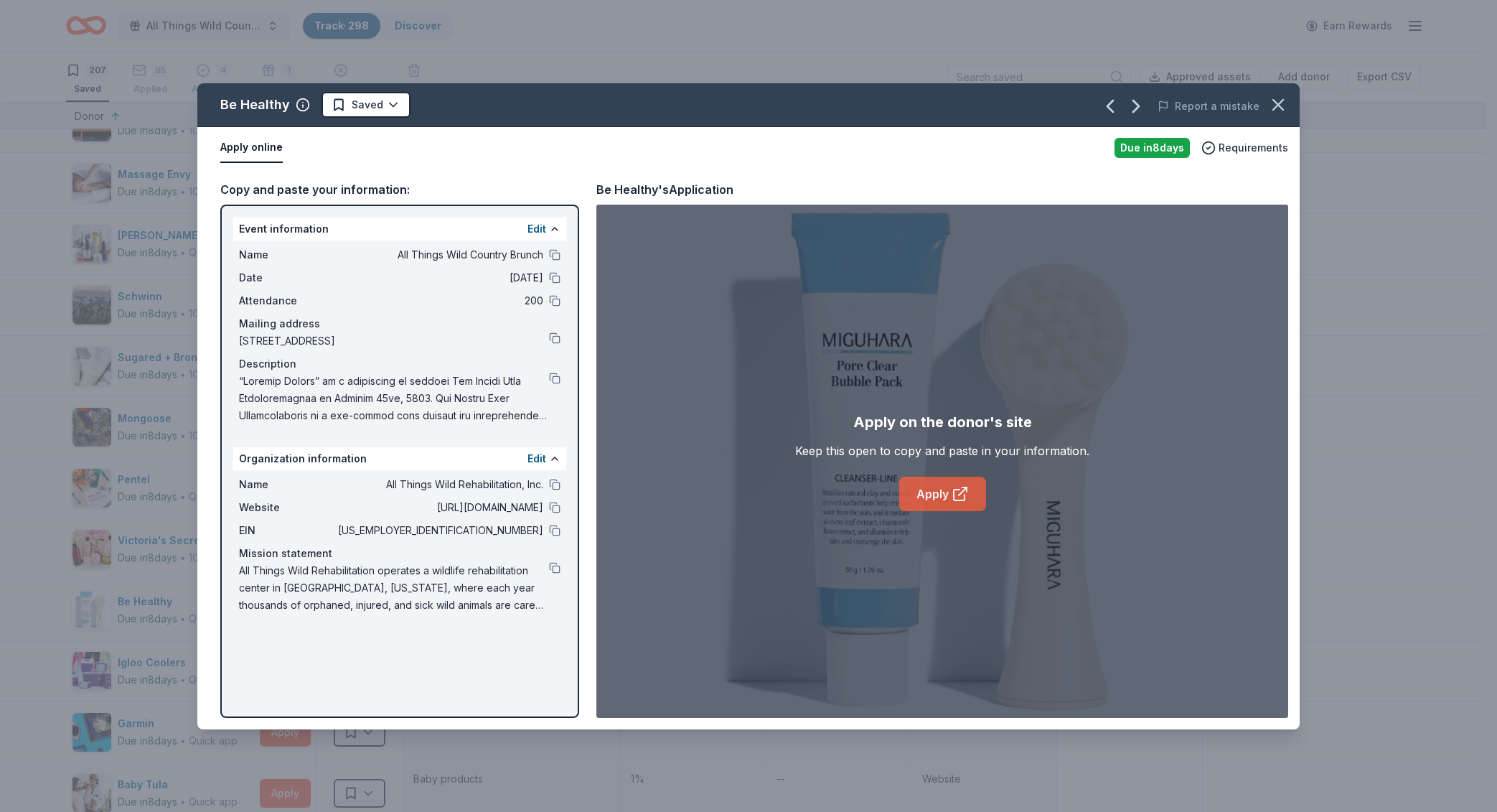
click at [957, 485] on icon at bounding box center [960, 493] width 17 height 17
click at [1273, 95] on icon "button" at bounding box center [1278, 104] width 20 height 20
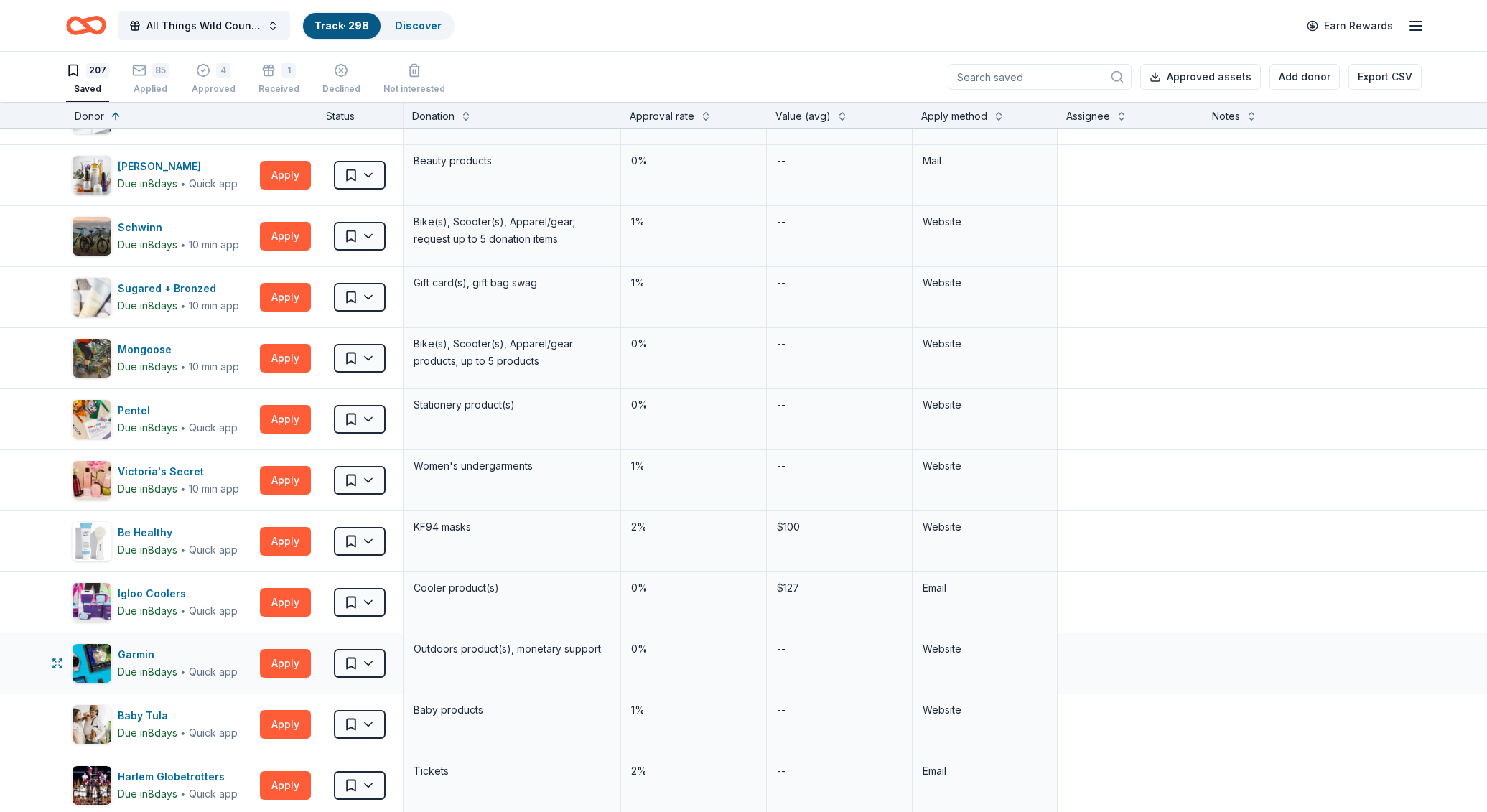
scroll to position [6796, 0]
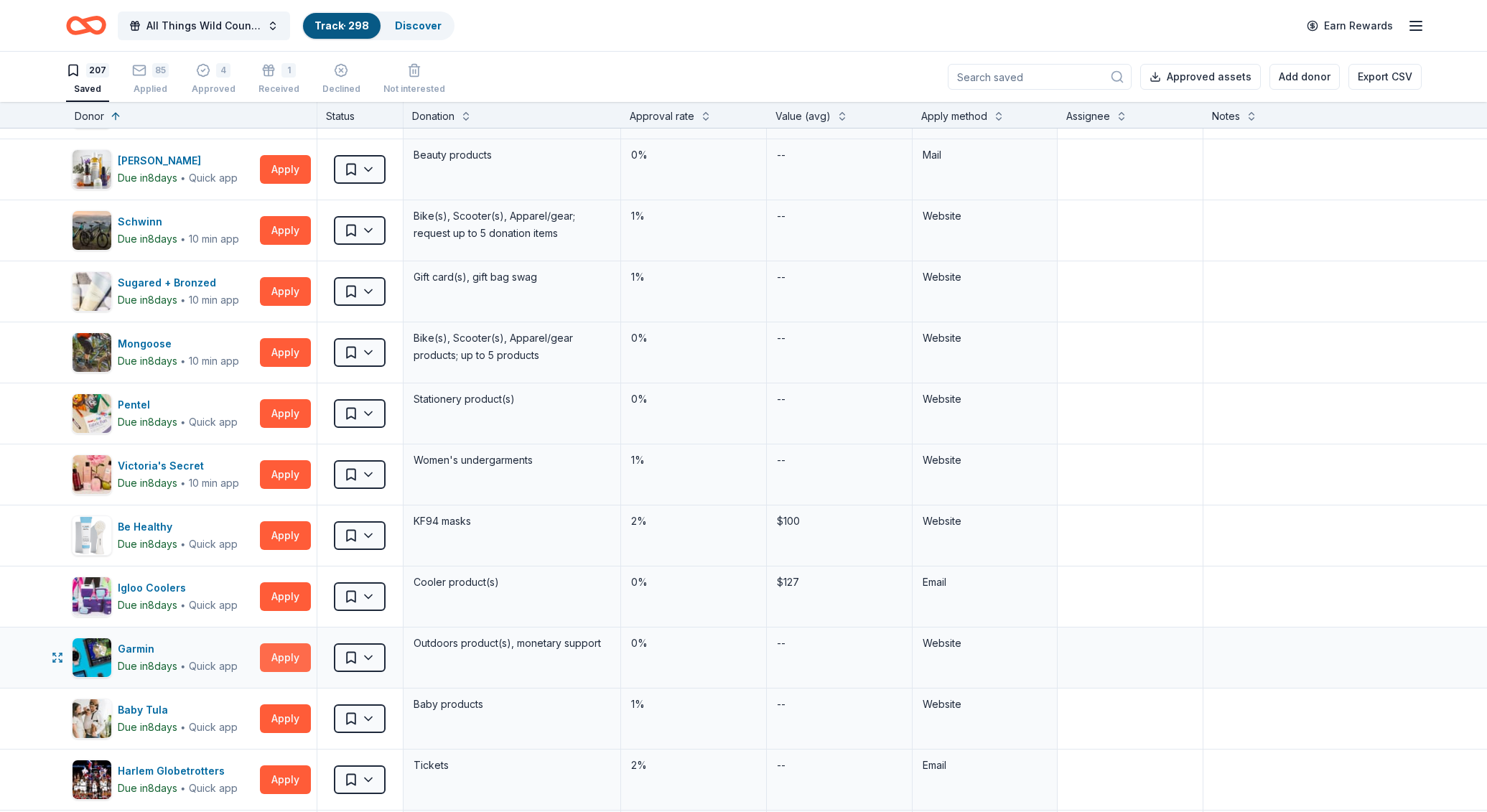
click at [289, 659] on button "Apply" at bounding box center [285, 658] width 51 height 29
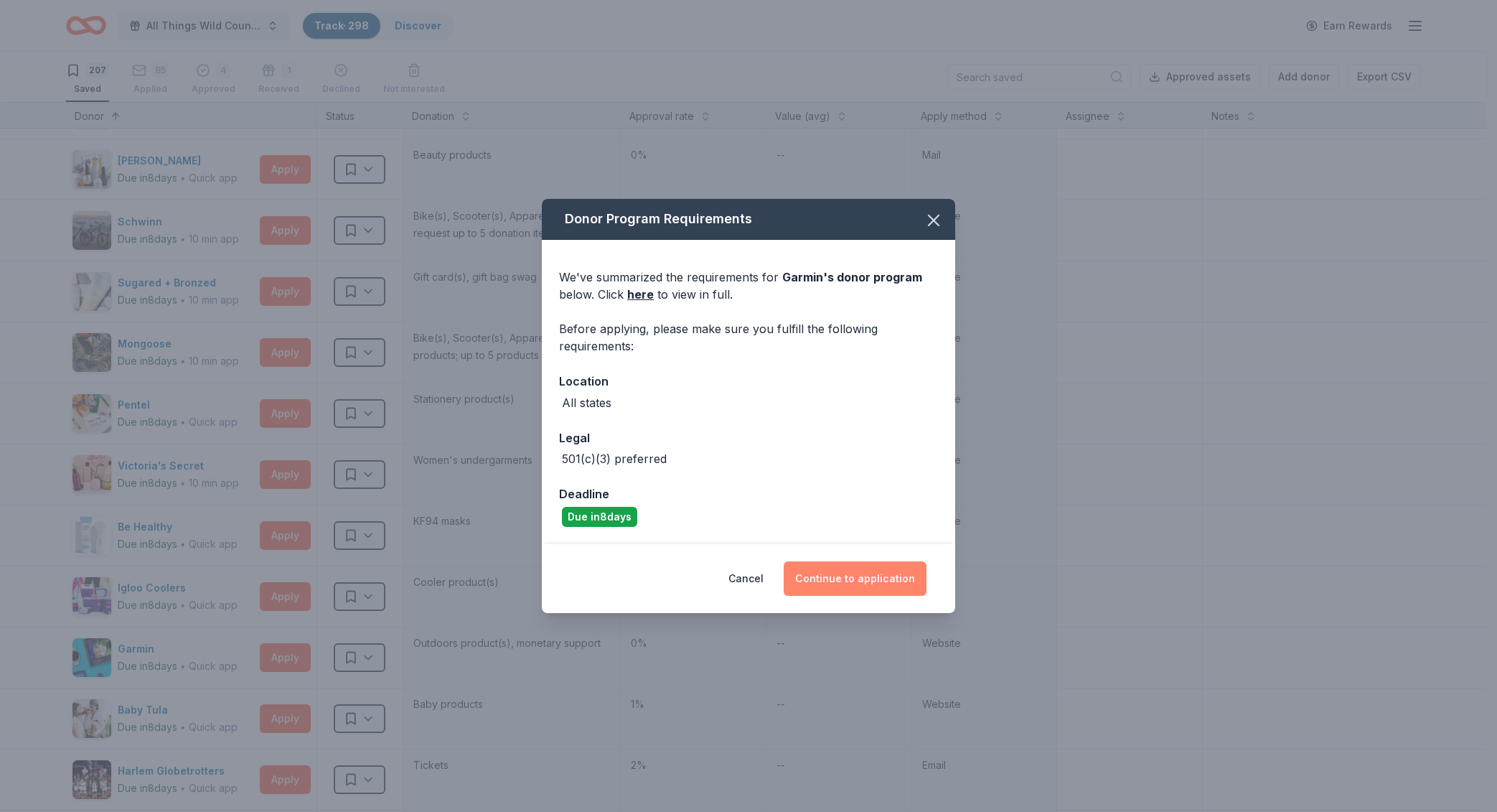
click at [856, 581] on button "Continue to application" at bounding box center [855, 579] width 143 height 35
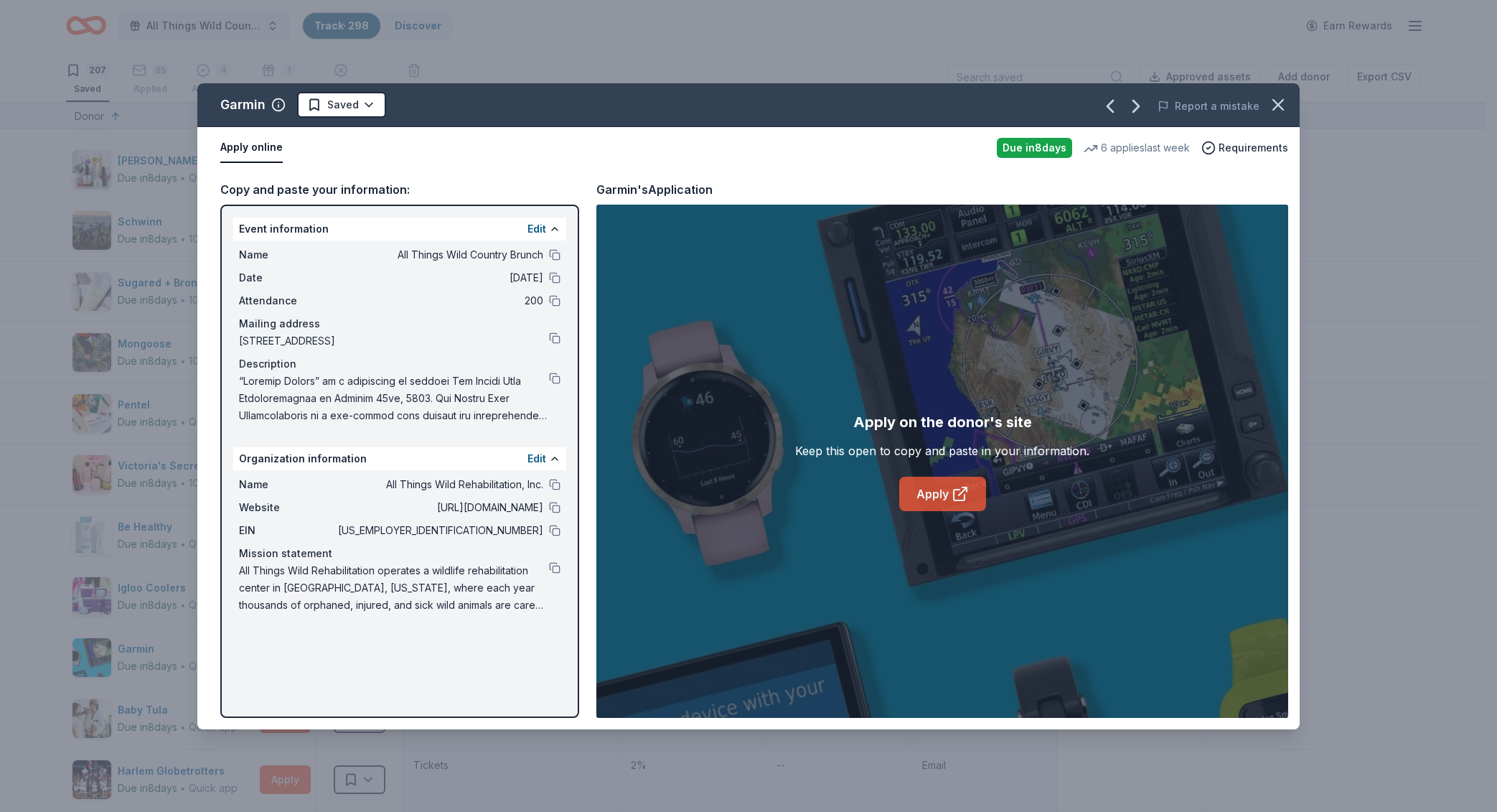
click at [948, 494] on link "Apply" at bounding box center [942, 494] width 87 height 35
click at [556, 369] on div "Description" at bounding box center [400, 363] width 322 height 17
click at [553, 383] on button at bounding box center [555, 378] width 11 height 11
click at [333, 100] on html "All Things Wild Country Brunch Track · 298 Discover Earn Rewards 207 Saved 85 A…" at bounding box center [748, 406] width 1497 height 812
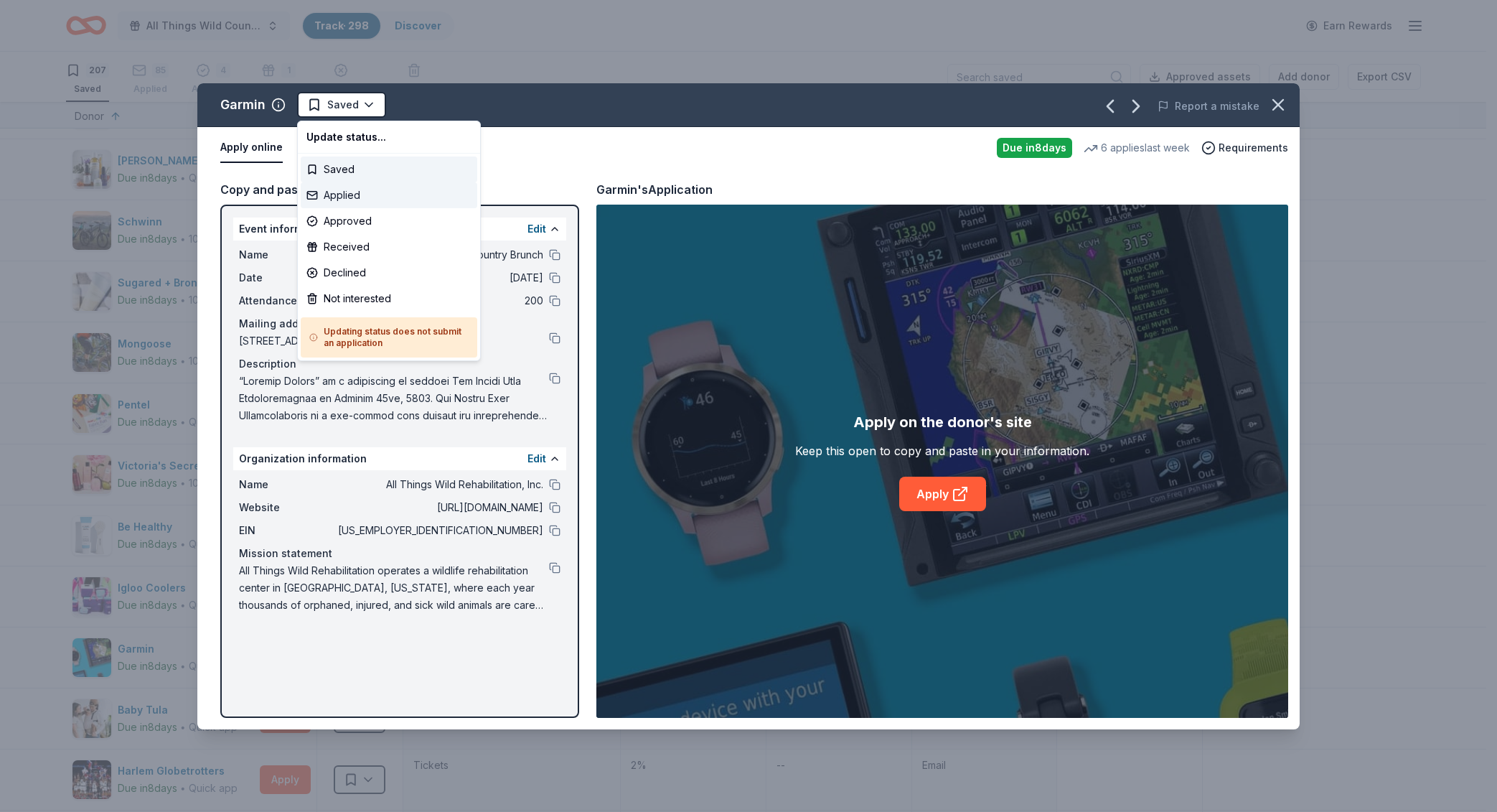
click at [373, 191] on div "Applied" at bounding box center [388, 195] width 176 height 26
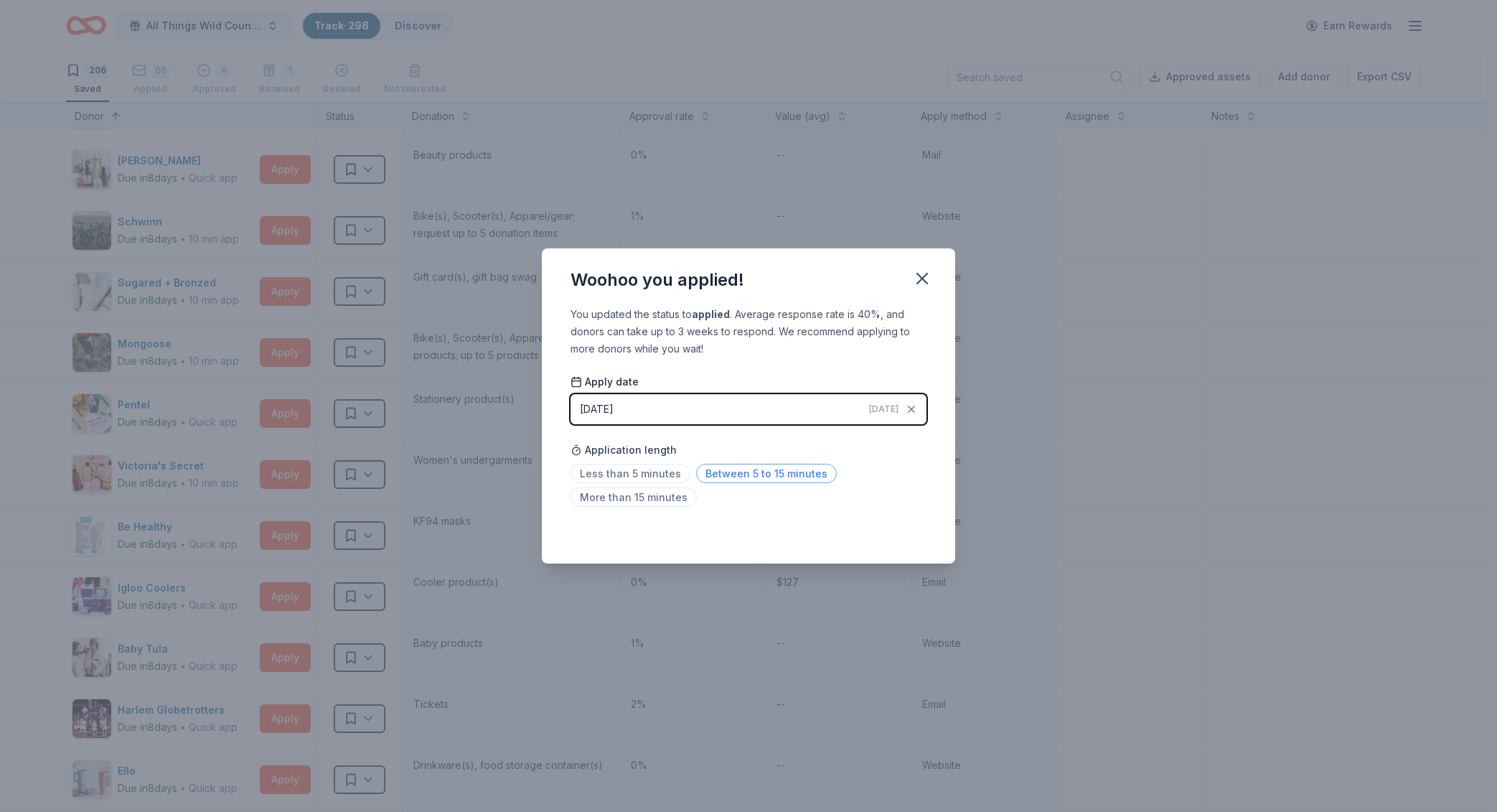
click at [812, 467] on span "Between 5 to 15 minutes" at bounding box center [767, 474] width 141 height 20
click at [914, 272] on icon "button" at bounding box center [922, 278] width 20 height 20
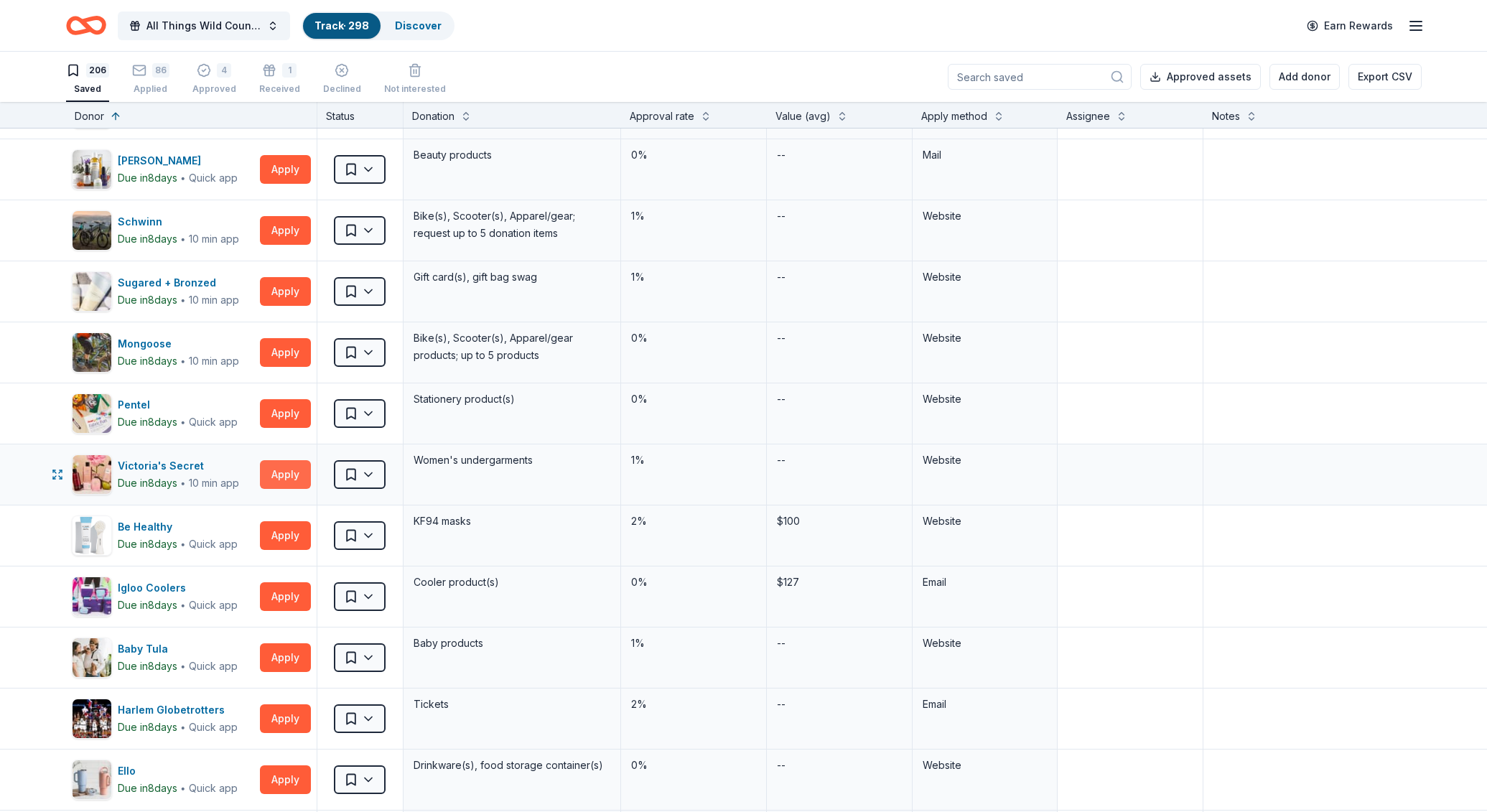
click at [272, 478] on button "Apply" at bounding box center [285, 474] width 51 height 29
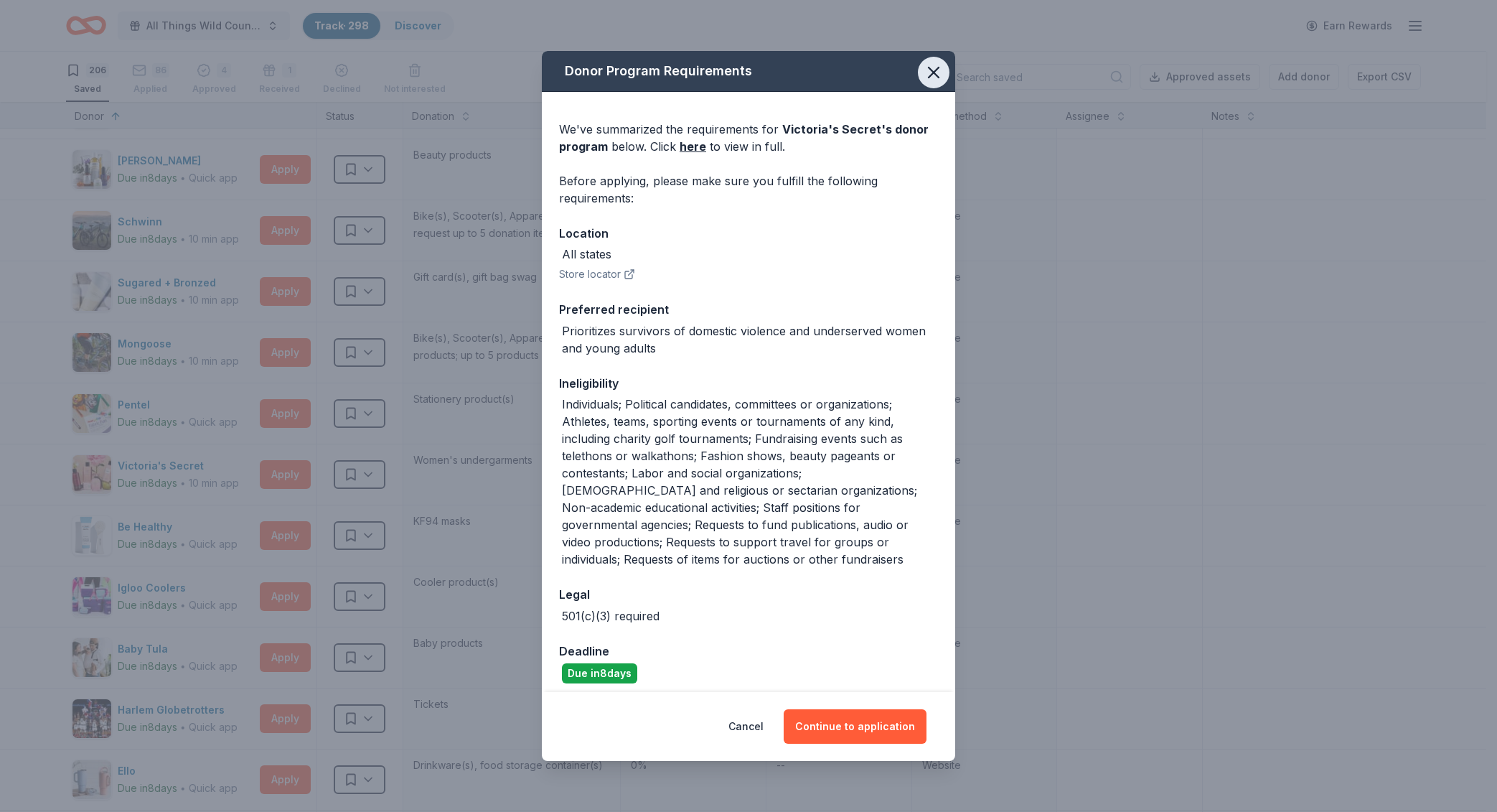
click at [941, 78] on icon "button" at bounding box center [934, 73] width 20 height 20
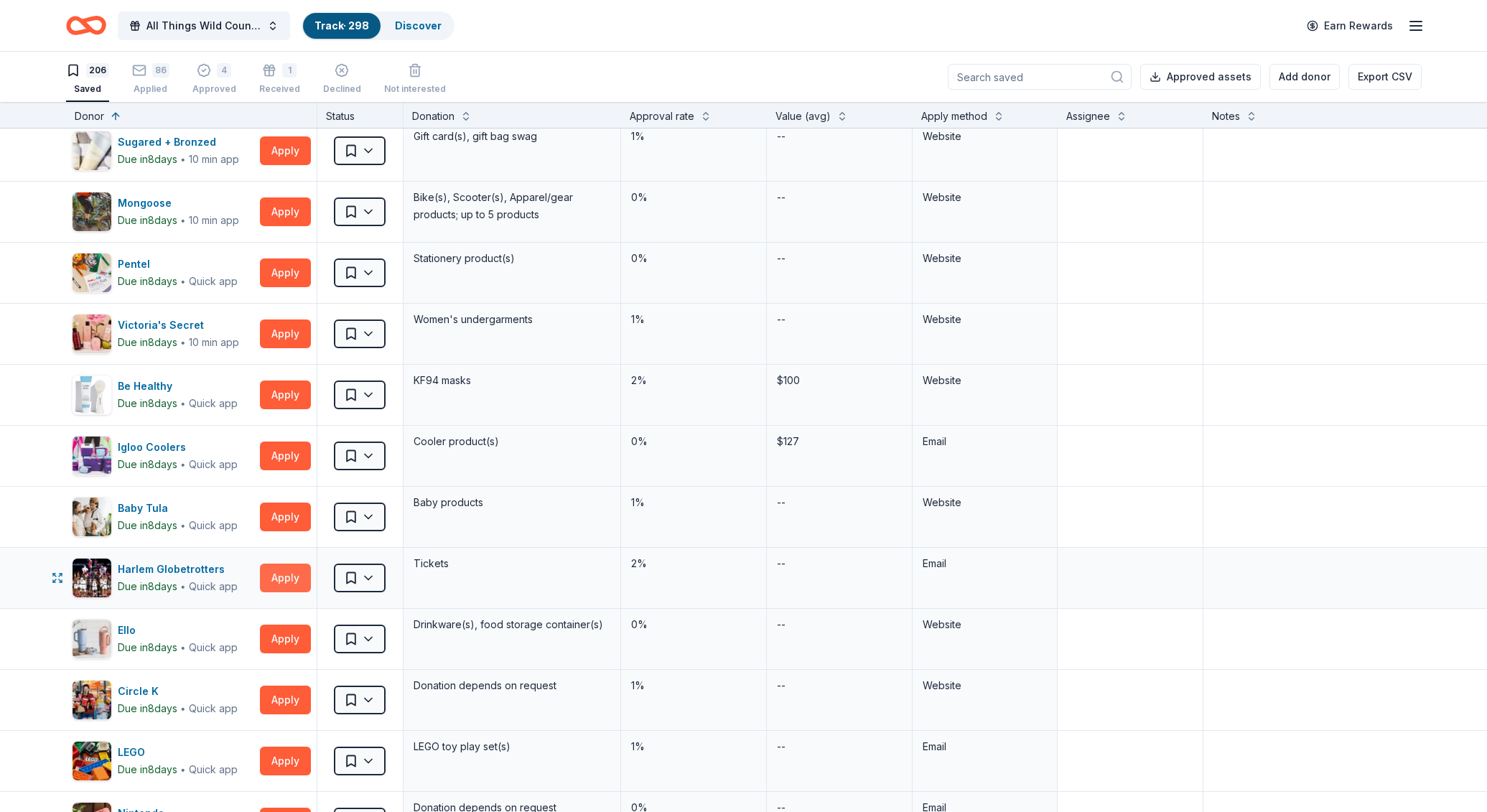
scroll to position [6937, 0]
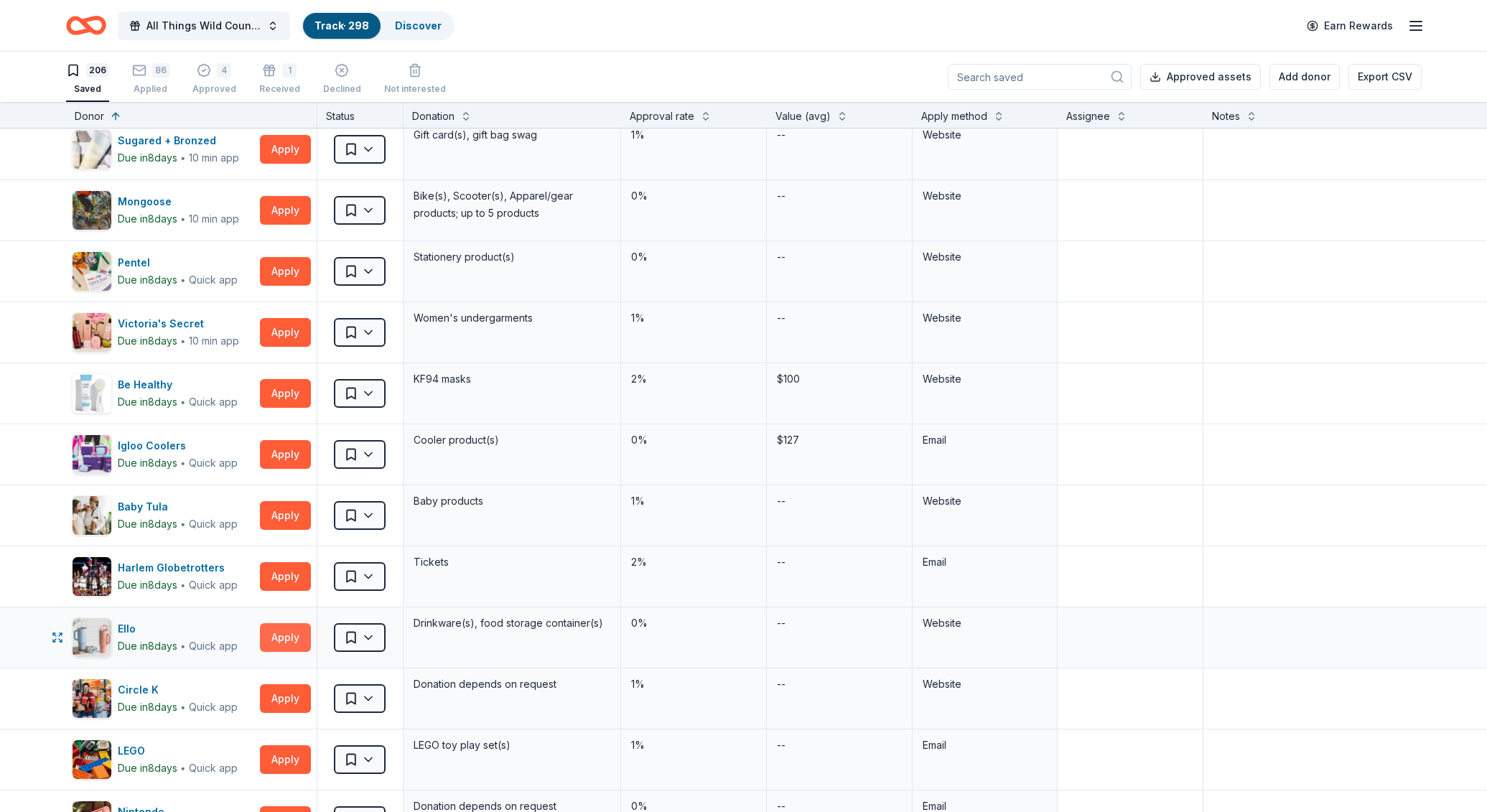
click at [295, 631] on button "Apply" at bounding box center [285, 637] width 51 height 29
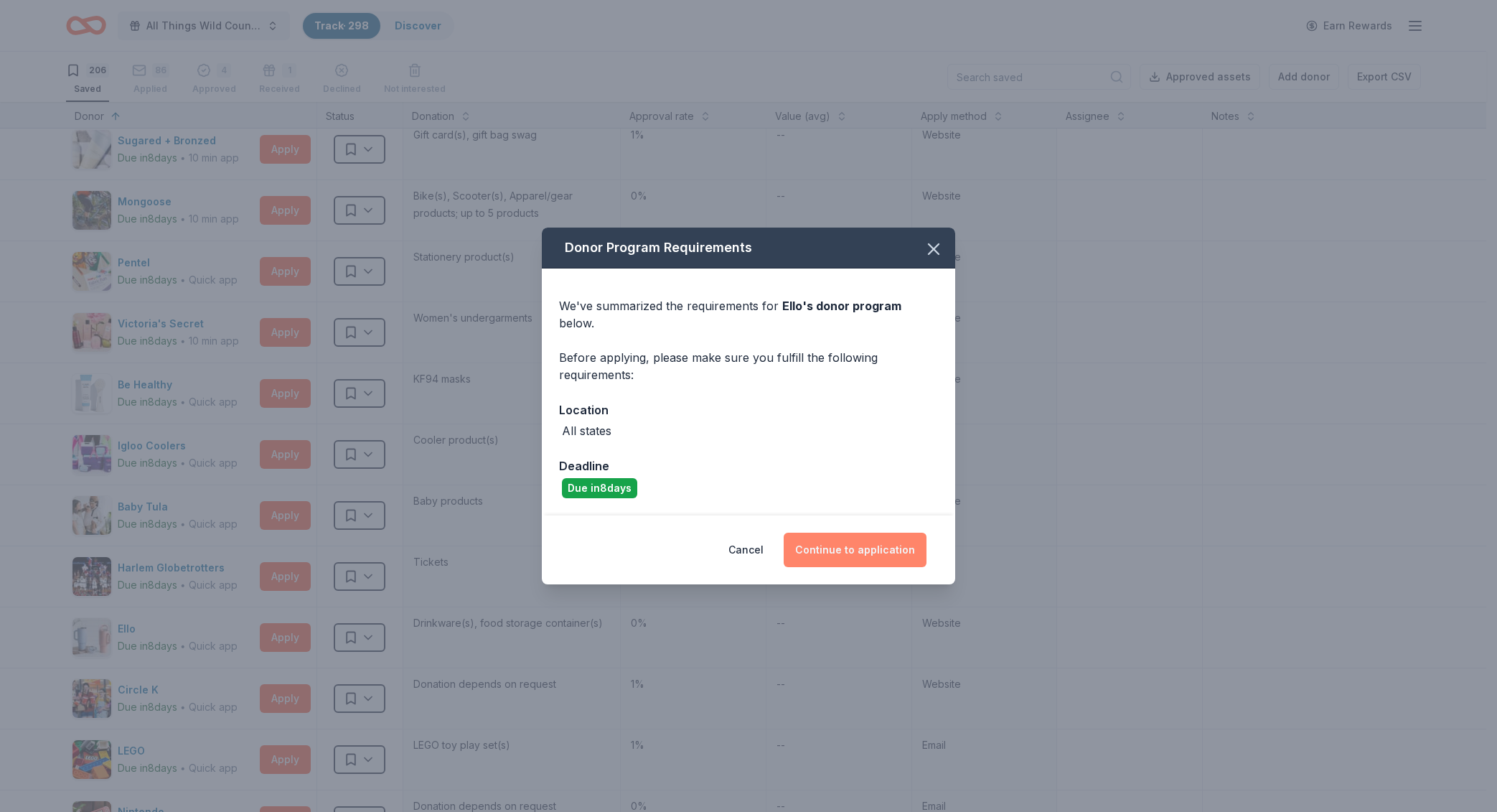
click at [923, 535] on button "Continue to application" at bounding box center [855, 550] width 143 height 35
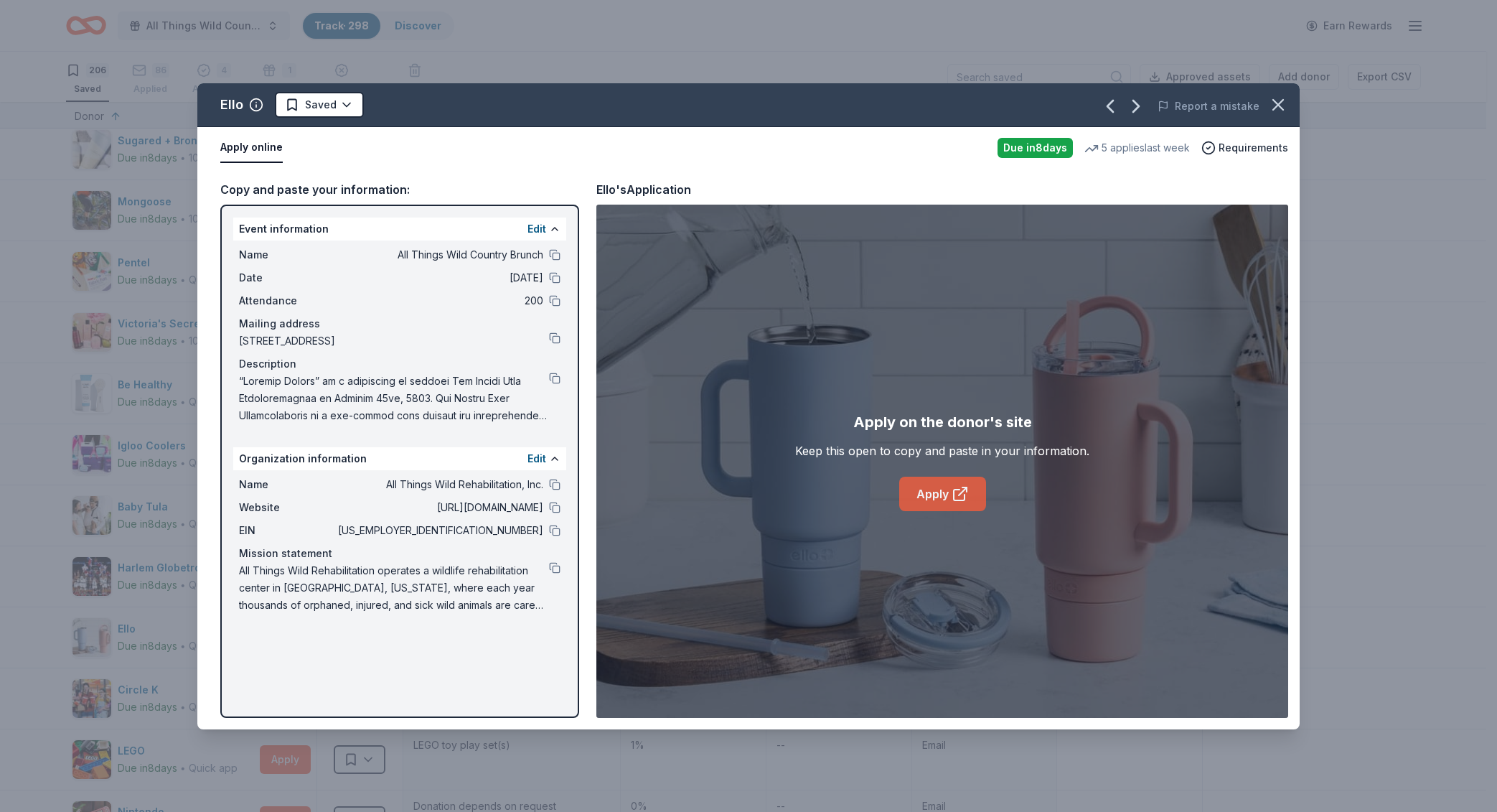
click at [933, 500] on link "Apply" at bounding box center [942, 494] width 87 height 35
click at [551, 508] on button at bounding box center [555, 507] width 11 height 11
click at [561, 382] on div "Name All Things Wild Country Brunch Date [DATE] Attendance 200 Mailing address …" at bounding box center [400, 335] width 333 height 189
click at [549, 377] on button at bounding box center [555, 378] width 11 height 11
click at [315, 109] on html "All Things Wild Country Brunch Track · 298 Discover Earn Rewards 206 Saved 86 A…" at bounding box center [748, 406] width 1497 height 812
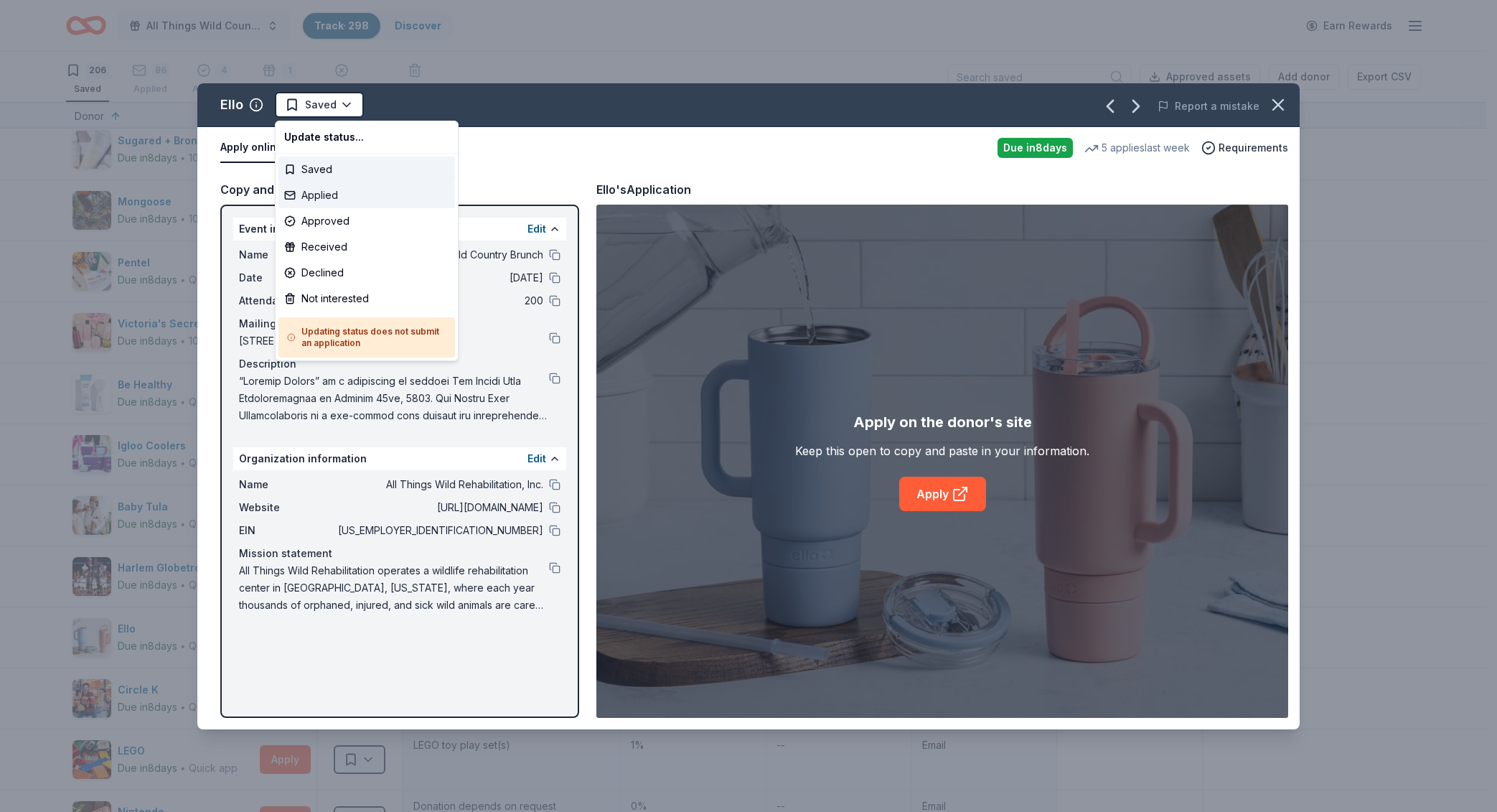
click at [341, 194] on div "Applied" at bounding box center [366, 195] width 176 height 26
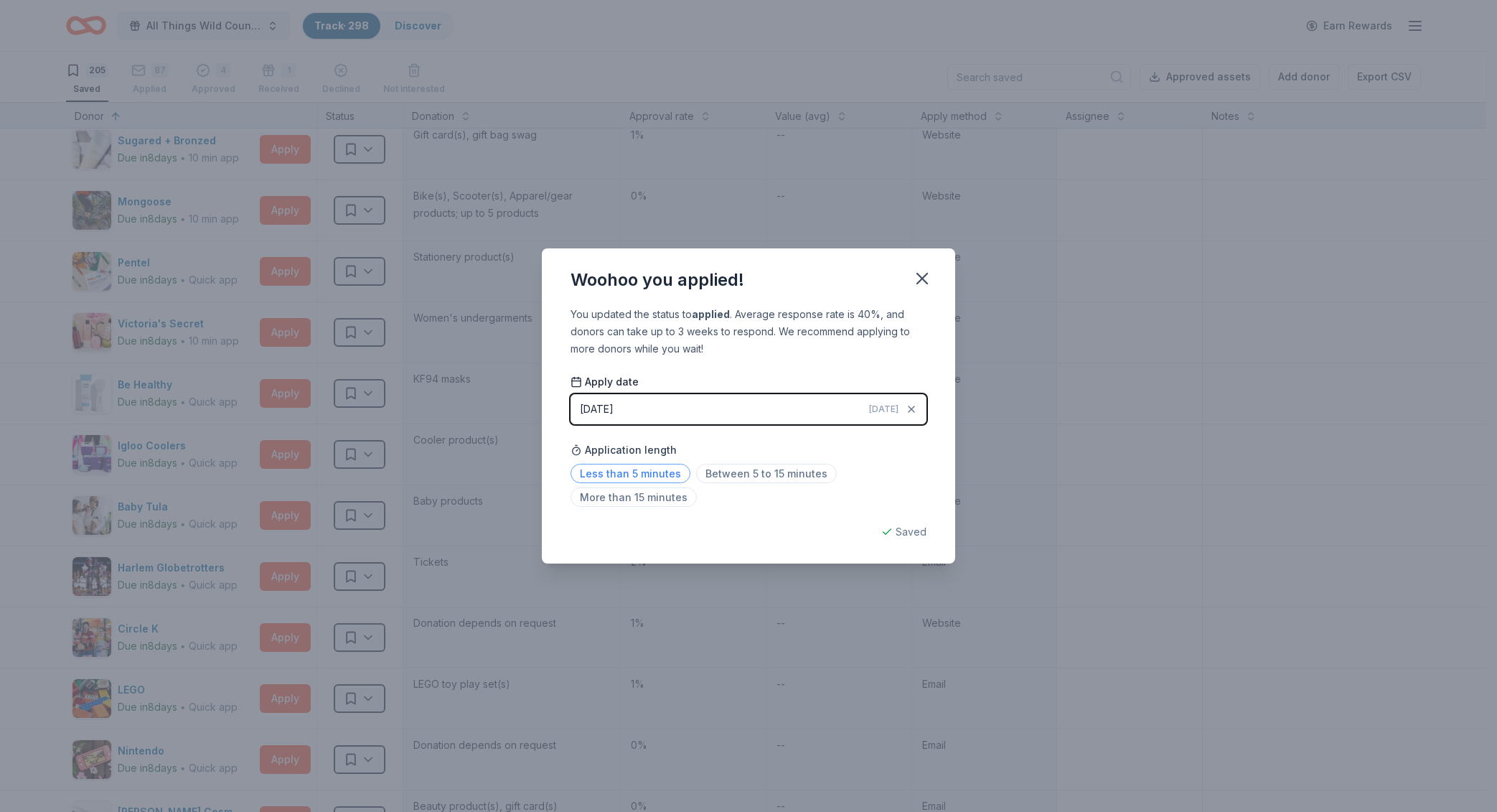
click at [625, 474] on span "Less than 5 minutes" at bounding box center [630, 474] width 120 height 20
click at [928, 283] on icon "button" at bounding box center [922, 278] width 20 height 20
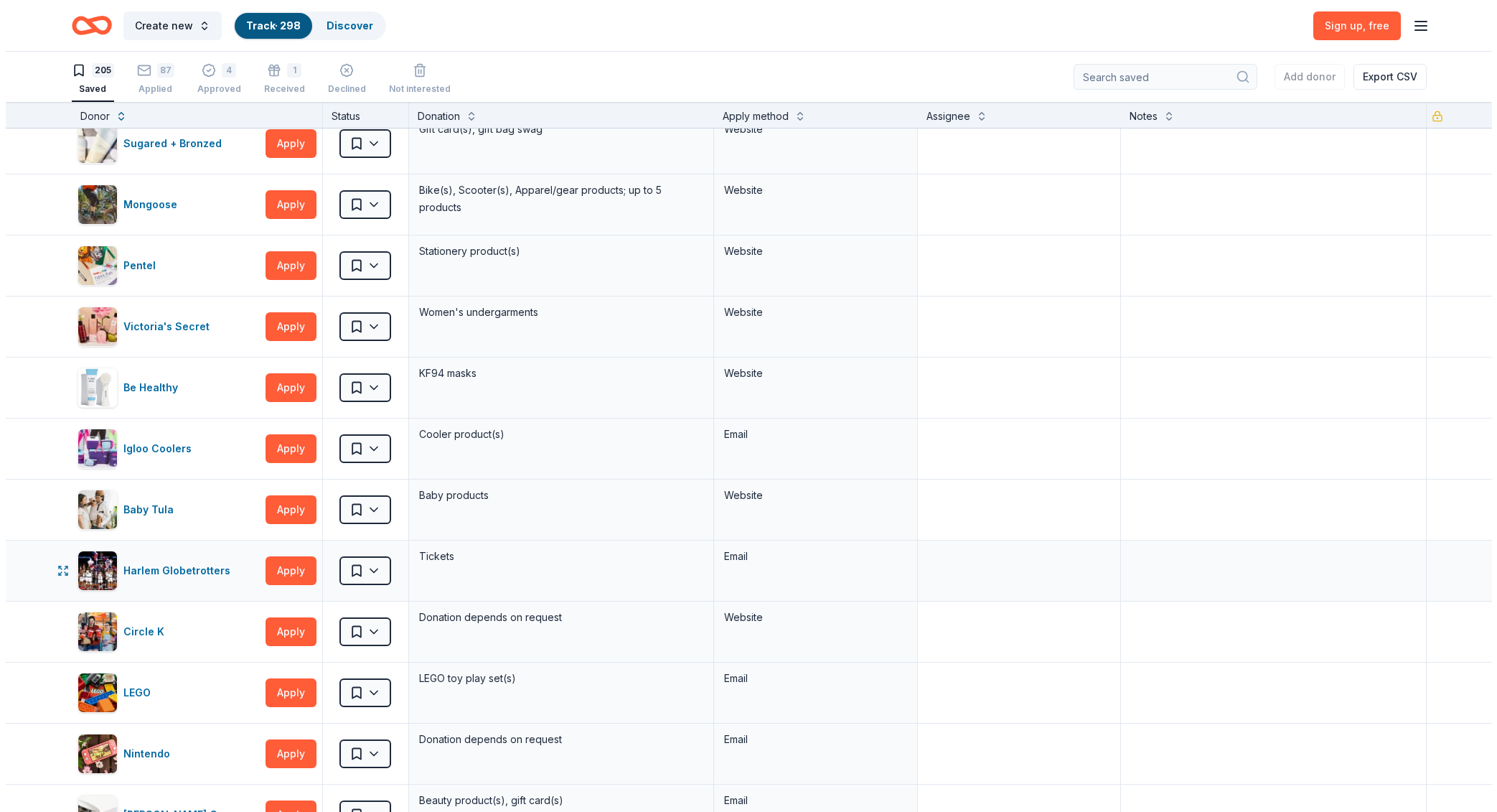
scroll to position [6926, 0]
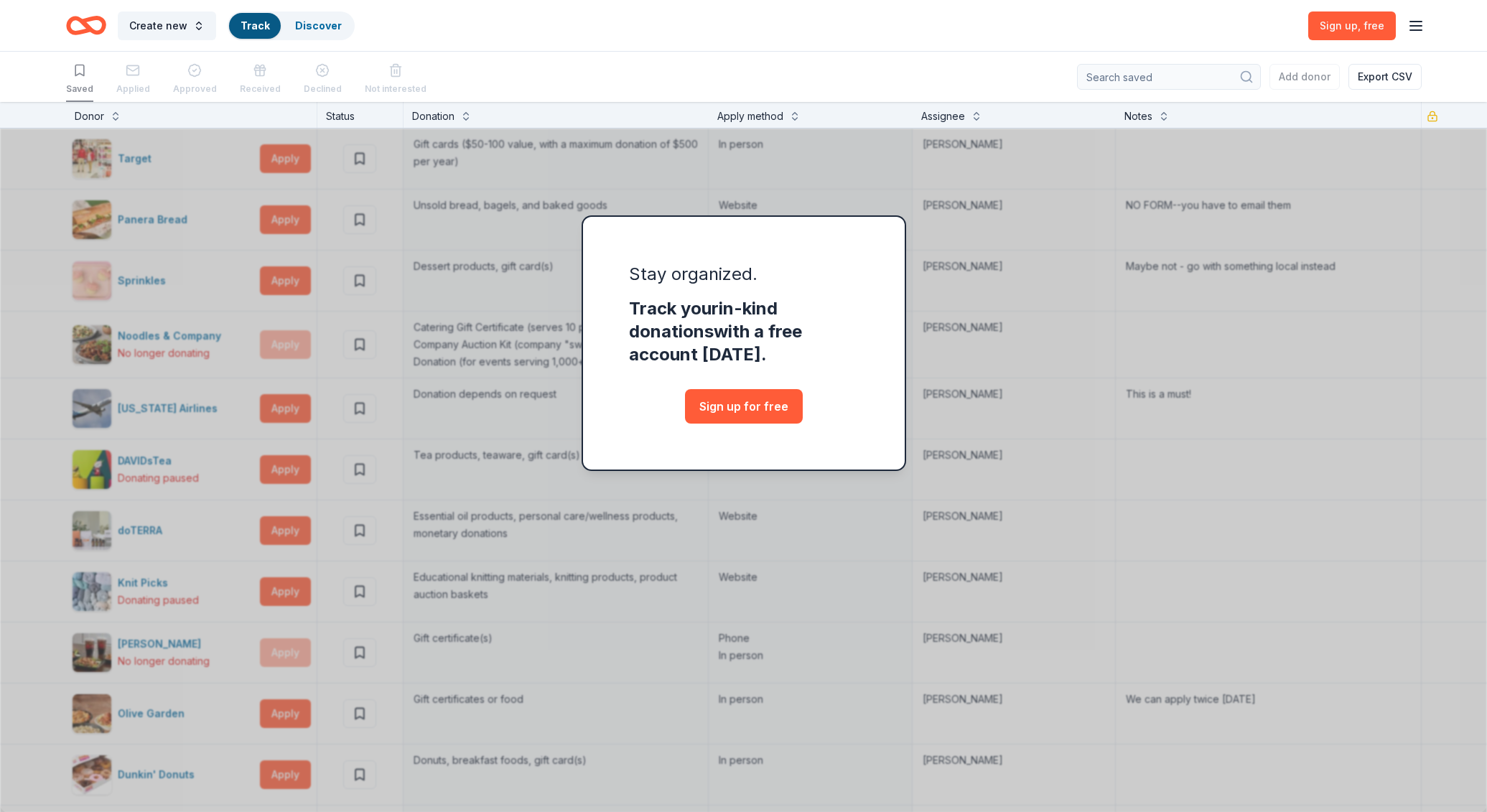
click at [1151, 493] on div "Stay organized. Track your in-kind donations with a free account [DATE]. Sign u…" at bounding box center [744, 457] width 1487 height 711
click at [1037, 482] on div "Stay organized. Track your in-kind donations with a free account [DATE]. Sign u…" at bounding box center [744, 457] width 1487 height 711
click at [570, 614] on div "Stay organized. Track your in-kind donations with a free account [DATE]. Sign u…" at bounding box center [744, 457] width 1487 height 711
click at [1024, 433] on div "Stay organized. Track your in-kind donations with a free account [DATE]. Sign u…" at bounding box center [744, 457] width 1487 height 711
click at [479, 26] on div "Create new Track Discover Sign up , free" at bounding box center [744, 25] width 1356 height 34
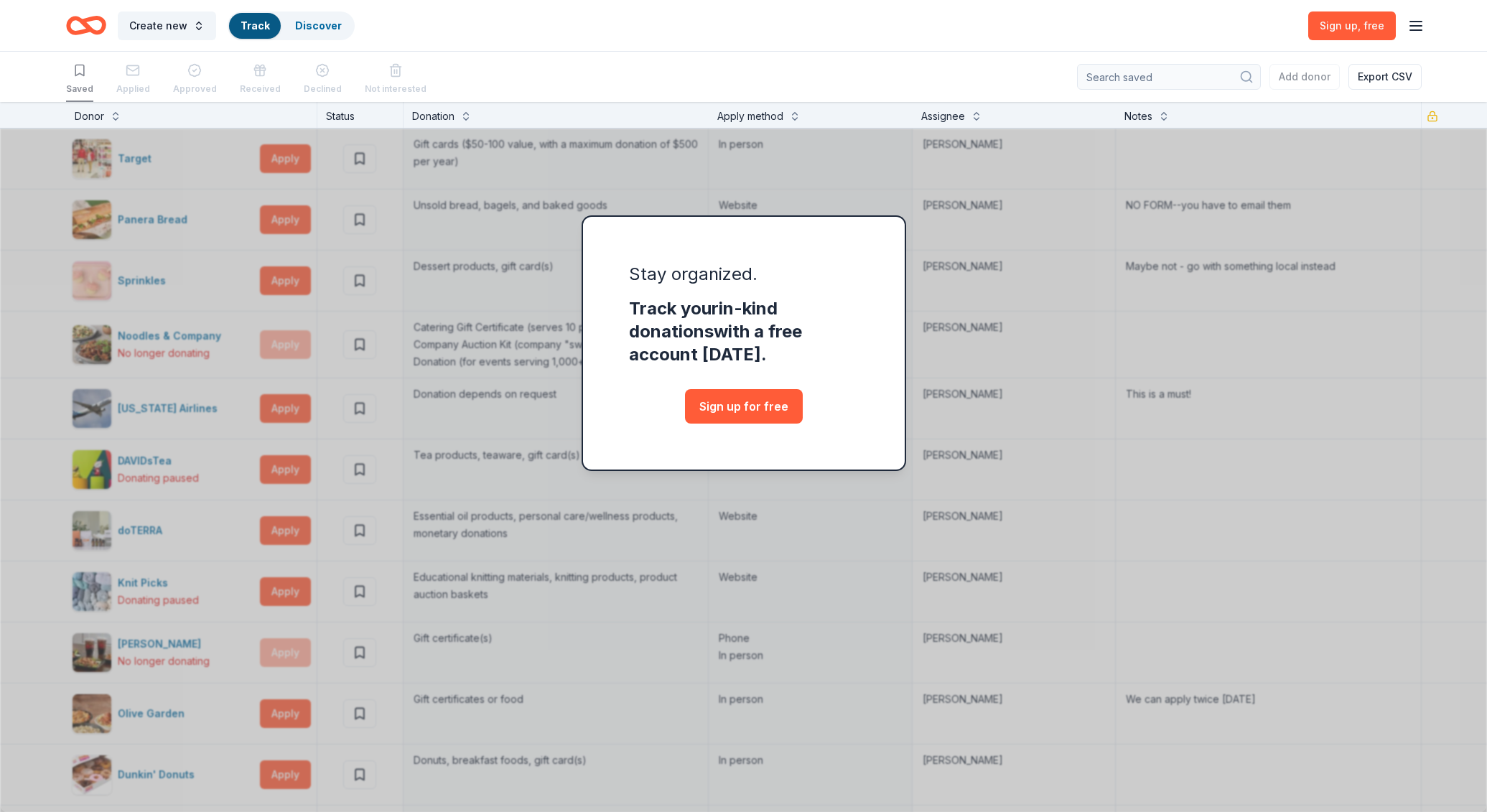
click at [818, 334] on div "Track your in-kind donations with a free account [DATE]." at bounding box center [744, 331] width 229 height 69
click at [792, 408] on link "Sign up for free" at bounding box center [744, 406] width 118 height 35
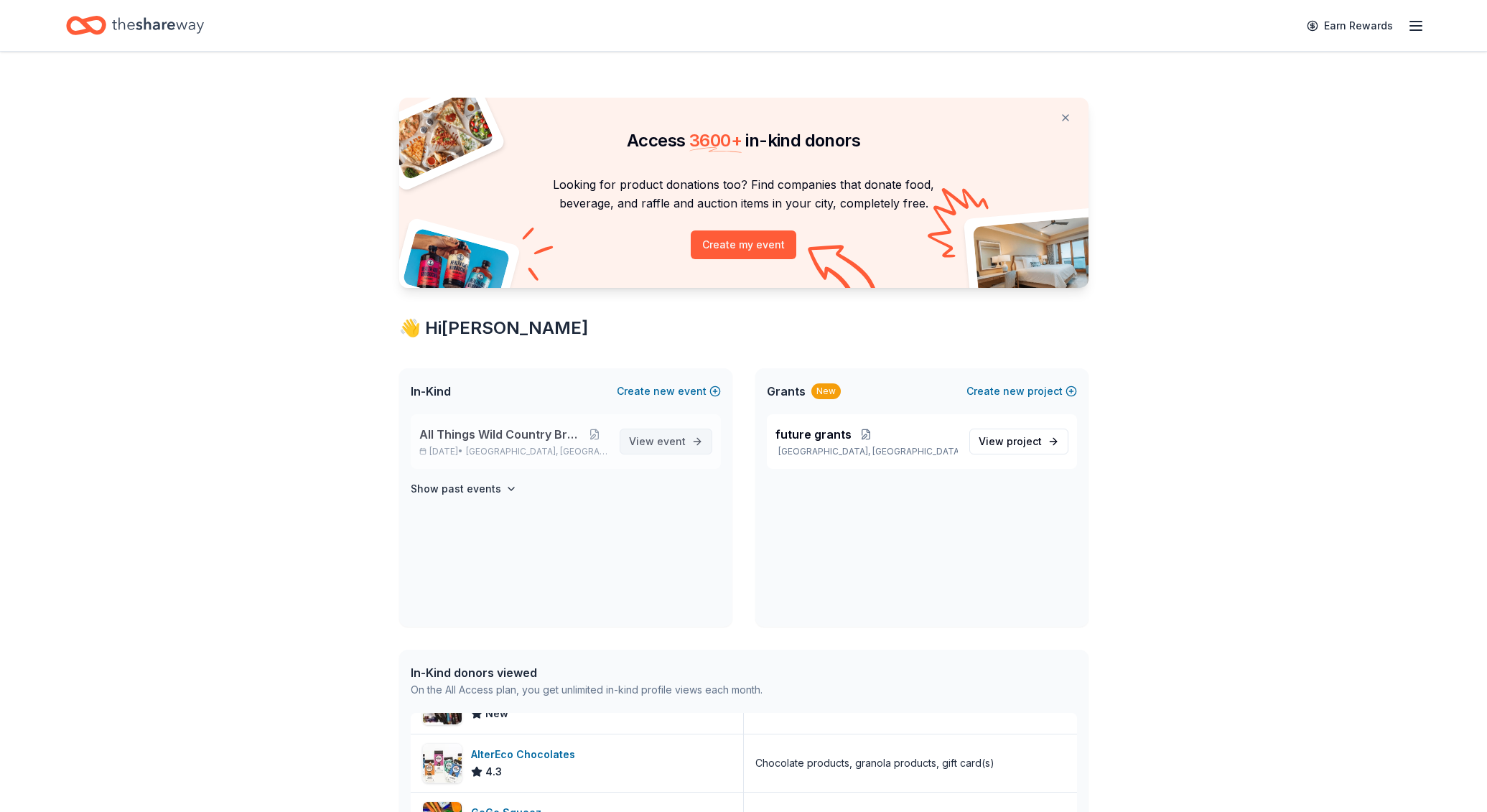
click at [679, 440] on span "event" at bounding box center [672, 441] width 29 height 12
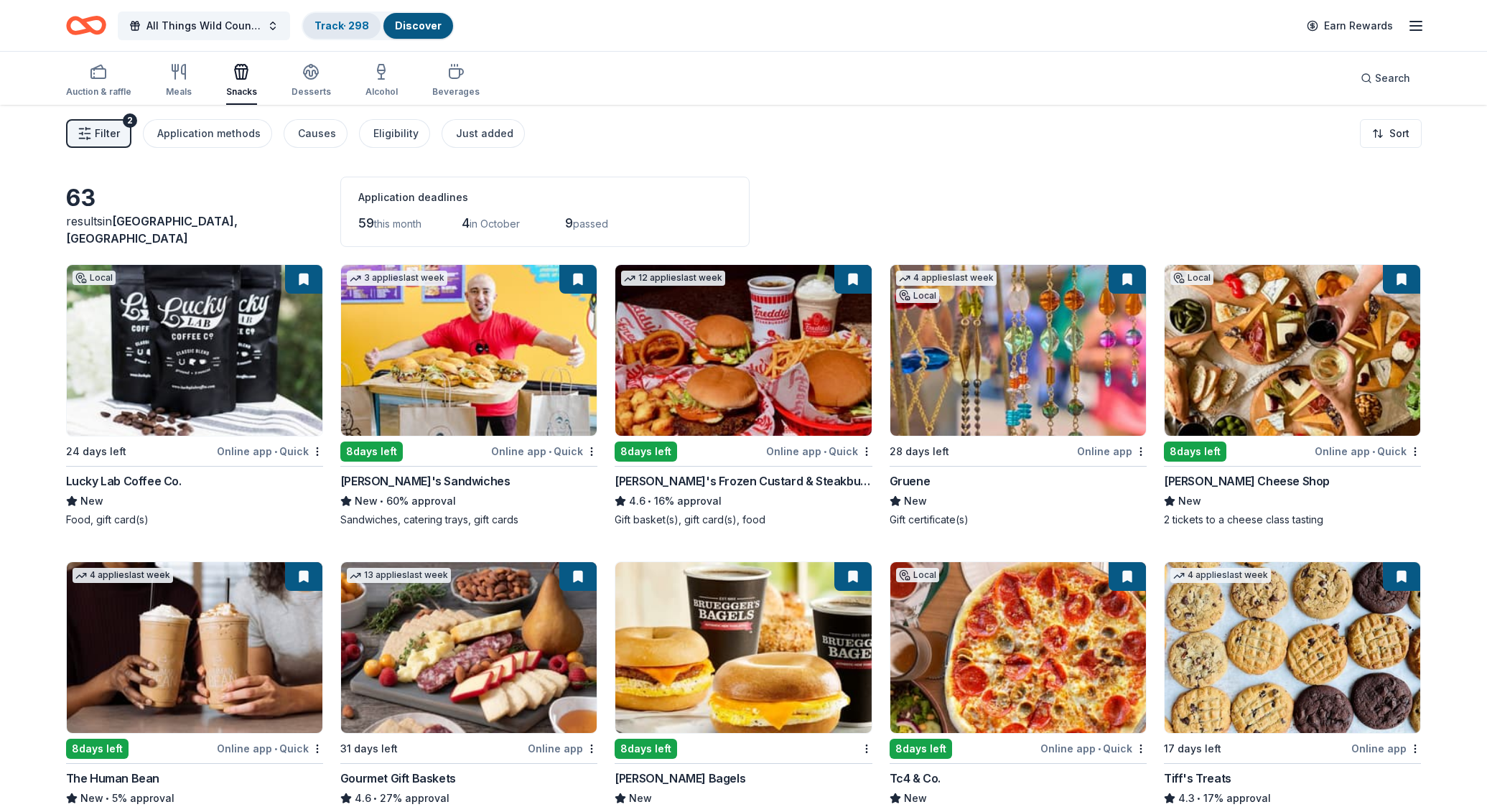
click at [332, 27] on link "Track · 298" at bounding box center [341, 26] width 55 height 12
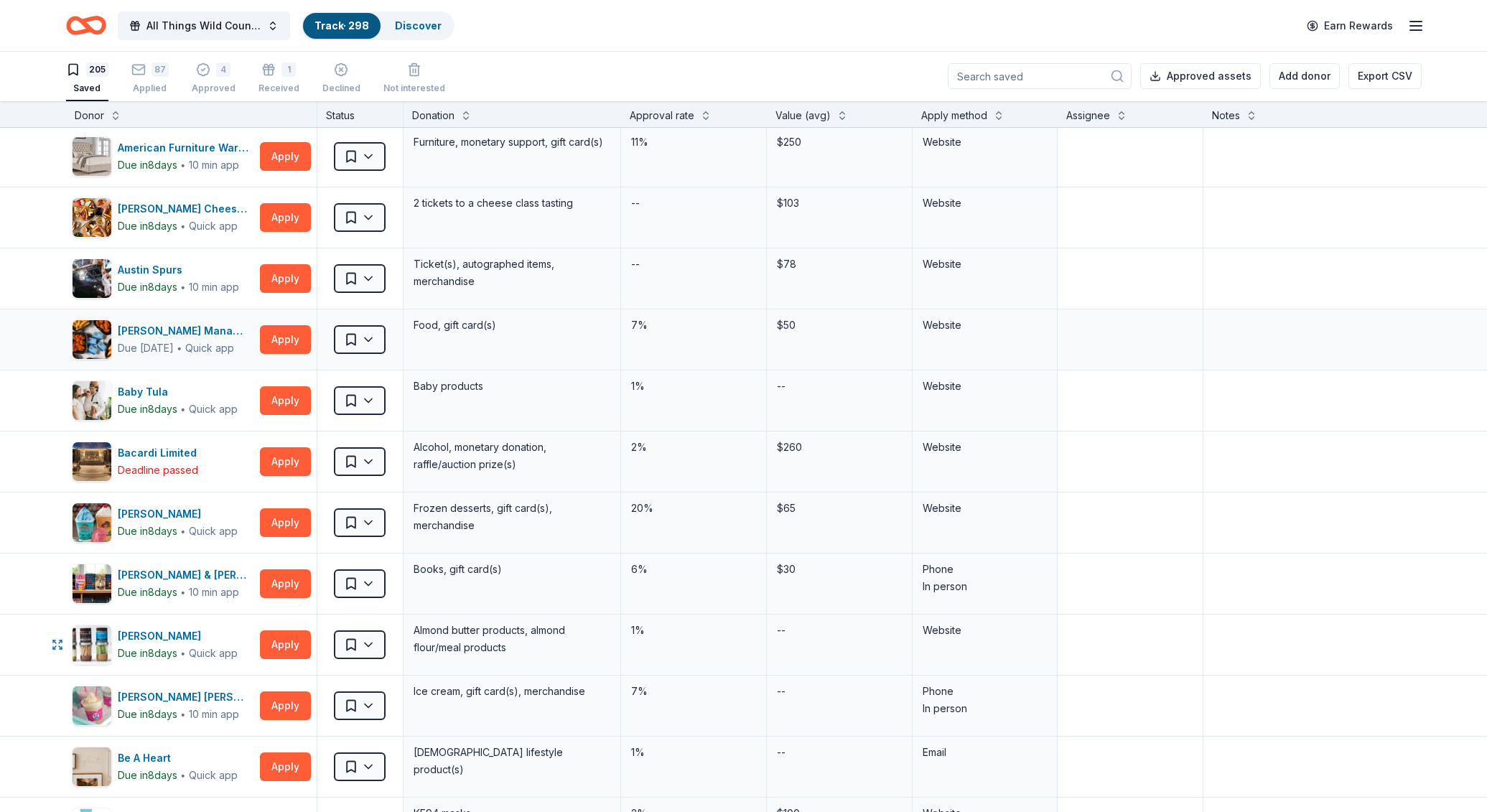
scroll to position [429, 0]
click at [295, 528] on button "Apply" at bounding box center [285, 522] width 51 height 29
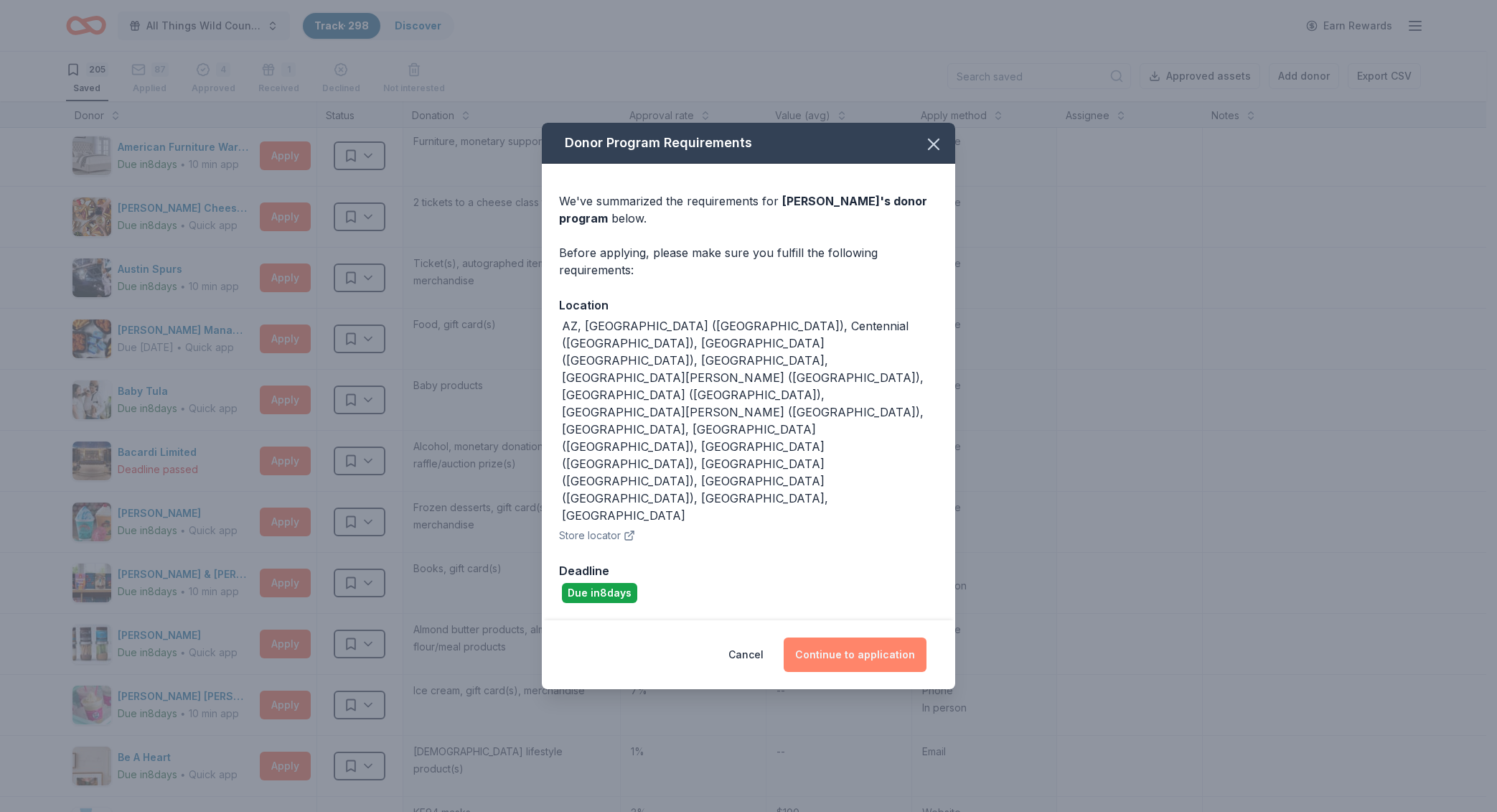
click at [829, 637] on button "Continue to application" at bounding box center [855, 655] width 143 height 35
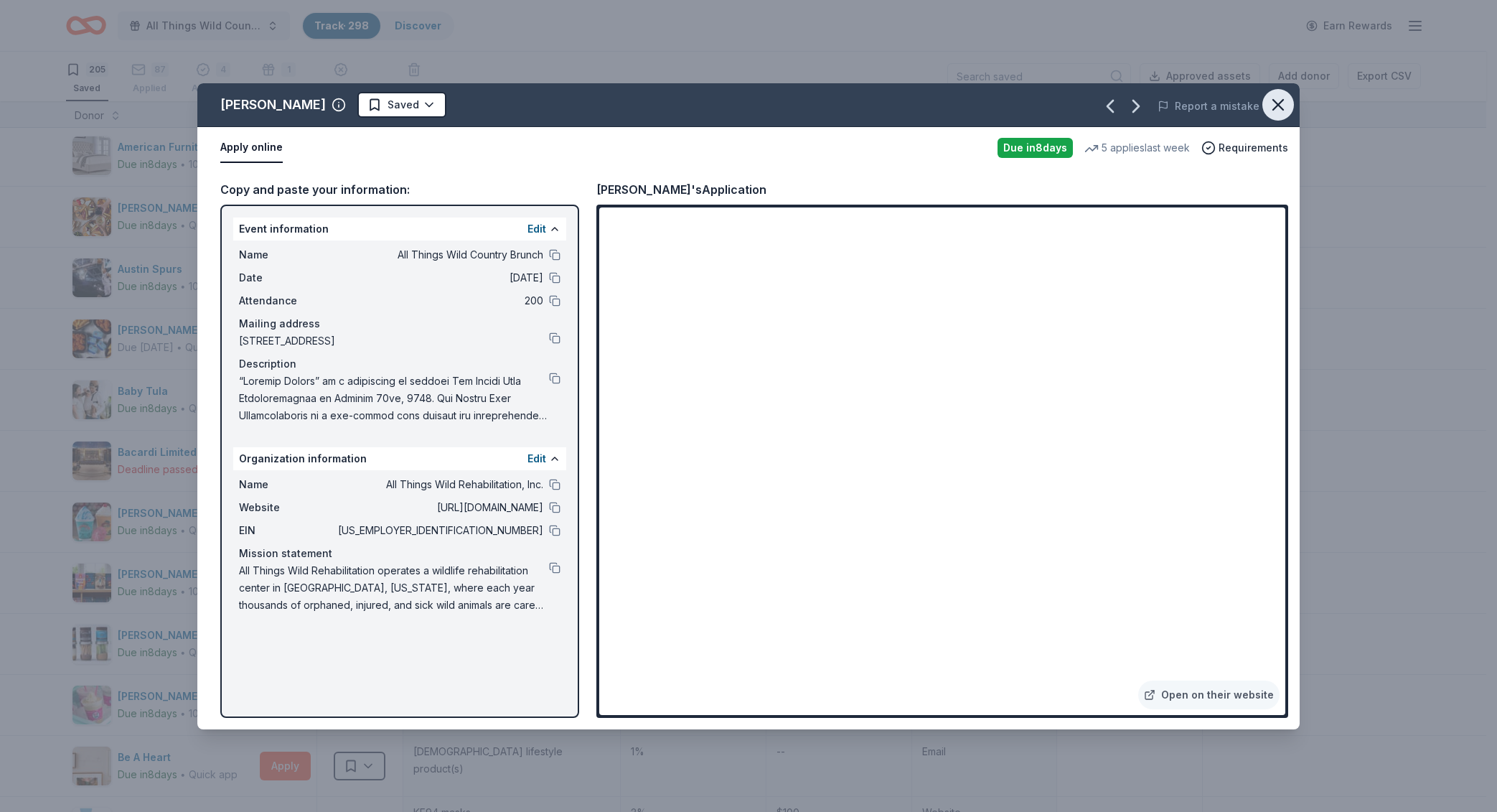
click at [1275, 117] on button "button" at bounding box center [1278, 105] width 32 height 32
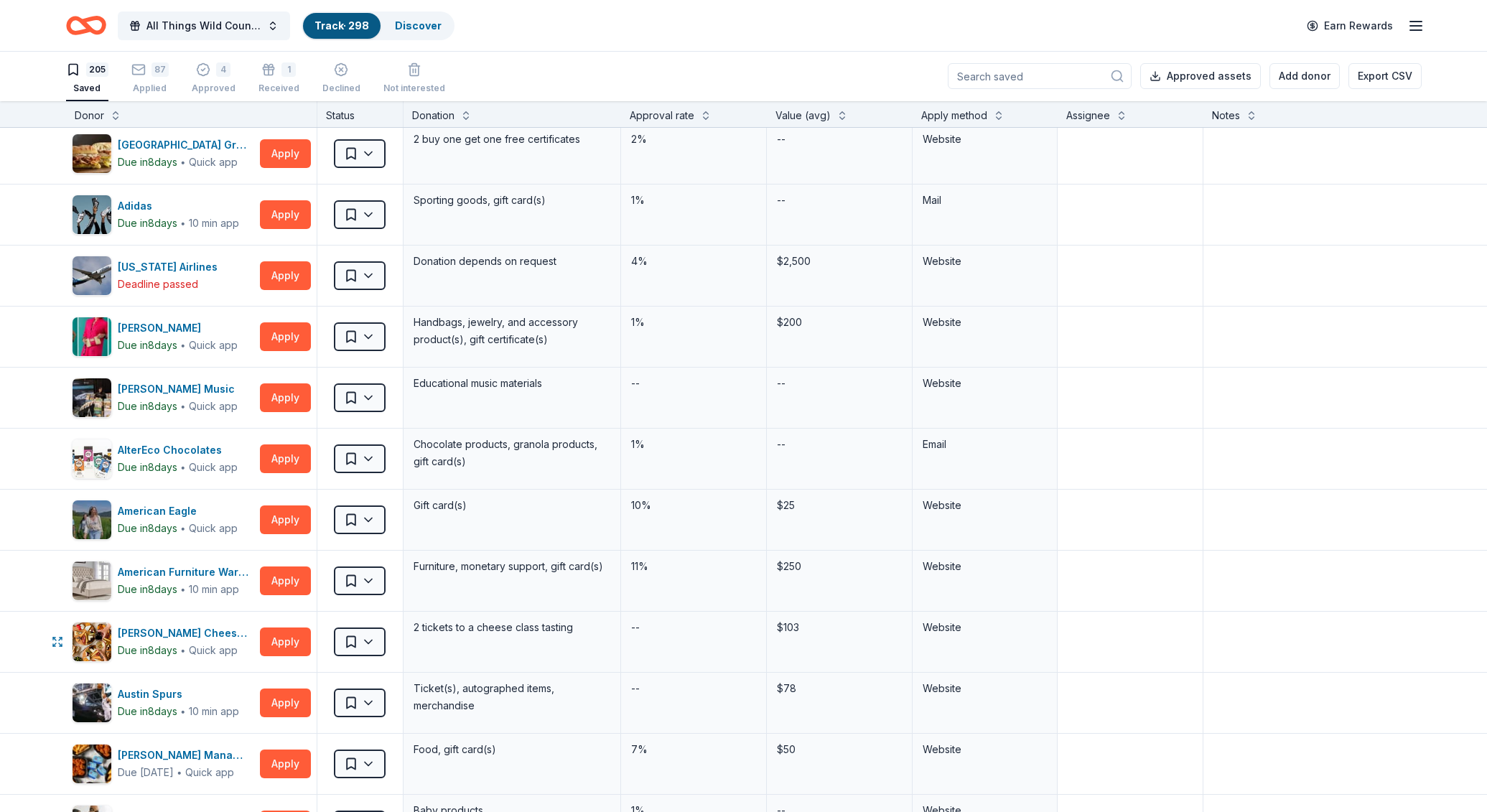
scroll to position [0, 0]
